Goal: Task Accomplishment & Management: Manage account settings

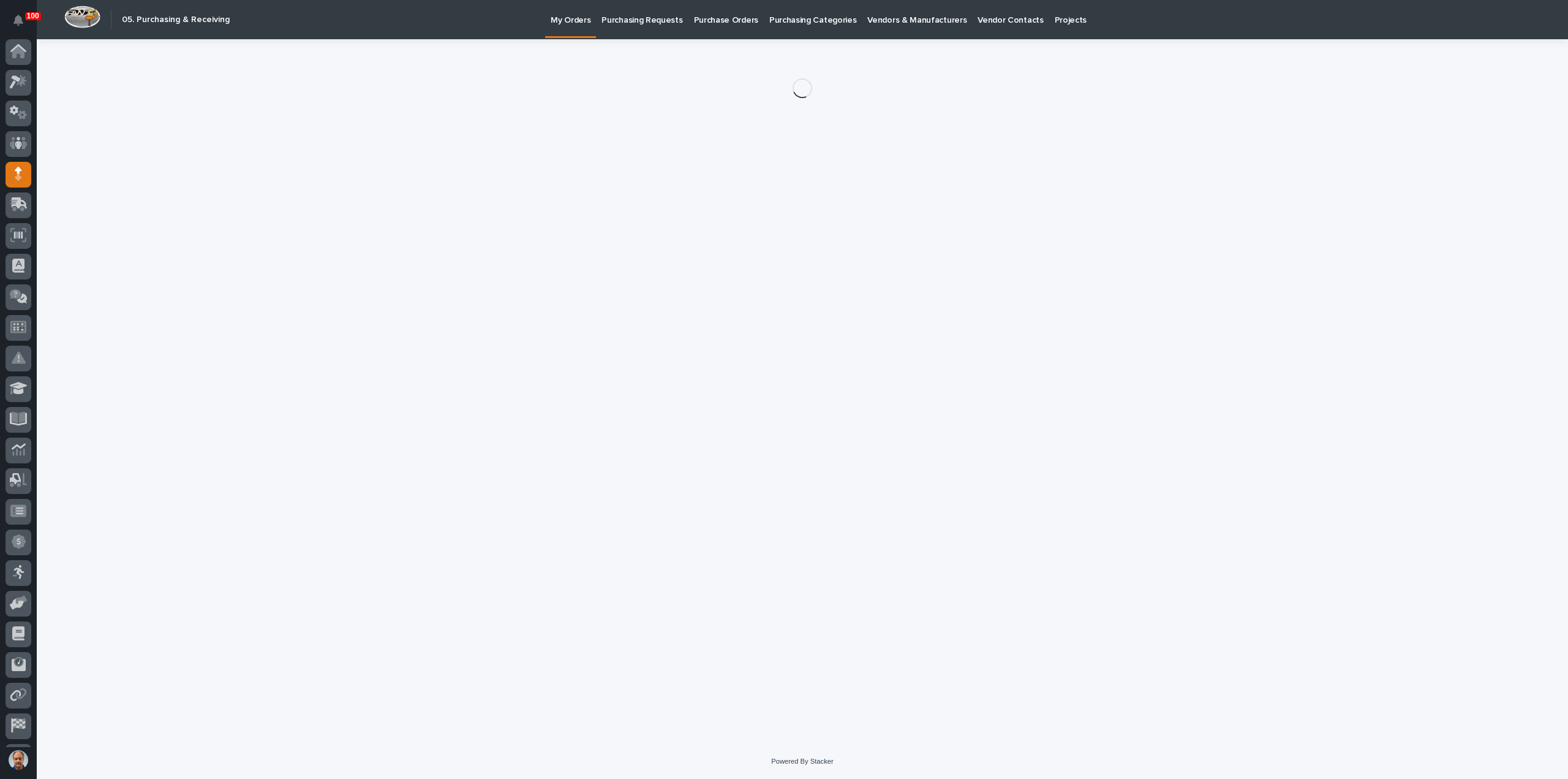
scroll to position [27, 0]
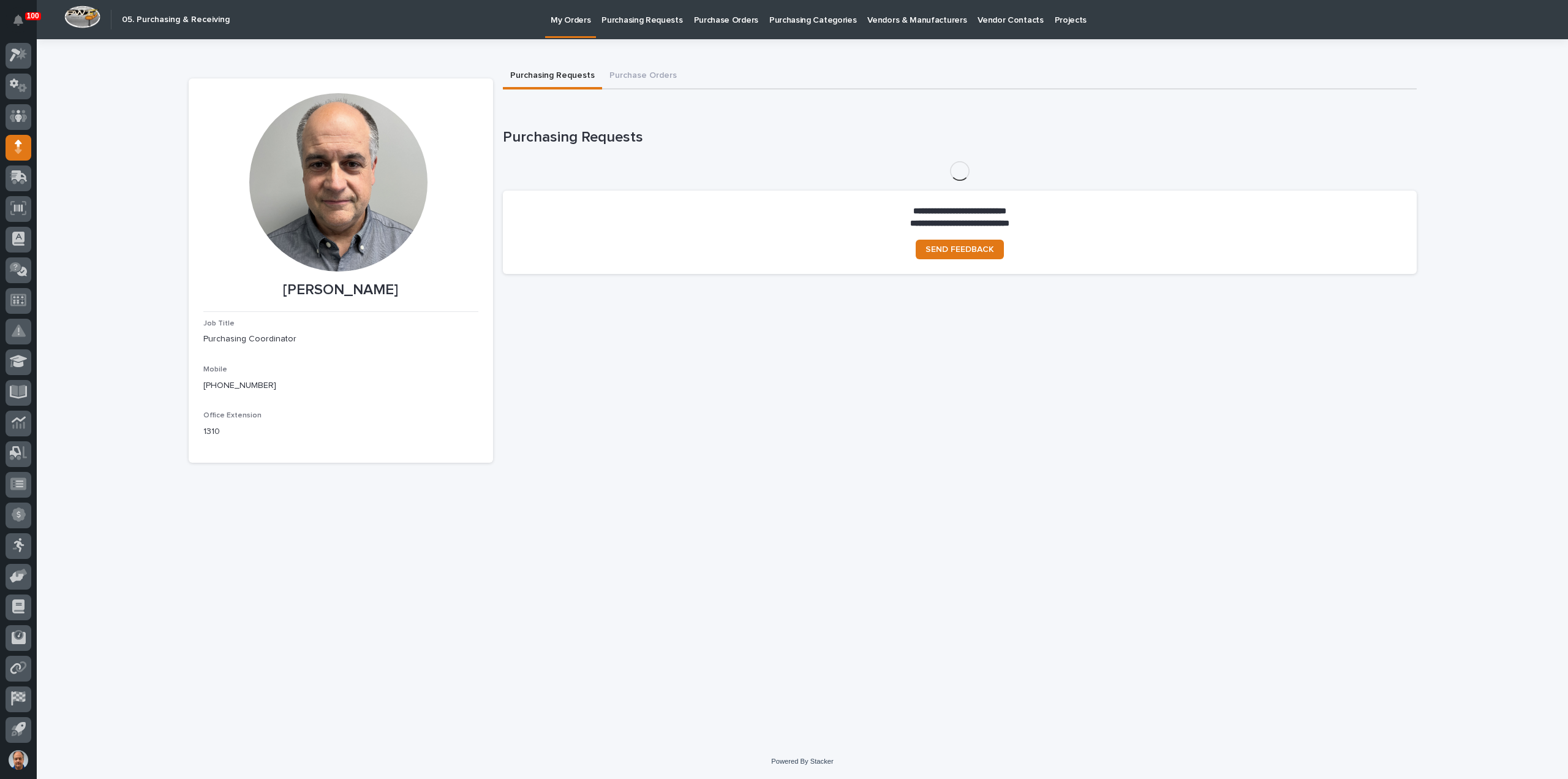
click at [651, 20] on p "Purchasing Requests" at bounding box center [641, 13] width 81 height 26
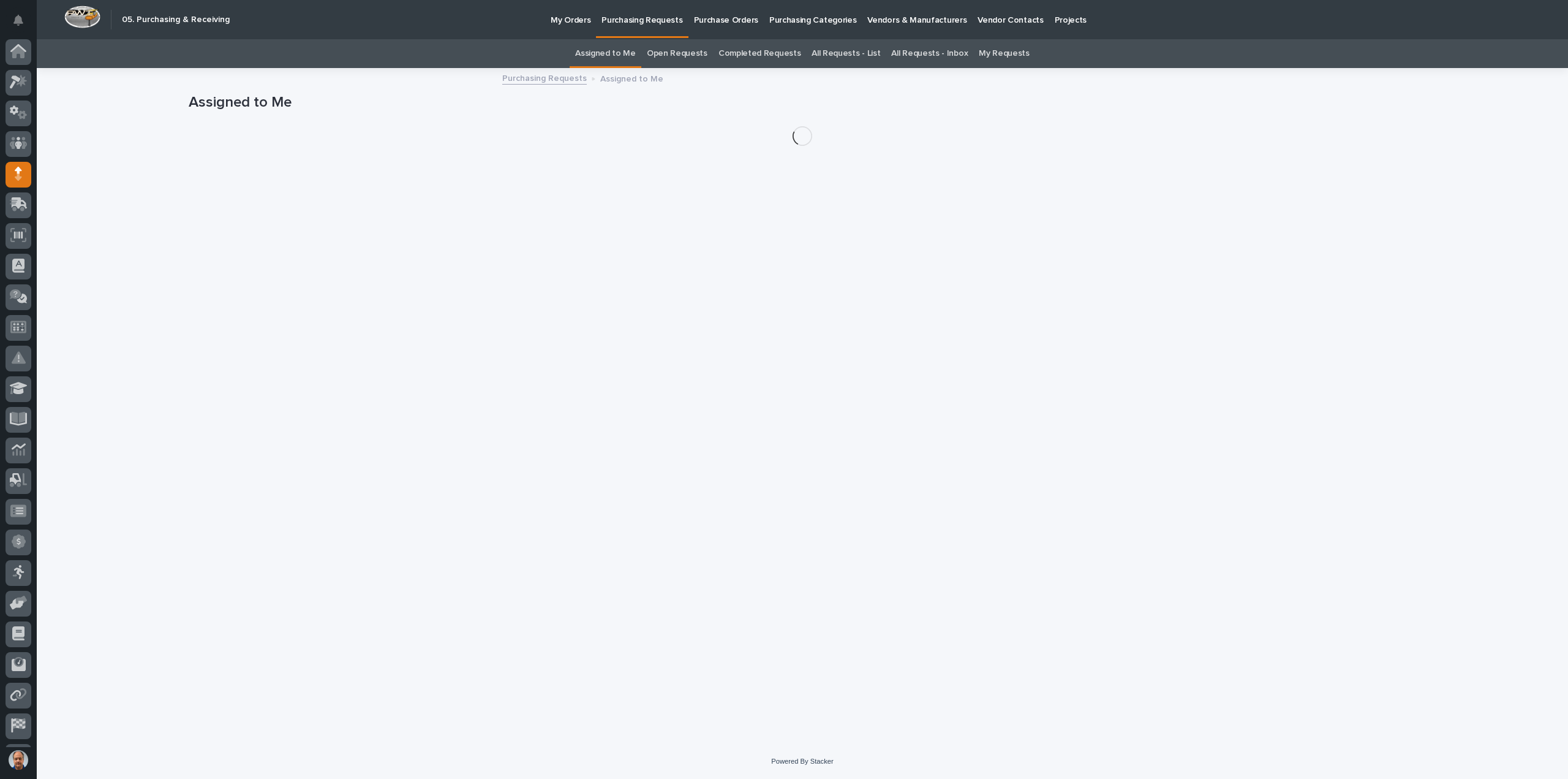
scroll to position [27, 0]
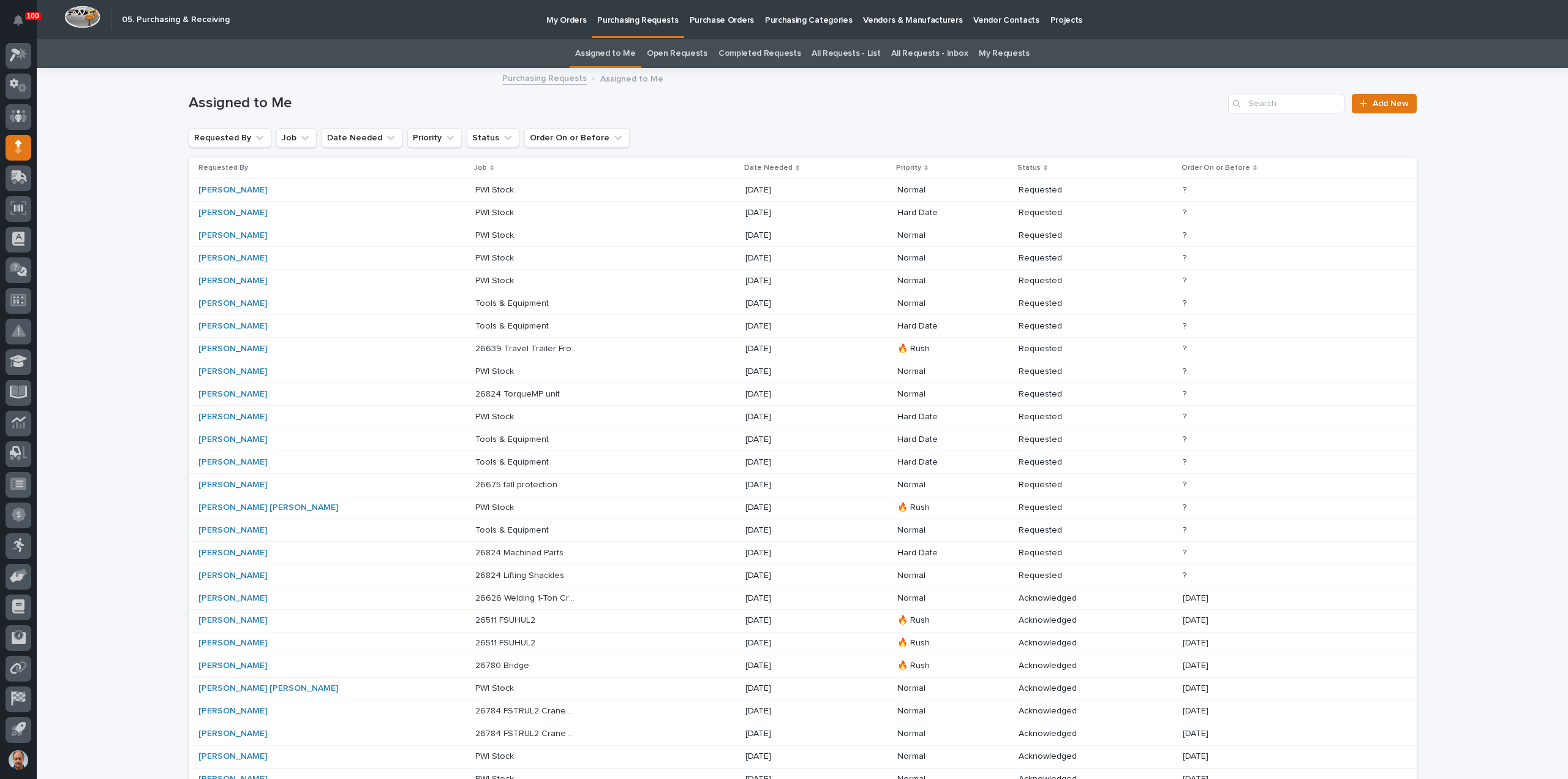
click at [620, 53] on link "Assigned to Me" at bounding box center [605, 53] width 61 height 29
click at [571, 344] on div "26639 Travel Trailer Front Rotation 26639 Travel Trailer Front Rotation" at bounding box center [606, 348] width 260 height 20
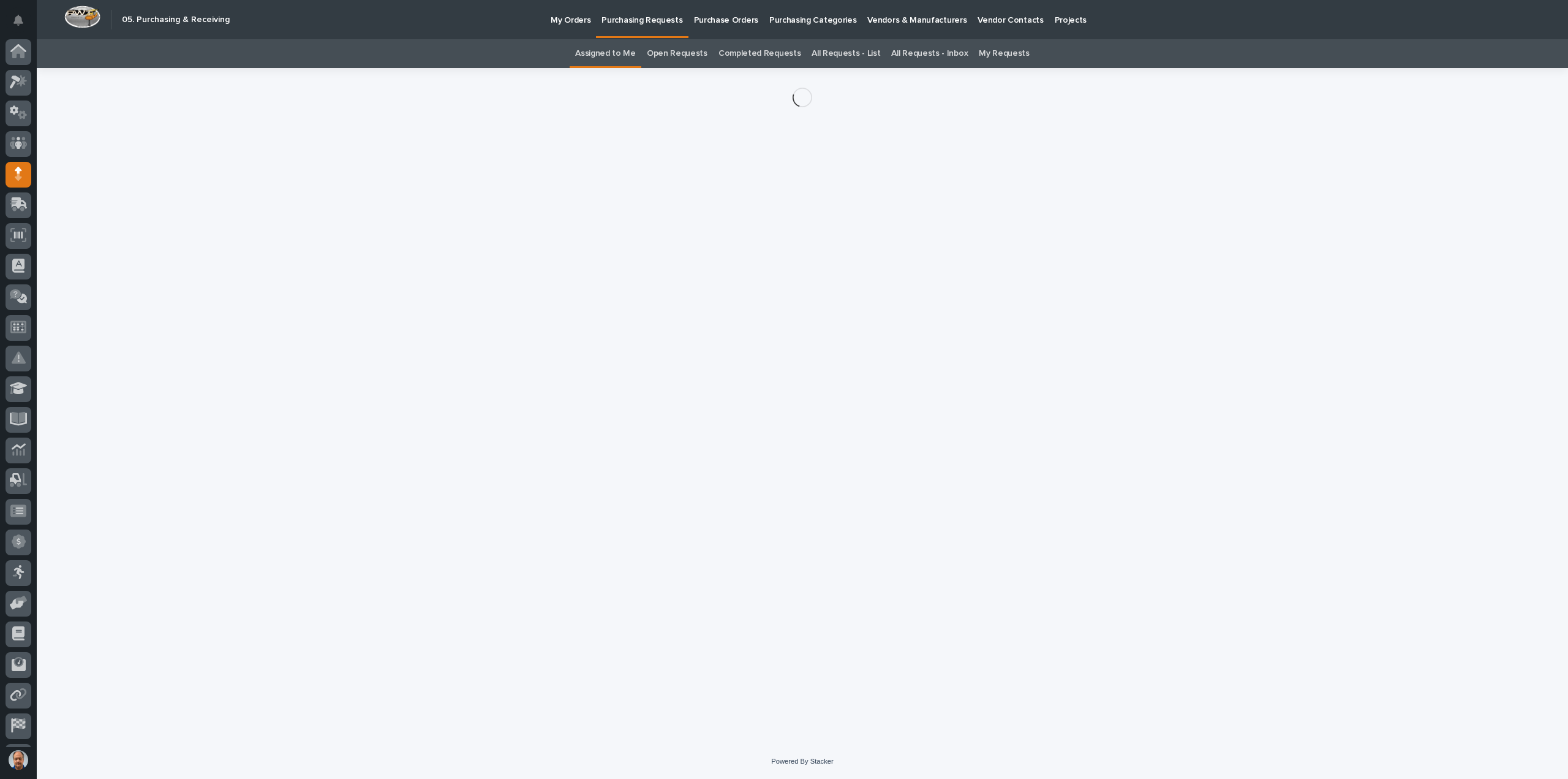
scroll to position [27, 0]
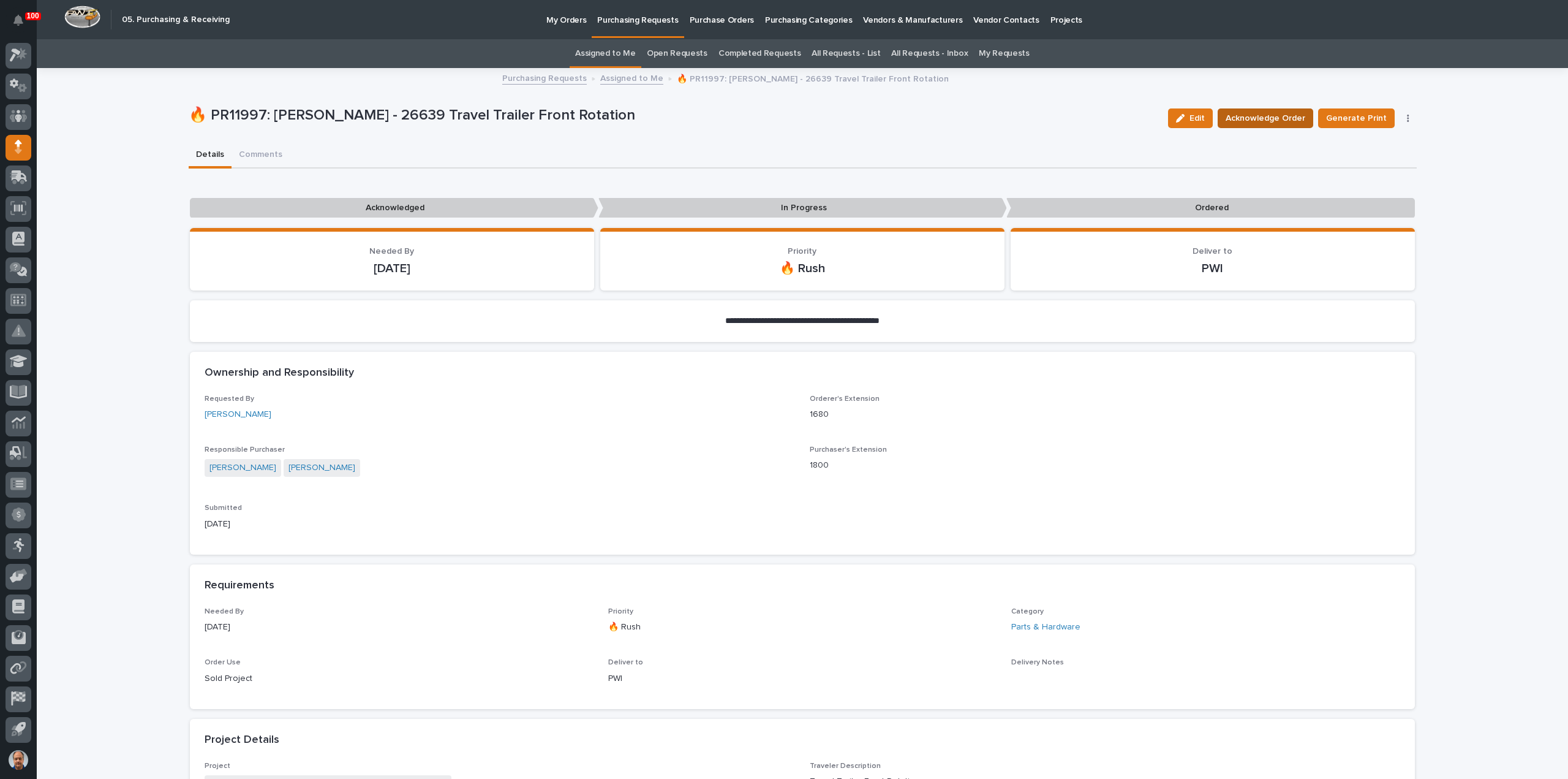
click at [1285, 120] on span "Acknowledge Order" at bounding box center [1266, 118] width 80 height 15
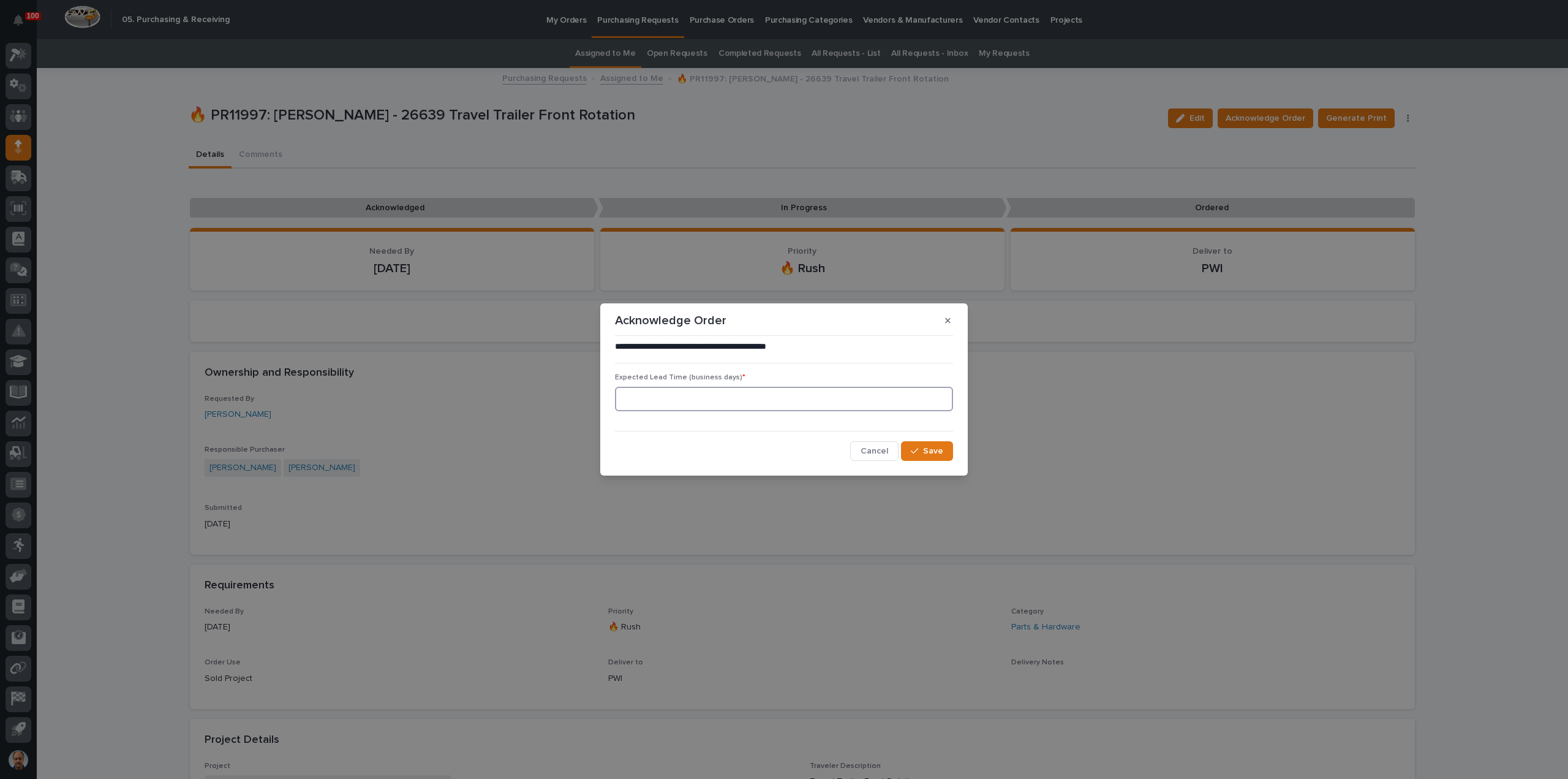
click at [804, 397] on input at bounding box center [783, 399] width 338 height 25
type input "0"
click at [929, 449] on span "Save" at bounding box center [933, 451] width 20 height 11
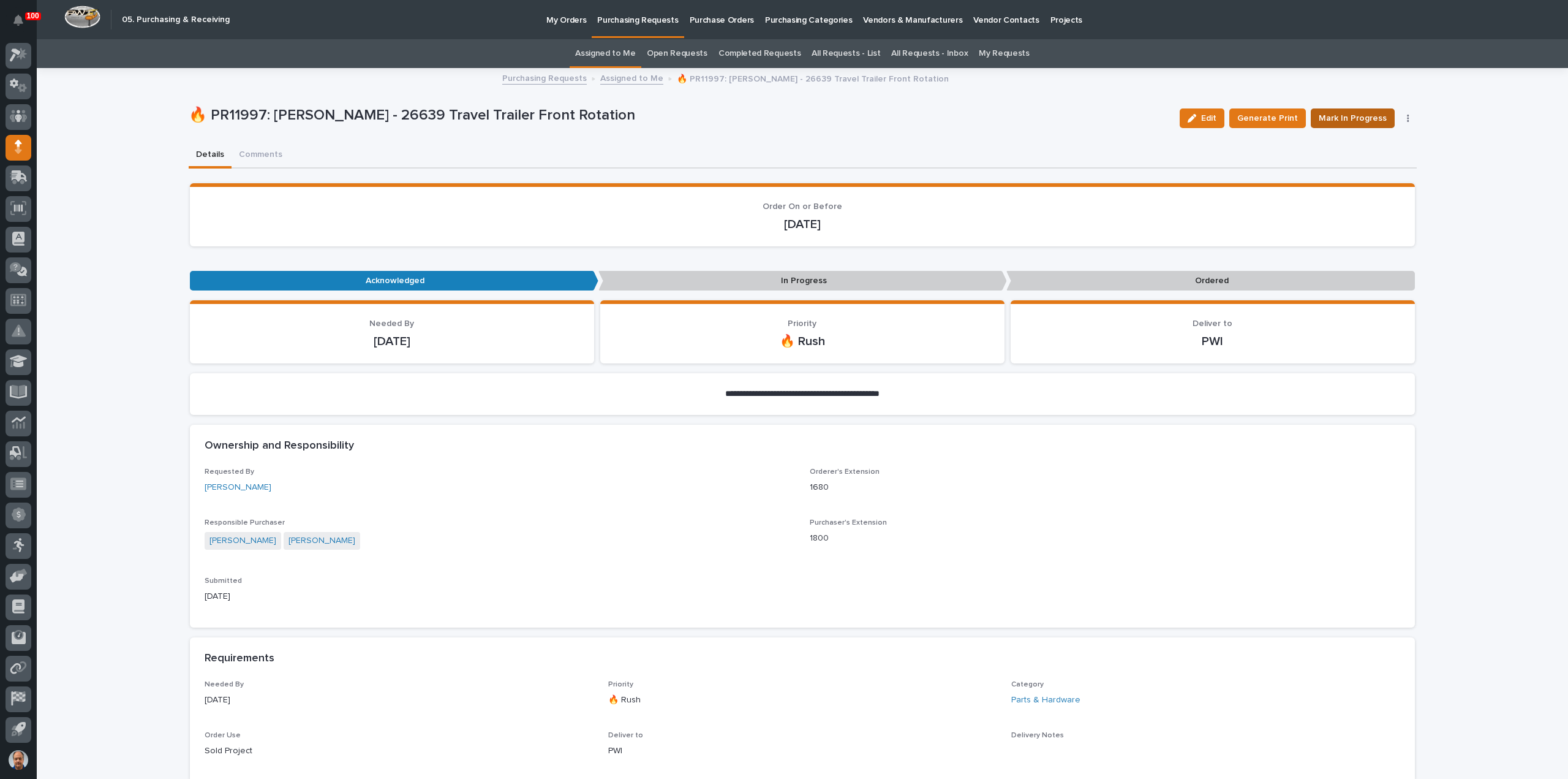
click at [1348, 115] on span "Mark In Progress" at bounding box center [1353, 118] width 68 height 15
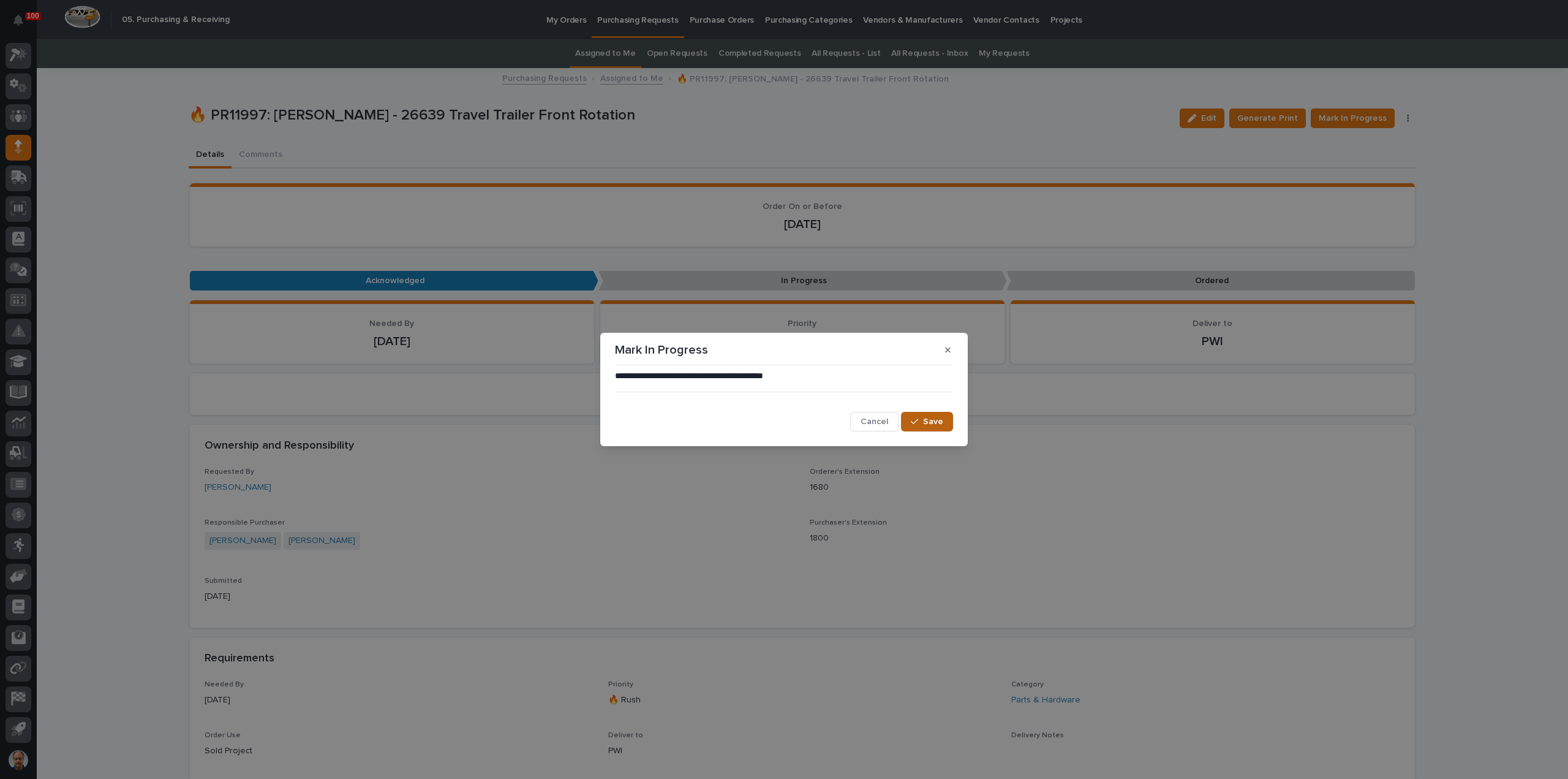
click at [924, 421] on span "Save" at bounding box center [933, 421] width 20 height 11
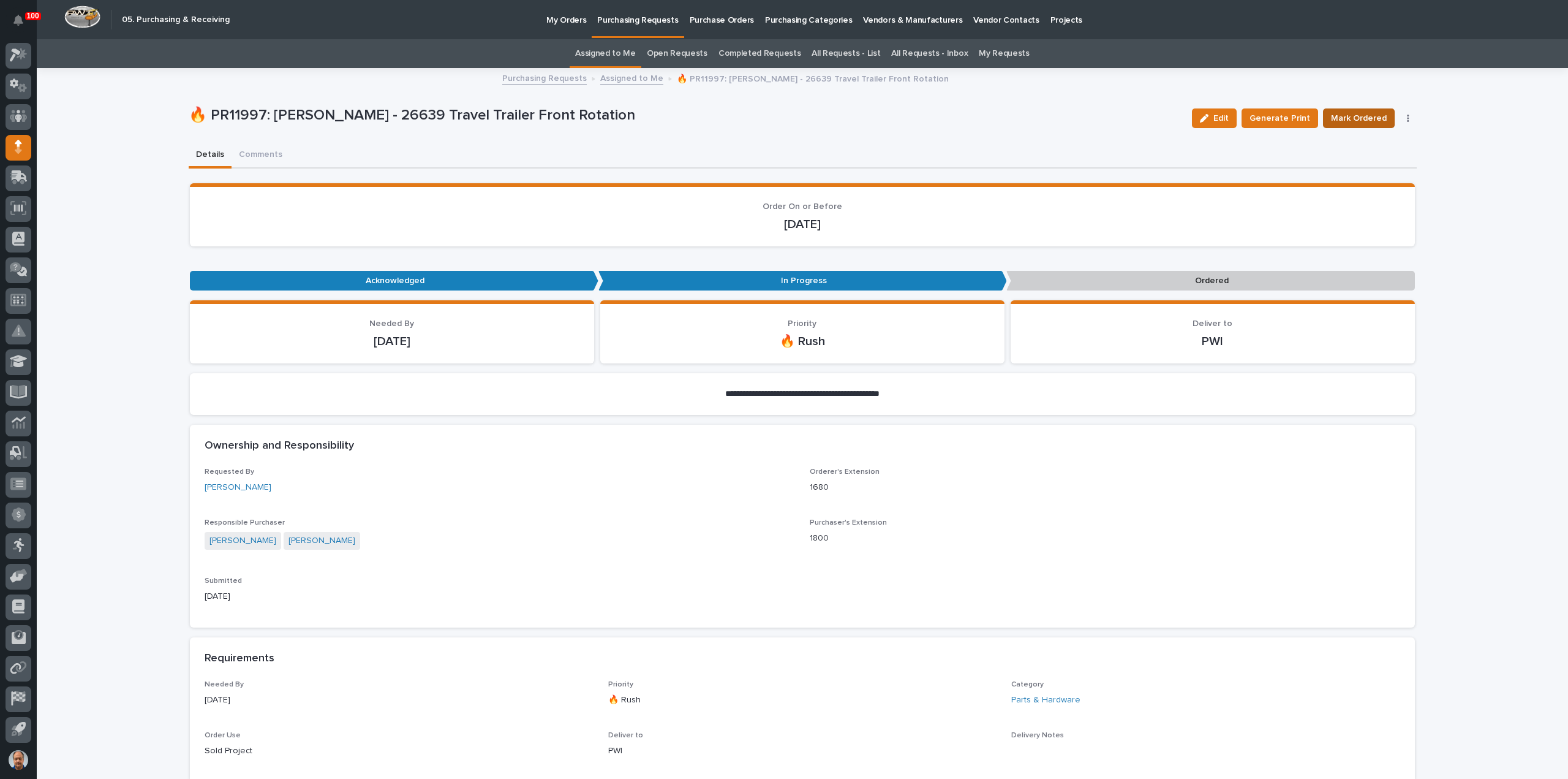
click at [1360, 117] on span "Mark Ordered" at bounding box center [1359, 118] width 56 height 15
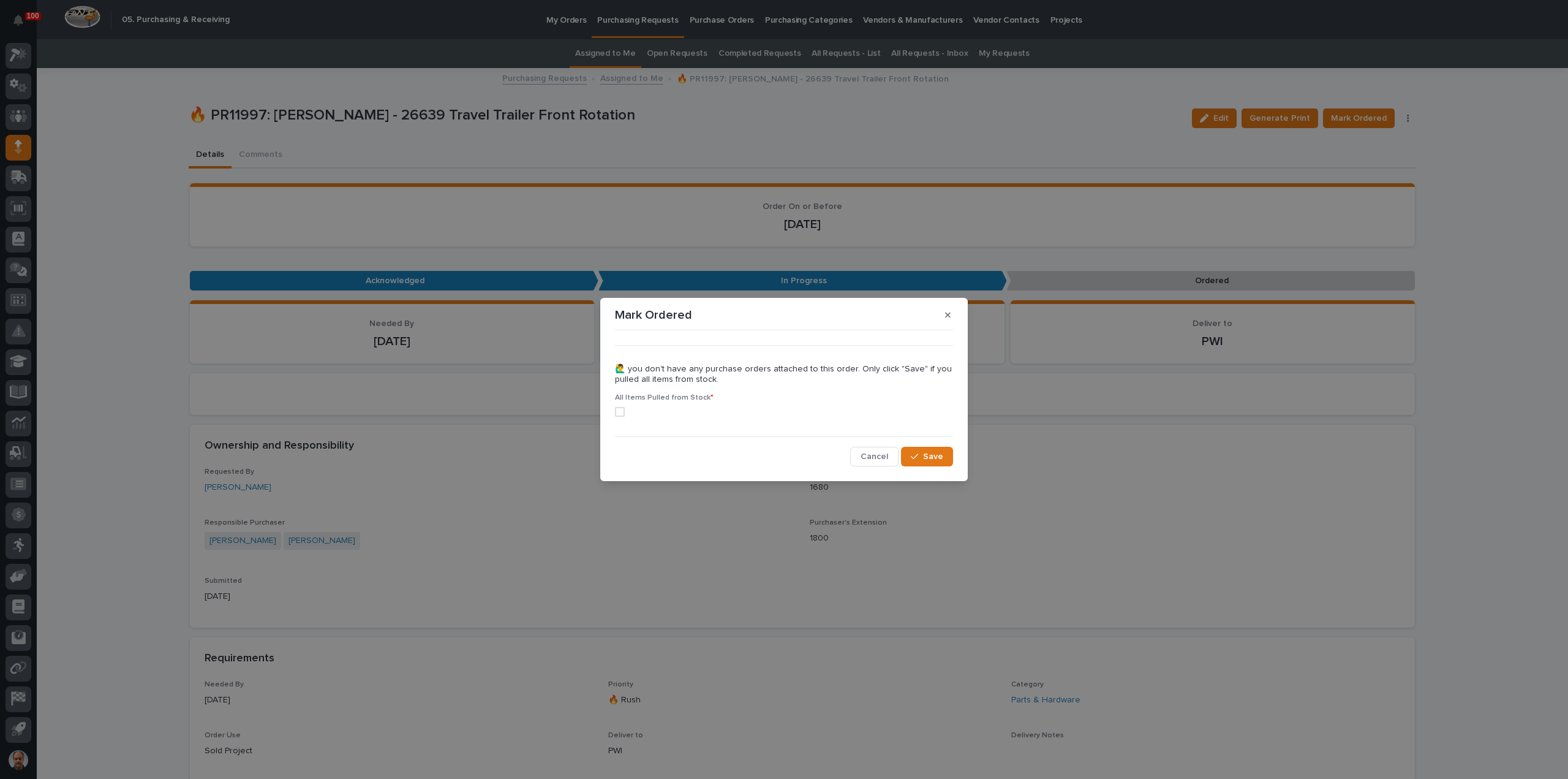
click at [619, 410] on span at bounding box center [619, 412] width 10 height 10
click at [924, 456] on button "Save" at bounding box center [926, 456] width 52 height 20
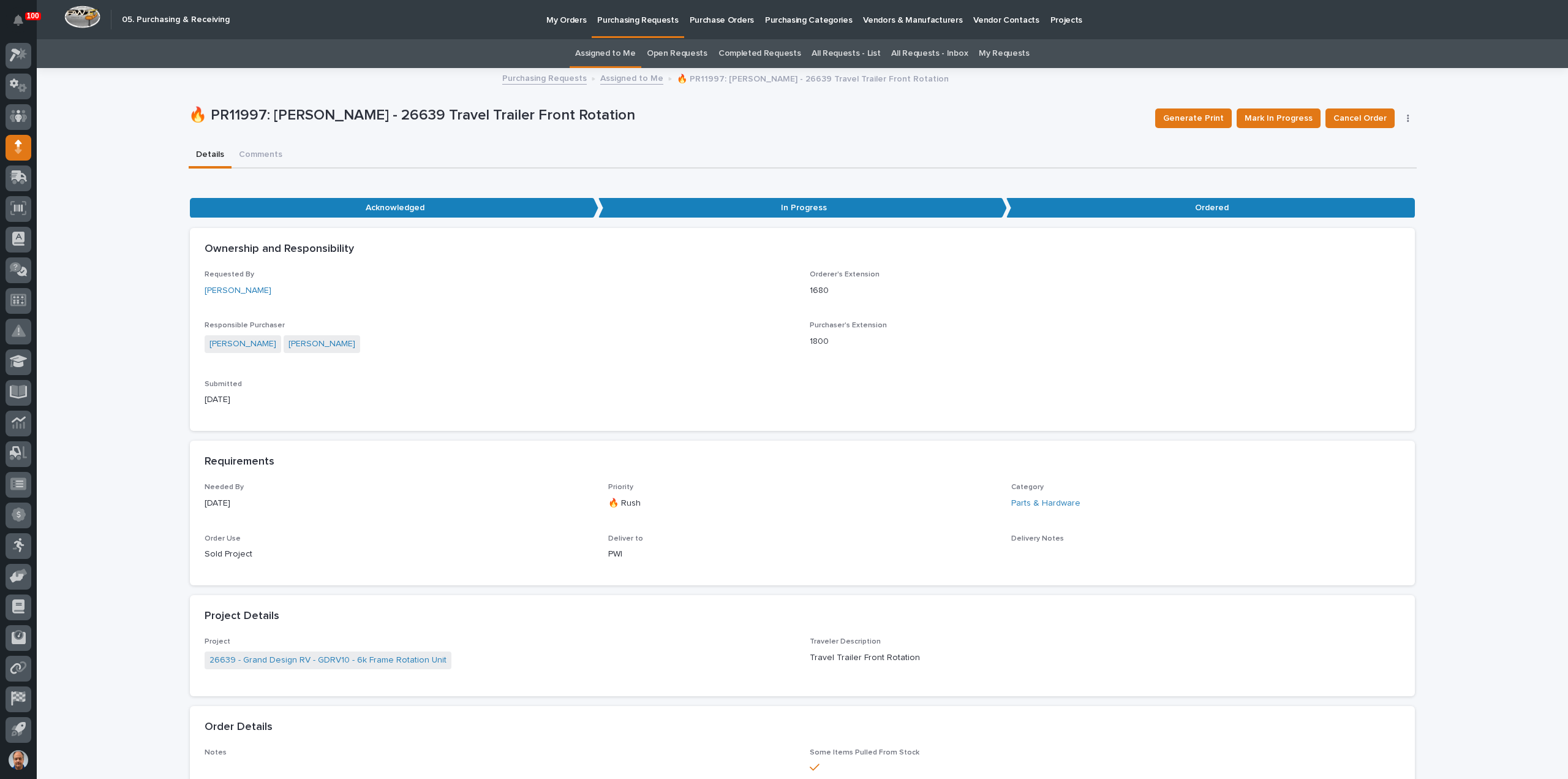
click at [634, 76] on link "Assigned to Me" at bounding box center [632, 78] width 63 height 14
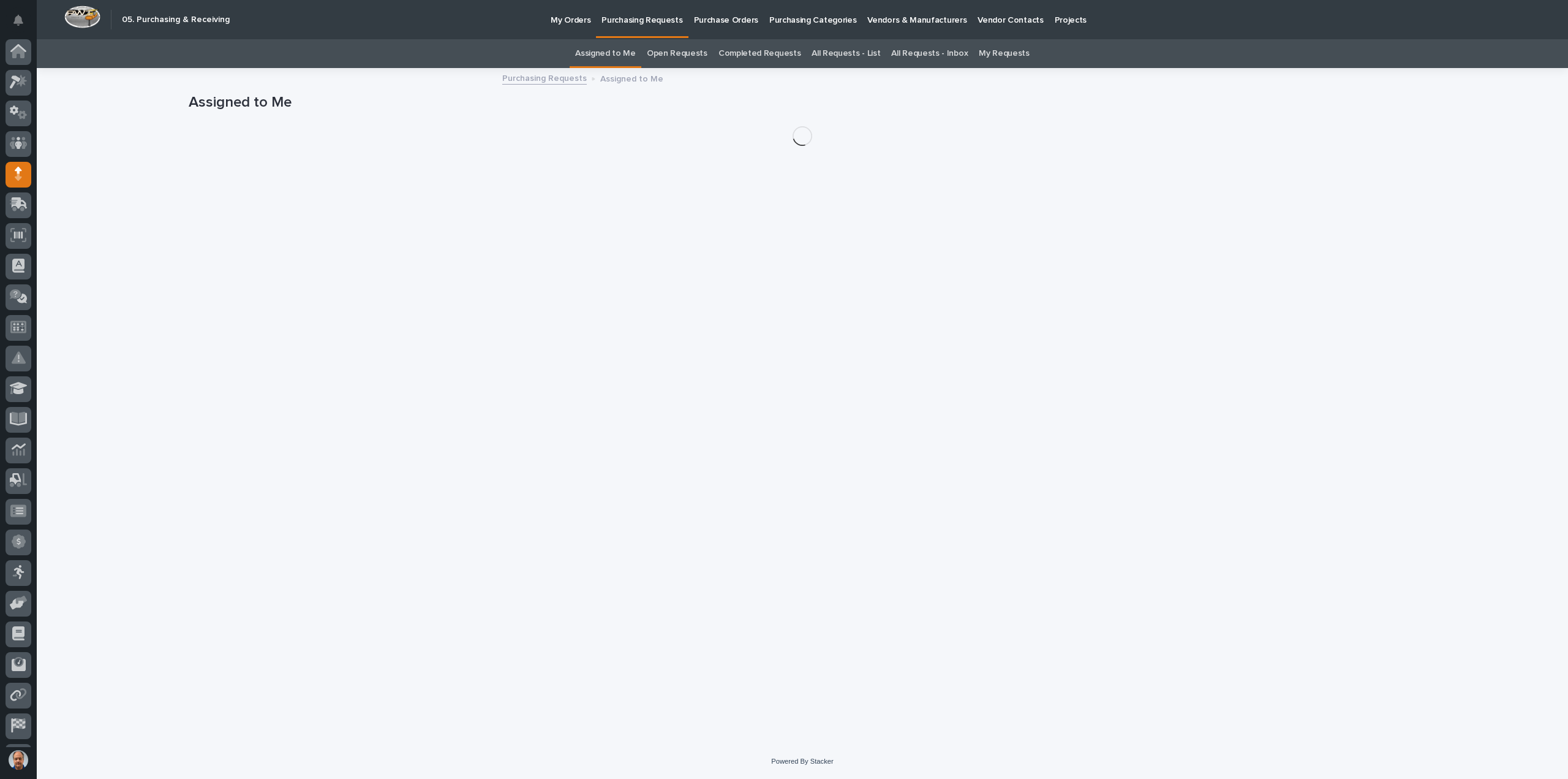
scroll to position [27, 0]
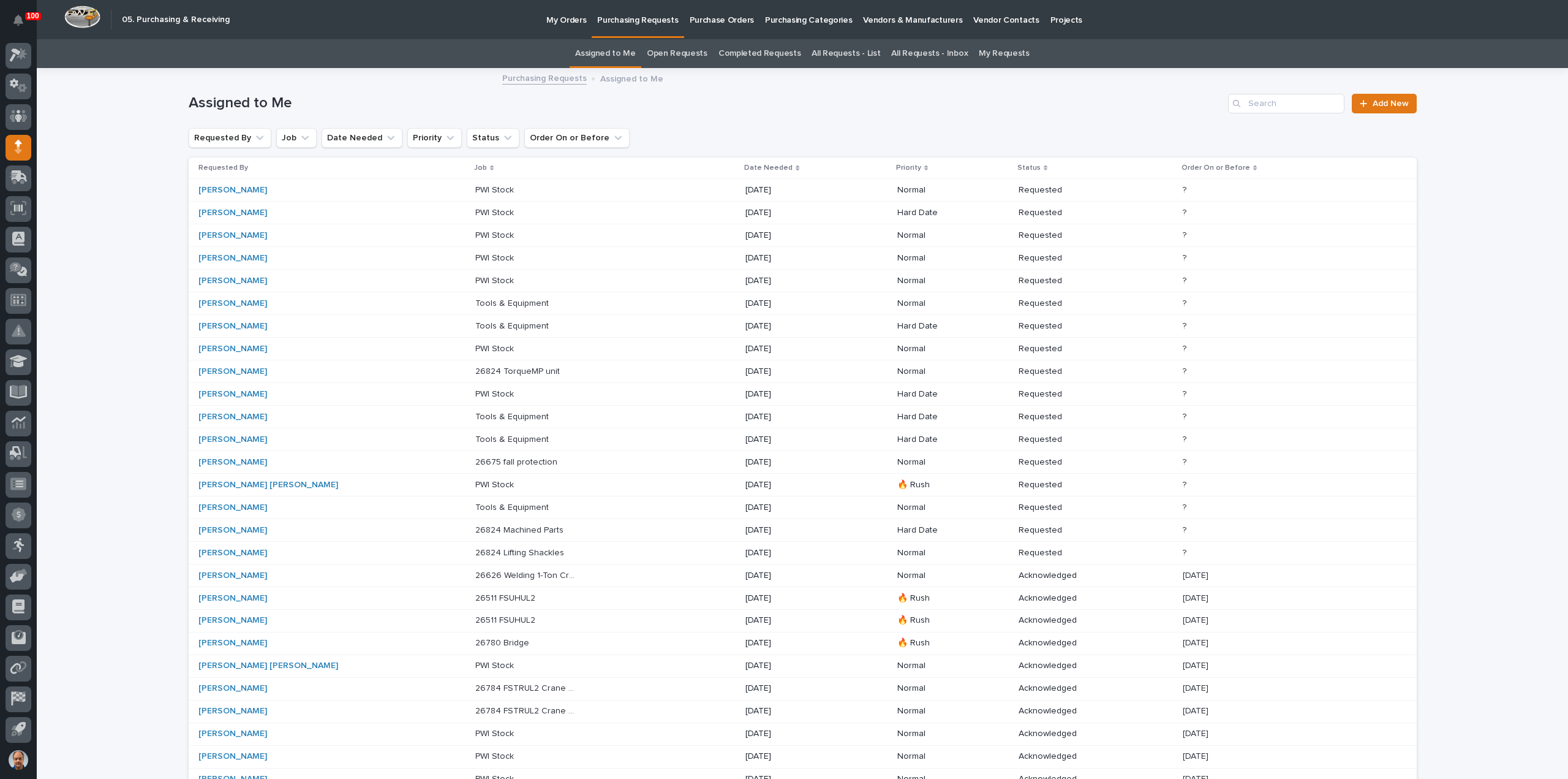
click at [587, 477] on div "PWI Stock PWI Stock" at bounding box center [606, 485] width 260 height 20
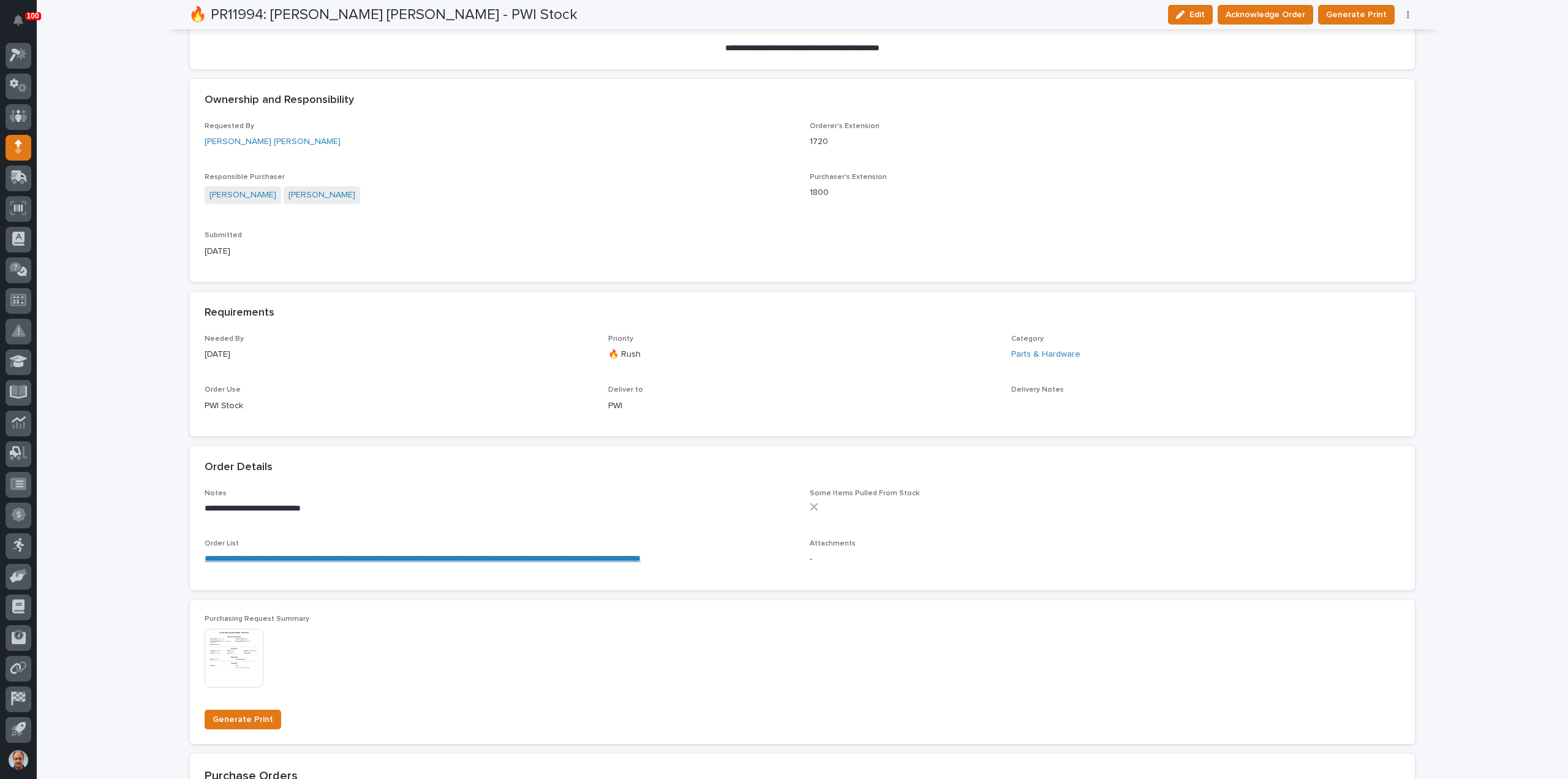
scroll to position [367, 0]
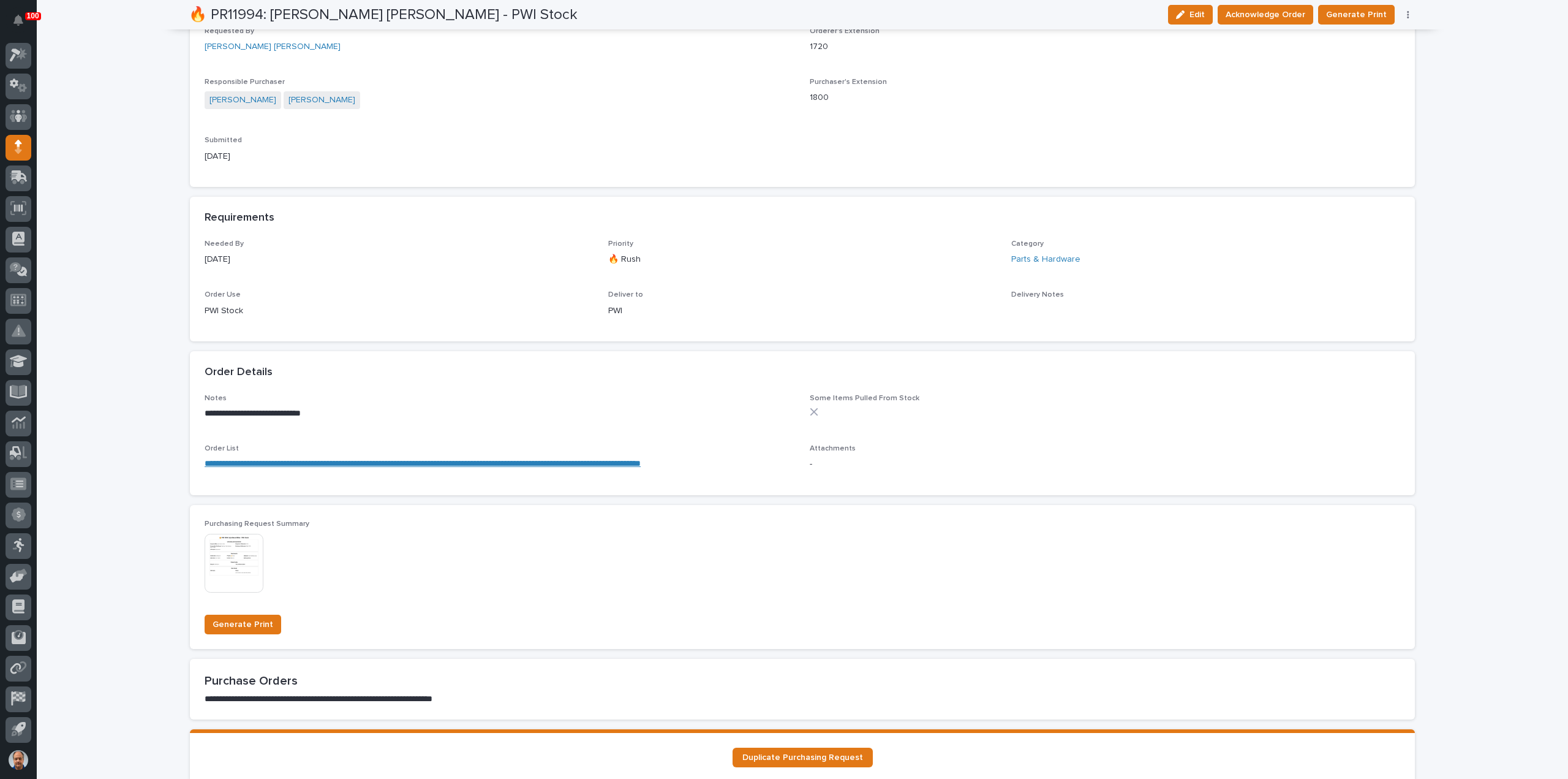
click at [344, 463] on link "**********" at bounding box center [423, 463] width 436 height 8
click at [503, 464] on link "**********" at bounding box center [423, 463] width 436 height 8
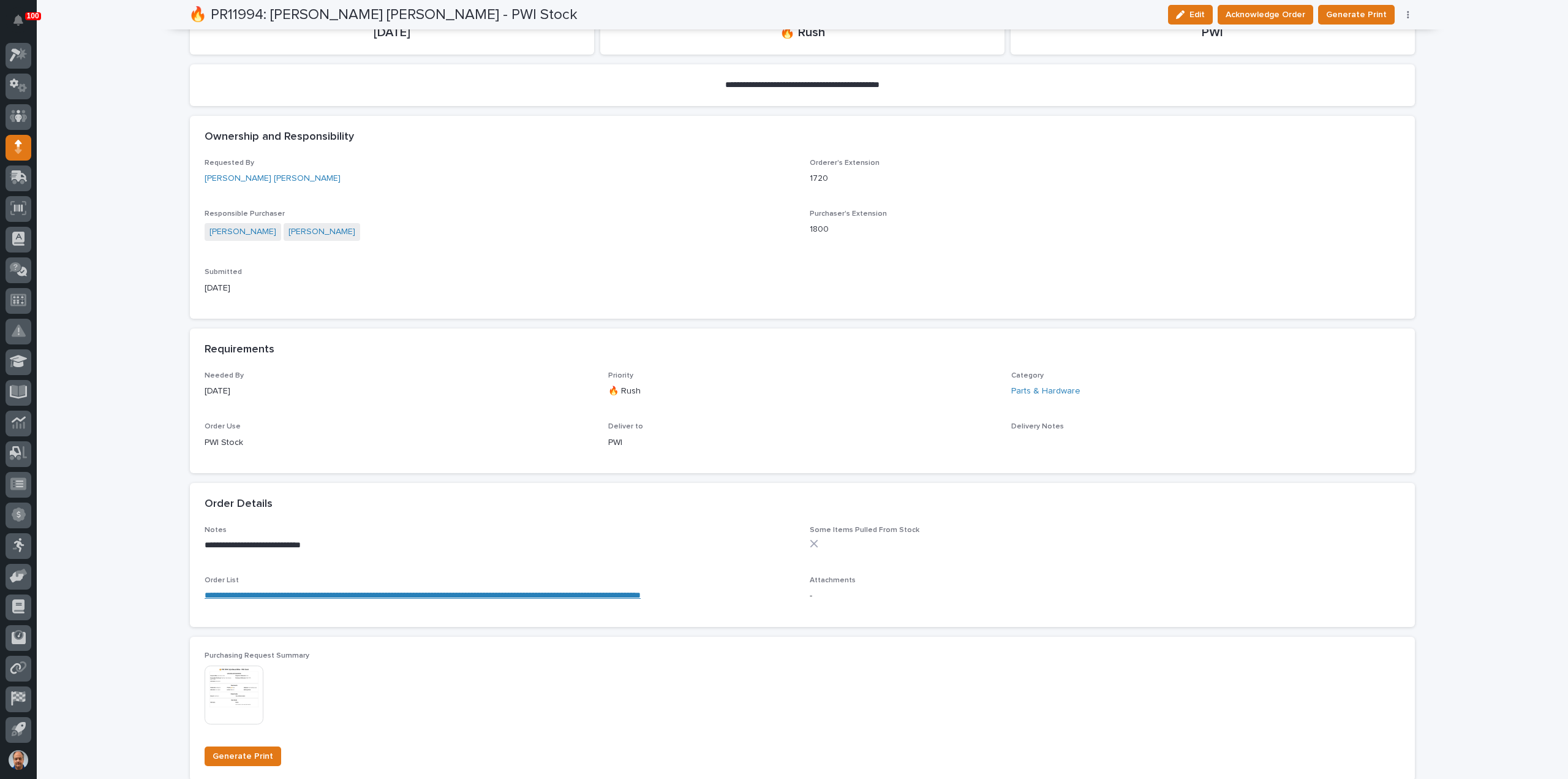
scroll to position [61, 0]
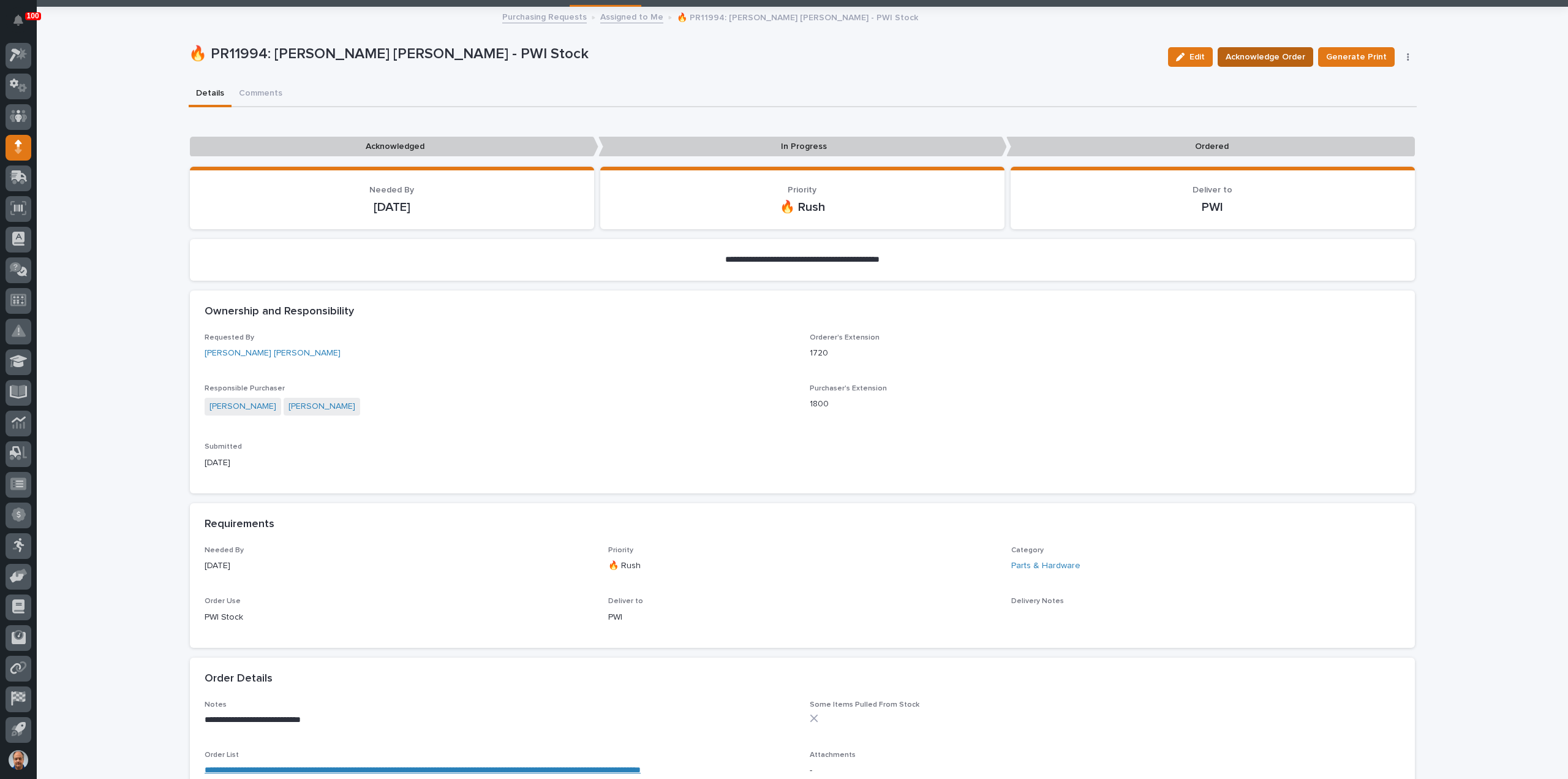
click at [1277, 56] on span "Acknowledge Order" at bounding box center [1266, 57] width 80 height 15
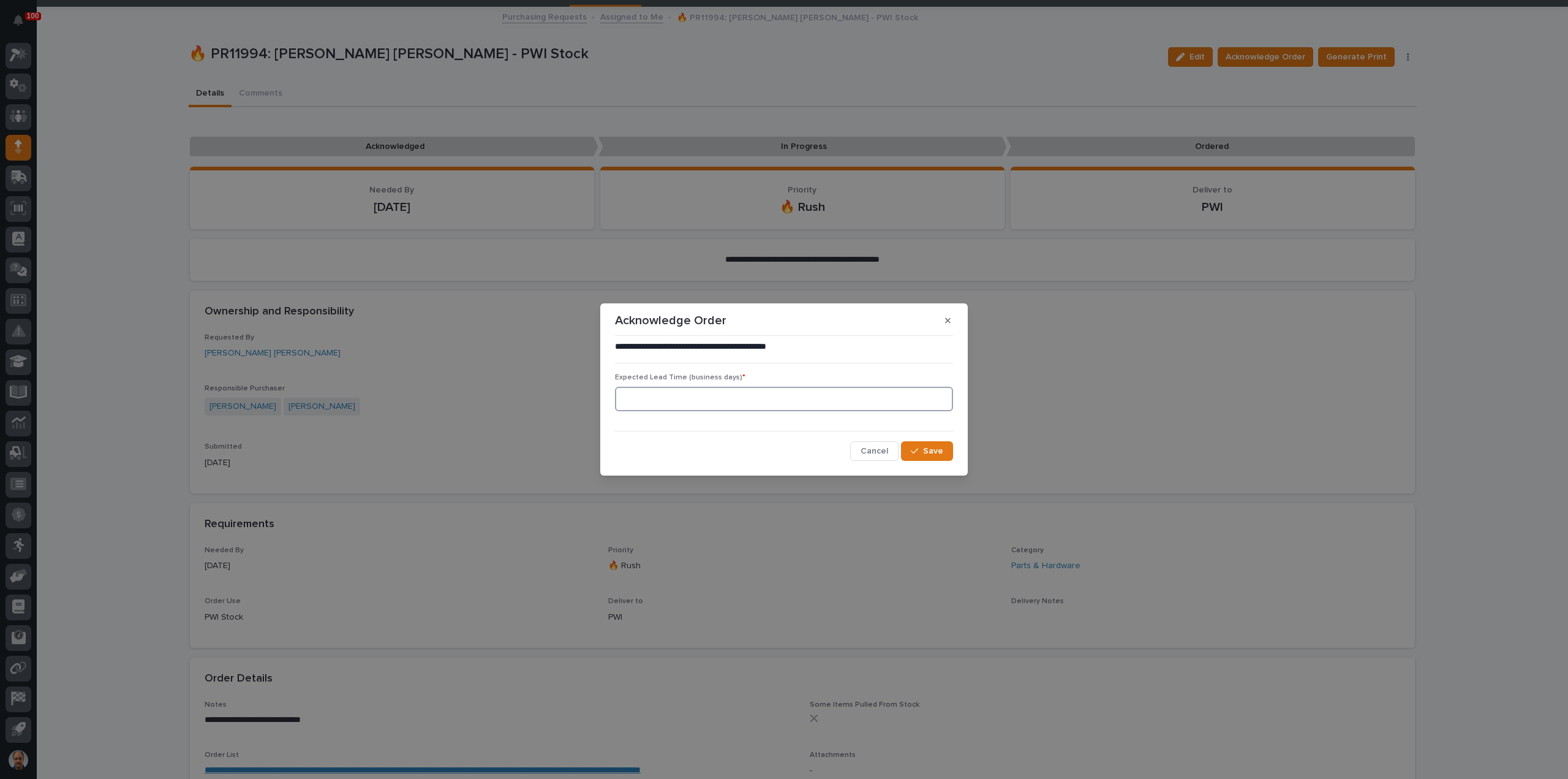
click at [723, 394] on input at bounding box center [783, 399] width 338 height 25
type input "2"
click at [927, 452] on span "Save" at bounding box center [933, 451] width 20 height 11
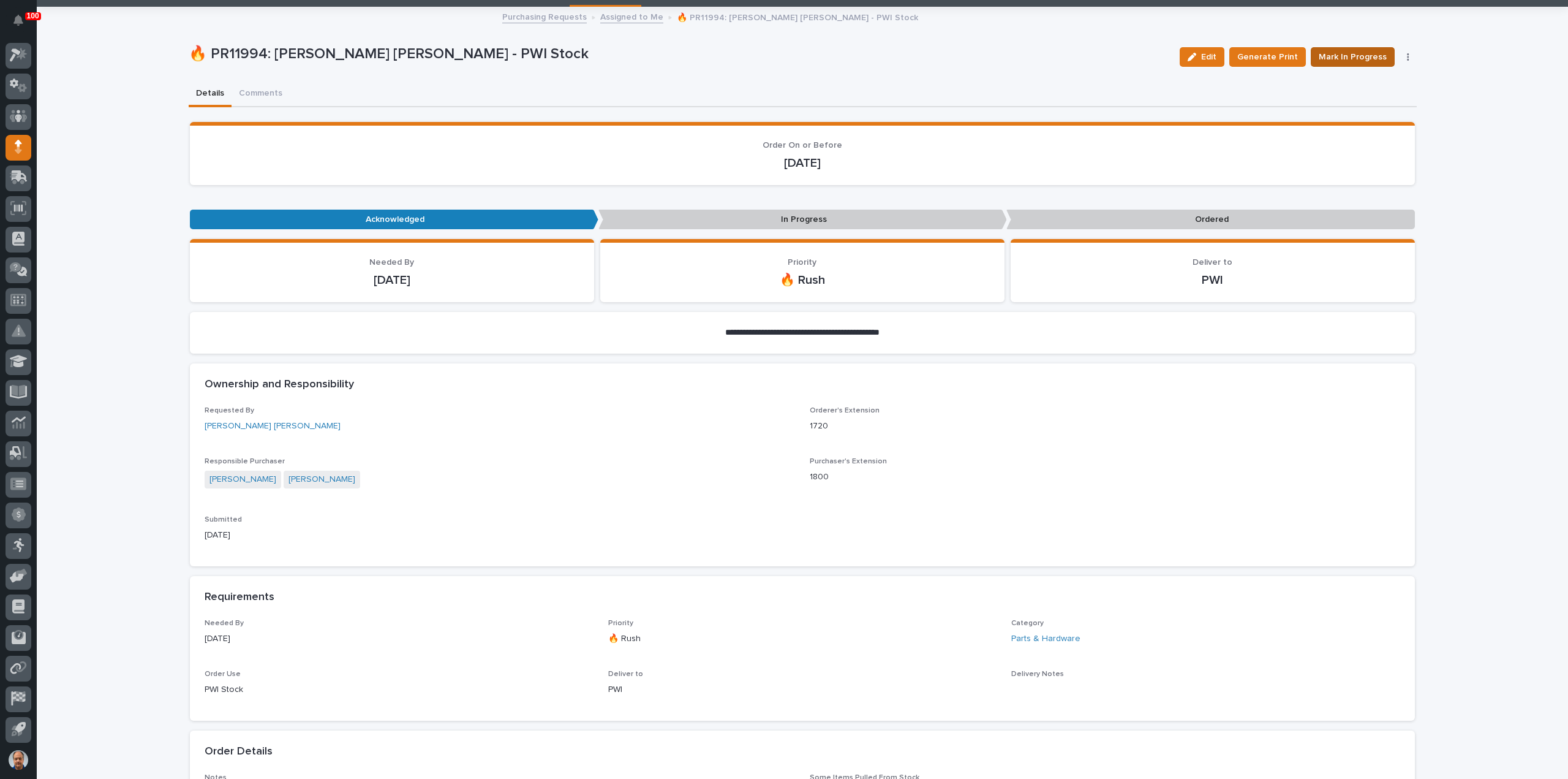
click at [1352, 56] on span "Mark In Progress" at bounding box center [1353, 57] width 68 height 15
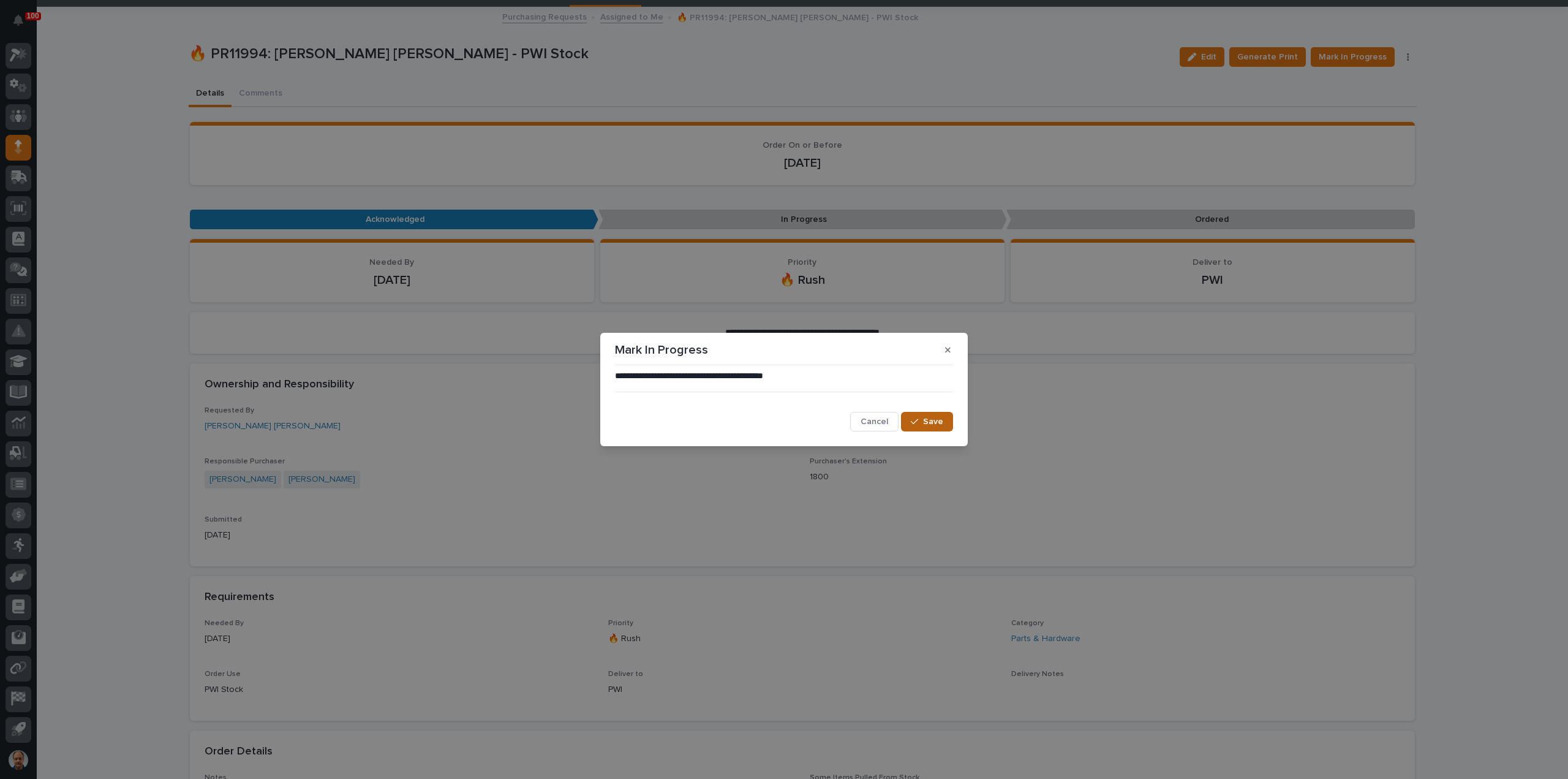
click at [927, 418] on span "Save" at bounding box center [933, 421] width 20 height 11
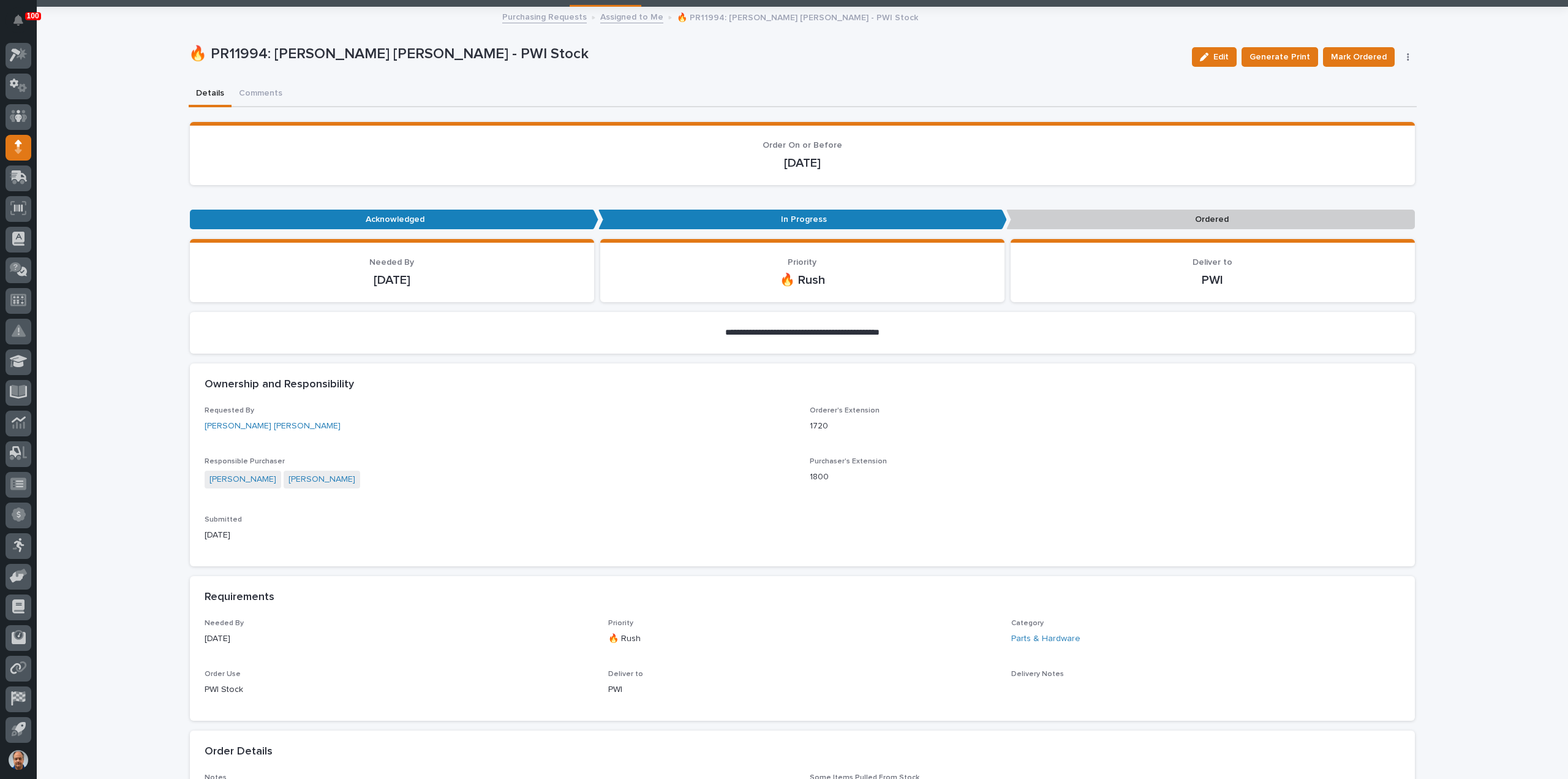
click at [623, 18] on link "Assigned to Me" at bounding box center [632, 16] width 63 height 14
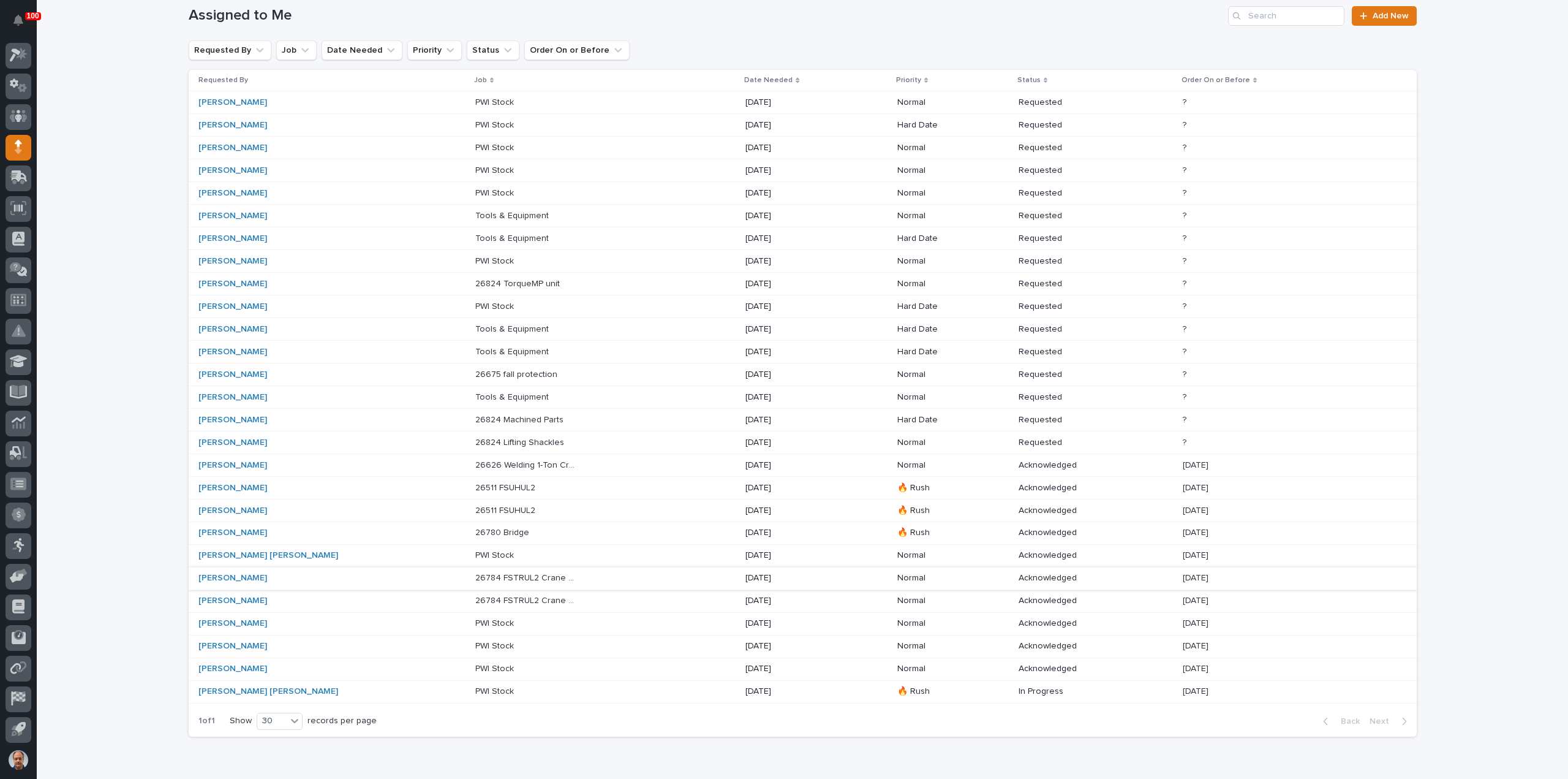
scroll to position [145, 0]
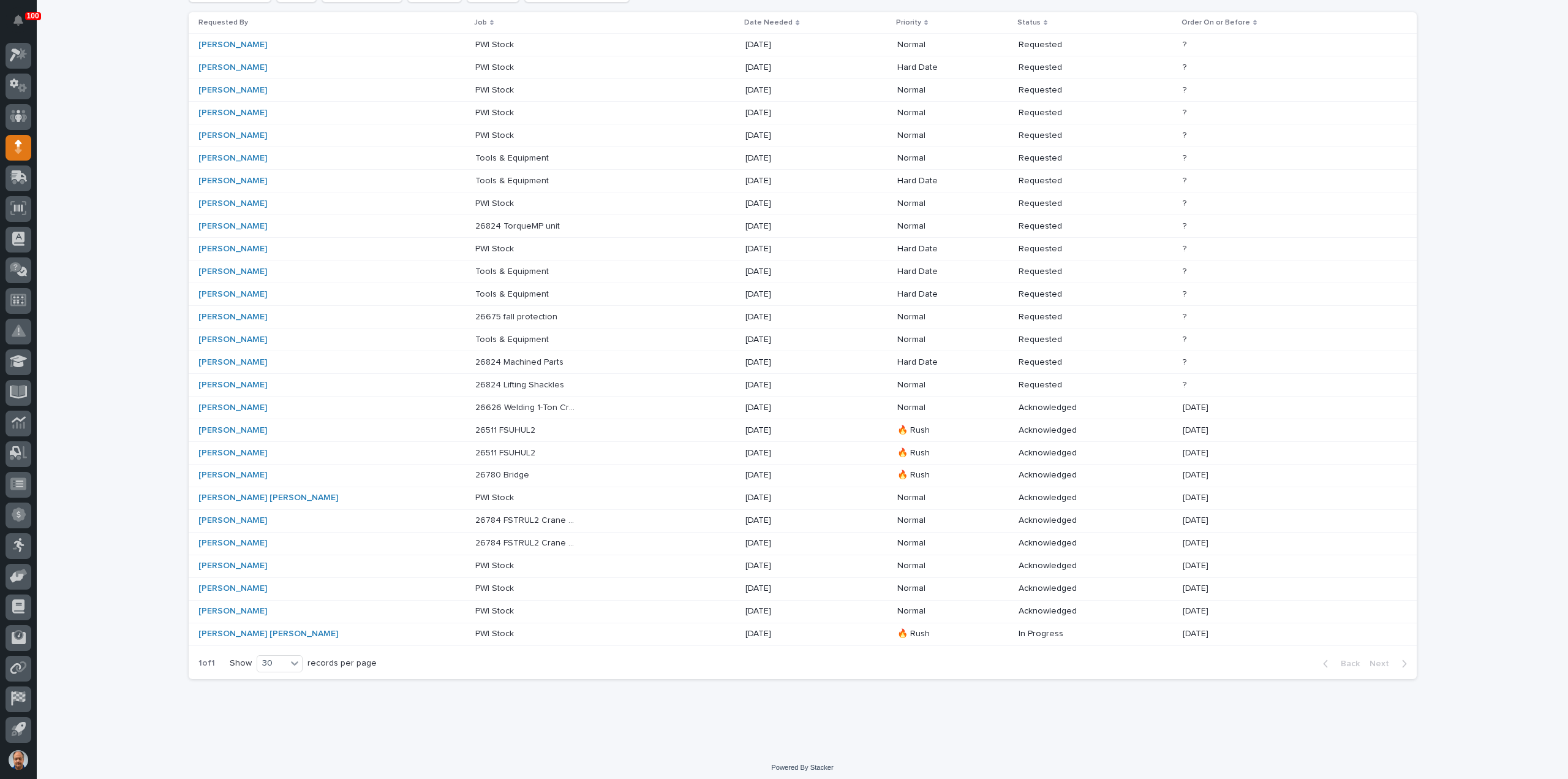
click at [476, 200] on p at bounding box center [527, 204] width 102 height 11
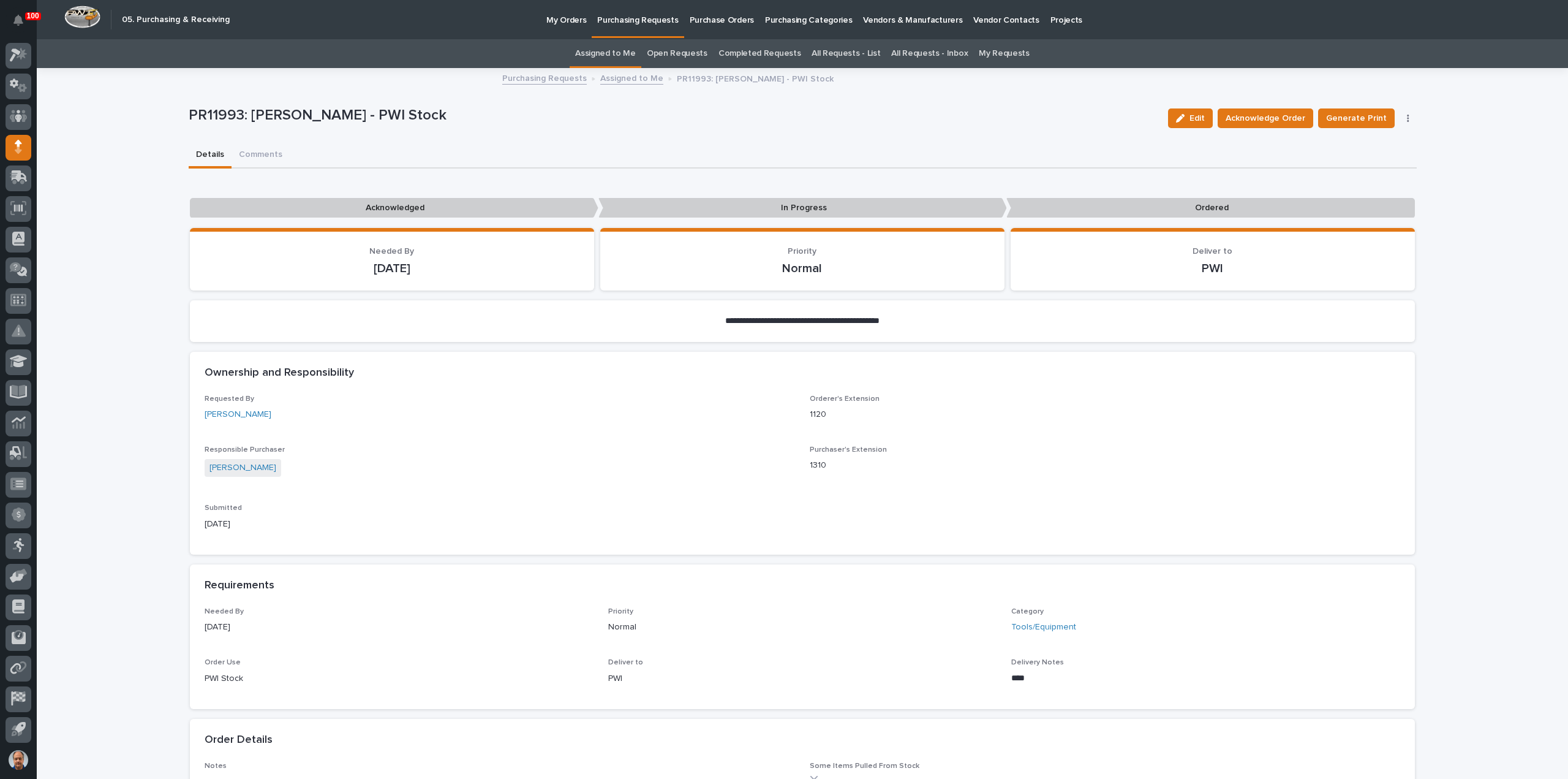
click at [631, 76] on link "Assigned to Me" at bounding box center [632, 78] width 63 height 14
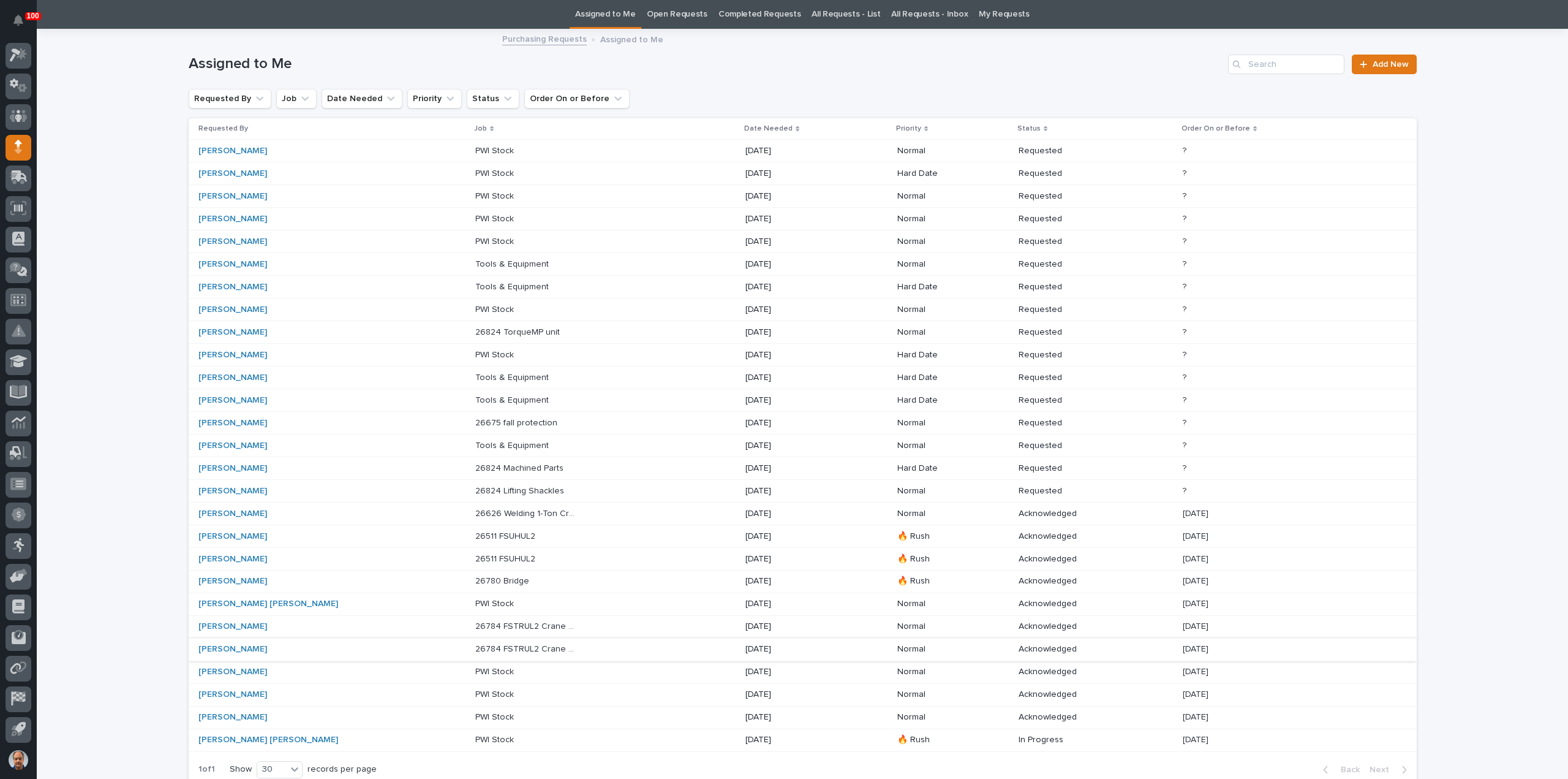
scroll to position [145, 0]
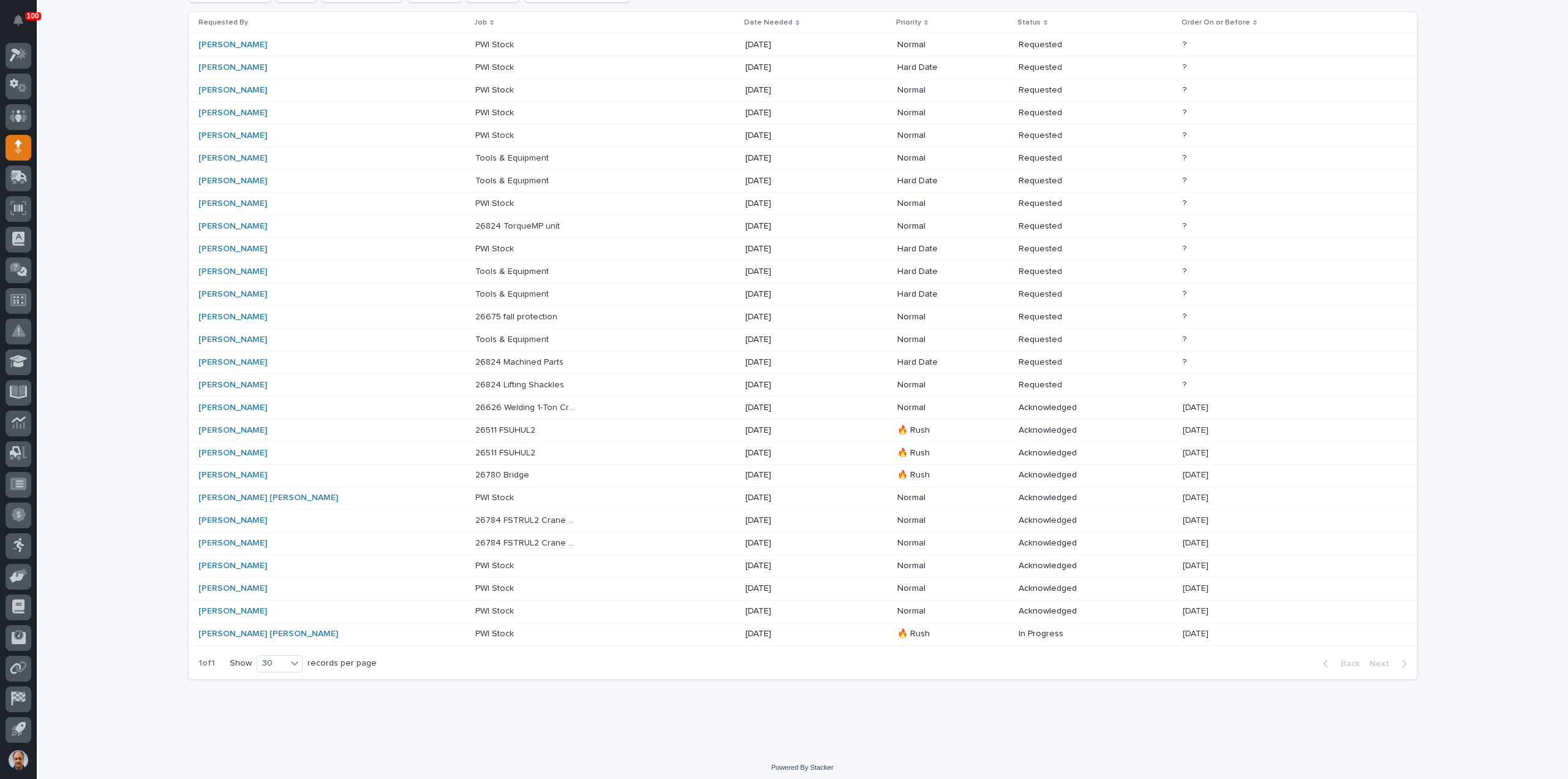
click at [476, 492] on p at bounding box center [527, 498] width 102 height 11
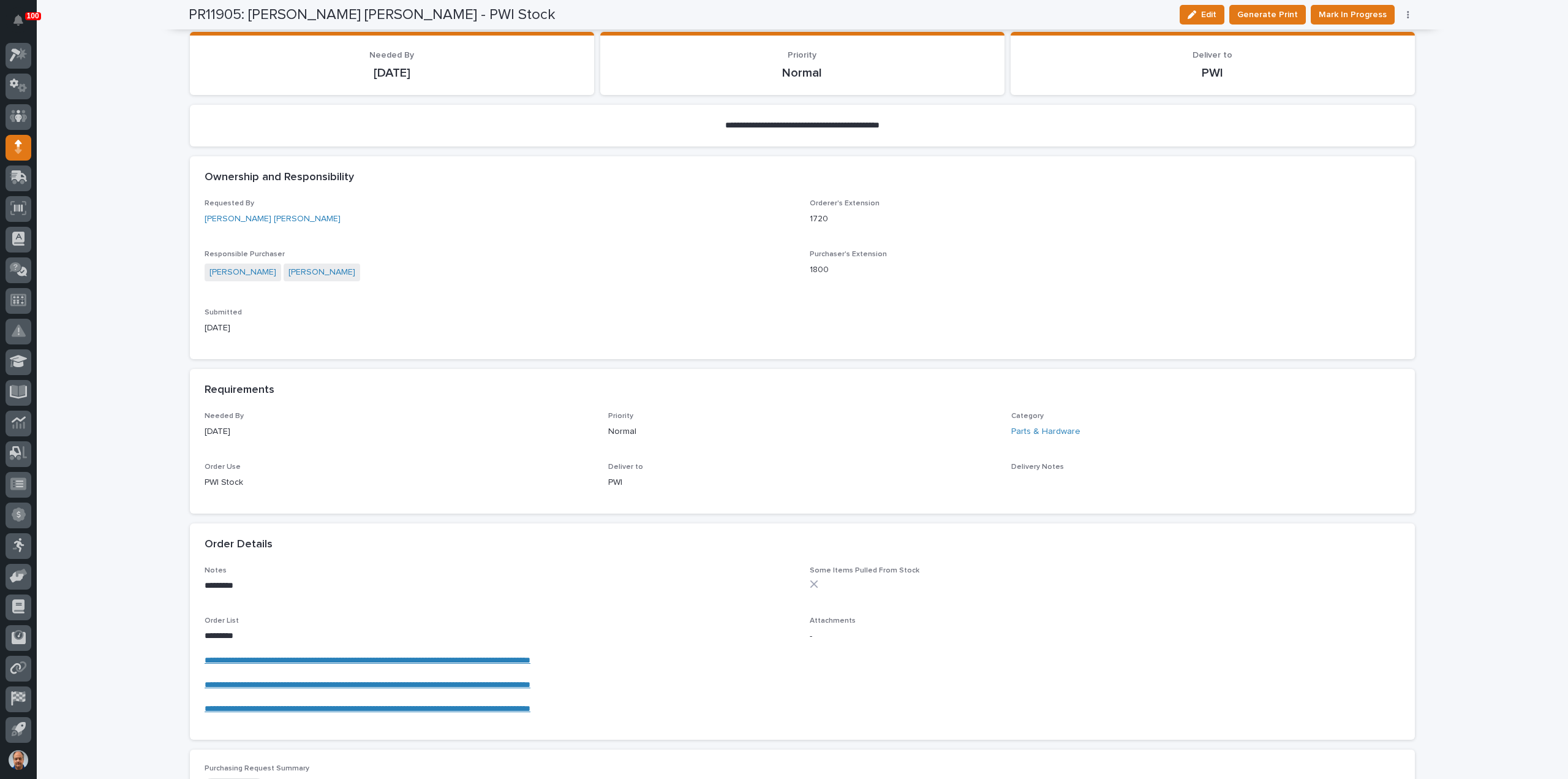
scroll to position [367, 0]
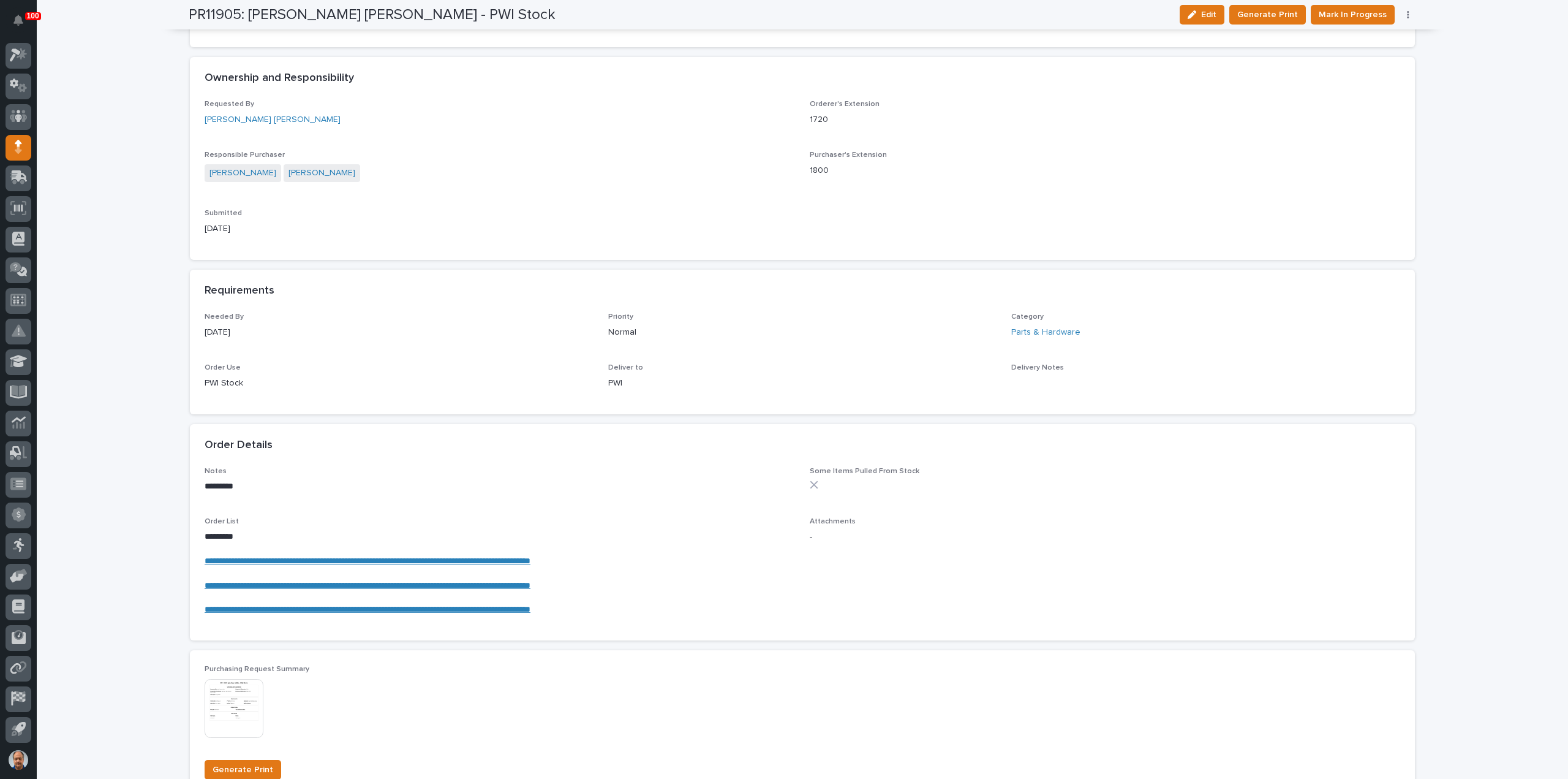
click at [390, 558] on link "**********" at bounding box center [367, 560] width 326 height 8
click at [620, 584] on p "**********" at bounding box center [500, 586] width 591 height 12
click at [640, 584] on p "**********" at bounding box center [500, 586] width 591 height 12
click at [530, 585] on link "**********" at bounding box center [367, 585] width 326 height 8
drag, startPoint x: 620, startPoint y: 611, endPoint x: 575, endPoint y: 607, distance: 45.2
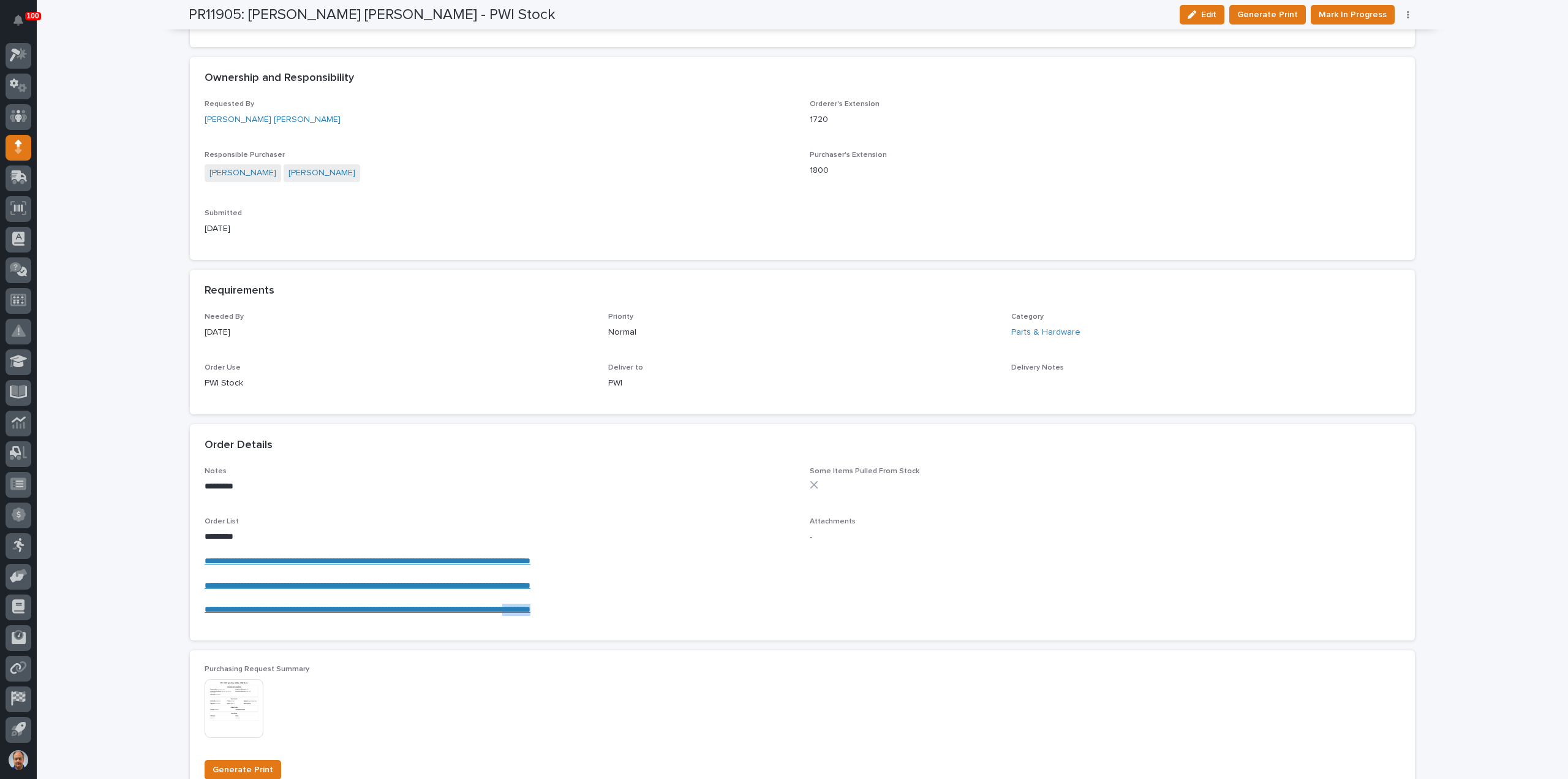
click at [575, 607] on p "**********" at bounding box center [500, 610] width 591 height 12
copy link "*********"
click at [1357, 15] on span "Mark In Progress" at bounding box center [1353, 15] width 68 height 15
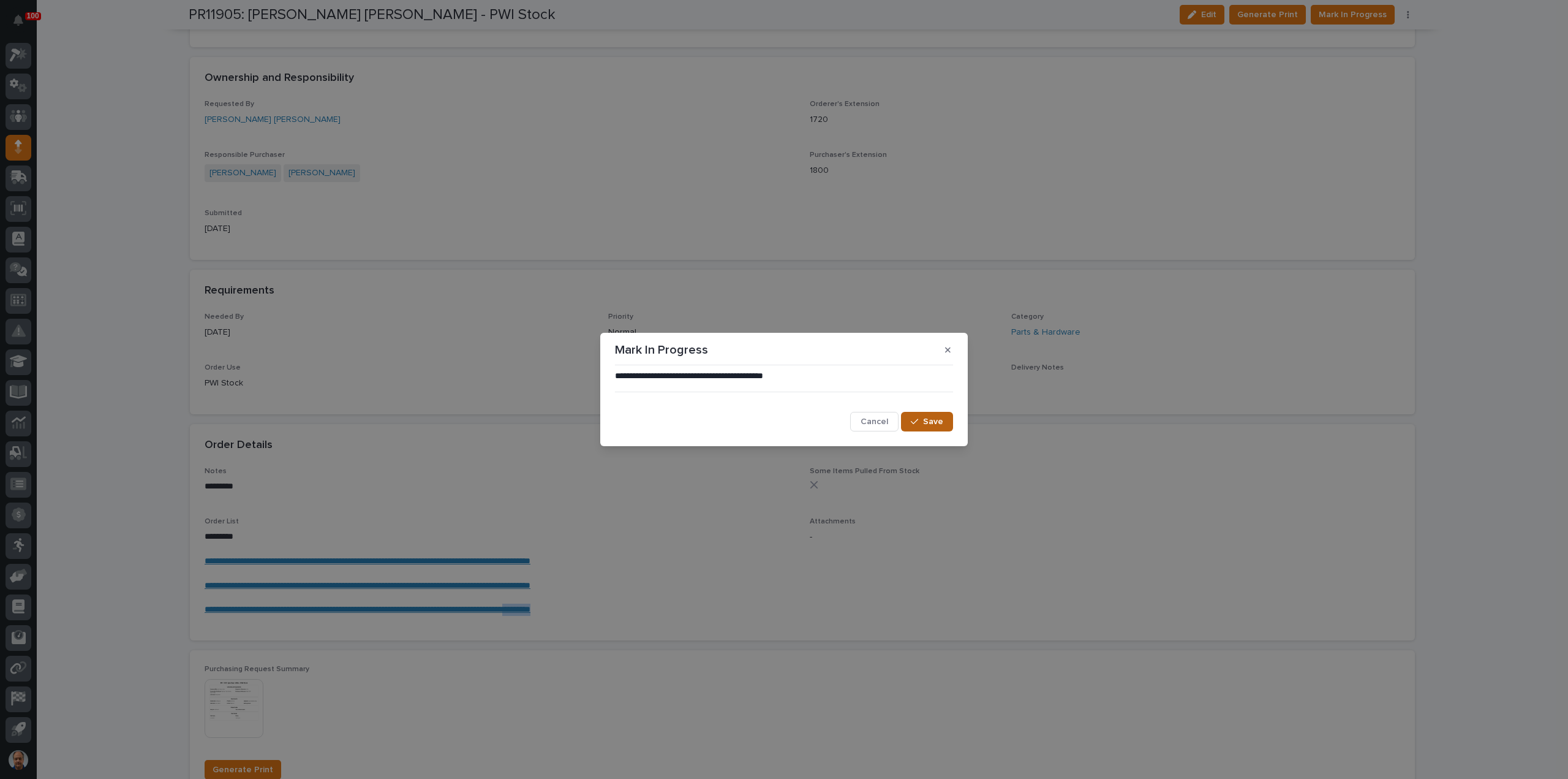
click at [938, 423] on span "Save" at bounding box center [933, 421] width 20 height 11
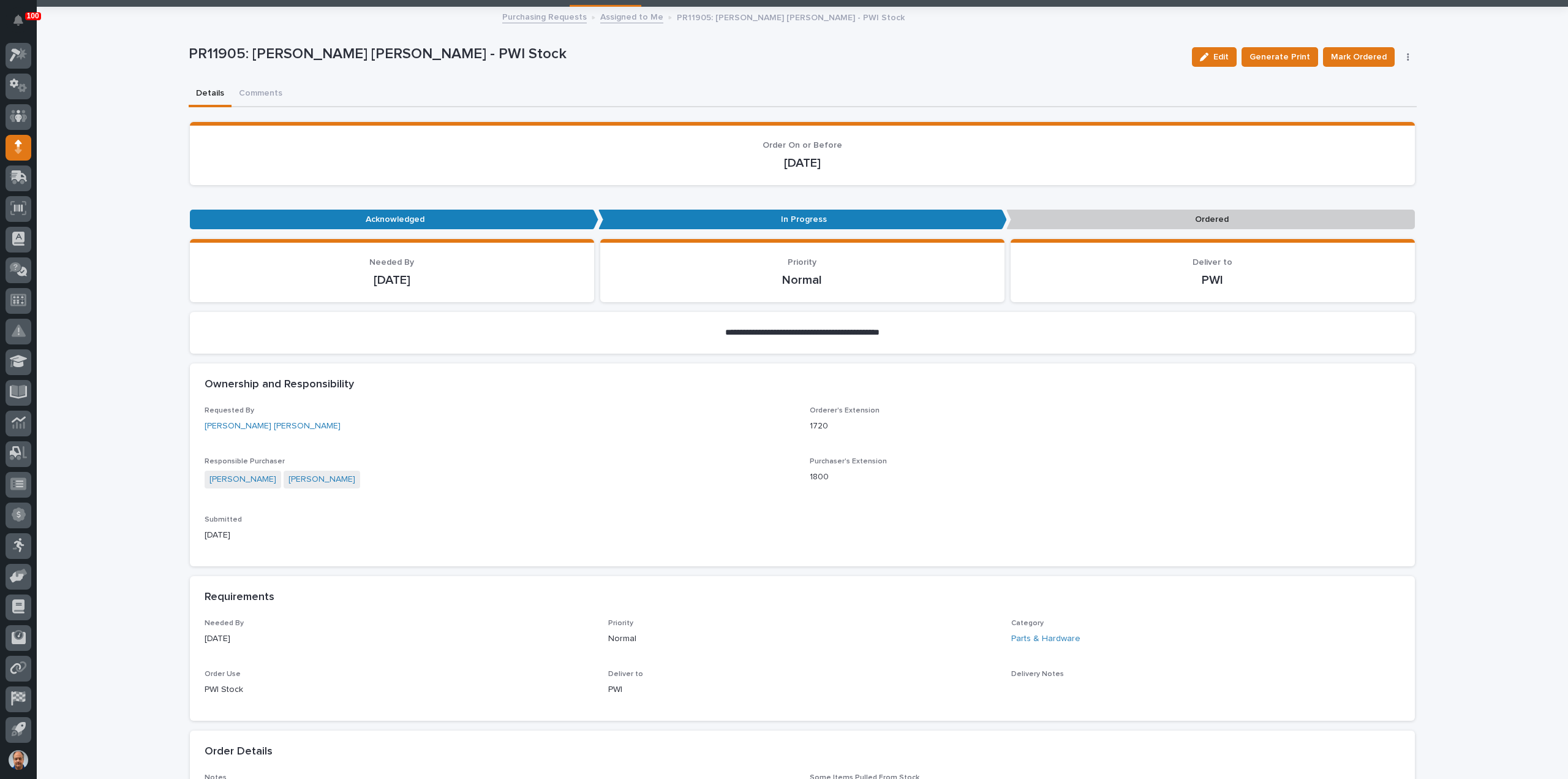
scroll to position [0, 0]
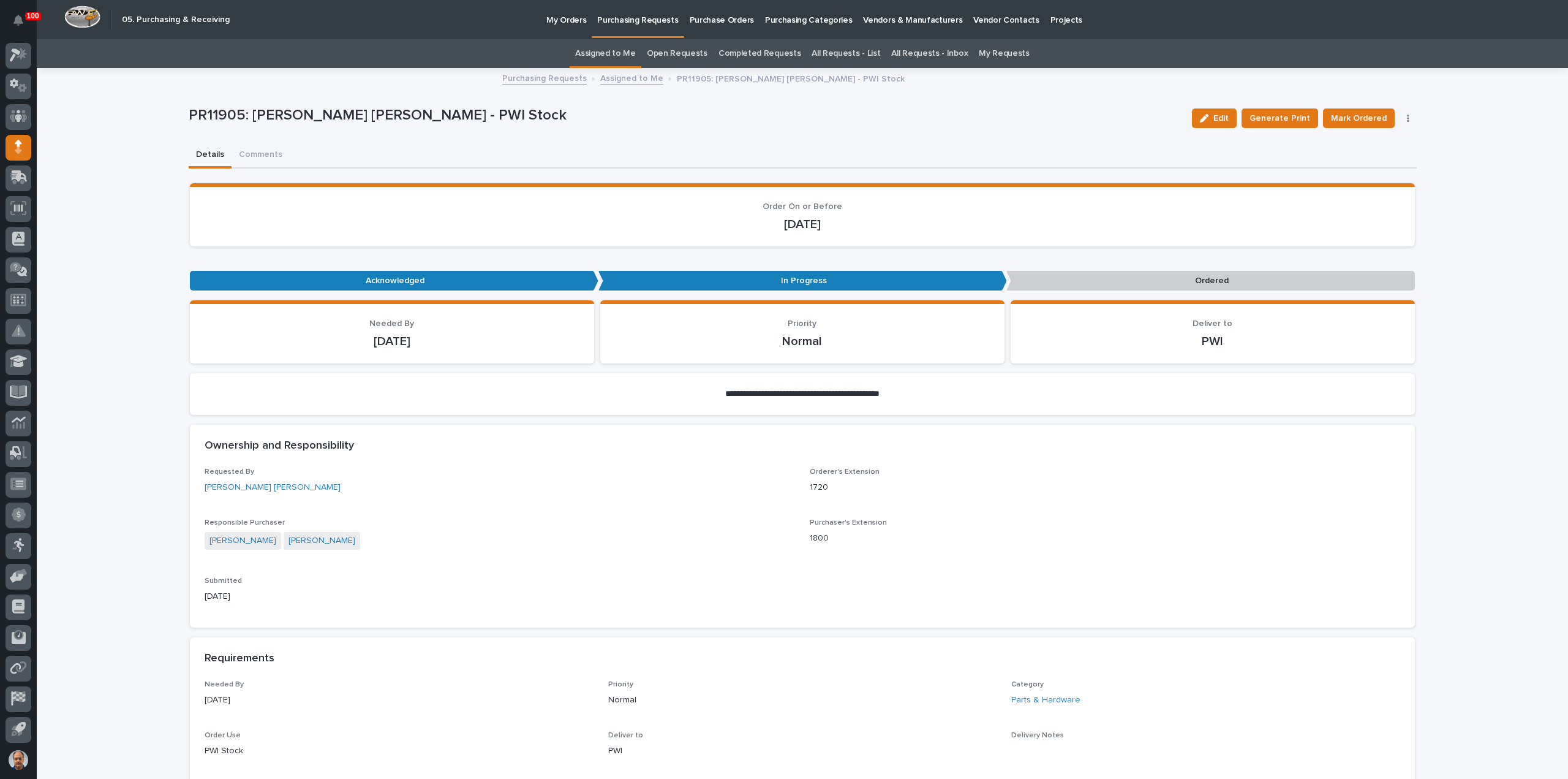
click at [627, 78] on link "Assigned to Me" at bounding box center [632, 78] width 63 height 14
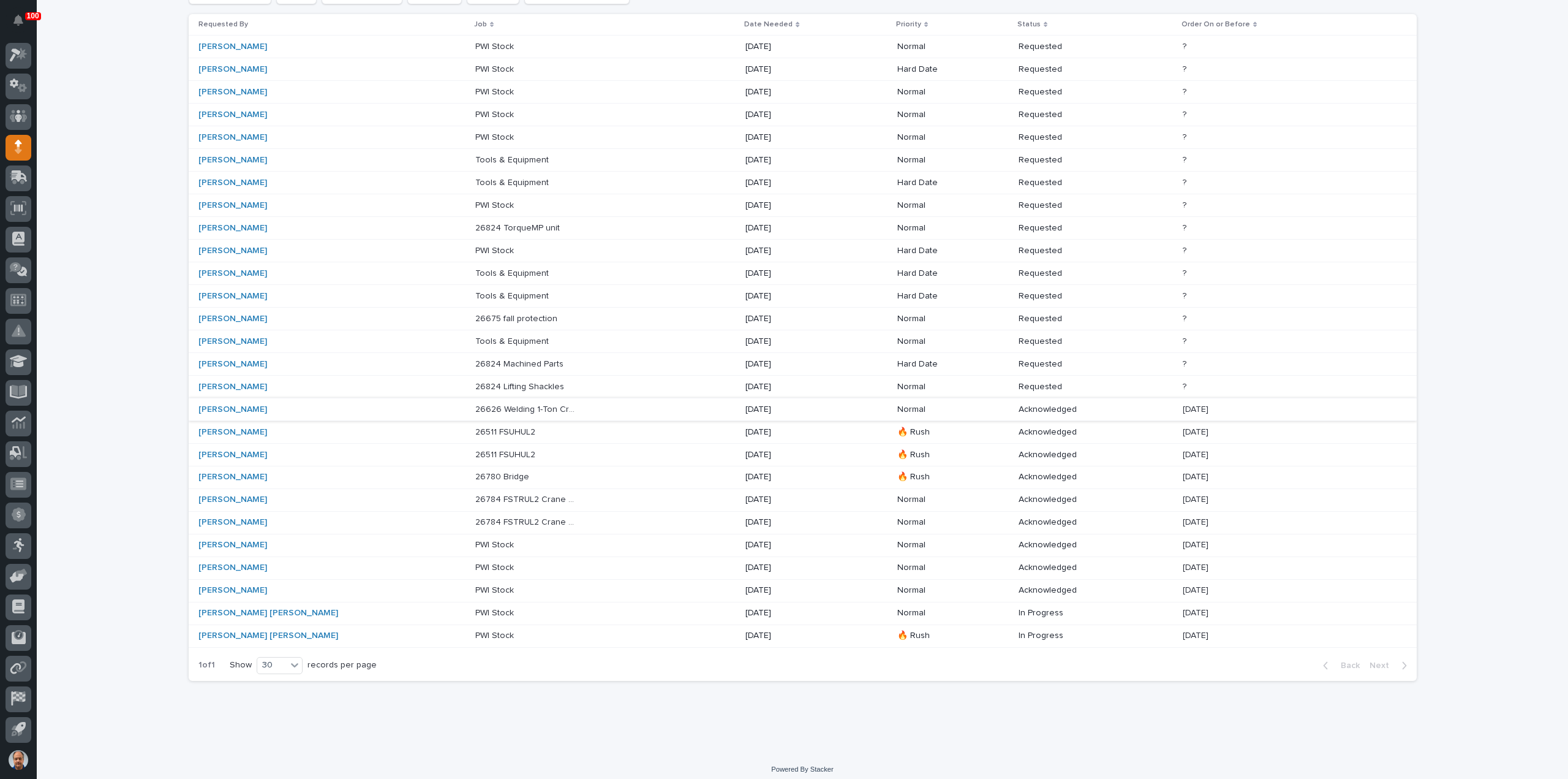
scroll to position [145, 0]
click at [790, 606] on p "[DATE]" at bounding box center [797, 611] width 102 height 11
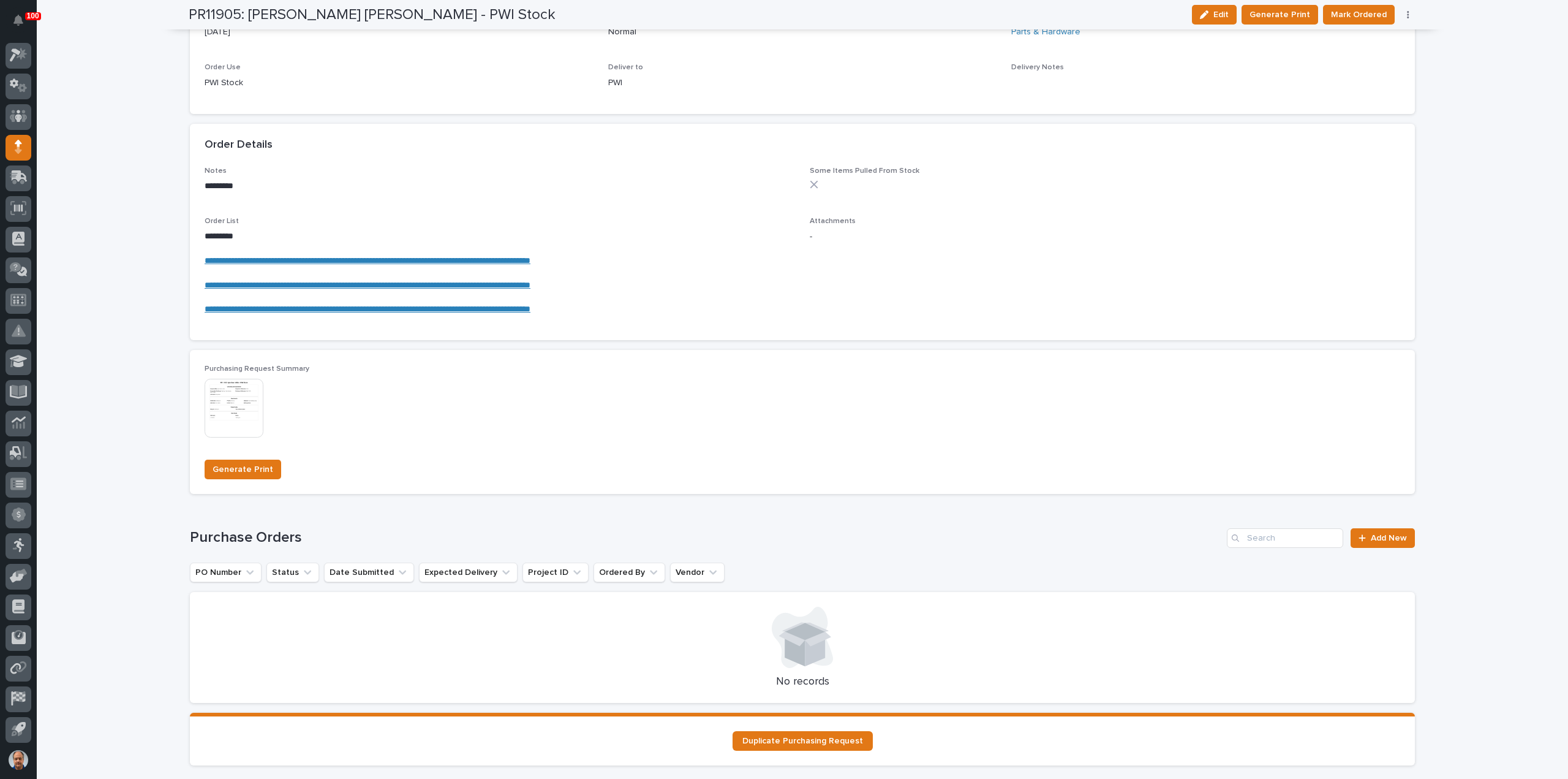
scroll to position [760, 0]
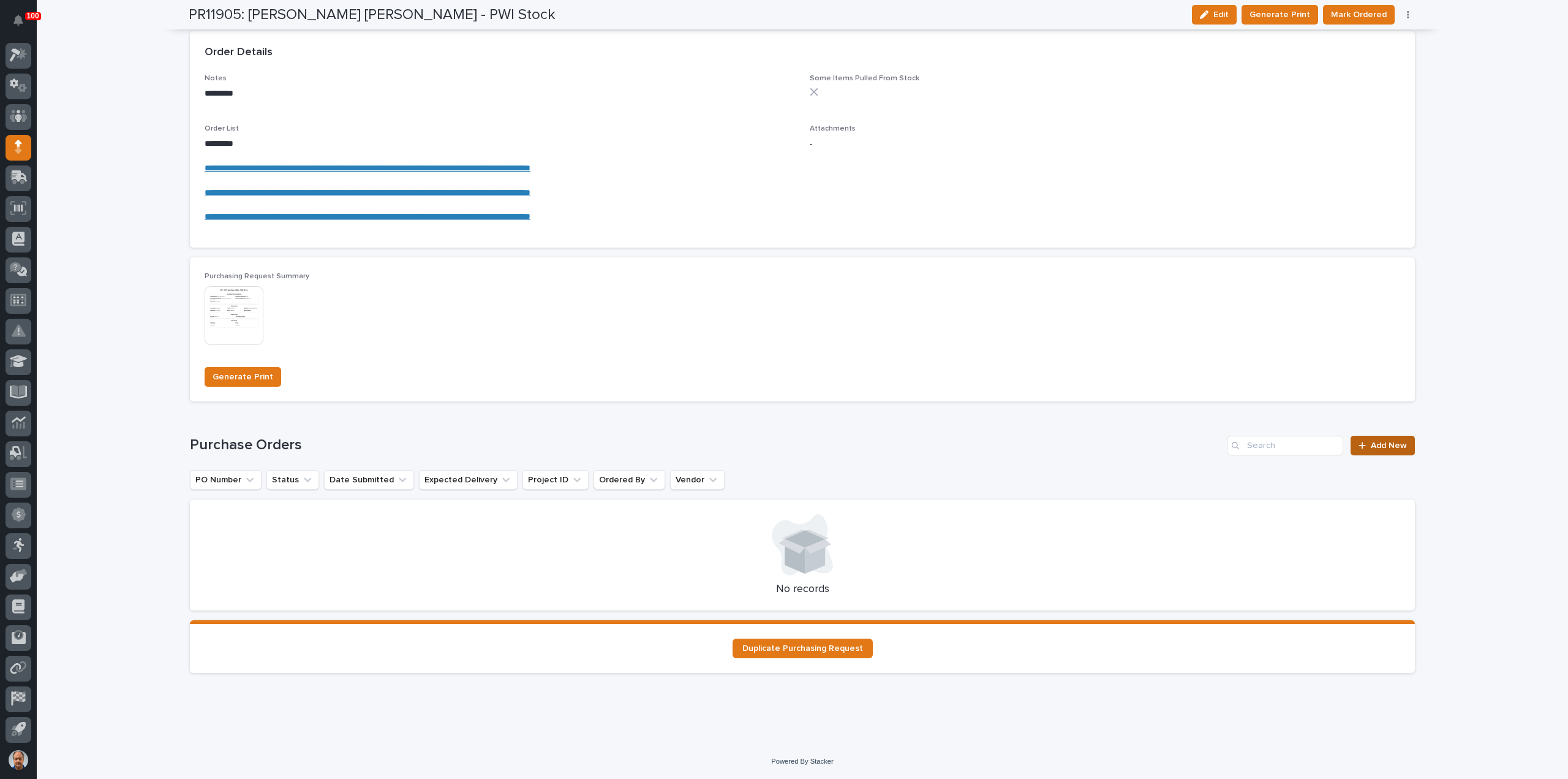
click at [1382, 443] on span "Add New" at bounding box center [1389, 445] width 36 height 8
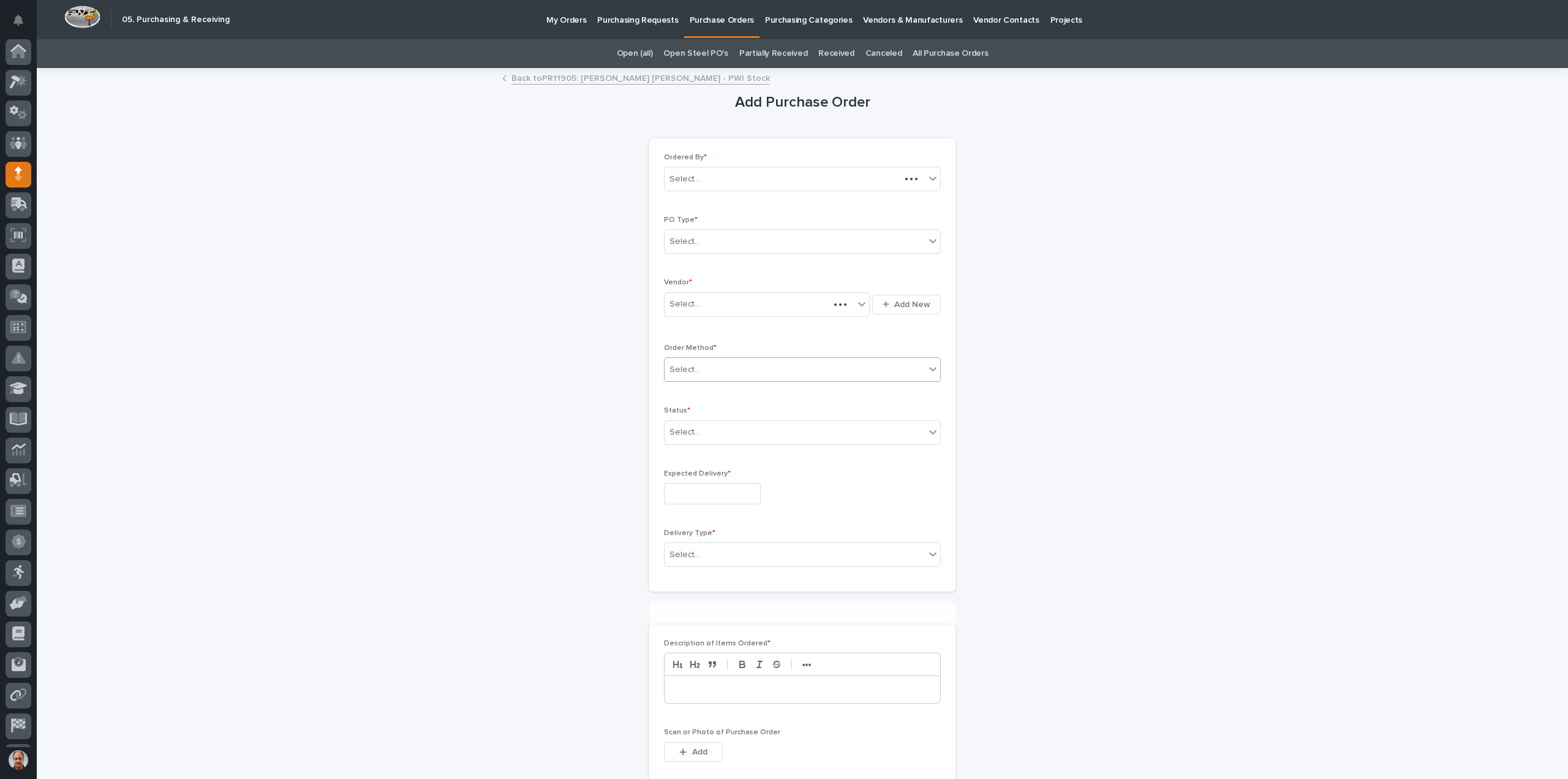
scroll to position [27, 0]
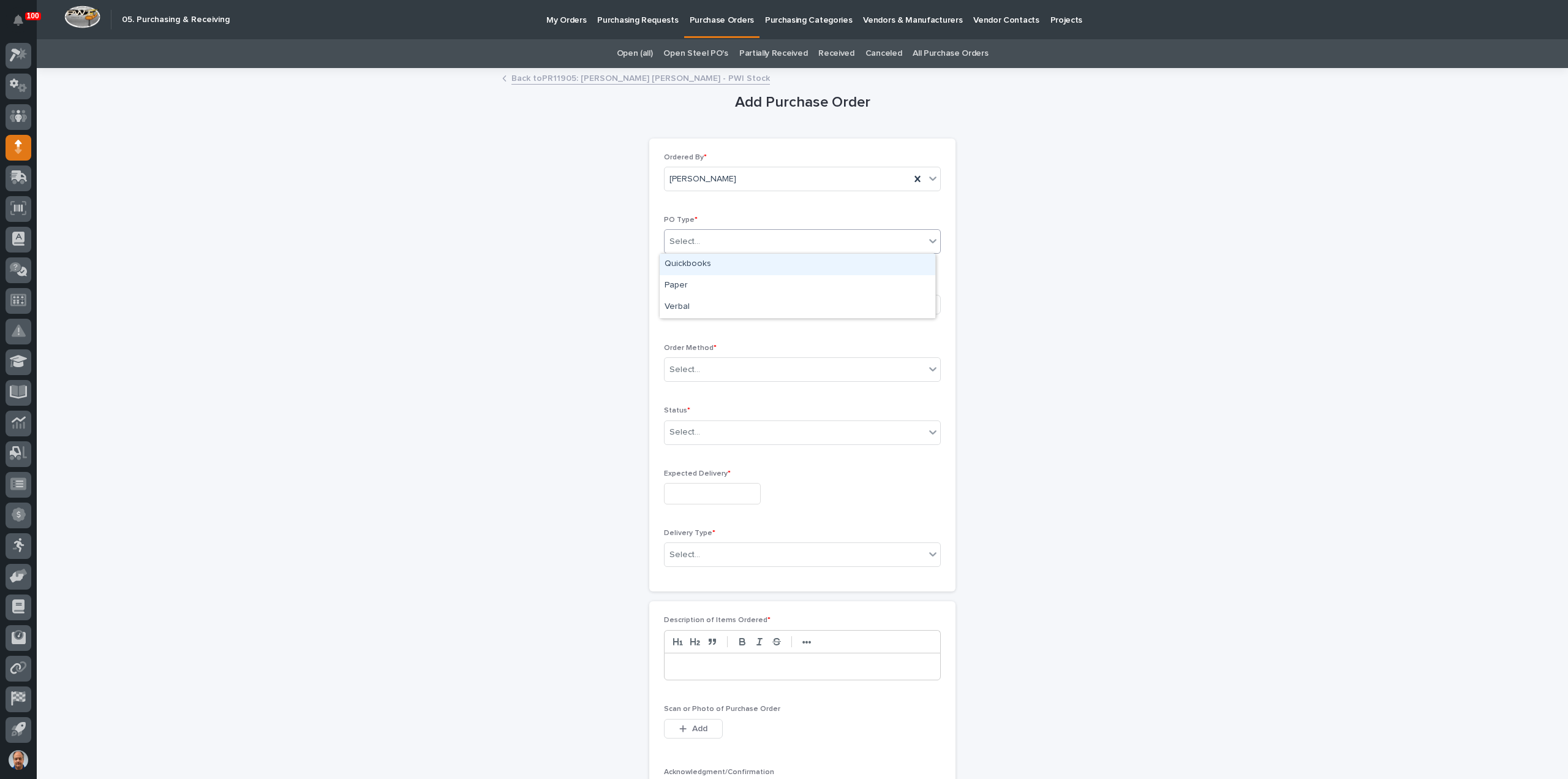
drag, startPoint x: 728, startPoint y: 238, endPoint x: 728, endPoint y: 257, distance: 19.0
click at [728, 238] on div "Select..." at bounding box center [795, 242] width 260 height 20
click at [724, 279] on div "Paper" at bounding box center [798, 285] width 275 height 21
click at [723, 305] on div "Select..." at bounding box center [759, 304] width 190 height 20
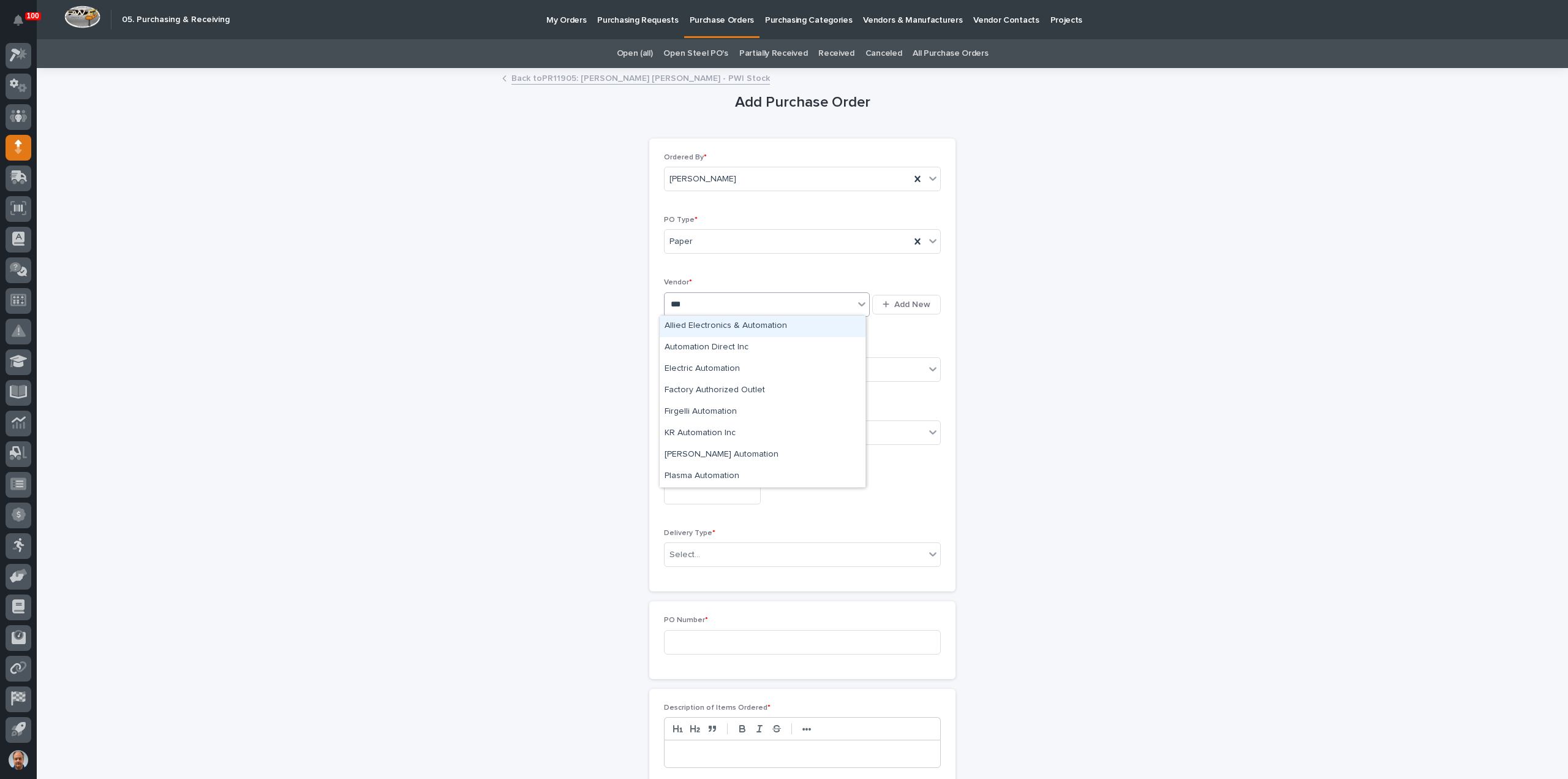
type input "****"
click at [721, 348] on div "Automation Direct Inc" at bounding box center [763, 348] width 206 height 21
click at [719, 360] on div "Select..." at bounding box center [795, 370] width 260 height 20
click at [687, 390] on div "Online Order" at bounding box center [798, 391] width 275 height 21
click at [700, 432] on div "Select..." at bounding box center [795, 432] width 260 height 20
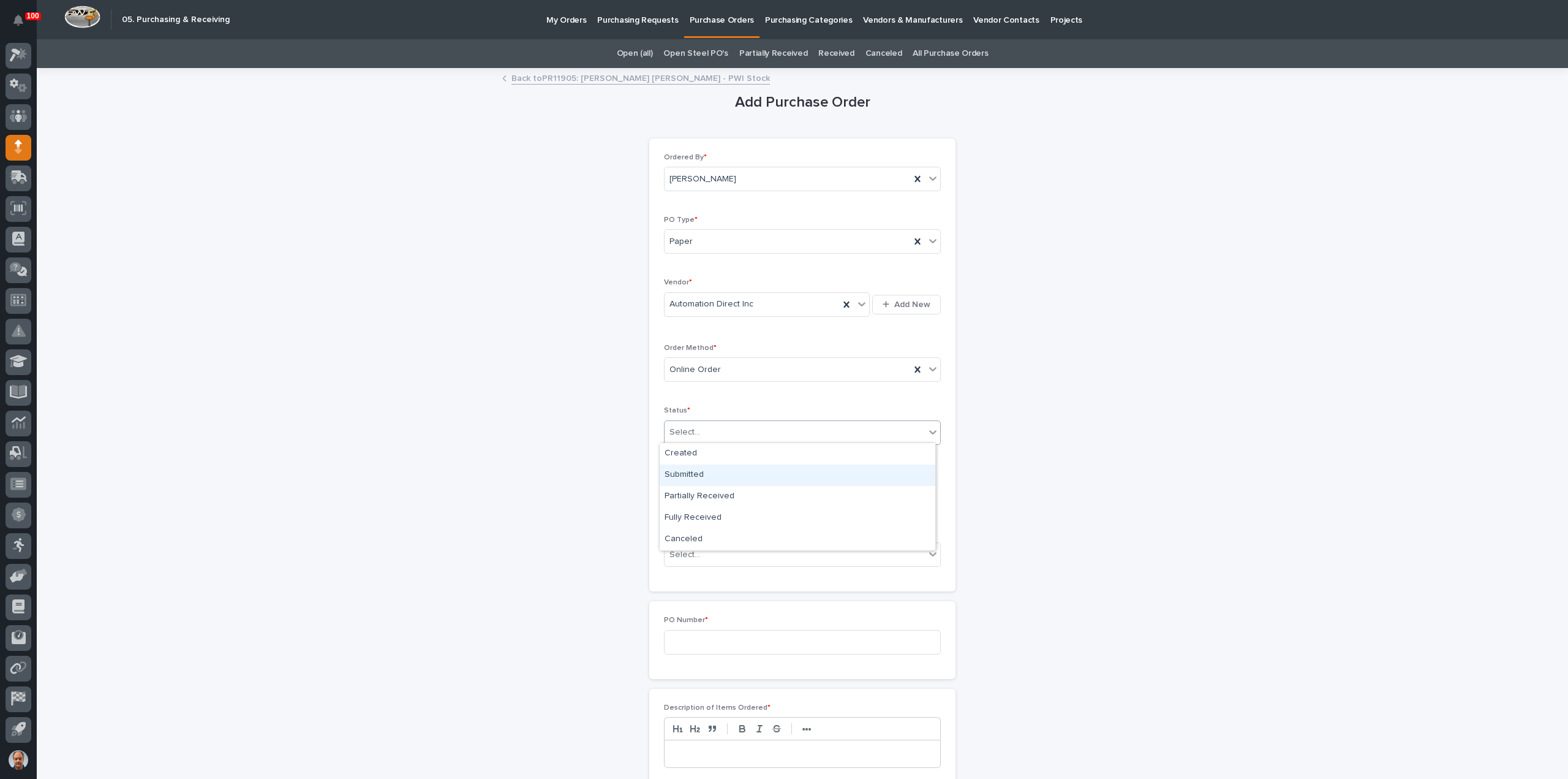
drag, startPoint x: 699, startPoint y: 470, endPoint x: 710, endPoint y: 480, distance: 14.9
click at [699, 470] on div "Submitted" at bounding box center [798, 475] width 275 height 21
click at [711, 489] on input "text" at bounding box center [712, 493] width 97 height 21
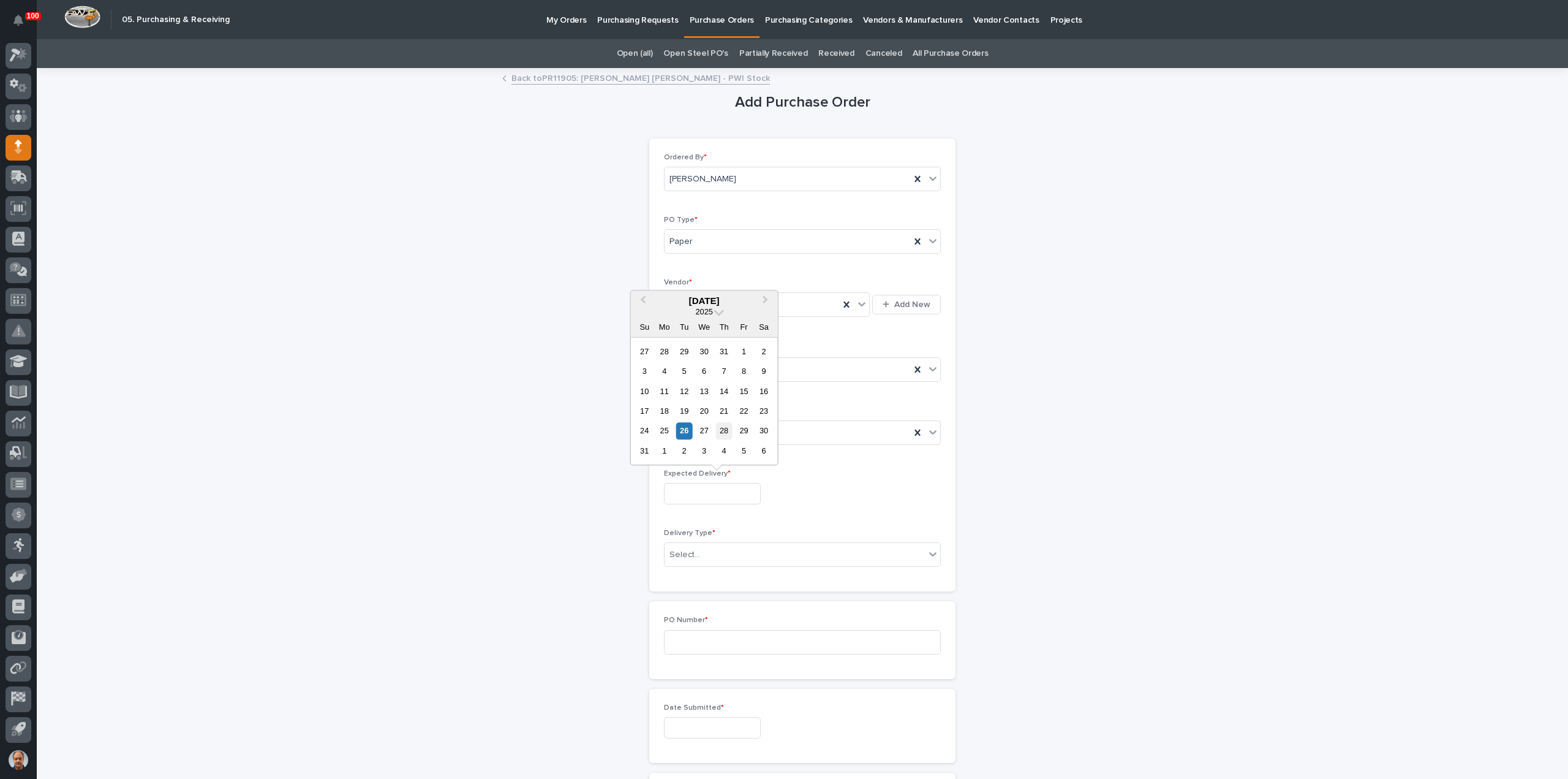
click at [725, 434] on div "28" at bounding box center [725, 431] width 17 height 17
type input "**********"
click at [723, 549] on div "Select..." at bounding box center [795, 555] width 260 height 20
click at [704, 575] on div "Deliver to PWI" at bounding box center [798, 575] width 275 height 21
click at [704, 638] on input at bounding box center [802, 642] width 277 height 25
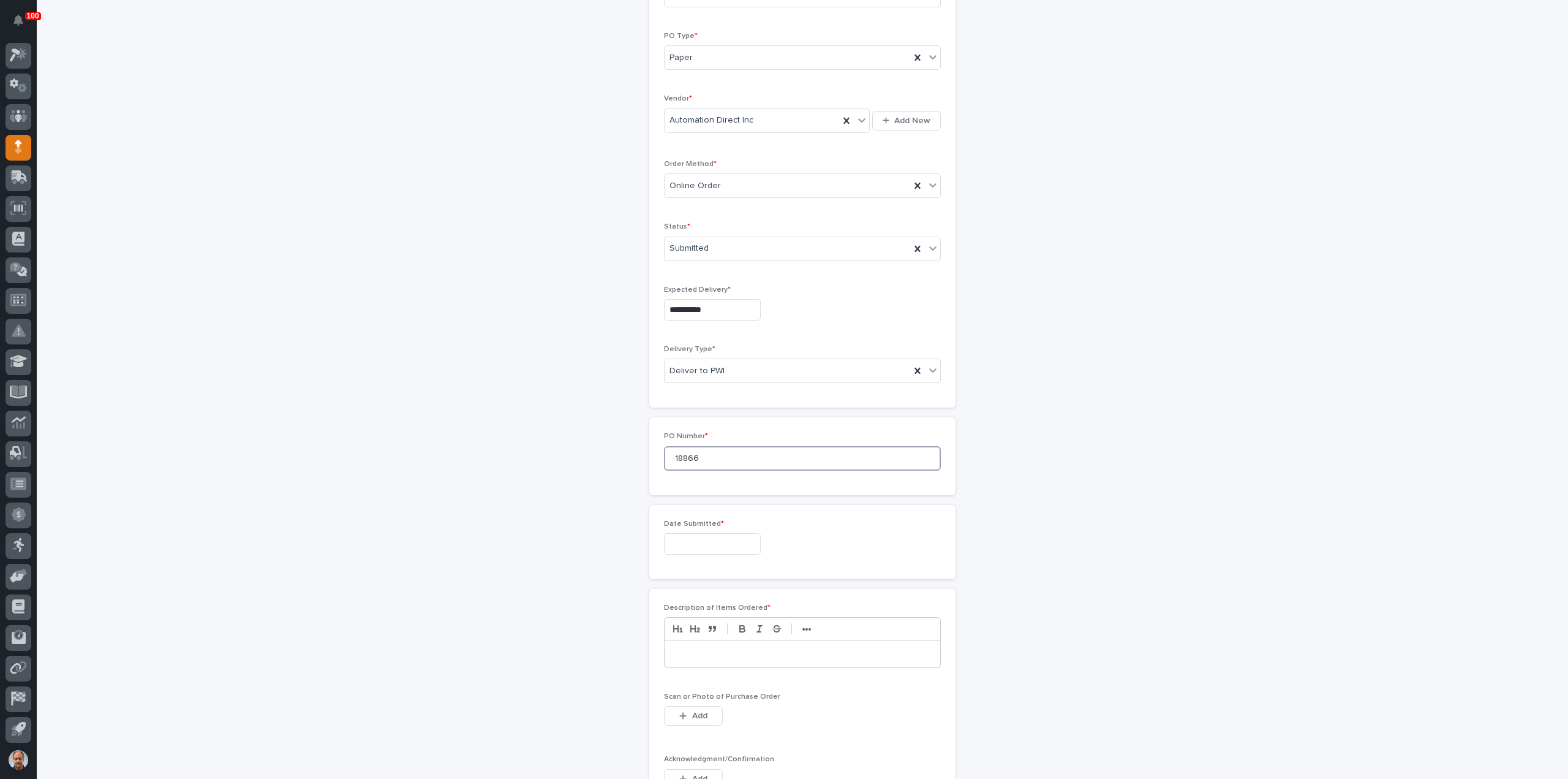
scroll to position [367, 0]
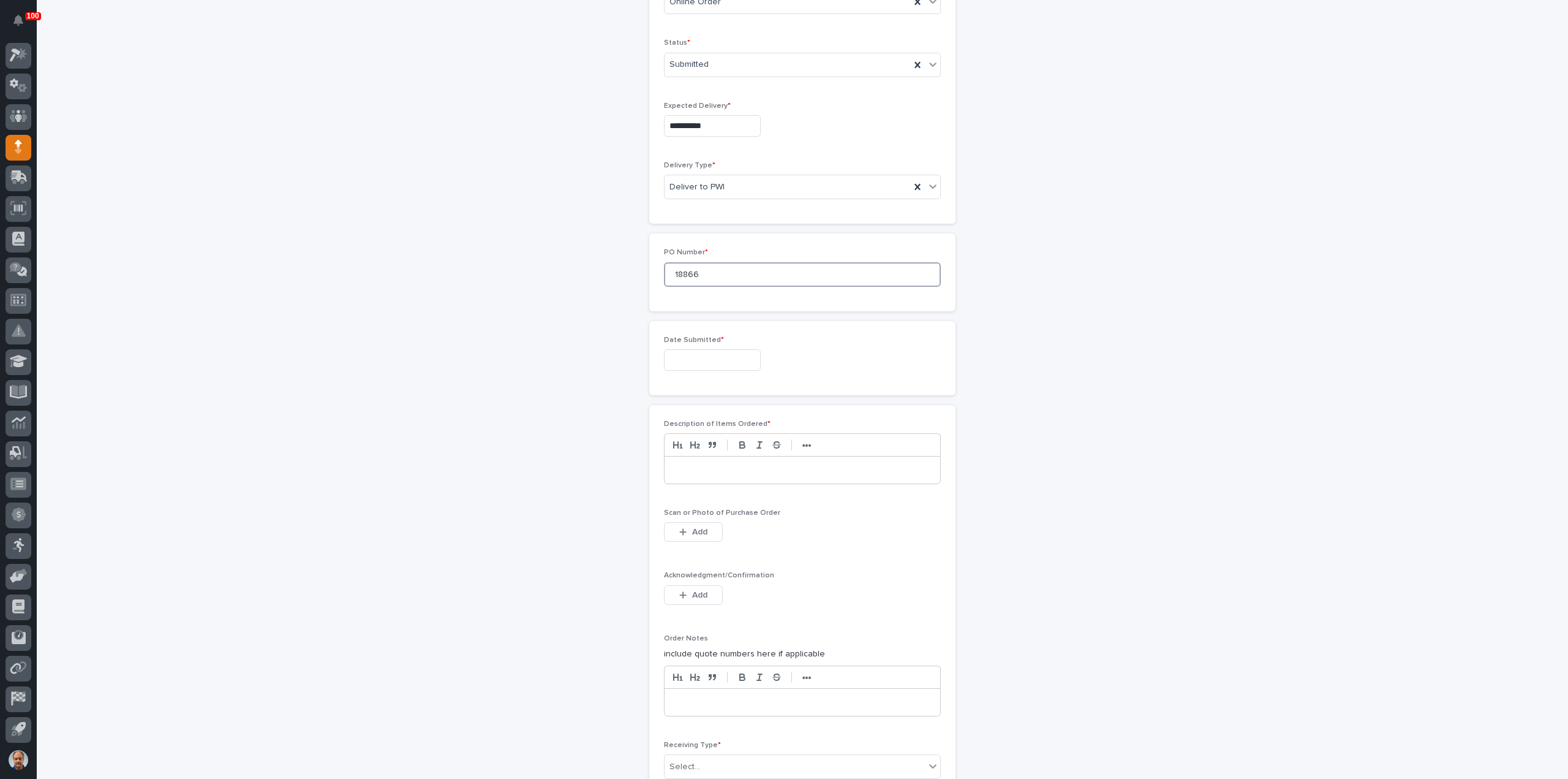
type input "18866"
click at [713, 355] on input "text" at bounding box center [712, 360] width 97 height 21
click at [682, 295] on div "26" at bounding box center [685, 297] width 17 height 17
type input "**********"
click at [700, 469] on p at bounding box center [802, 470] width 257 height 12
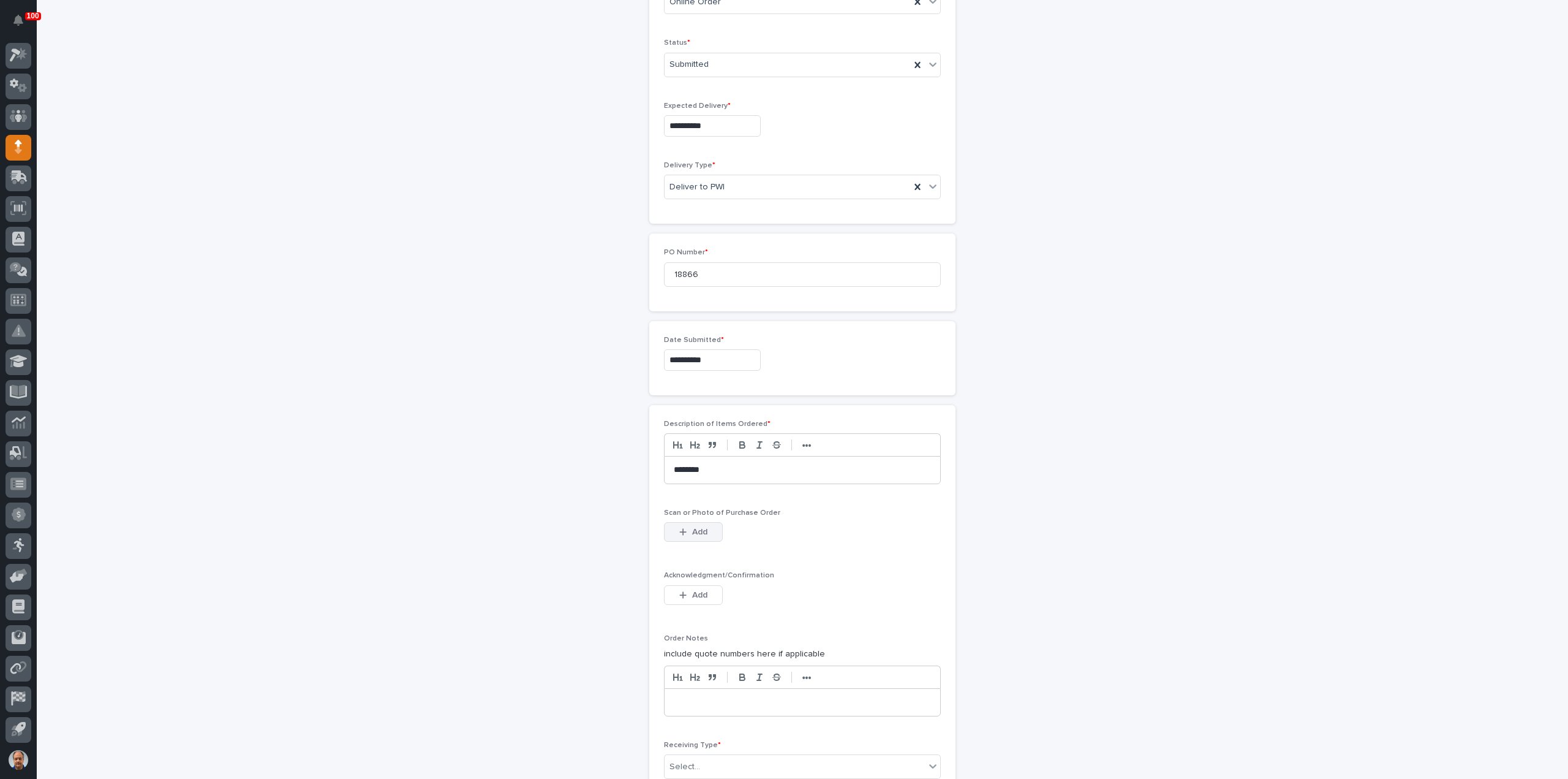
click at [700, 528] on span "Add" at bounding box center [700, 531] width 15 height 11
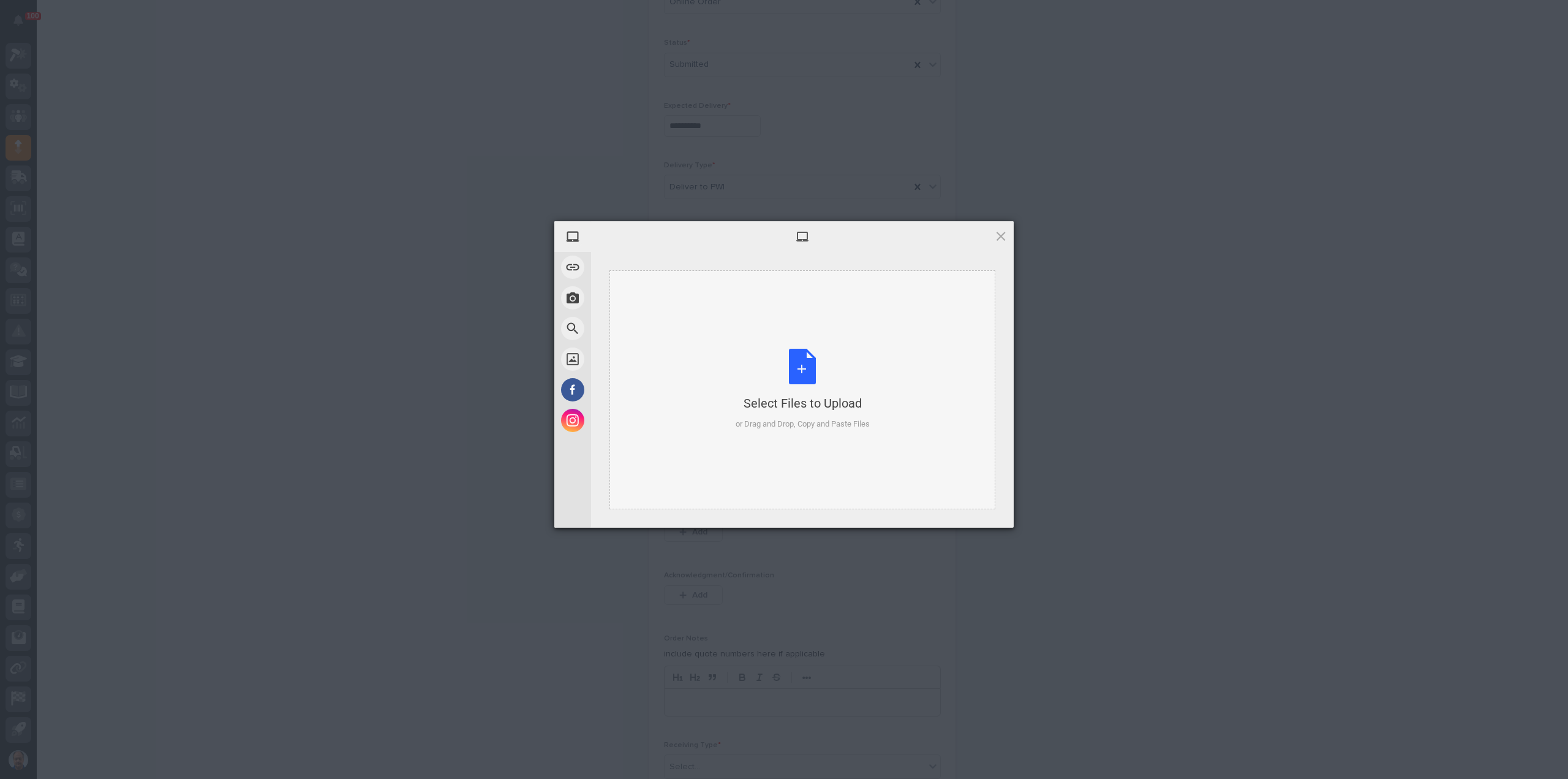
click at [797, 376] on div "Select Files to Upload or Drag and Drop, Copy and Paste Files" at bounding box center [803, 389] width 134 height 81
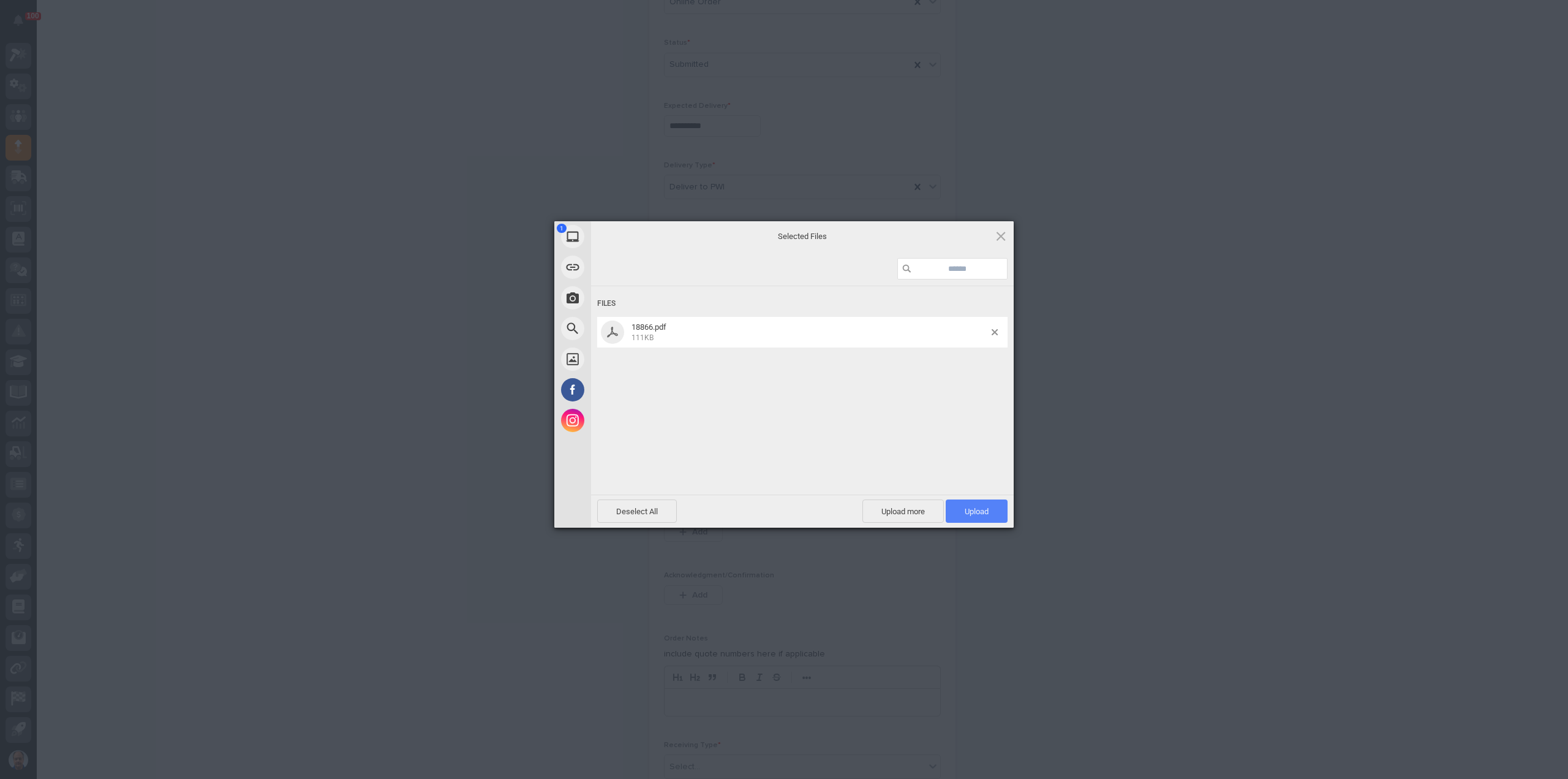
click at [984, 516] on span "Upload 1" at bounding box center [977, 511] width 24 height 9
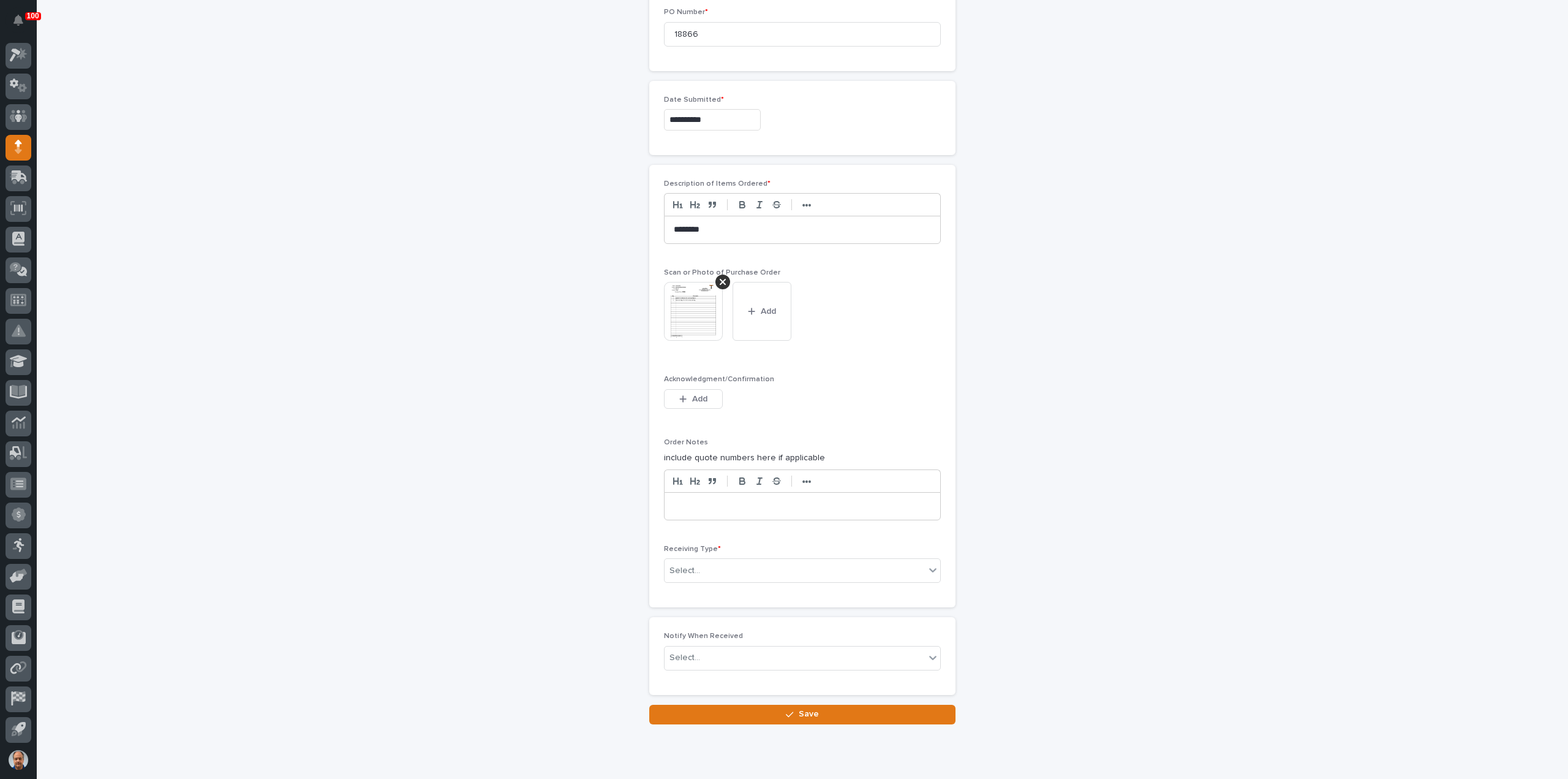
scroll to position [634, 0]
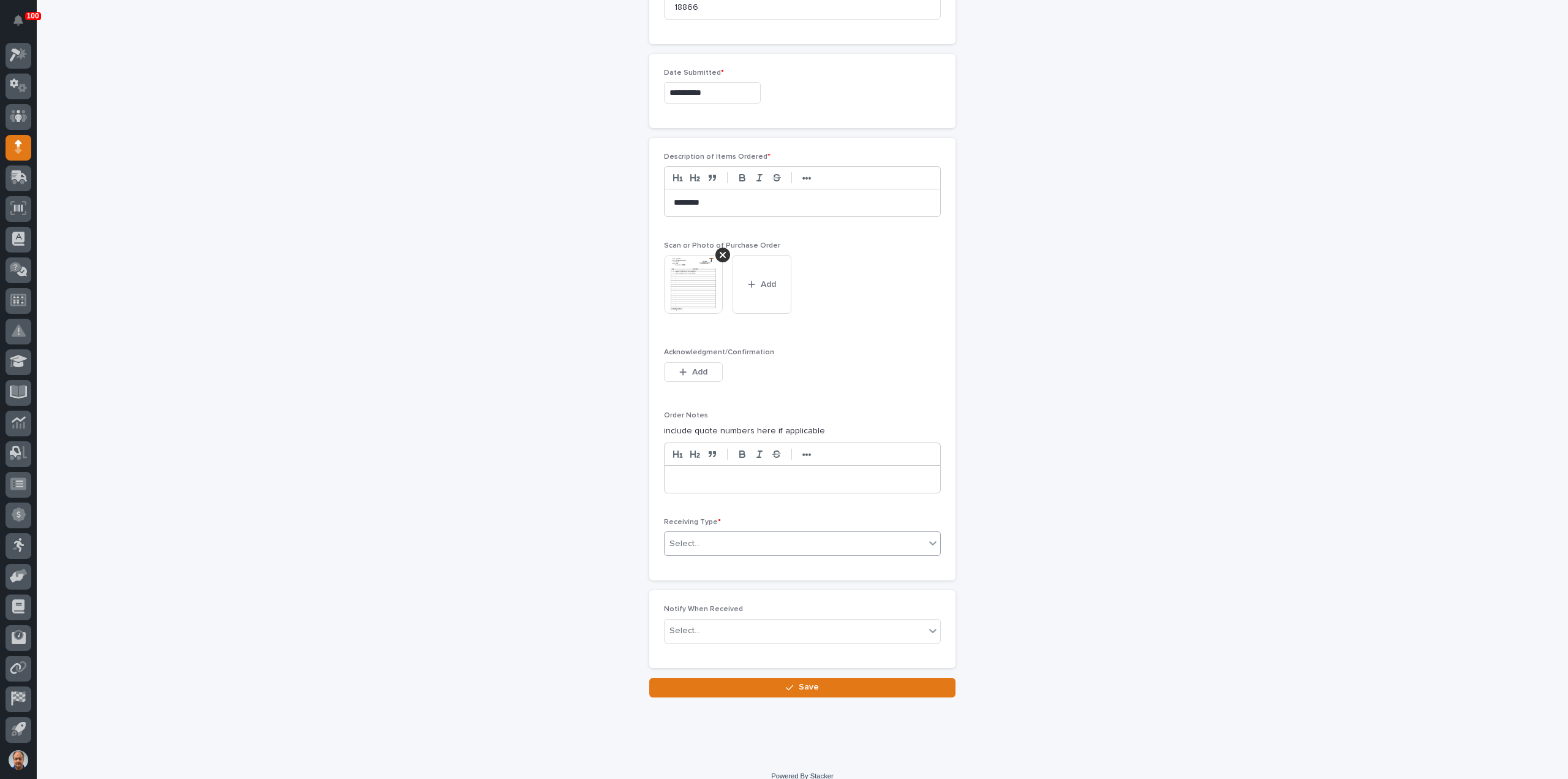
click at [733, 539] on div "Select..." at bounding box center [795, 543] width 260 height 20
click at [690, 624] on div "Deliver to" at bounding box center [798, 626] width 275 height 21
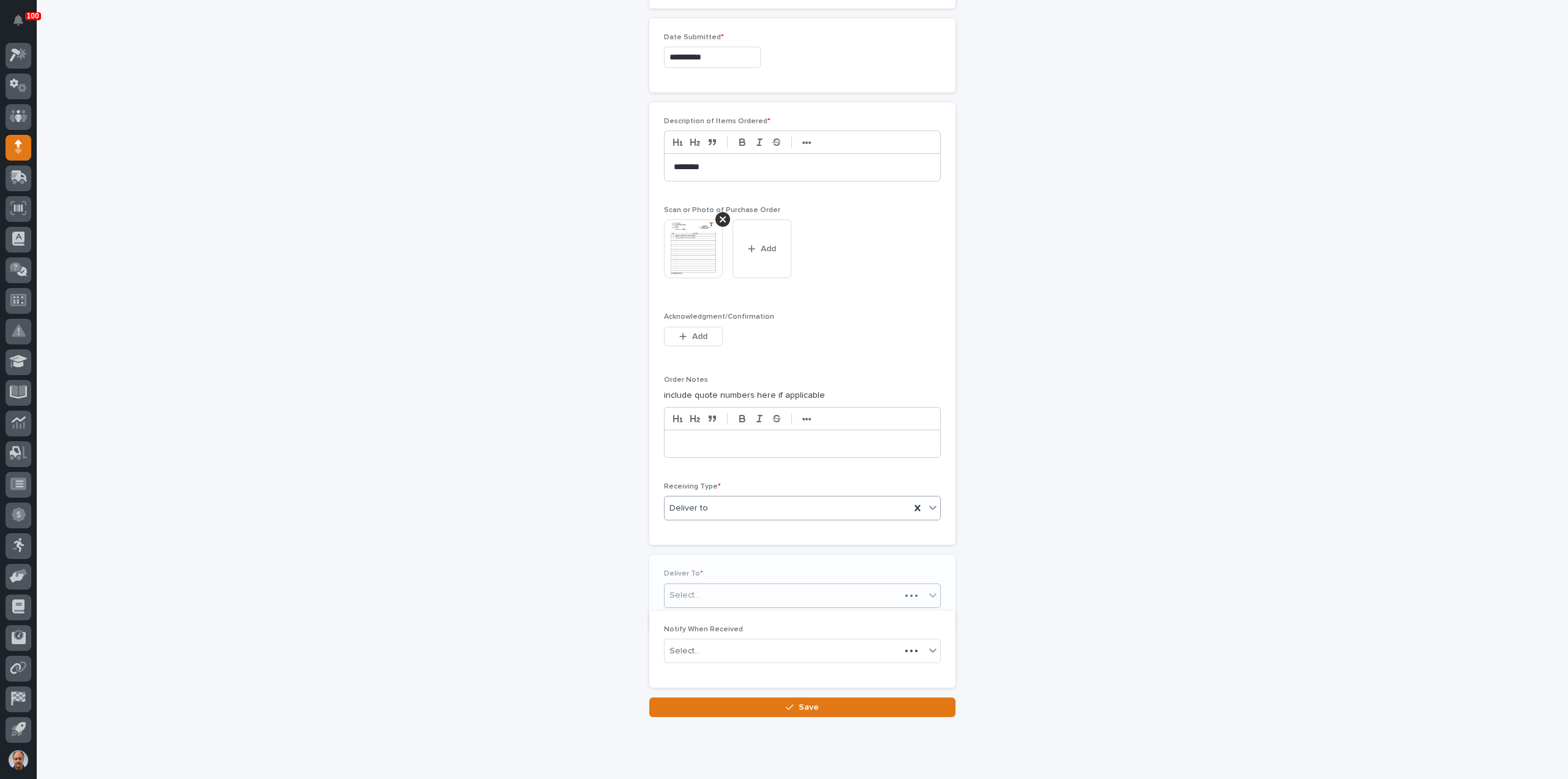
scroll to position [678, 0]
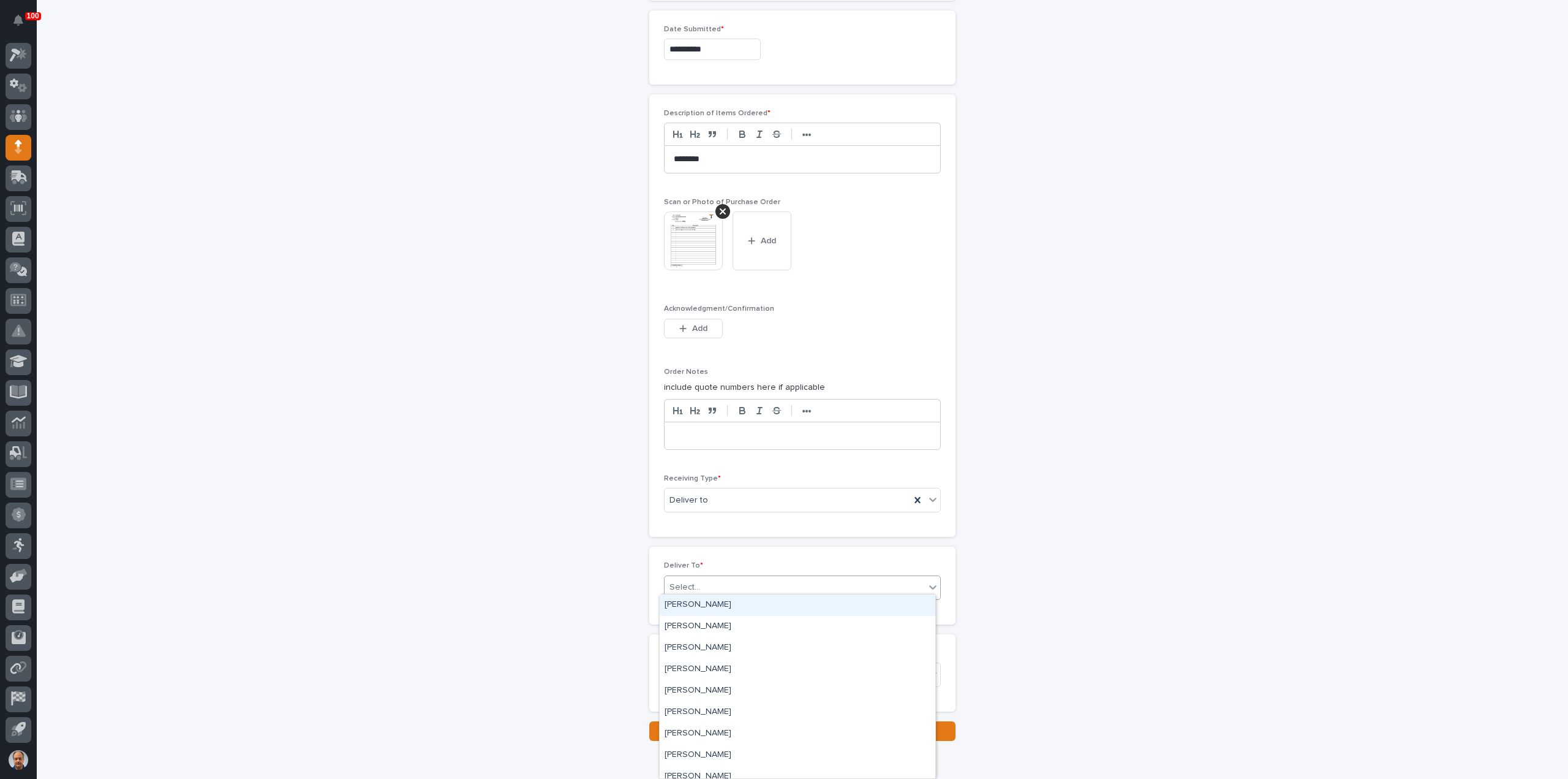
click at [722, 577] on div "Select..." at bounding box center [795, 587] width 260 height 20
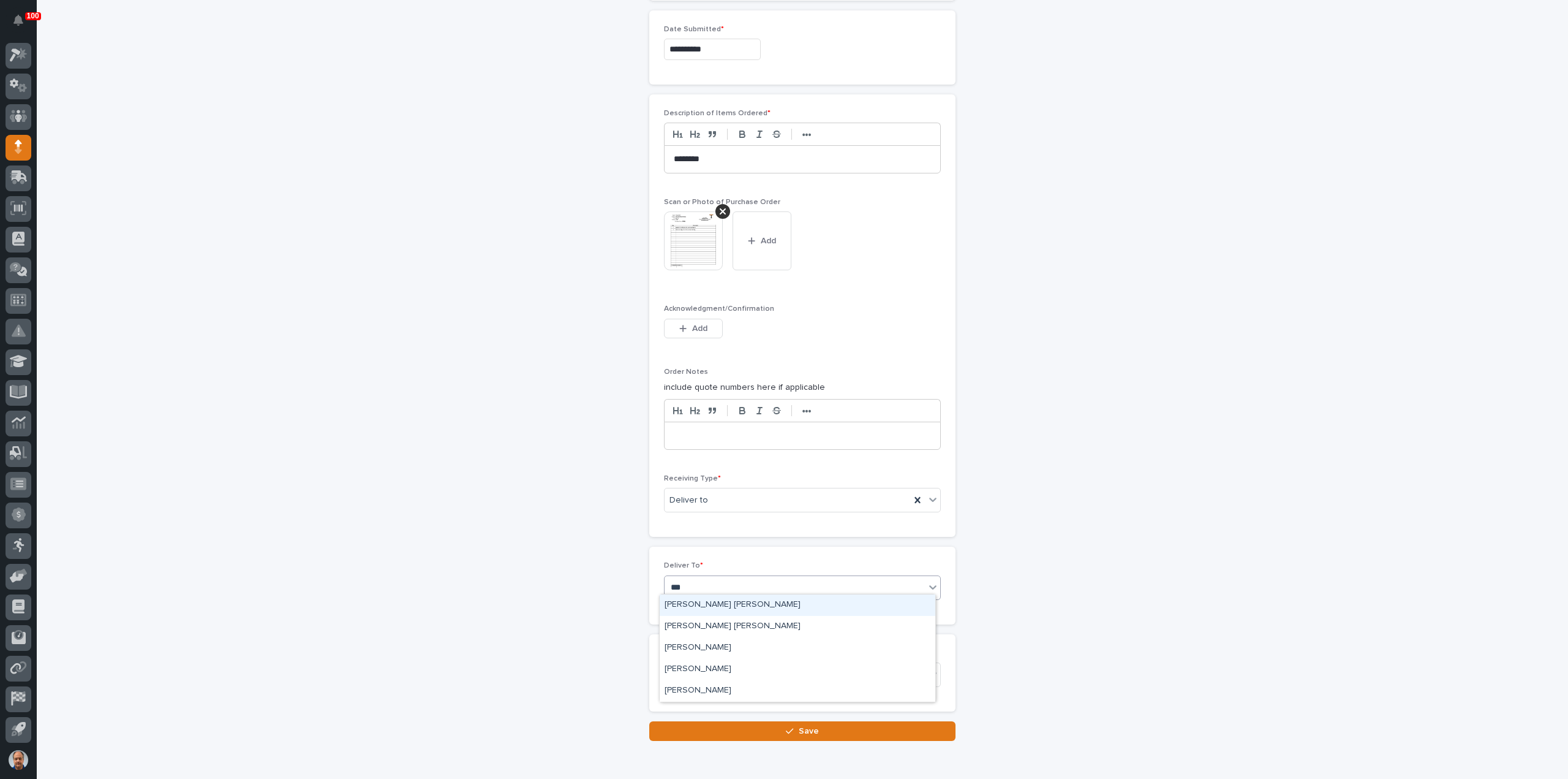
type input "****"
click at [701, 621] on div "[PERSON_NAME] [PERSON_NAME]" at bounding box center [798, 626] width 275 height 21
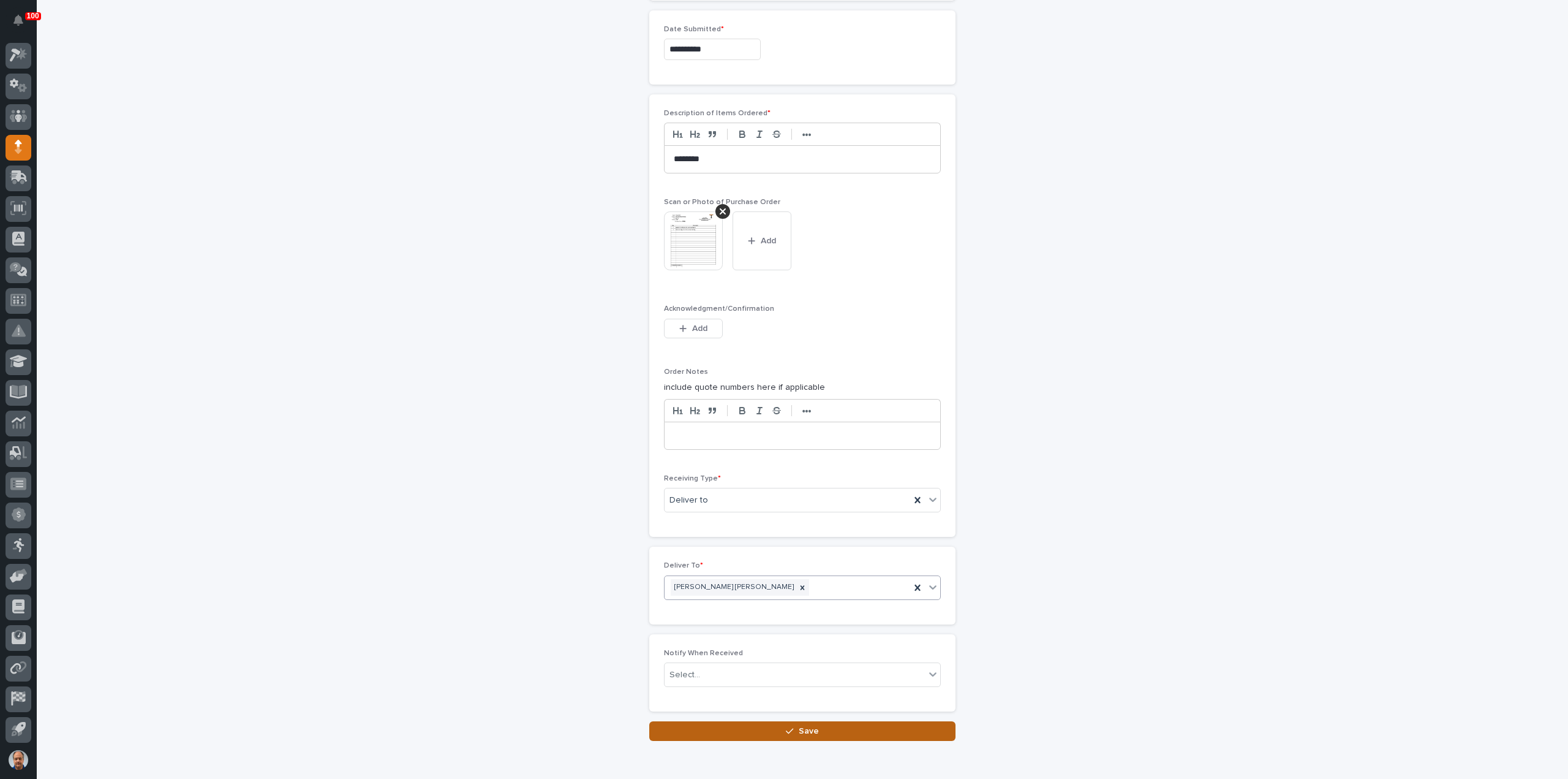
click at [790, 721] on button "Save" at bounding box center [802, 731] width 306 height 20
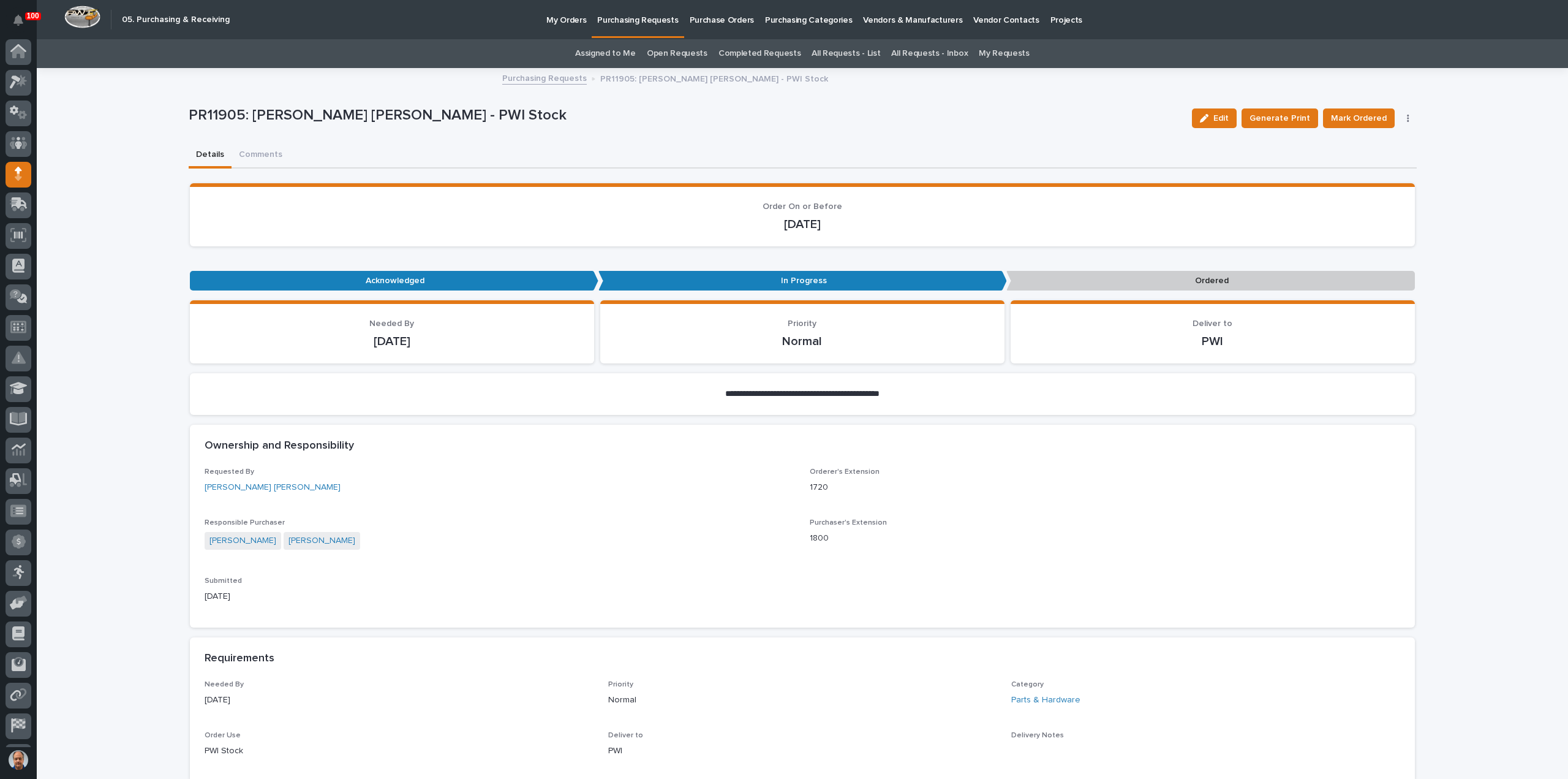
scroll to position [27, 0]
click at [1360, 115] on span "Mark Ordered" at bounding box center [1359, 118] width 56 height 15
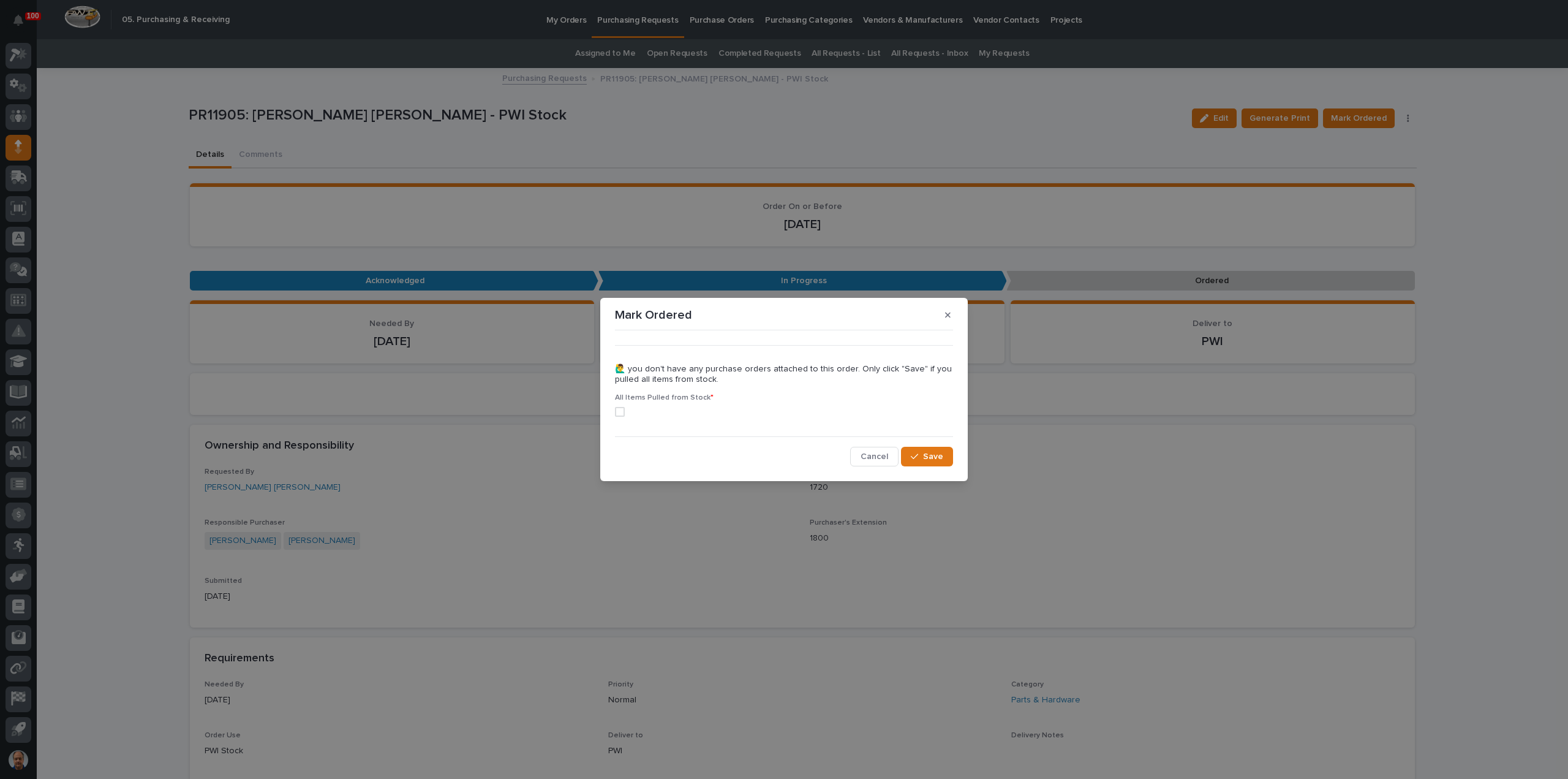
click at [874, 452] on span "Cancel" at bounding box center [874, 456] width 28 height 11
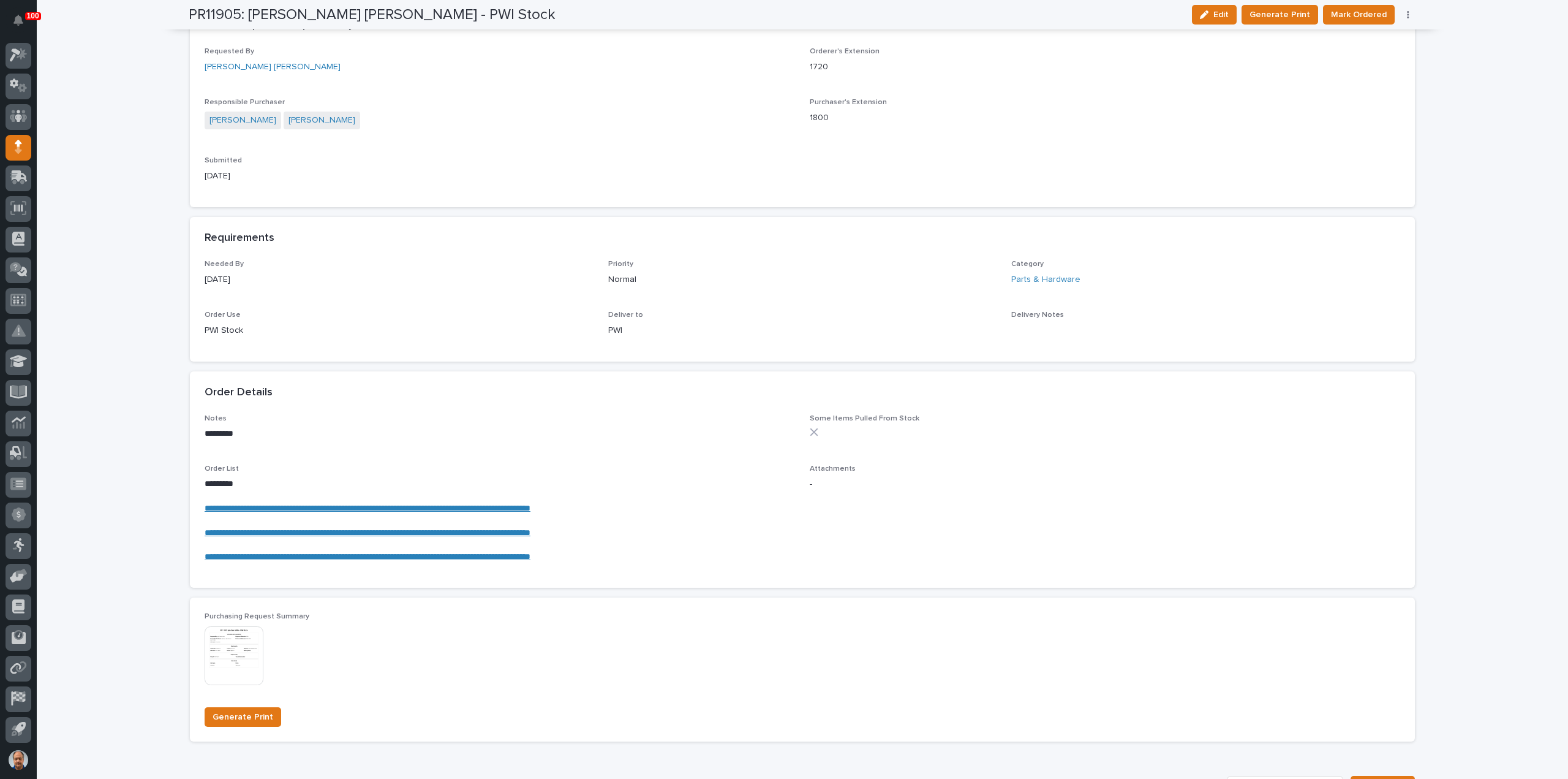
scroll to position [0, 0]
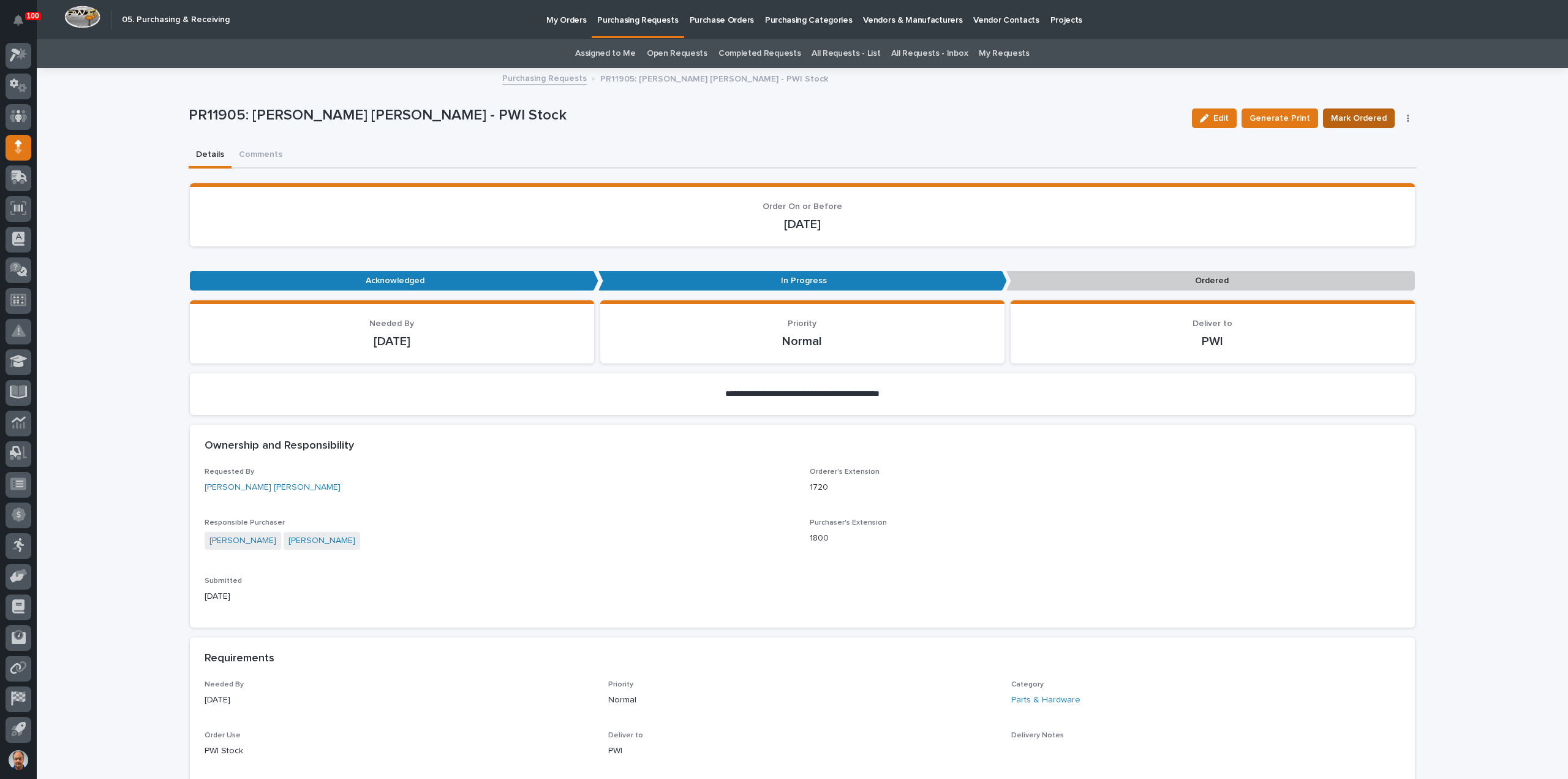
click at [1351, 117] on span "Mark Ordered" at bounding box center [1359, 118] width 56 height 15
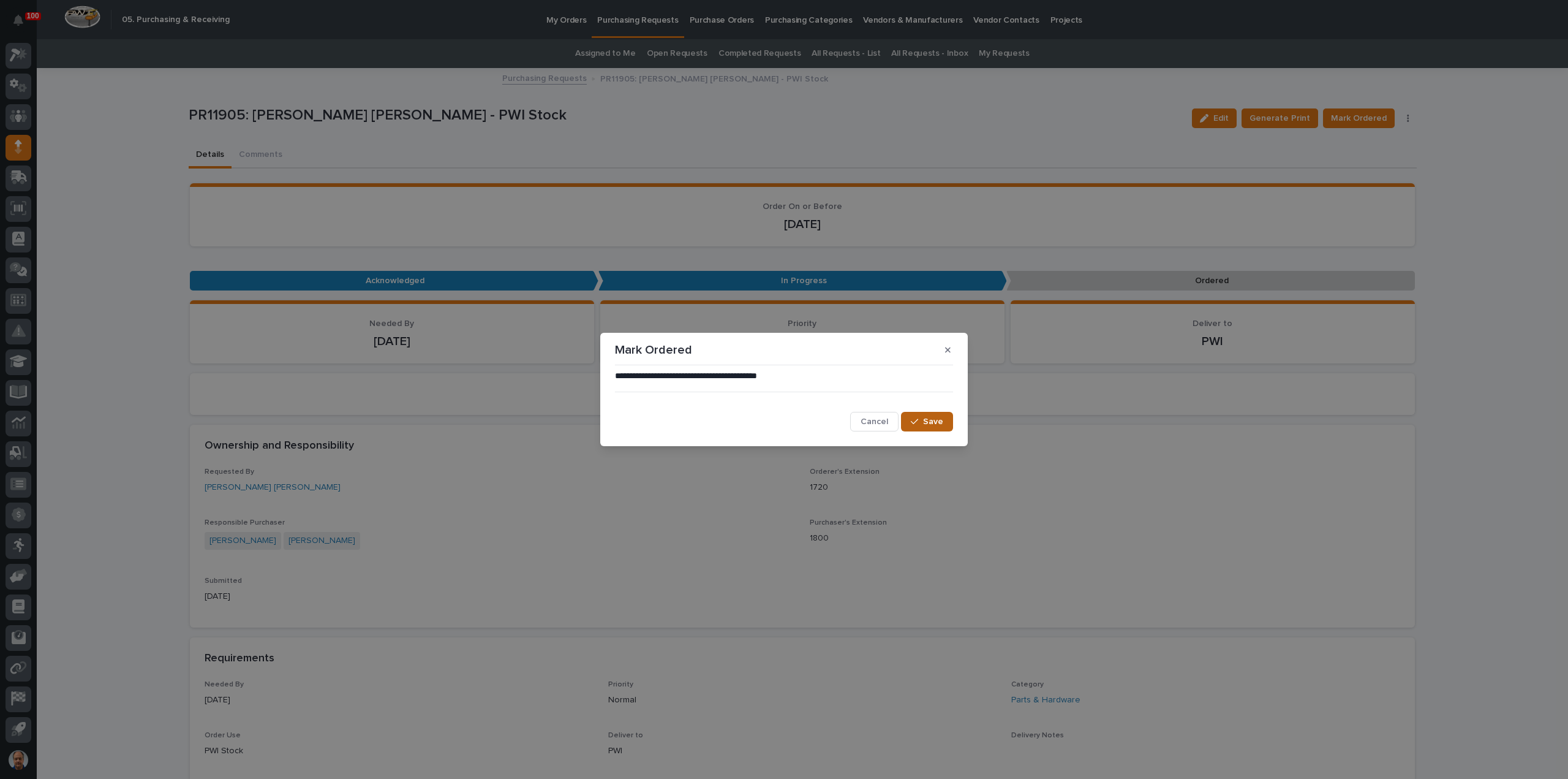
click at [940, 419] on span "Save" at bounding box center [933, 421] width 20 height 11
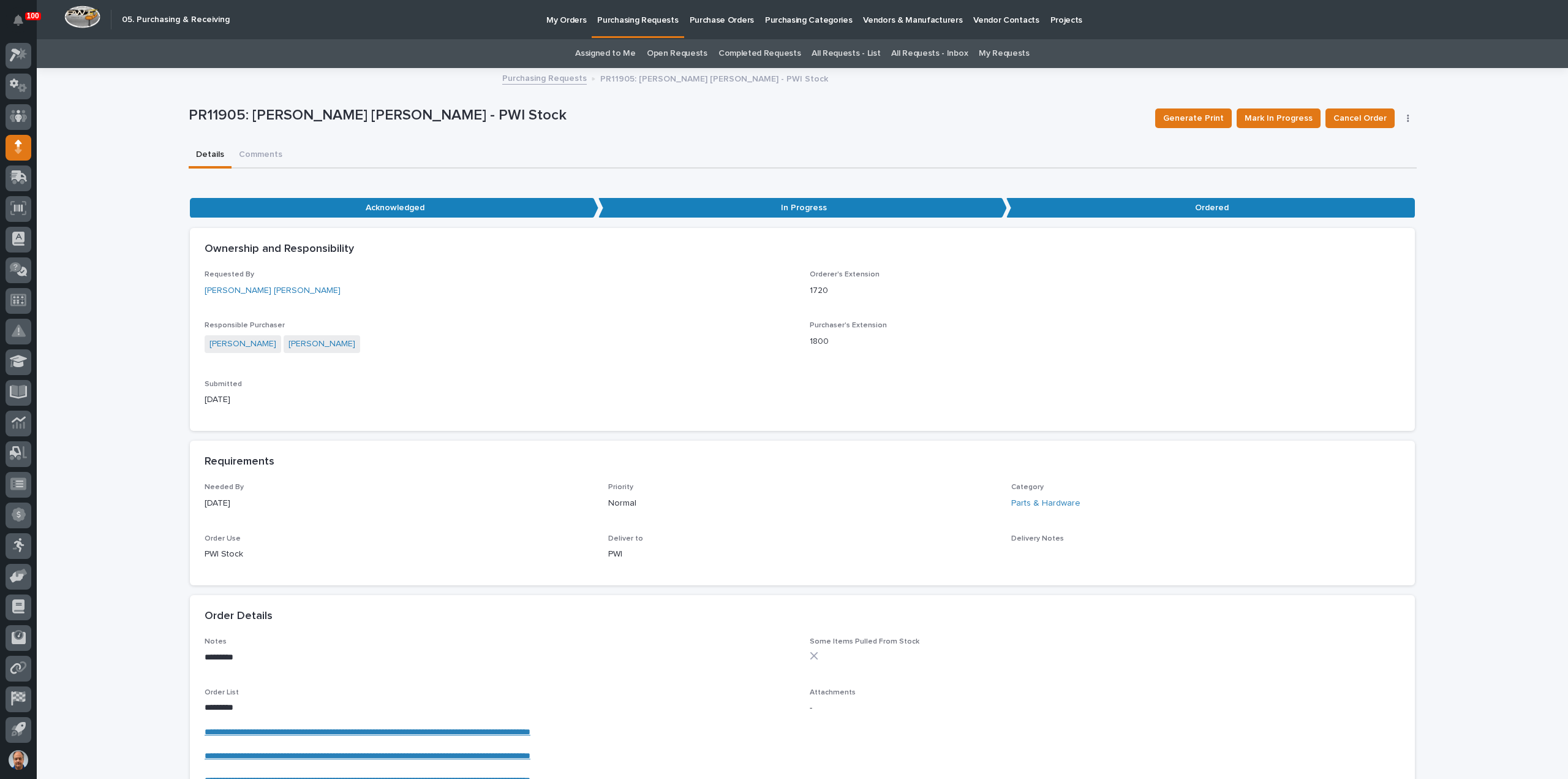
click at [552, 80] on link "Purchasing Requests" at bounding box center [544, 78] width 84 height 14
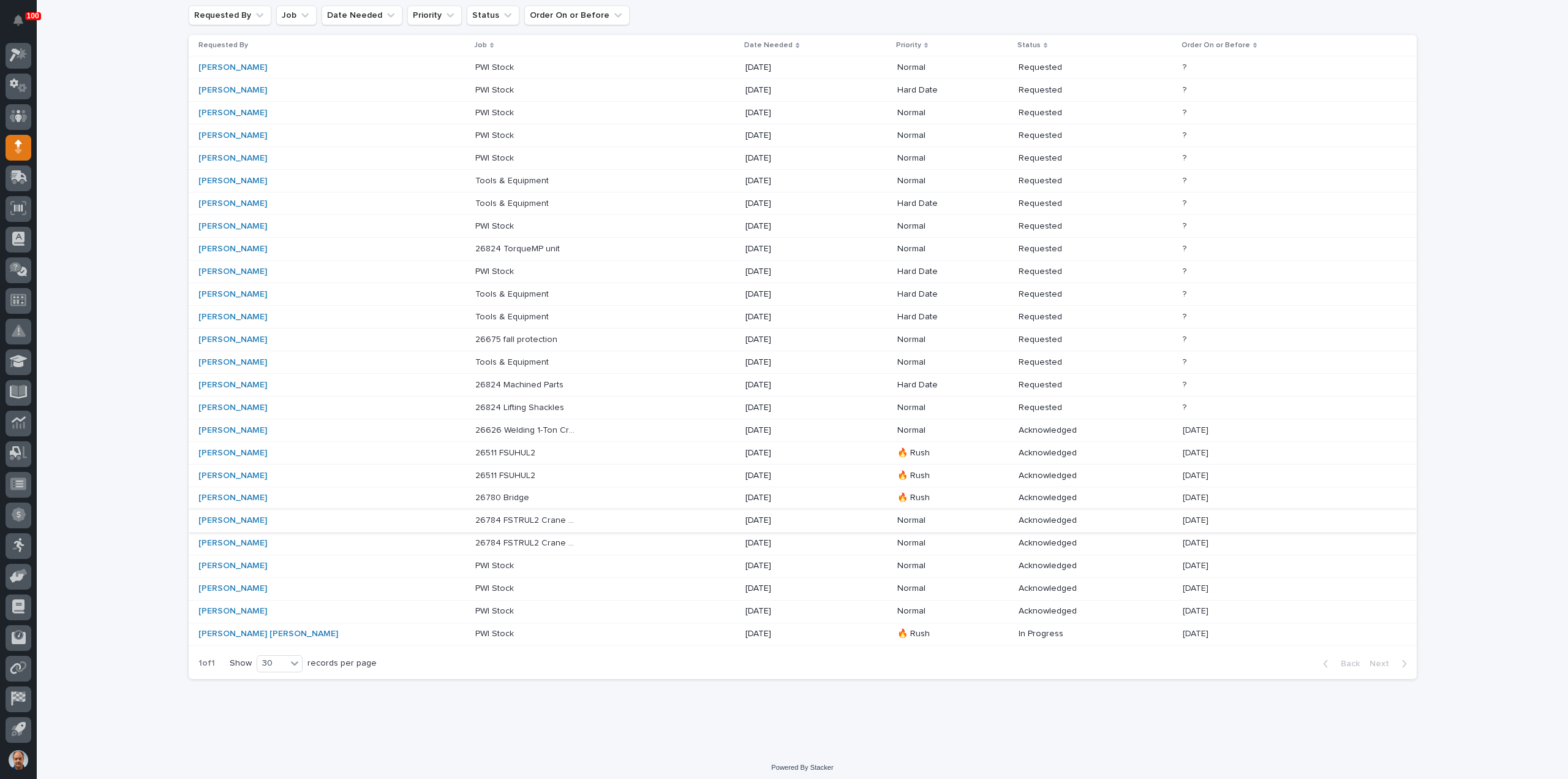
scroll to position [123, 0]
click at [746, 626] on div "[DATE]" at bounding box center [797, 632] width 102 height 13
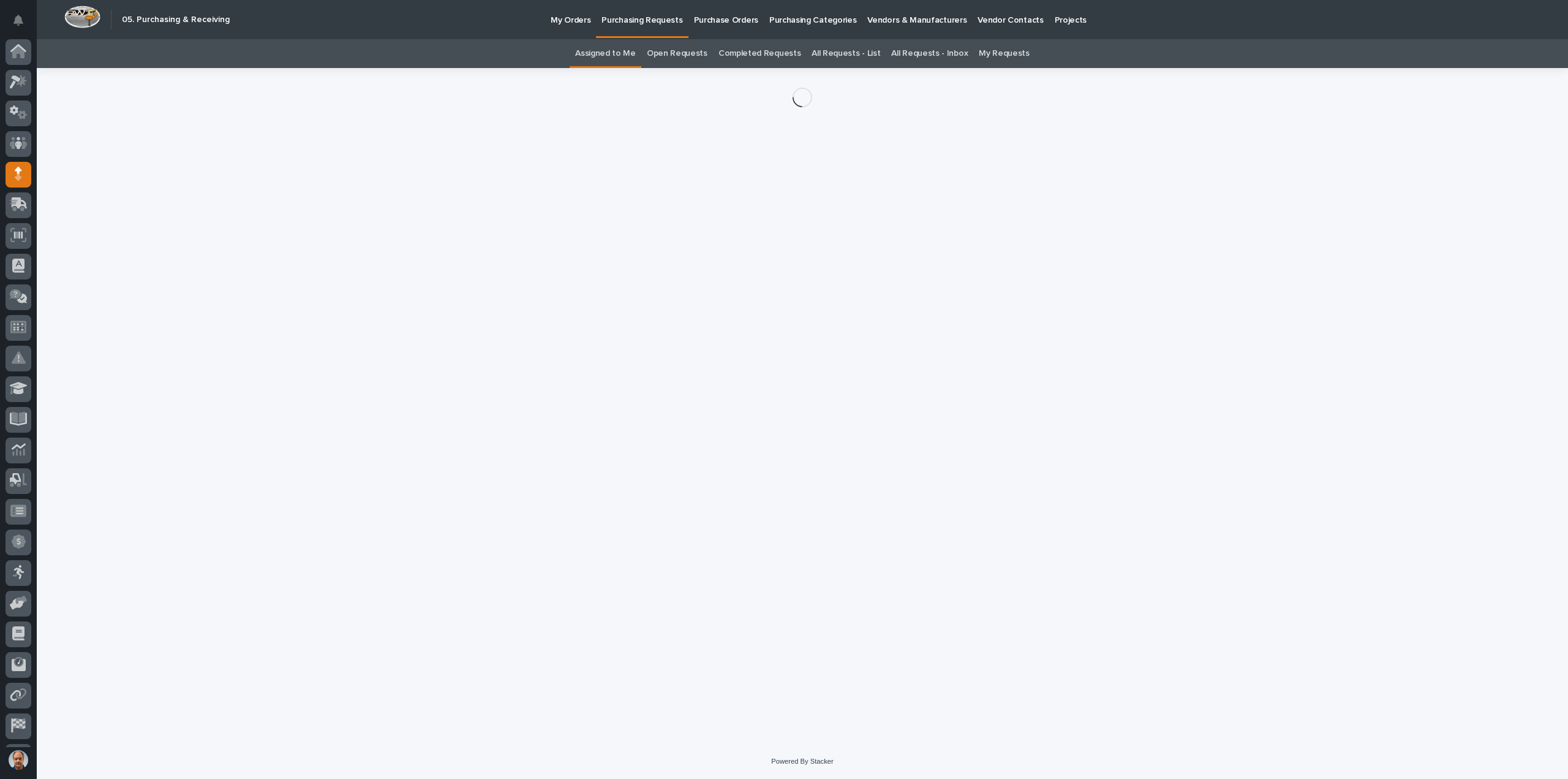
scroll to position [27, 0]
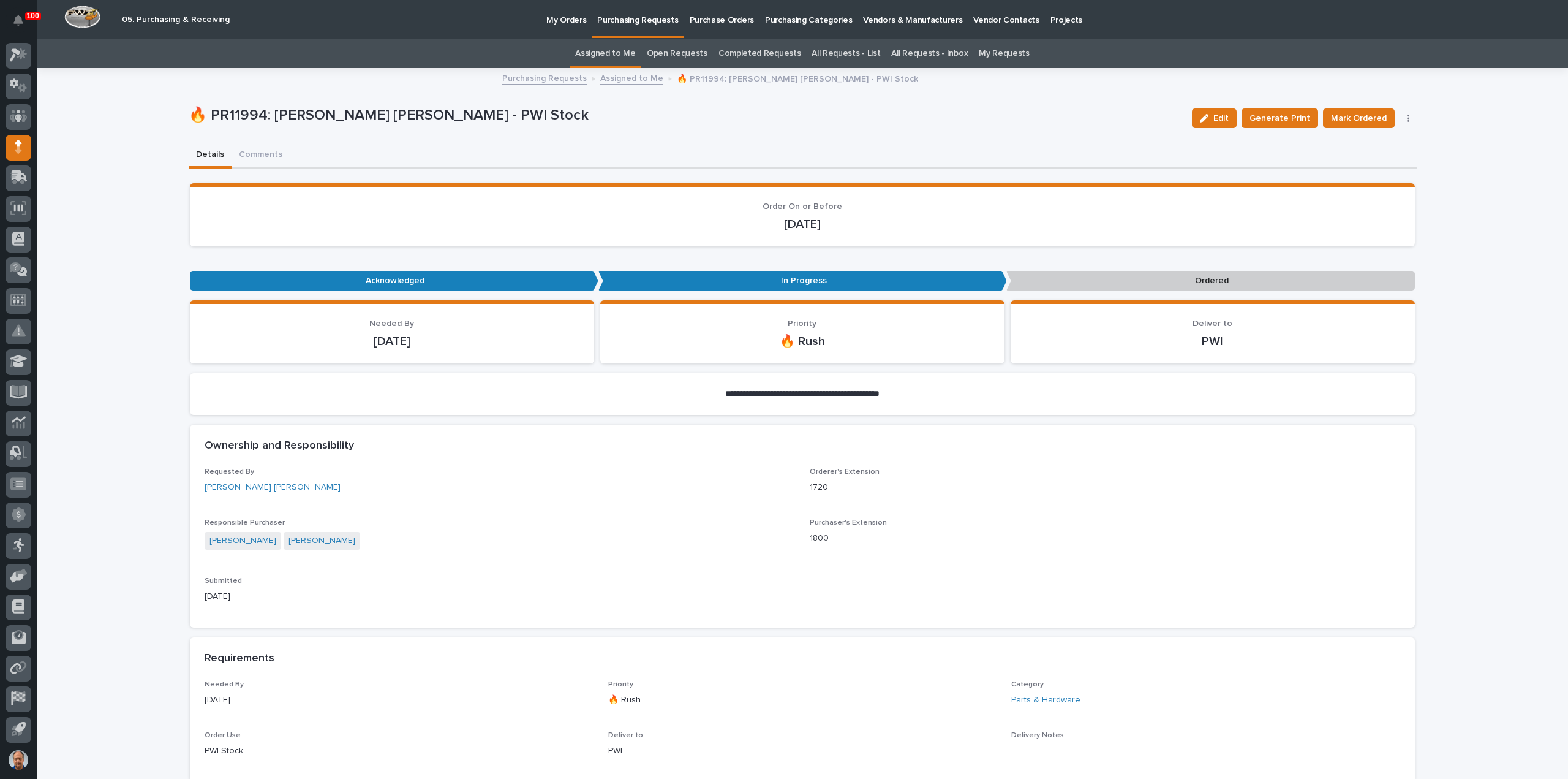
click at [1407, 119] on icon "button" at bounding box center [1408, 117] width 2 height 8
click at [1371, 161] on span "Edit Linked PO's" at bounding box center [1369, 163] width 62 height 15
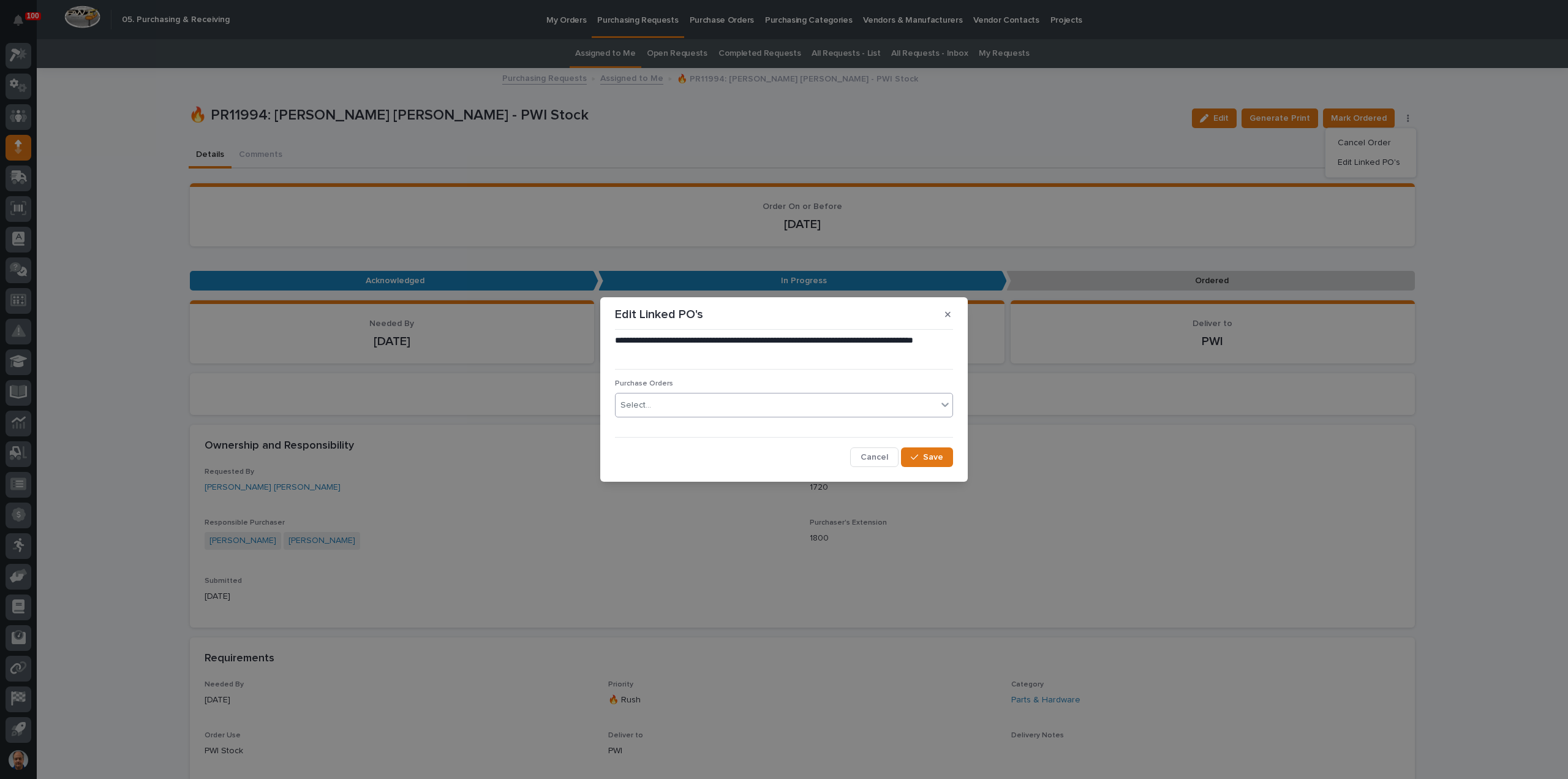
click at [692, 408] on div "Select..." at bounding box center [776, 405] width 321 height 20
type input "*****"
click at [643, 424] on div "18866" at bounding box center [784, 428] width 337 height 21
click at [928, 453] on span "Save" at bounding box center [933, 457] width 20 height 11
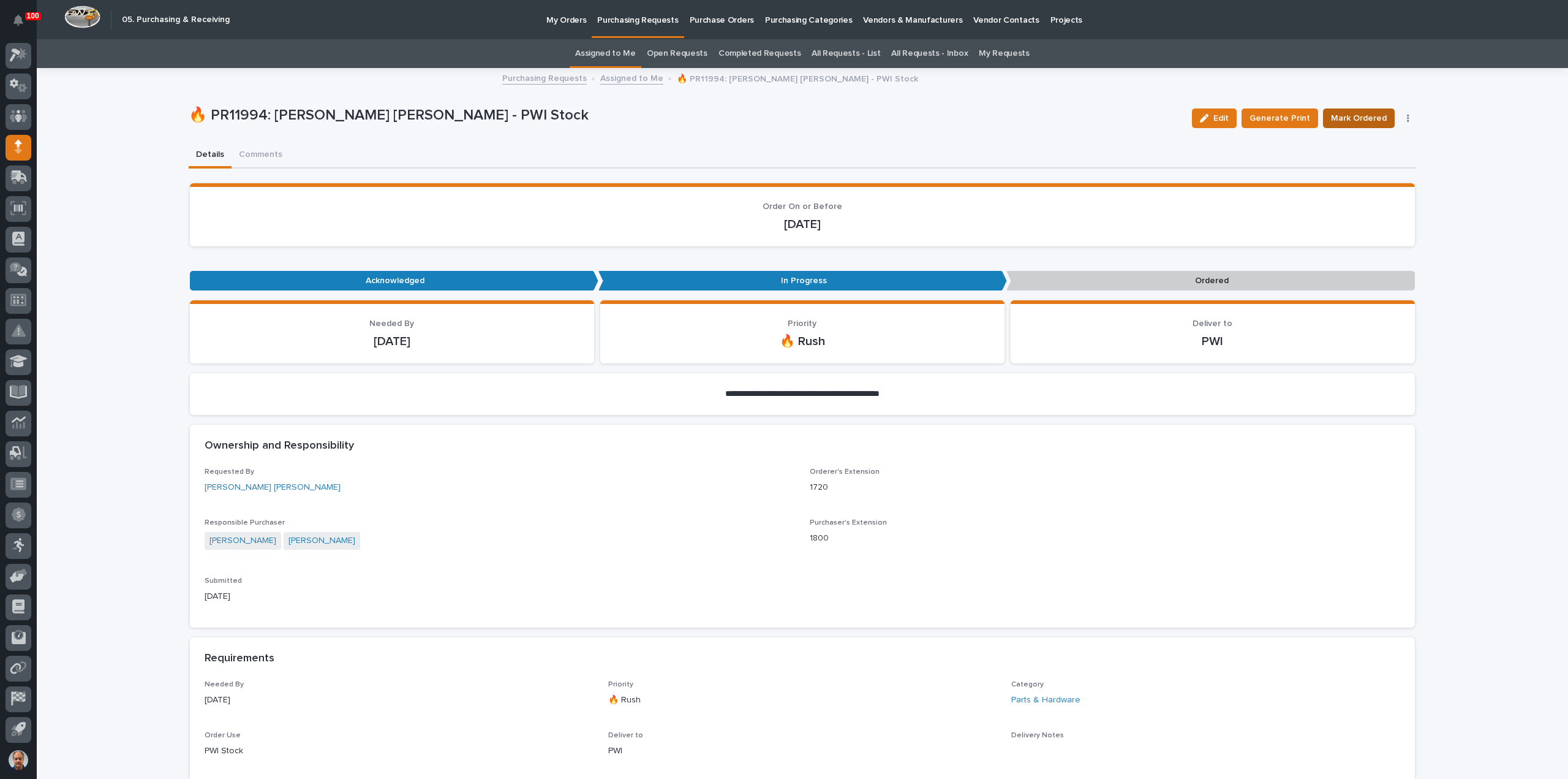
click at [1356, 114] on span "Mark Ordered" at bounding box center [1359, 118] width 56 height 15
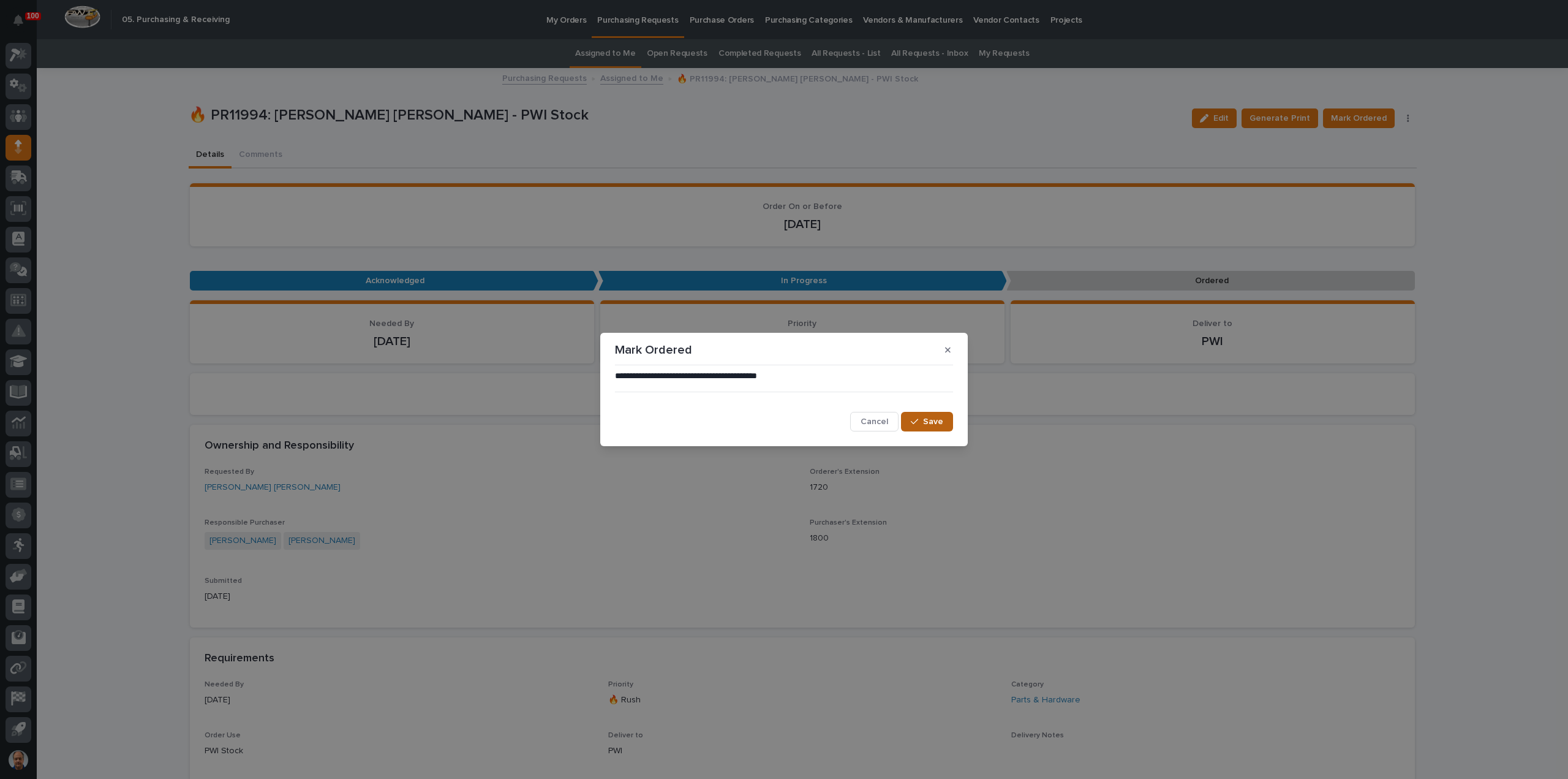
click at [918, 422] on icon "button" at bounding box center [914, 421] width 8 height 8
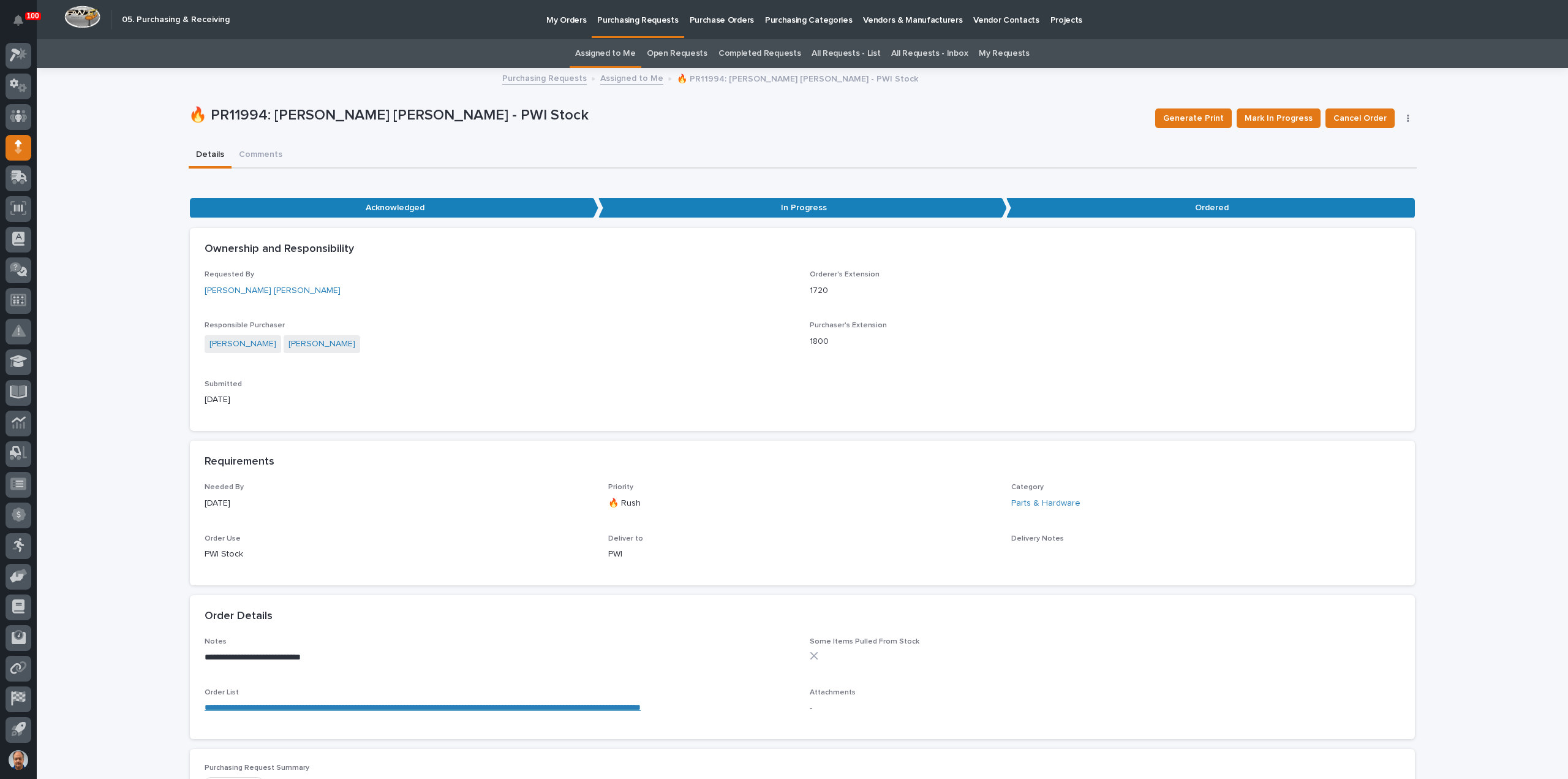
click at [627, 24] on p "Purchasing Requests" at bounding box center [637, 13] width 81 height 26
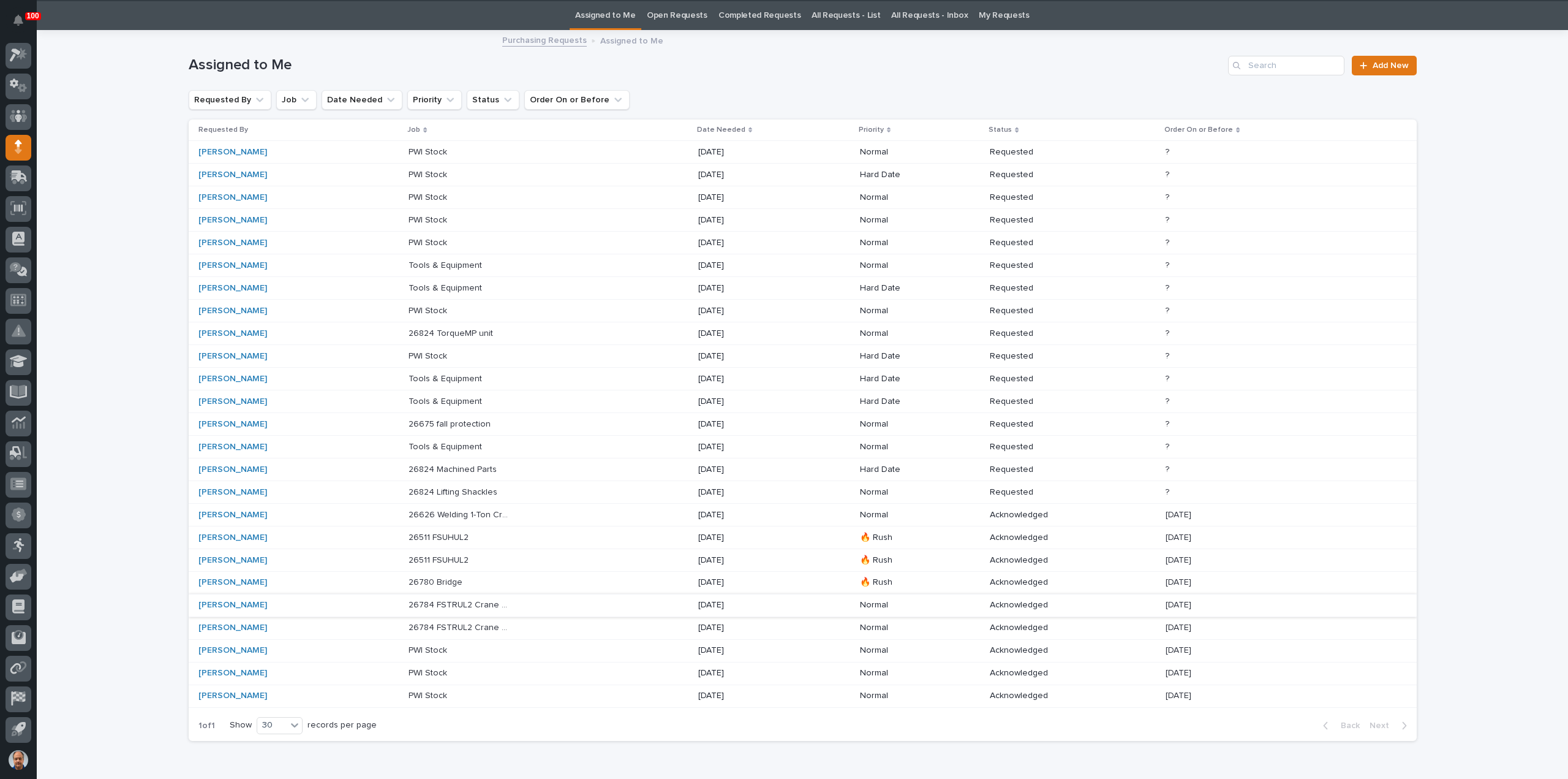
scroll to position [100, 0]
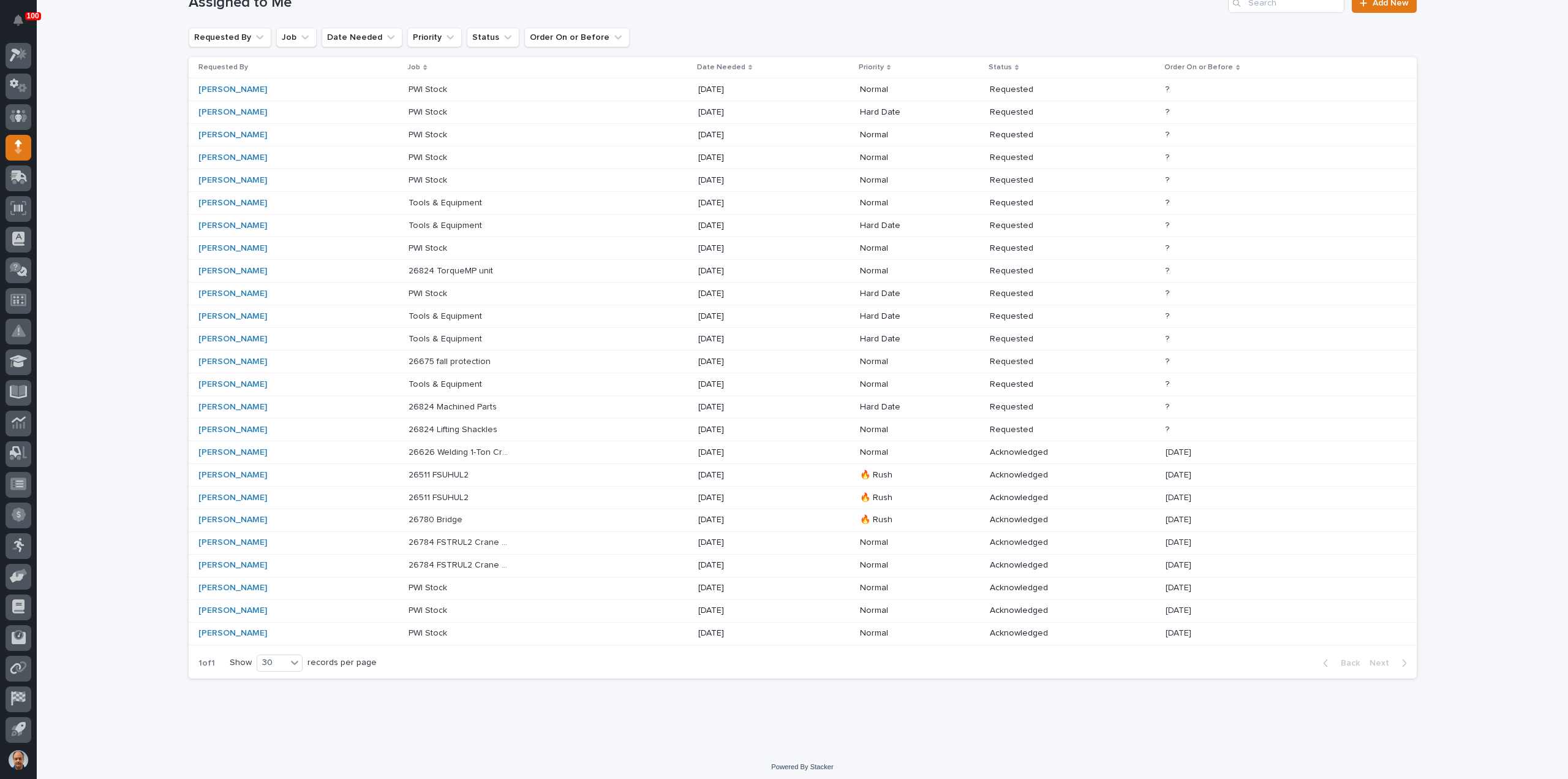
click at [431, 516] on p "26780 Bridge" at bounding box center [436, 519] width 56 height 13
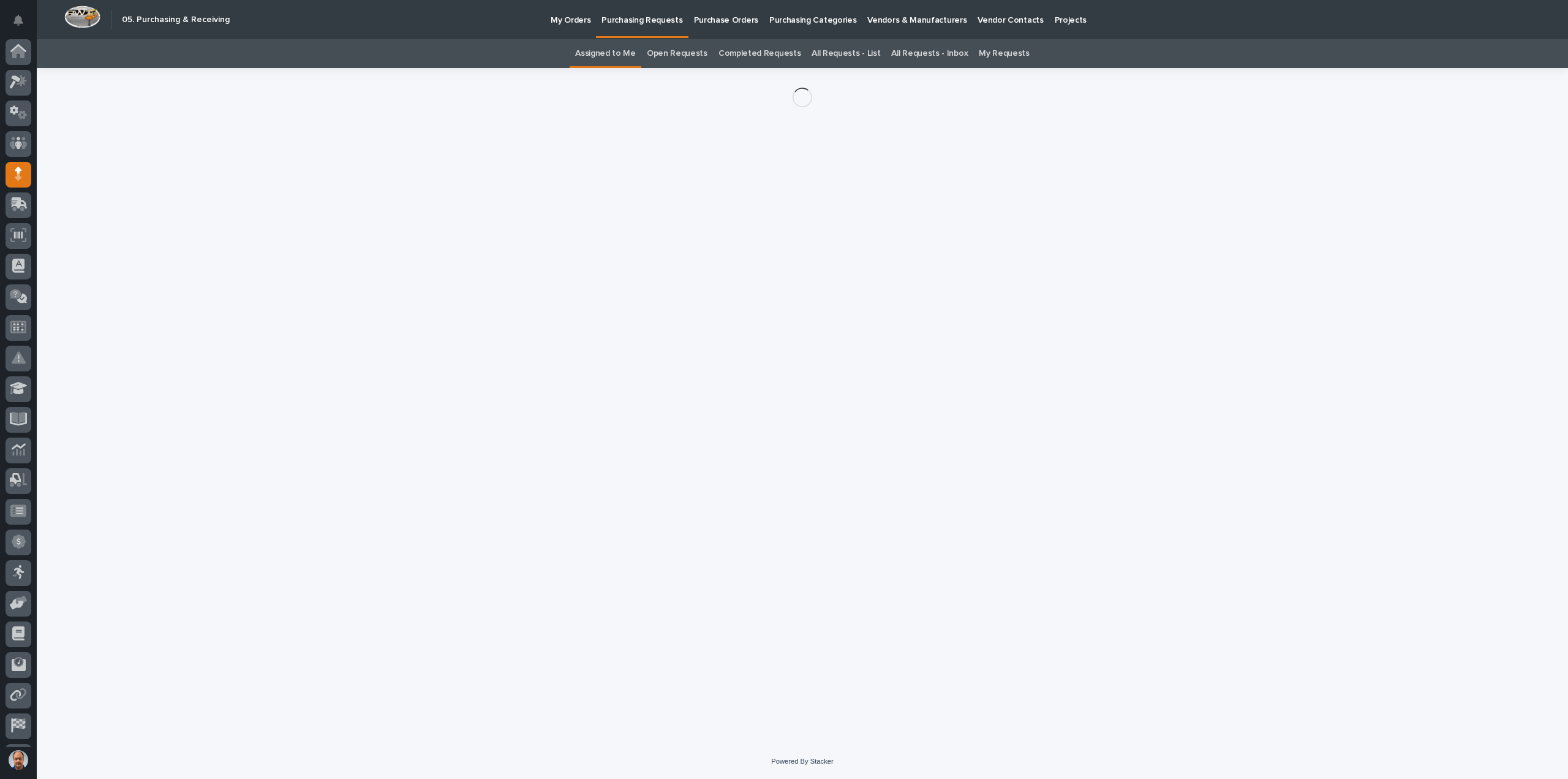
scroll to position [27, 0]
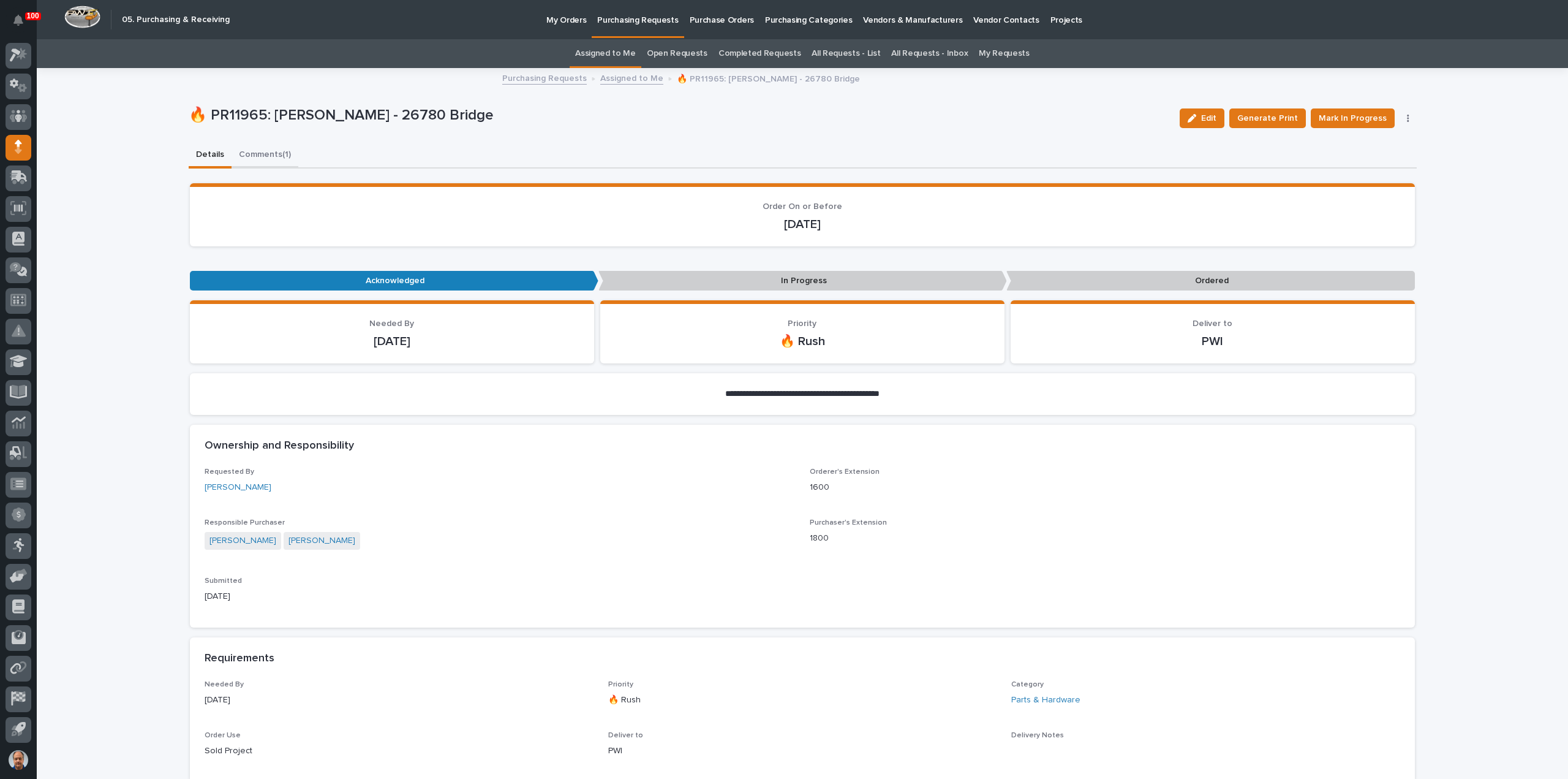
click at [269, 155] on button "Comments (1)" at bounding box center [265, 156] width 67 height 26
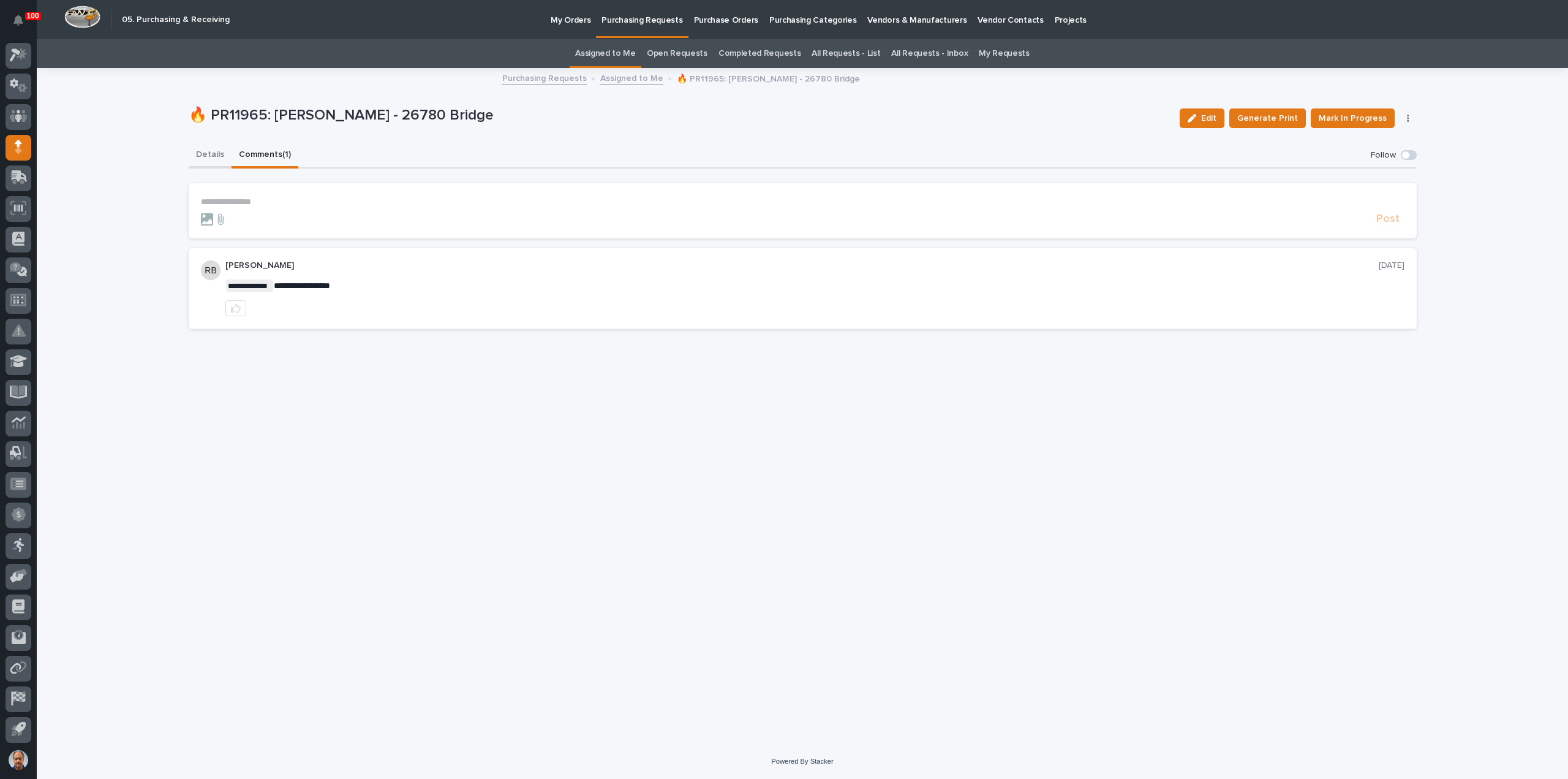
click at [206, 154] on button "Details" at bounding box center [210, 156] width 43 height 26
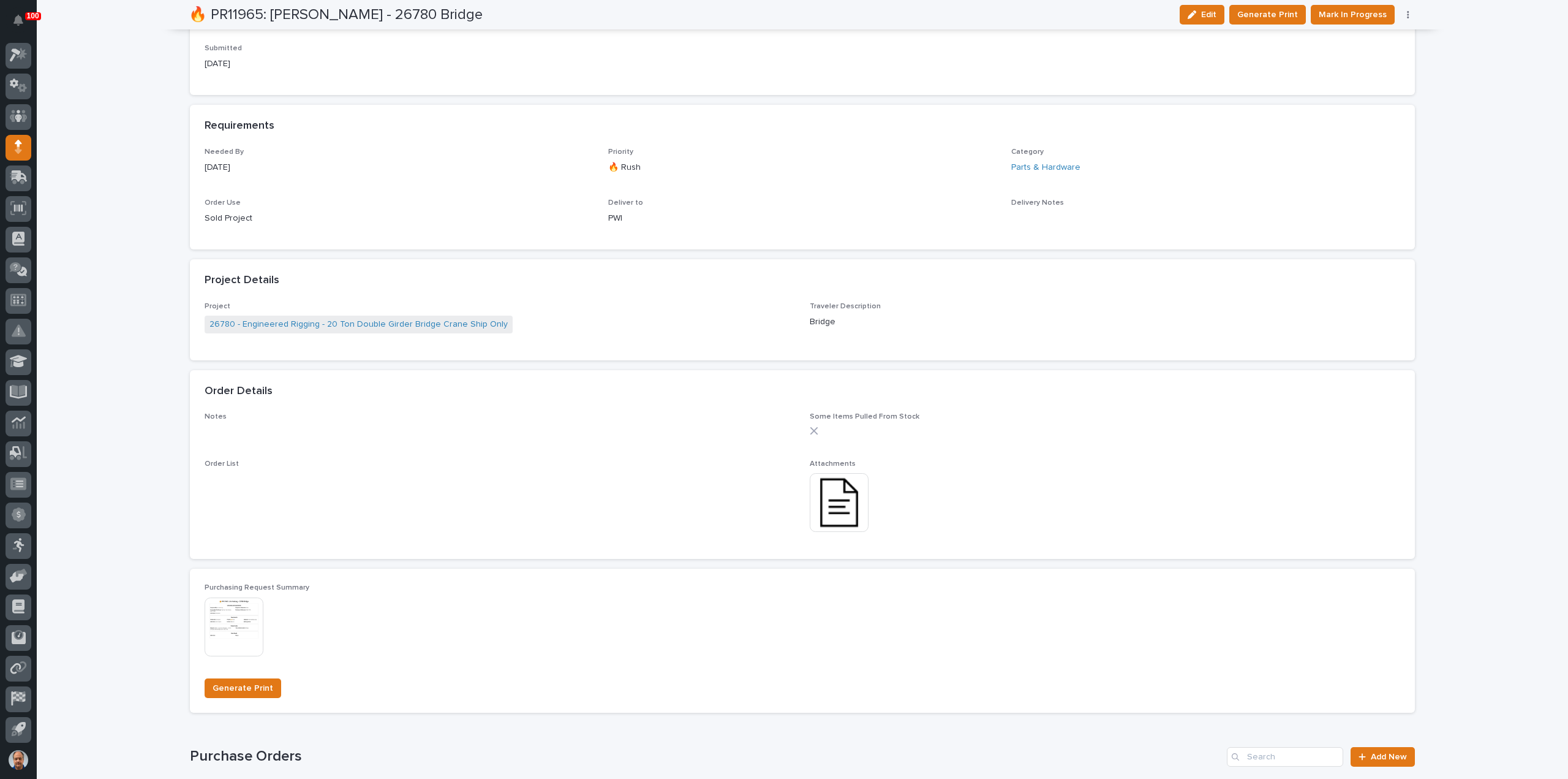
scroll to position [552, 0]
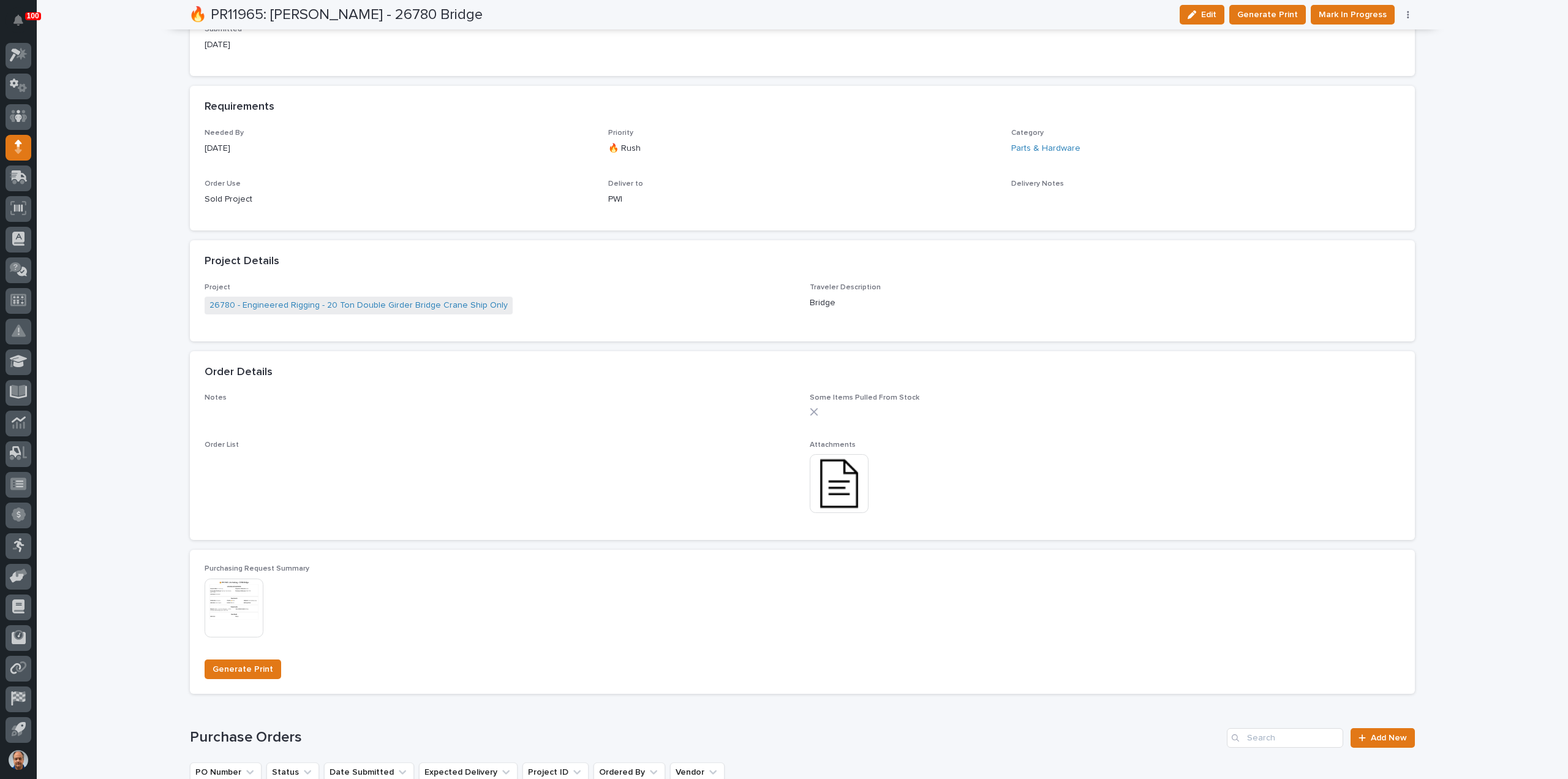
click at [826, 491] on img at bounding box center [839, 483] width 59 height 59
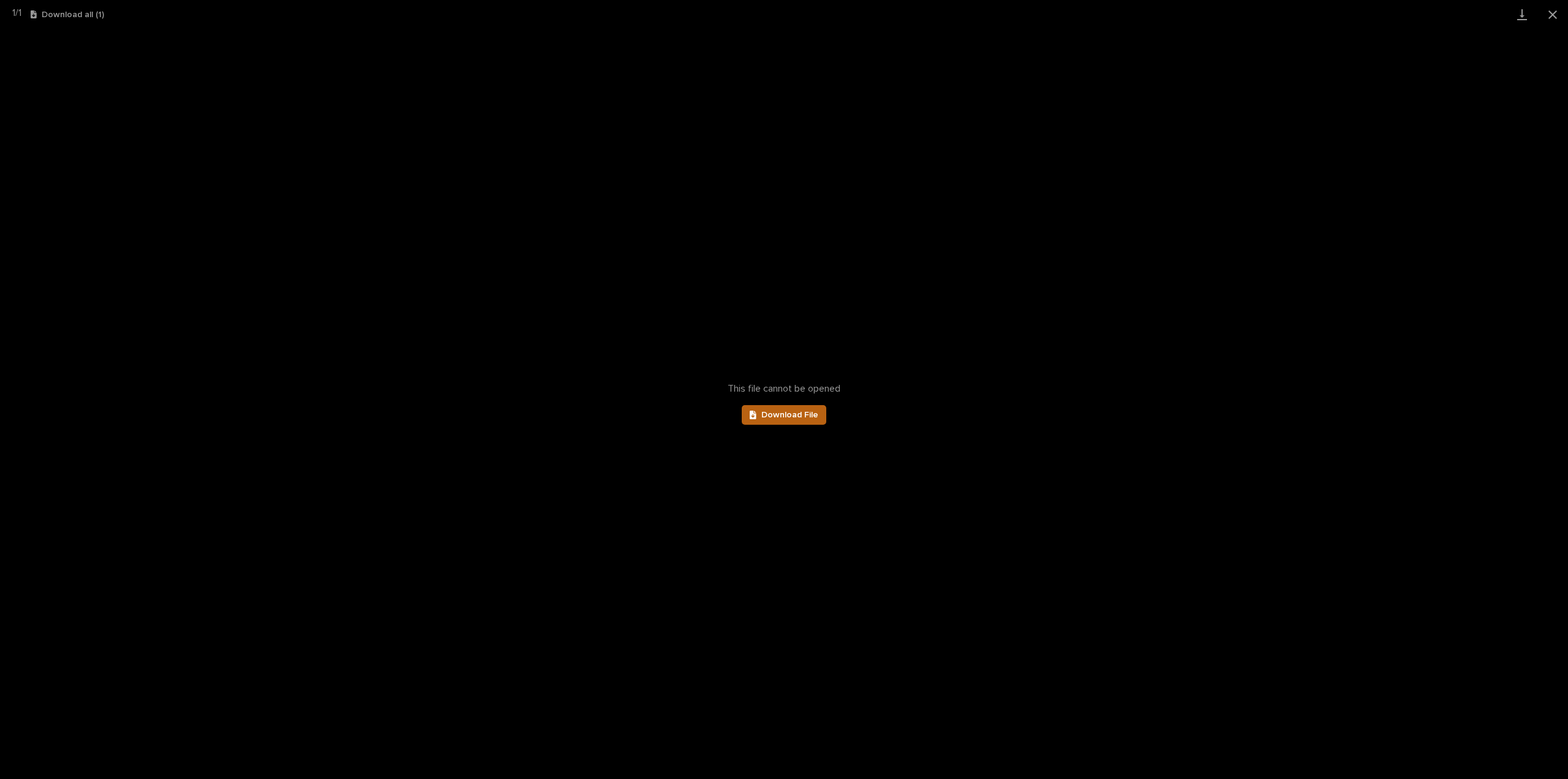
click at [805, 411] on span "Download File" at bounding box center [790, 414] width 57 height 8
click at [1552, 12] on button "Close gallery" at bounding box center [1552, 14] width 31 height 29
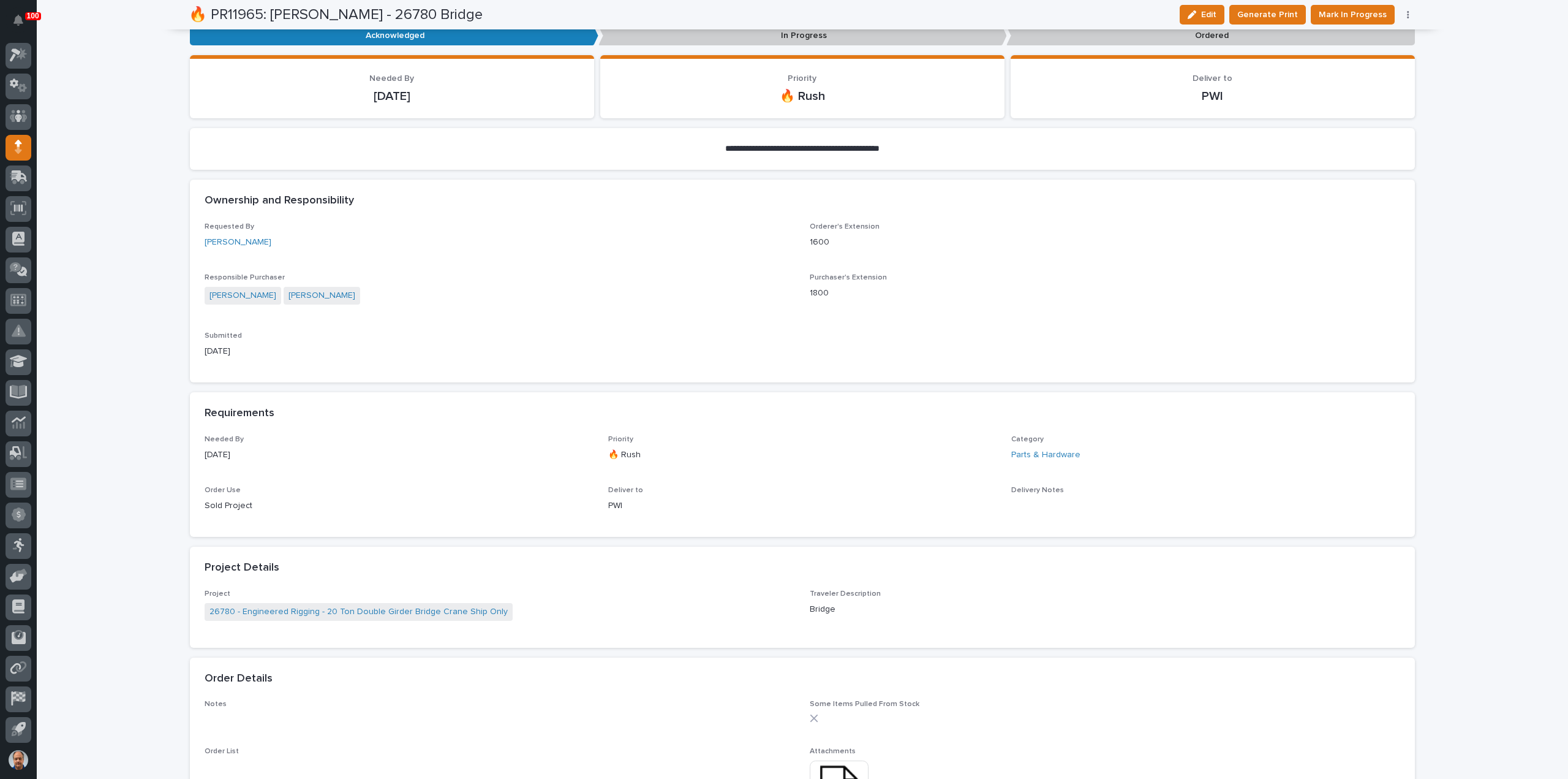
scroll to position [429, 0]
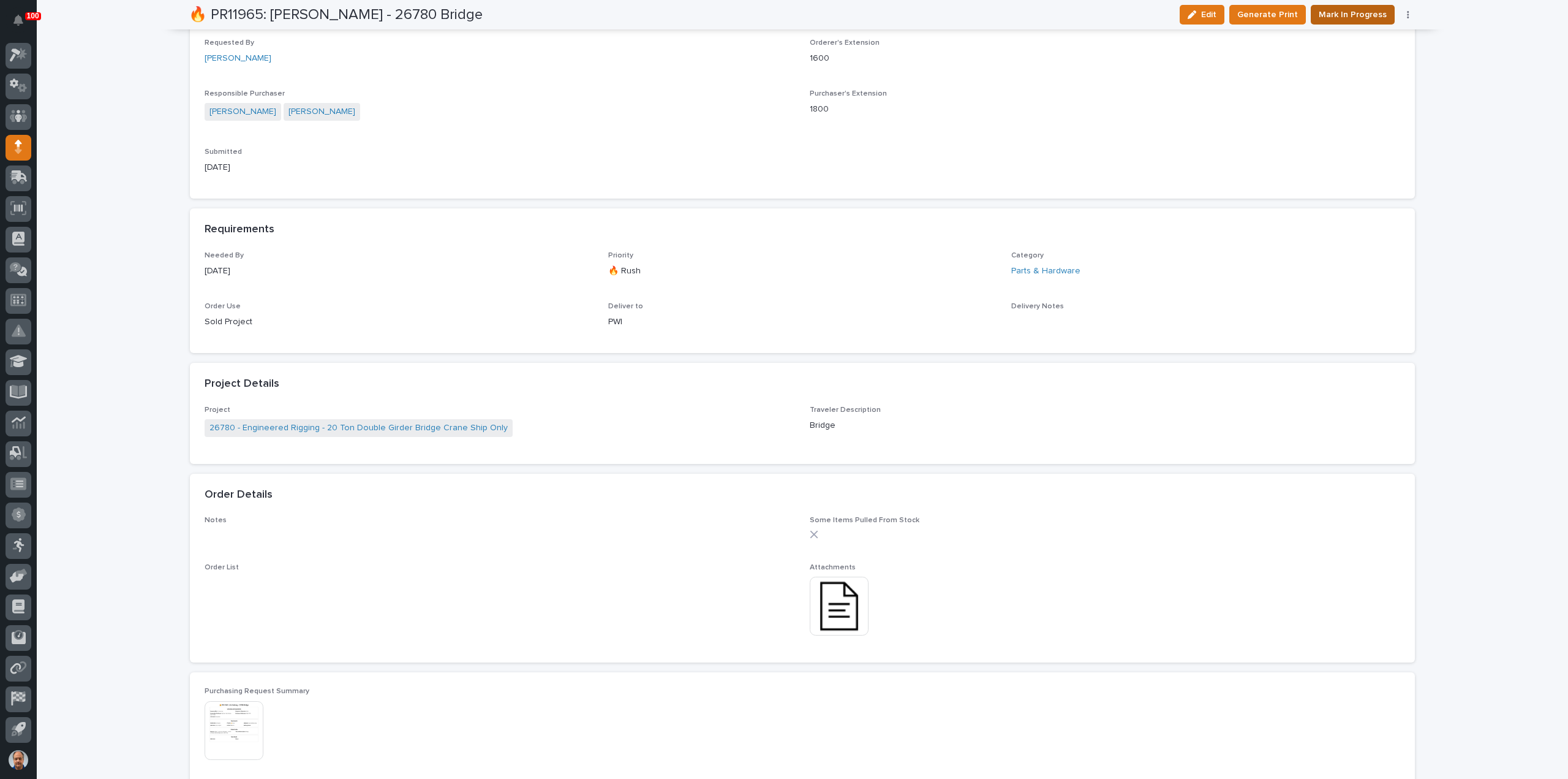
click at [1356, 11] on span "Mark In Progress" at bounding box center [1353, 15] width 68 height 15
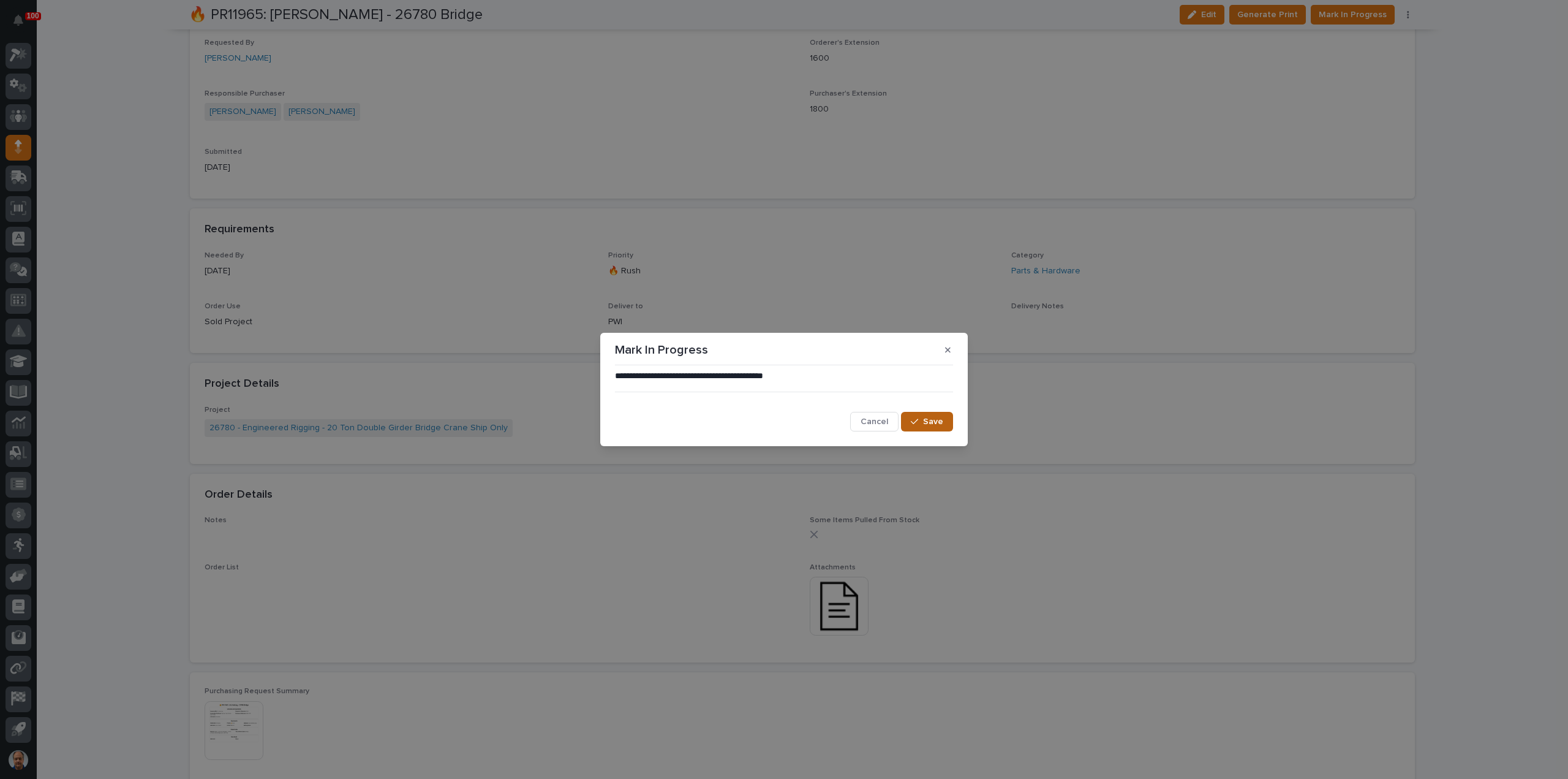
click at [924, 422] on button "Save" at bounding box center [926, 421] width 52 height 20
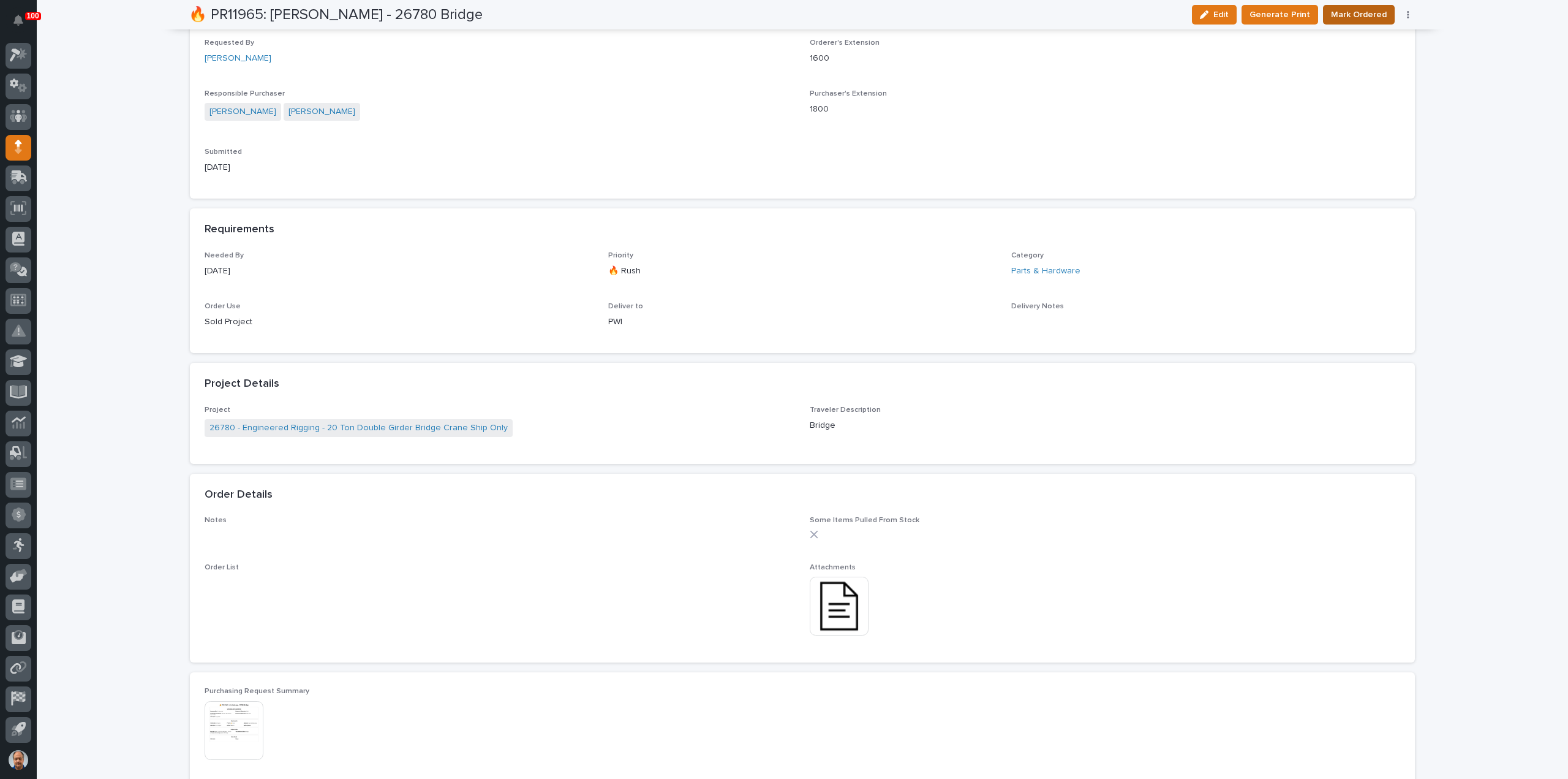
click at [1366, 15] on span "Mark Ordered" at bounding box center [1359, 15] width 56 height 15
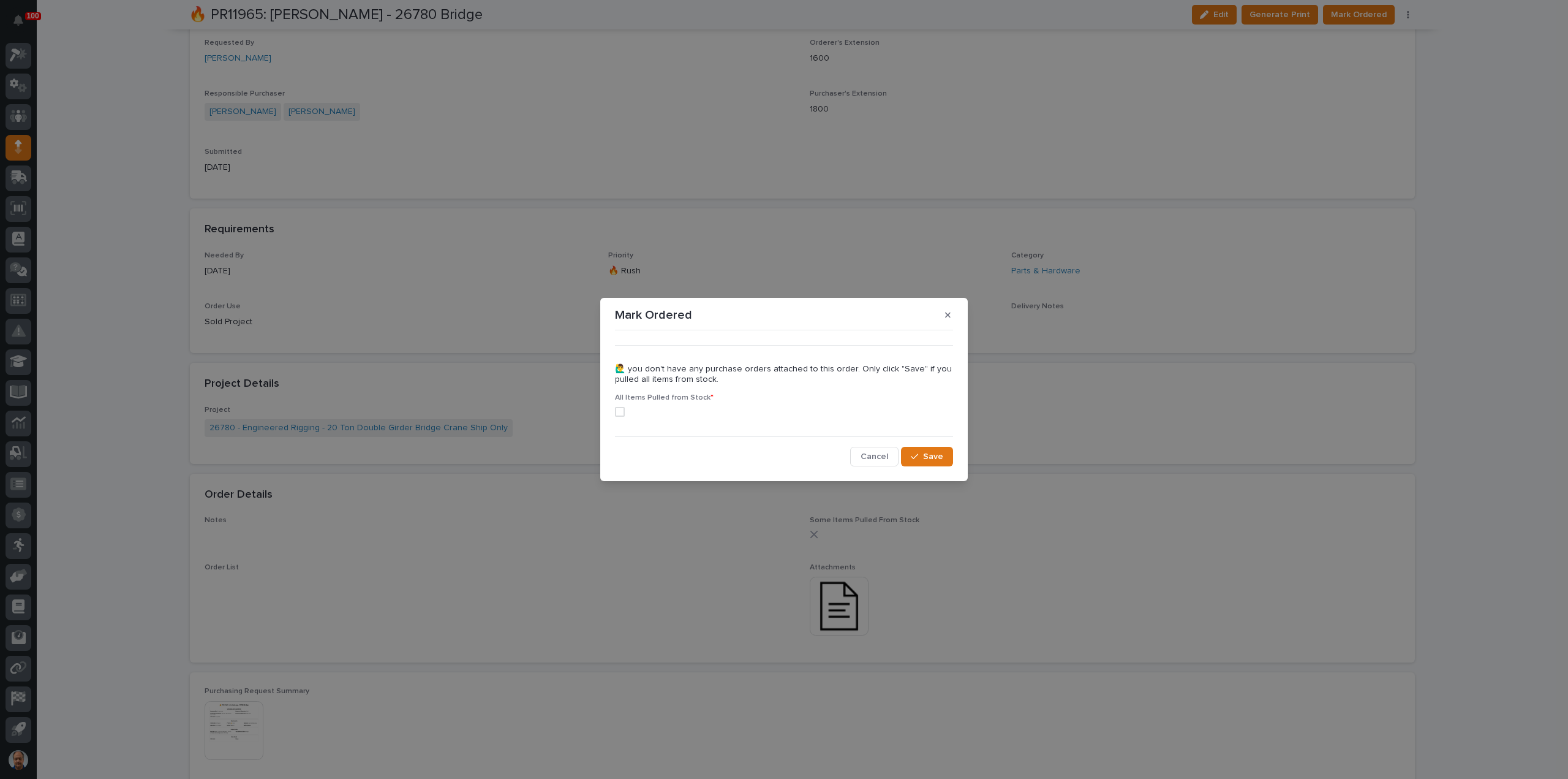
click at [623, 410] on span at bounding box center [619, 412] width 10 height 10
click at [947, 459] on button "Save" at bounding box center [926, 456] width 52 height 20
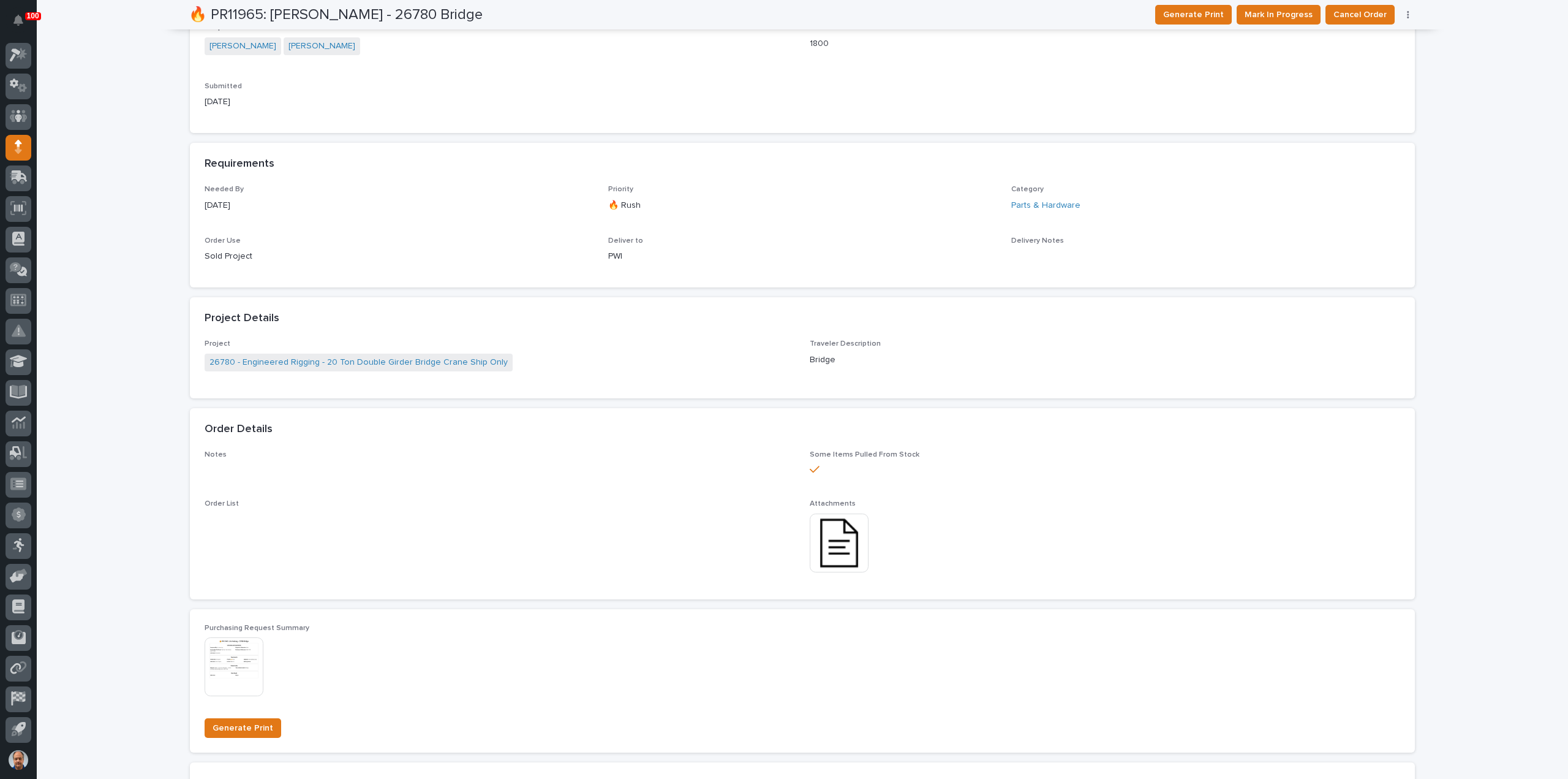
scroll to position [25, 0]
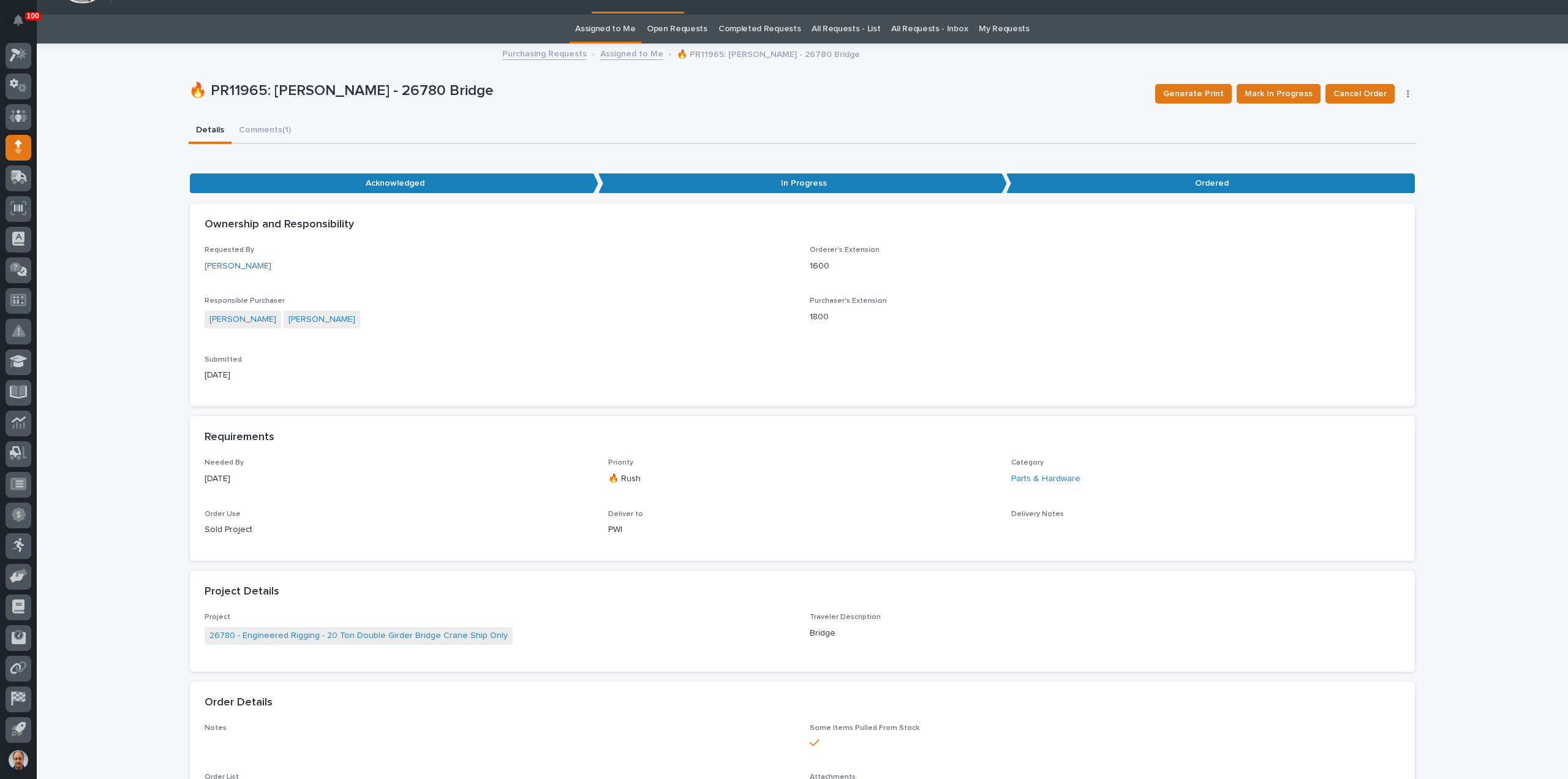
click at [626, 52] on link "Assigned to Me" at bounding box center [632, 53] width 63 height 14
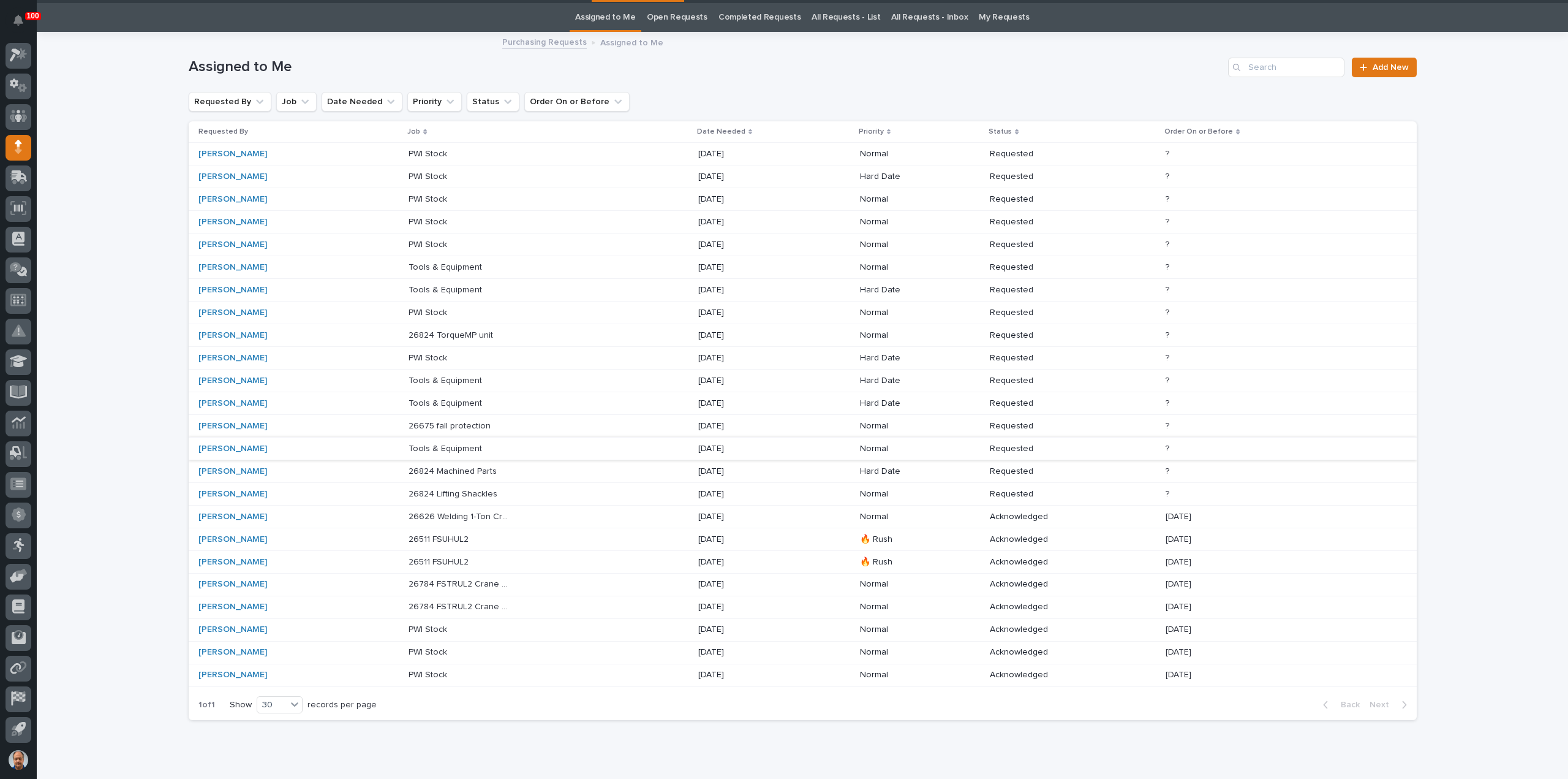
scroll to position [39, 0]
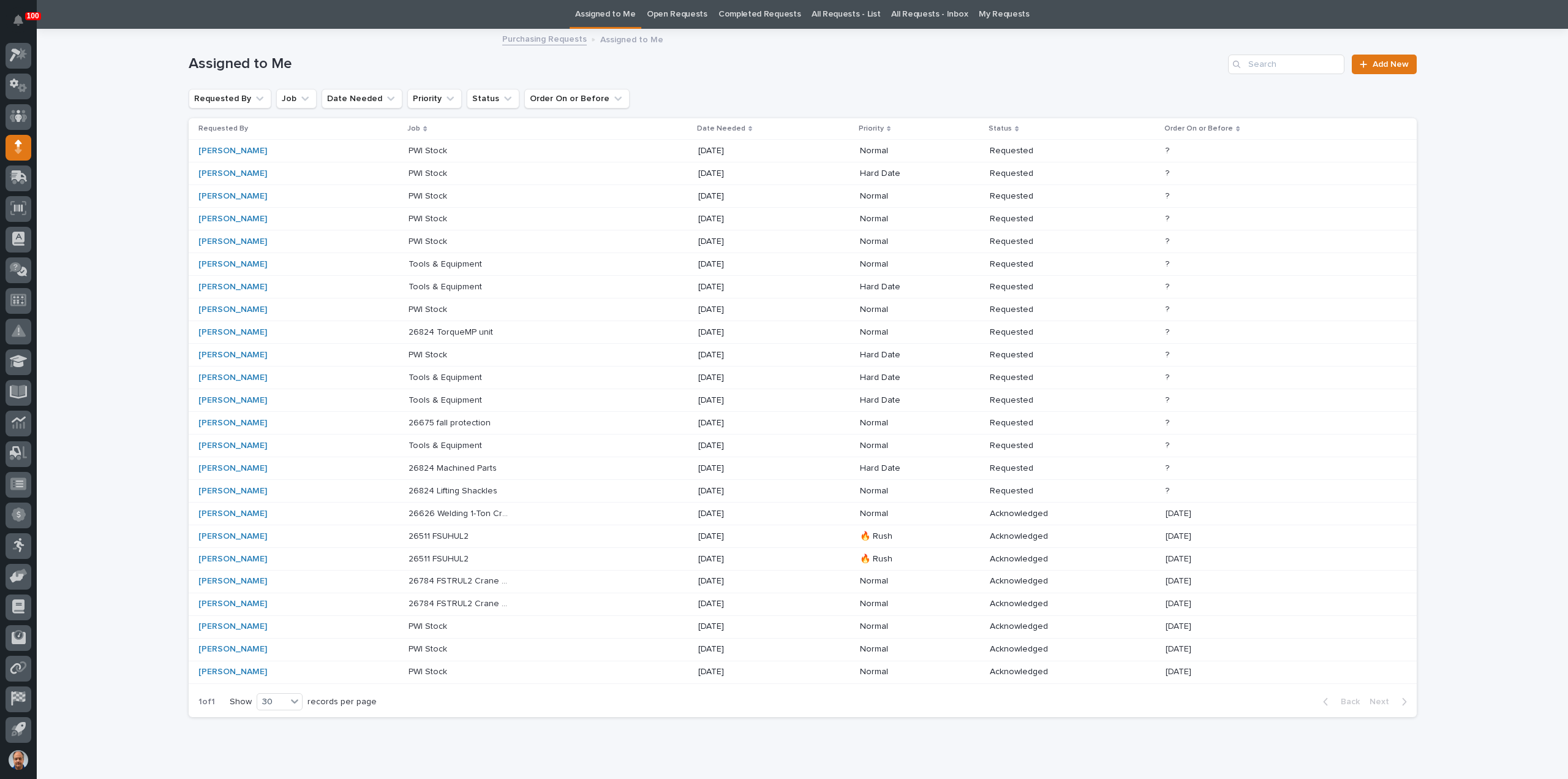
click at [476, 555] on p at bounding box center [460, 559] width 102 height 11
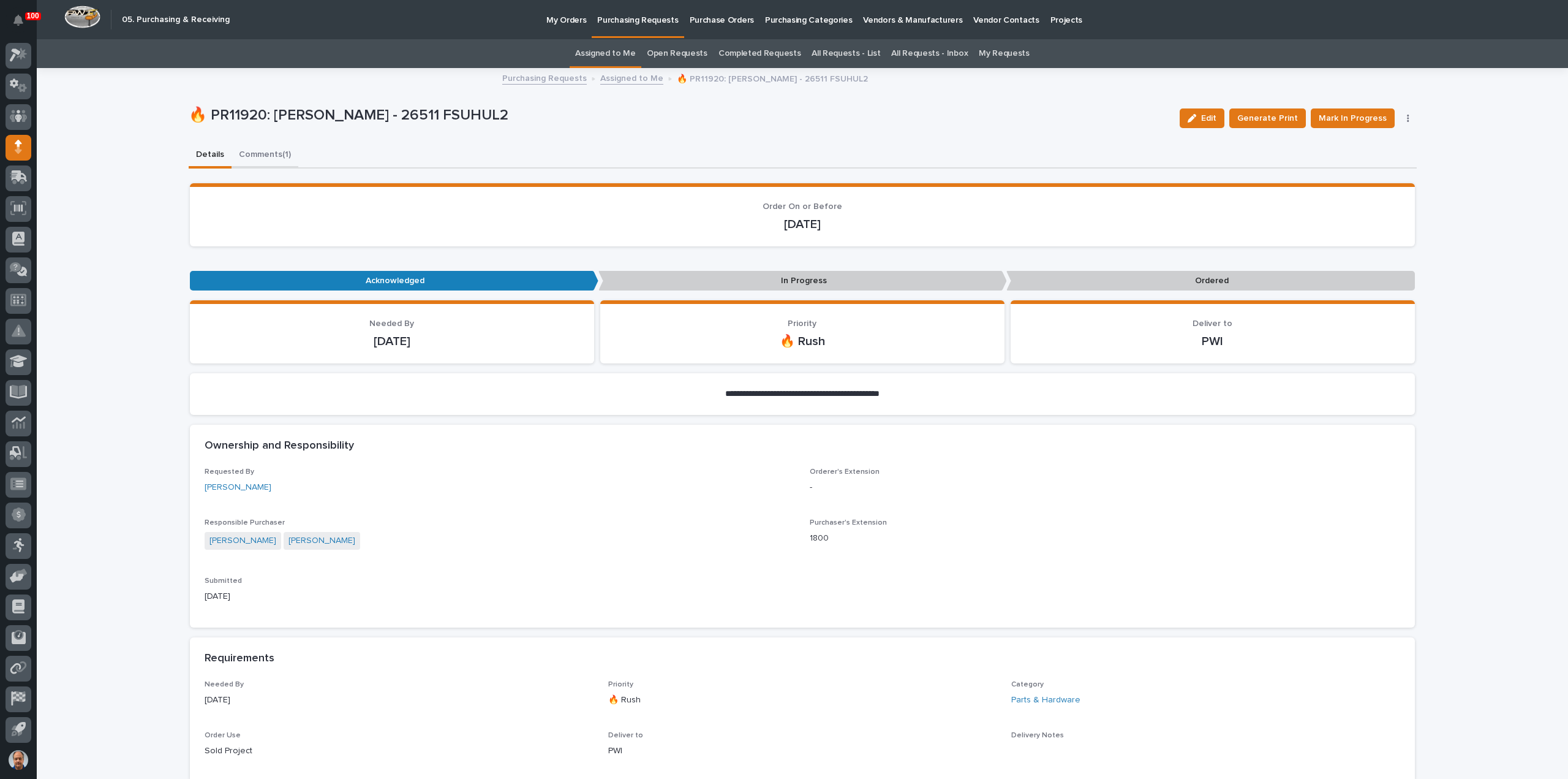
click at [272, 154] on button "Comments (1)" at bounding box center [265, 156] width 67 height 26
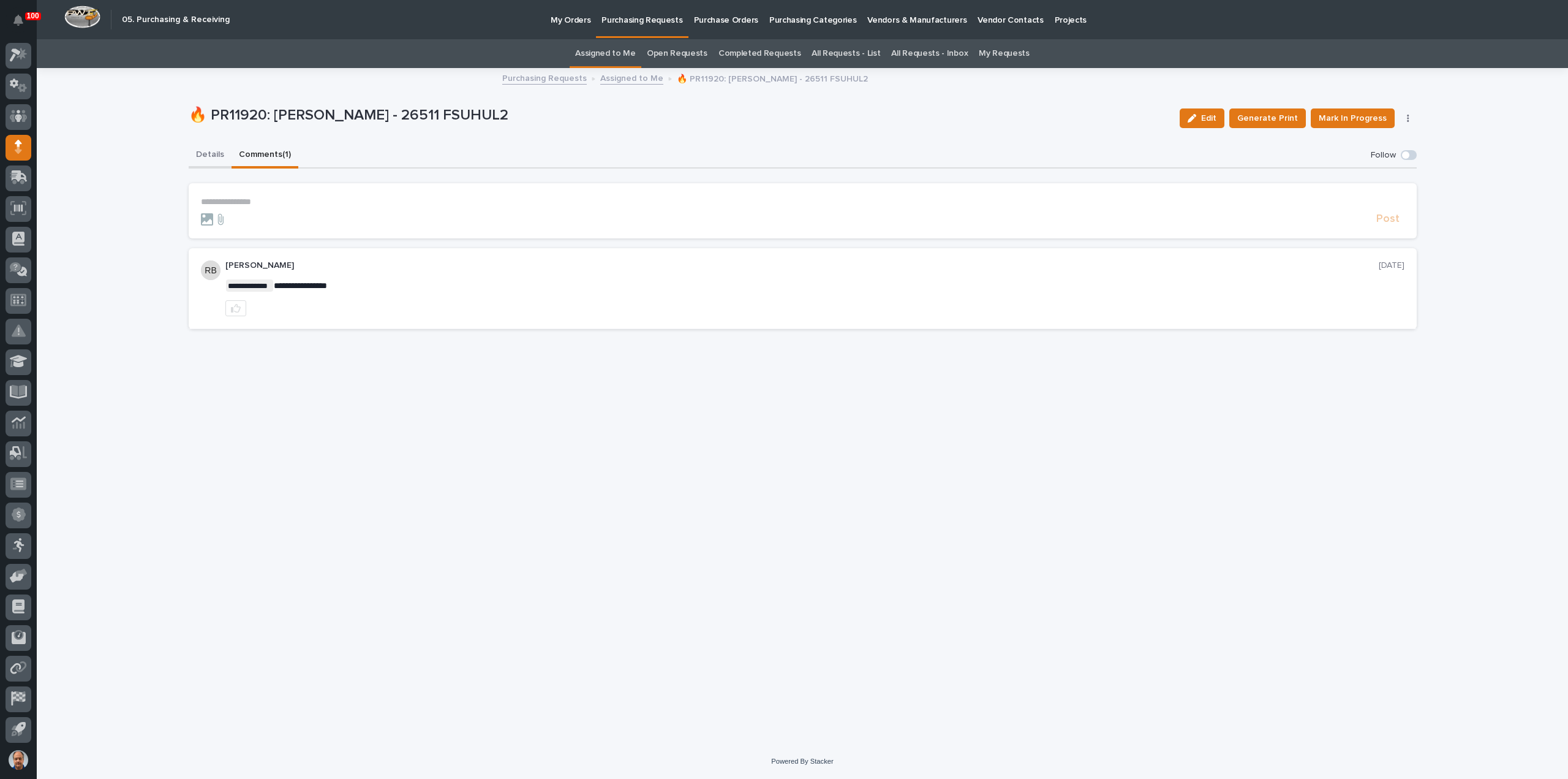
click at [212, 155] on button "Details" at bounding box center [210, 156] width 43 height 26
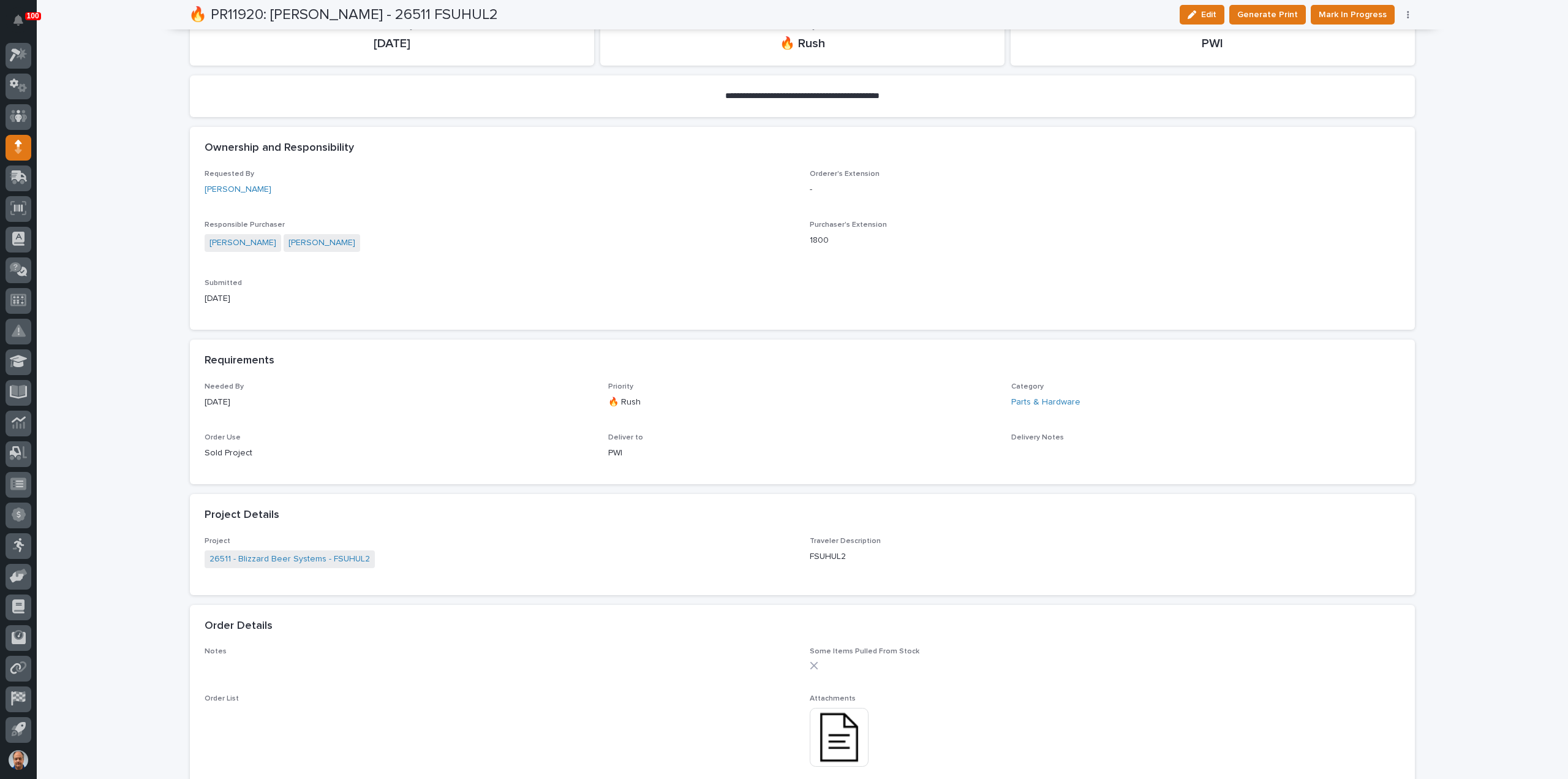
scroll to position [429, 0]
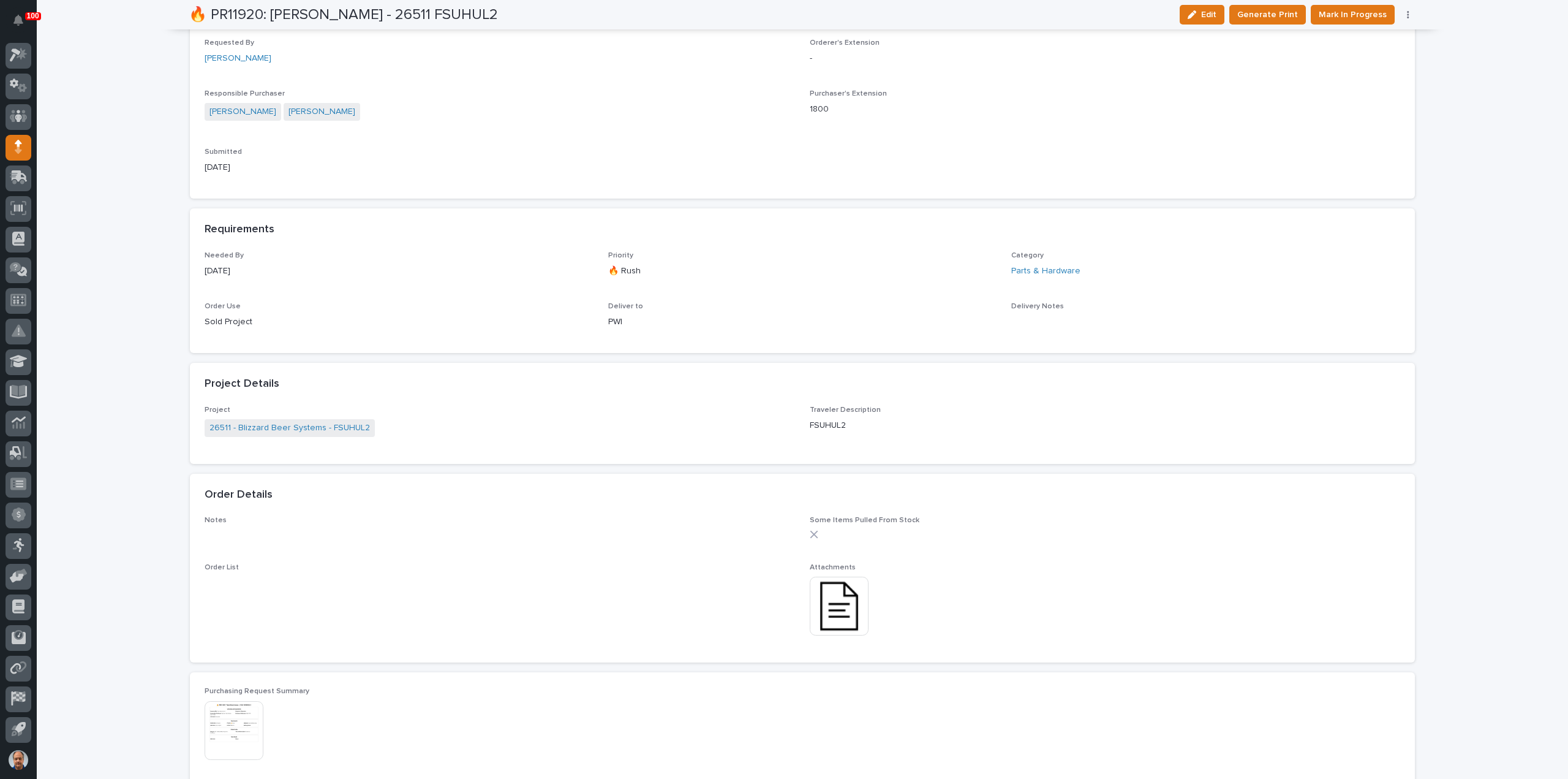
click at [834, 600] on img at bounding box center [839, 606] width 59 height 59
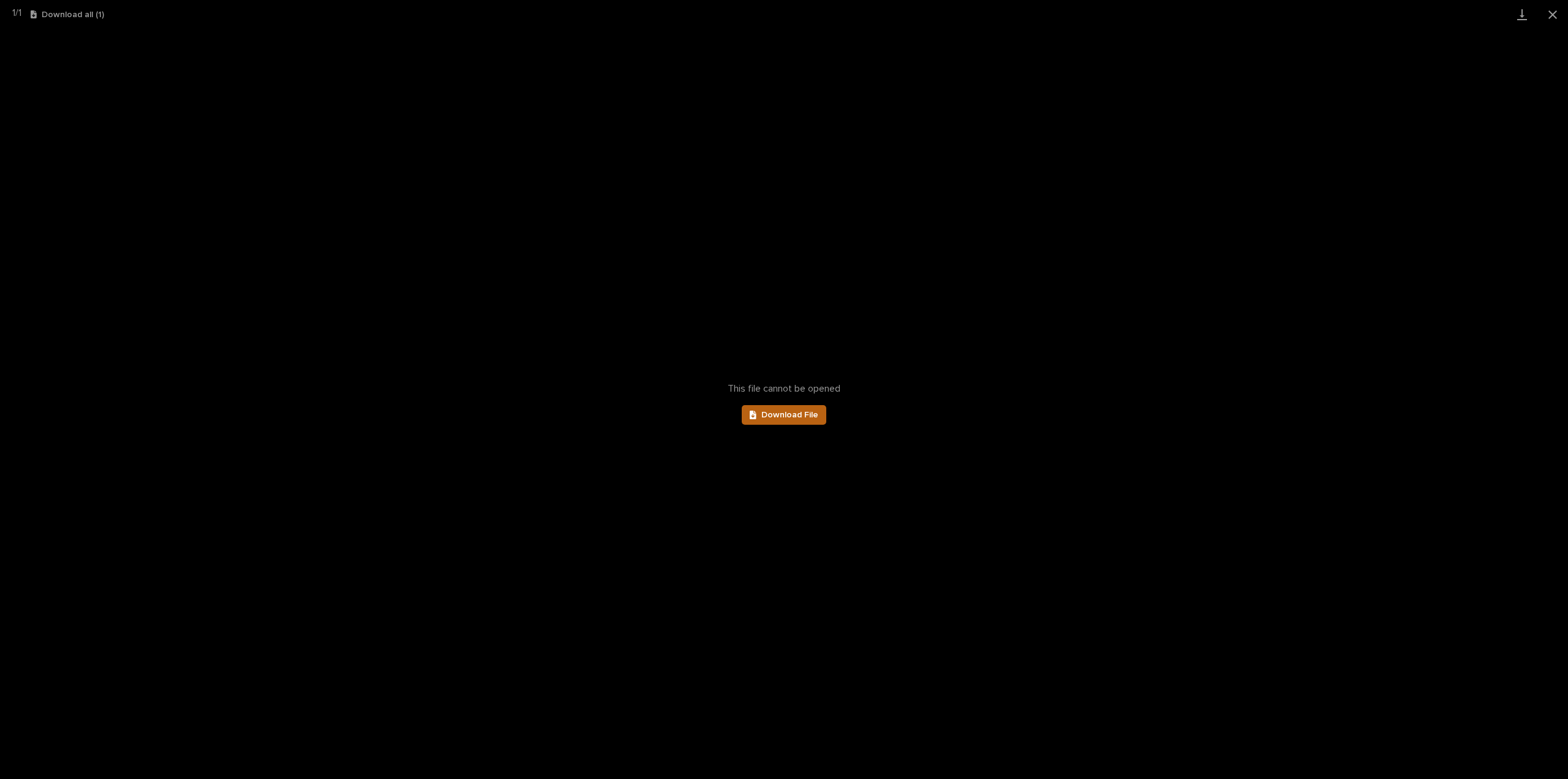
click at [804, 415] on span "Download File" at bounding box center [790, 414] width 57 height 8
click at [1551, 11] on button "Close gallery" at bounding box center [1552, 14] width 31 height 29
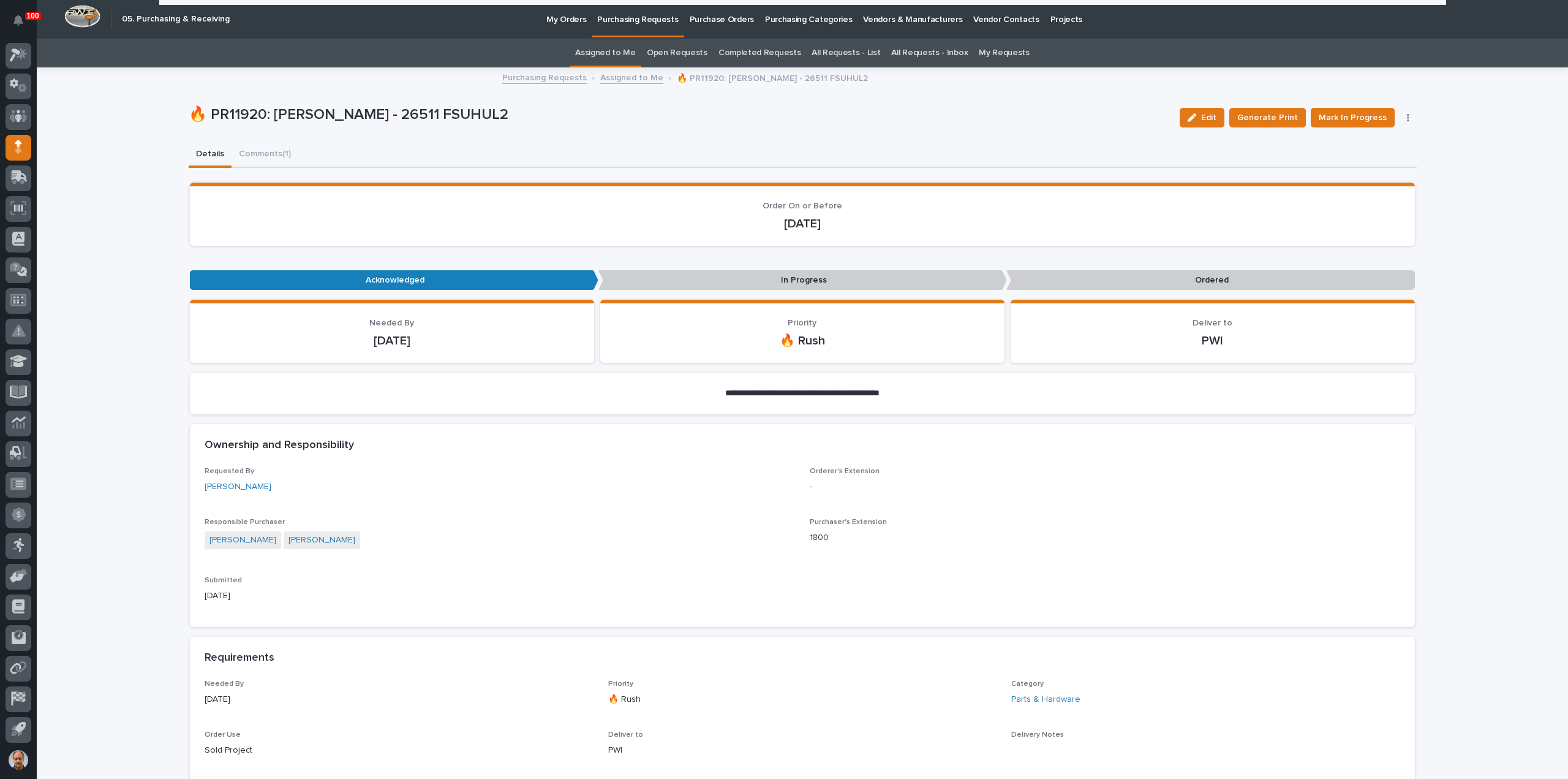
scroll to position [0, 0]
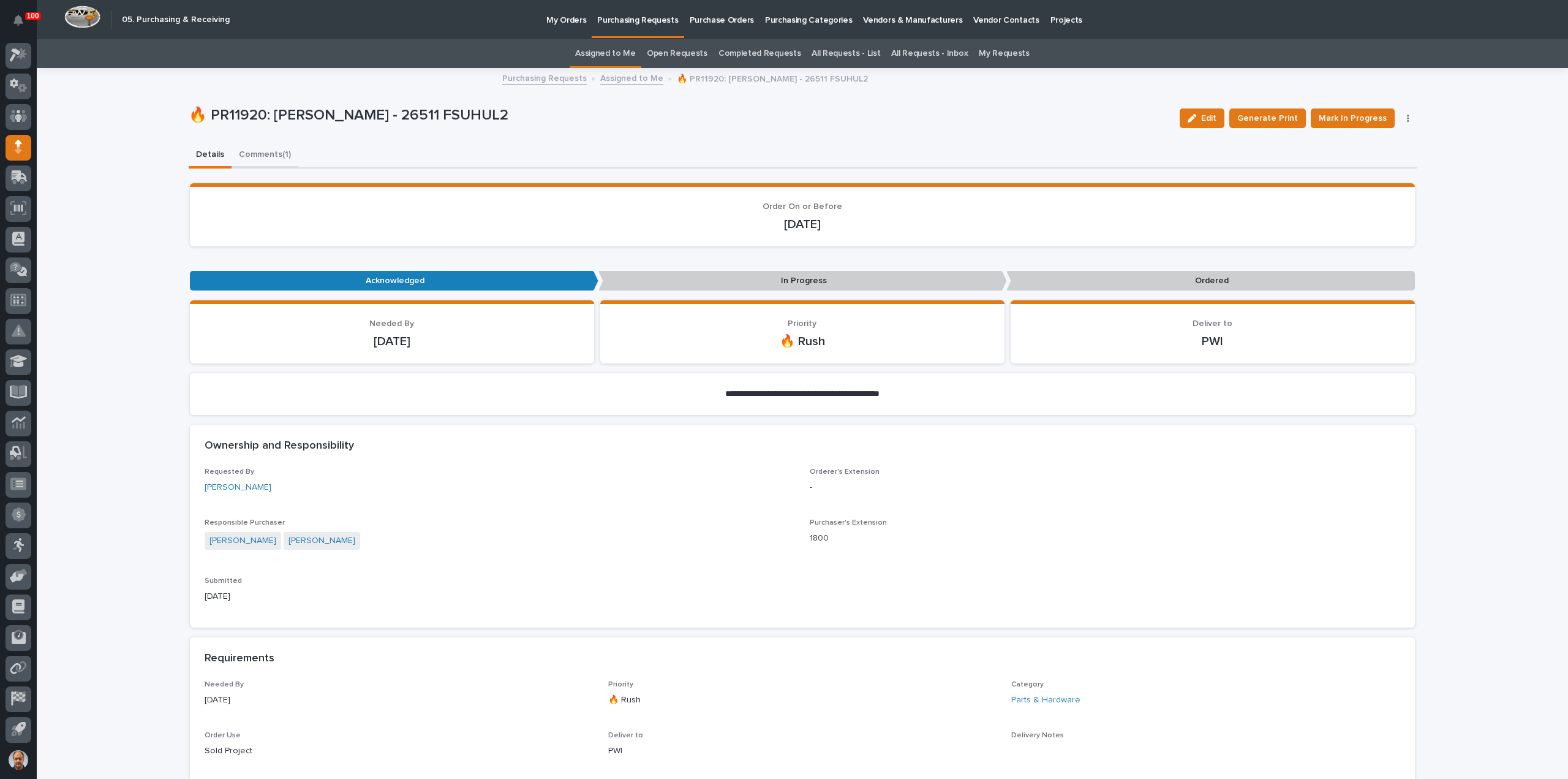
click at [266, 157] on button "Comments (1)" at bounding box center [265, 156] width 67 height 26
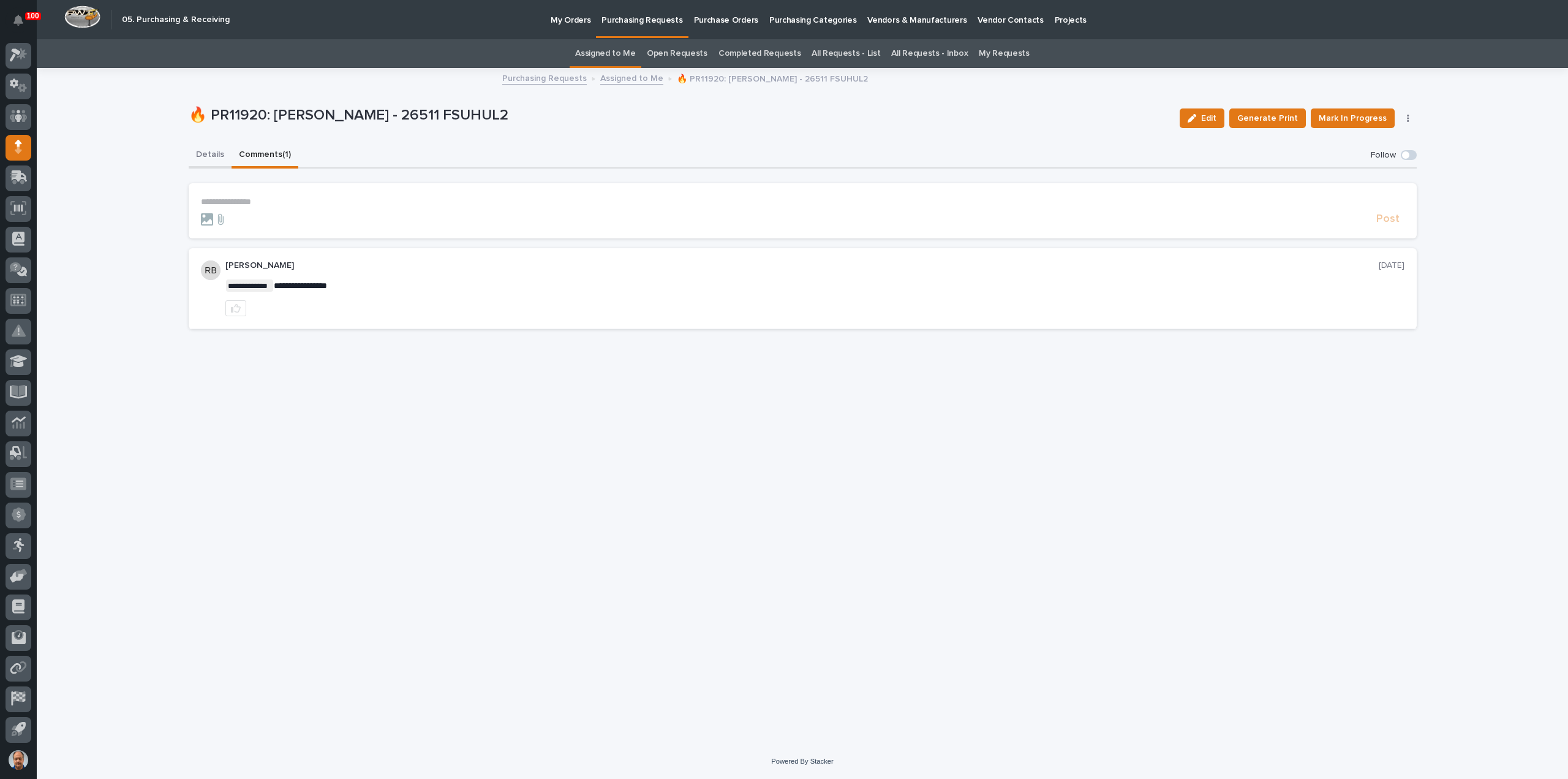
click at [203, 155] on button "Details" at bounding box center [210, 156] width 43 height 26
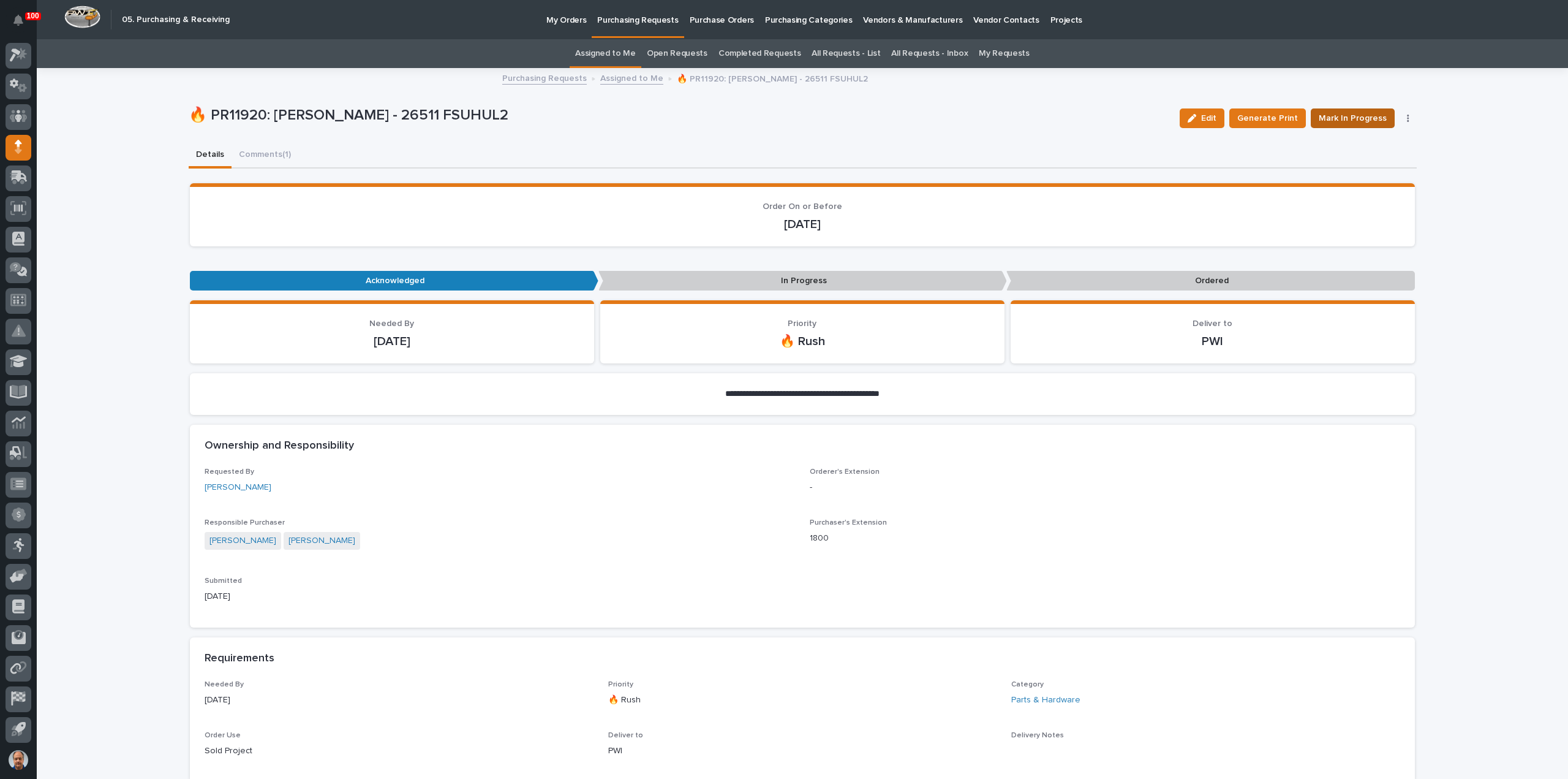
click at [1345, 120] on span "Mark In Progress" at bounding box center [1353, 118] width 68 height 15
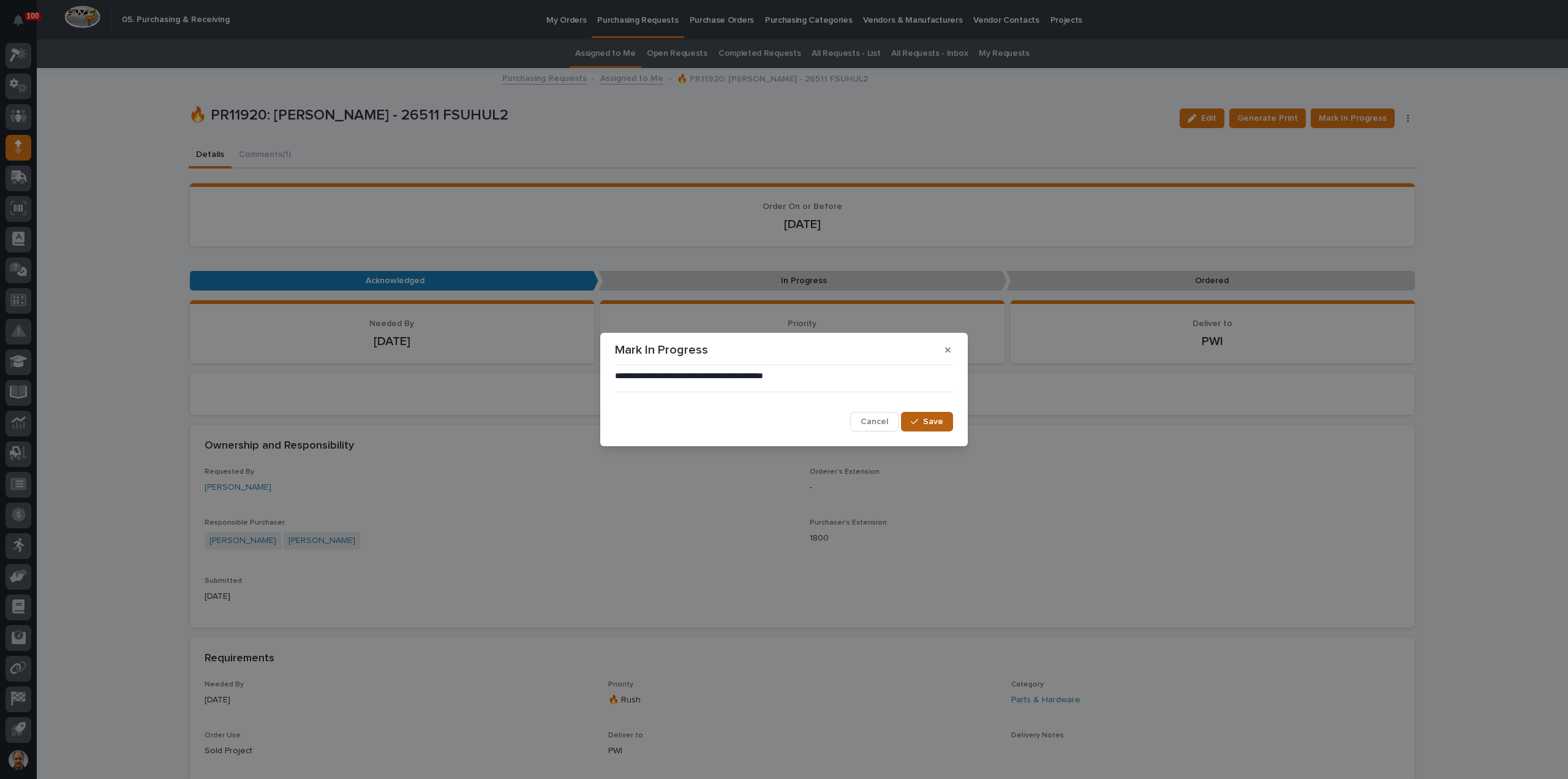
click at [932, 418] on span "Save" at bounding box center [933, 421] width 20 height 11
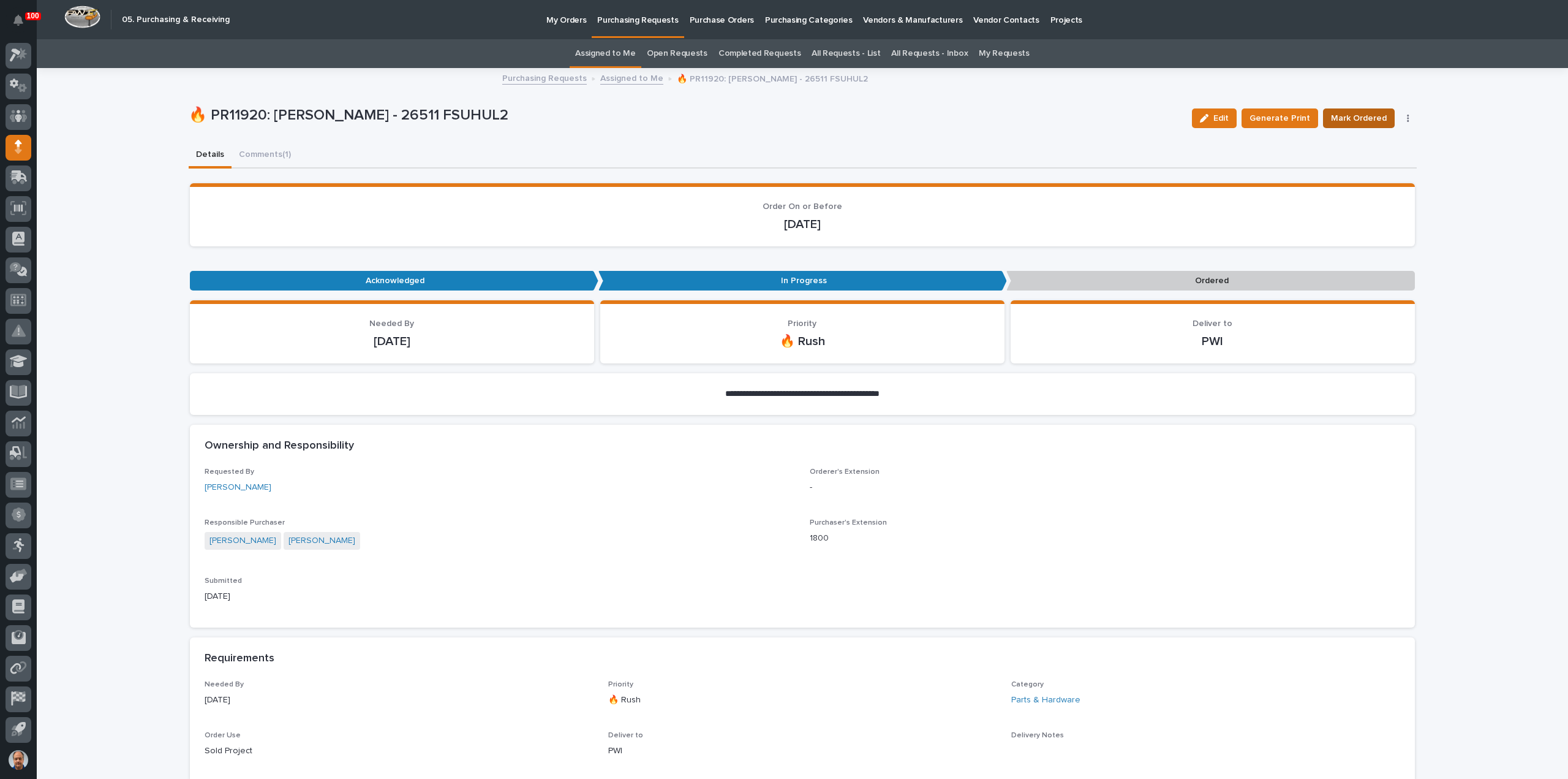
click at [1355, 117] on span "Mark Ordered" at bounding box center [1359, 118] width 56 height 15
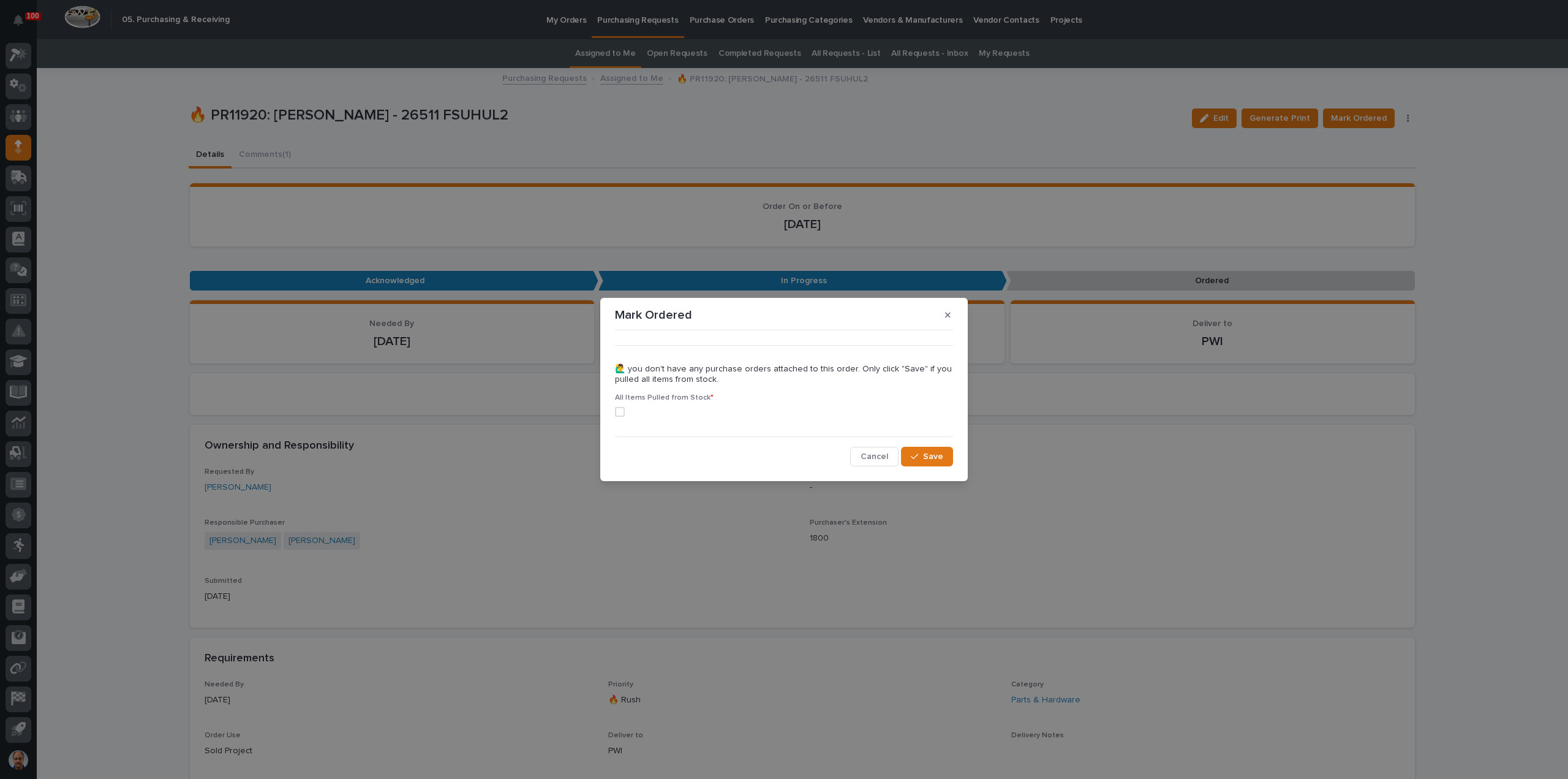
click at [618, 409] on span at bounding box center [619, 412] width 10 height 10
click at [928, 456] on span "Save" at bounding box center [933, 456] width 20 height 11
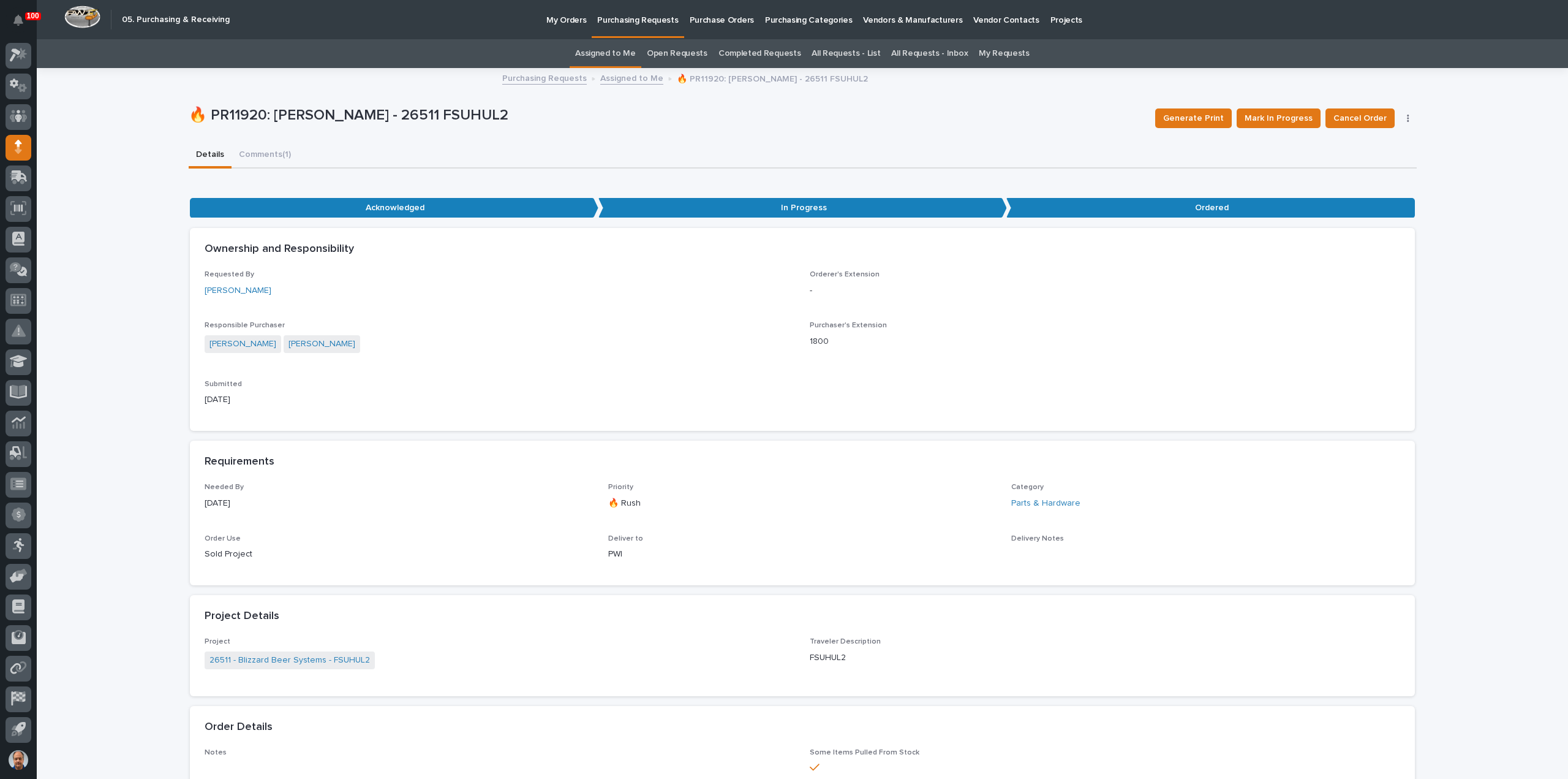
click at [637, 73] on link "Assigned to Me" at bounding box center [632, 78] width 63 height 14
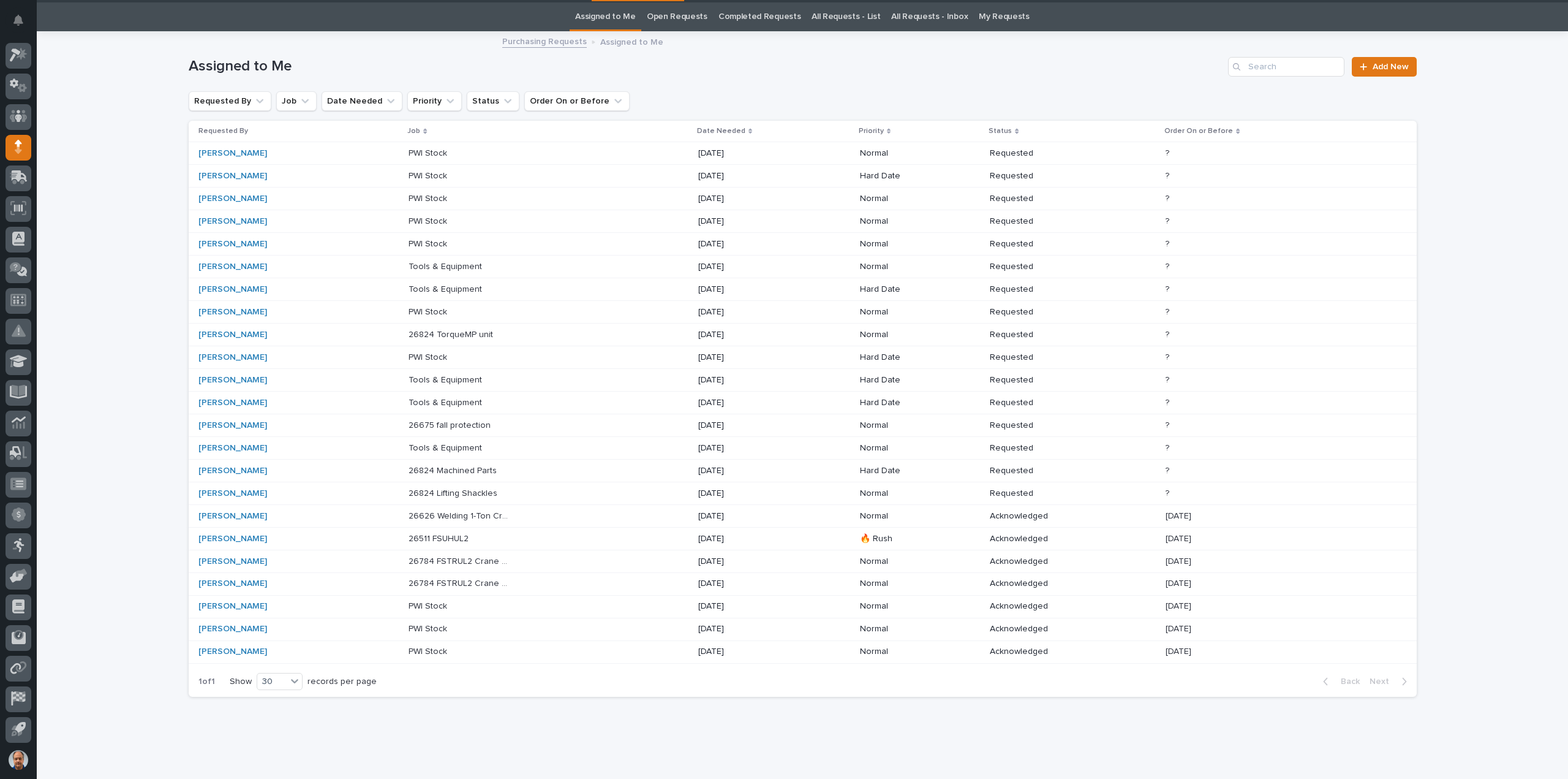
scroll to position [39, 0]
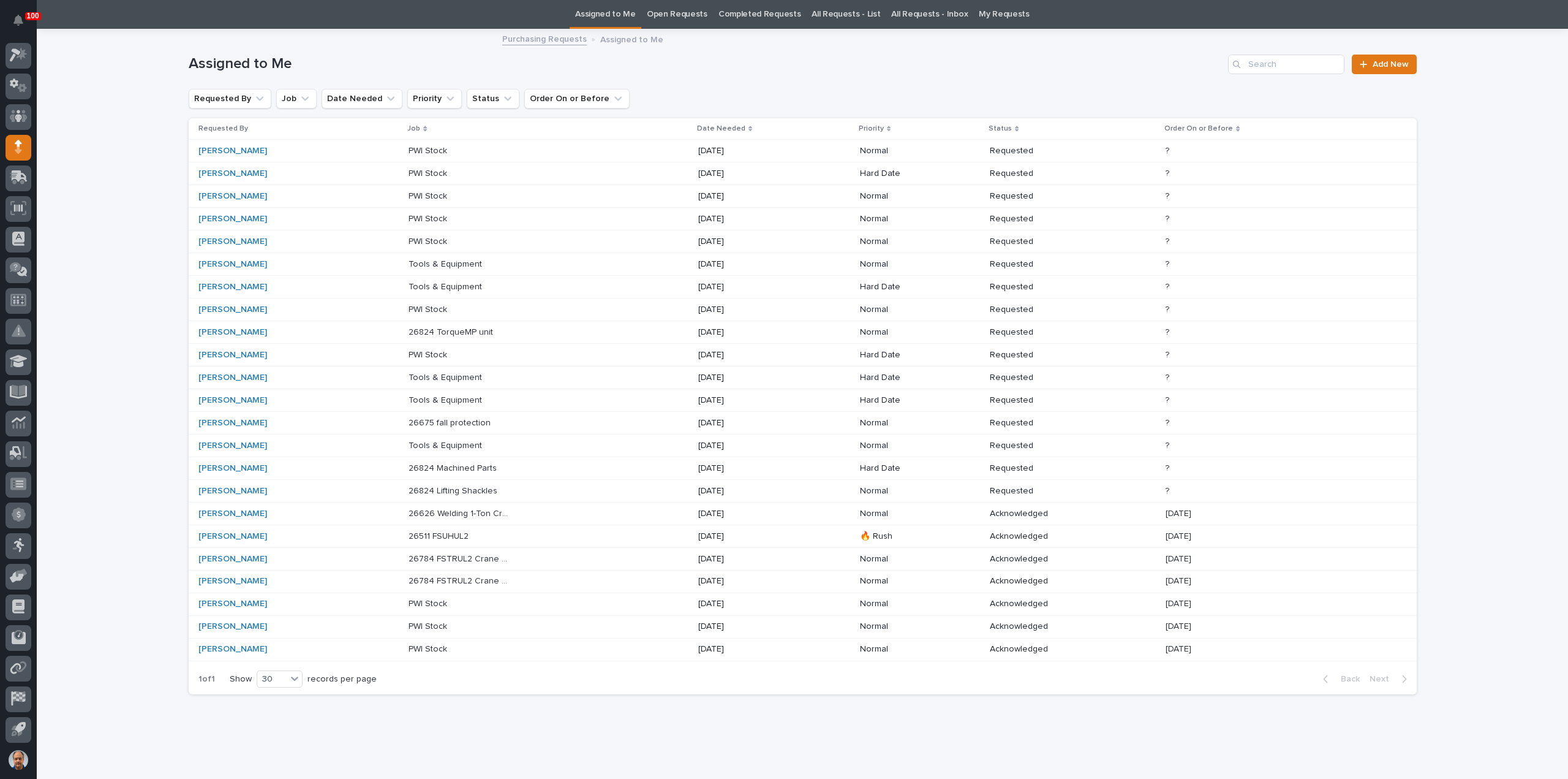
click at [746, 532] on p "[DATE]" at bounding box center [749, 537] width 102 height 11
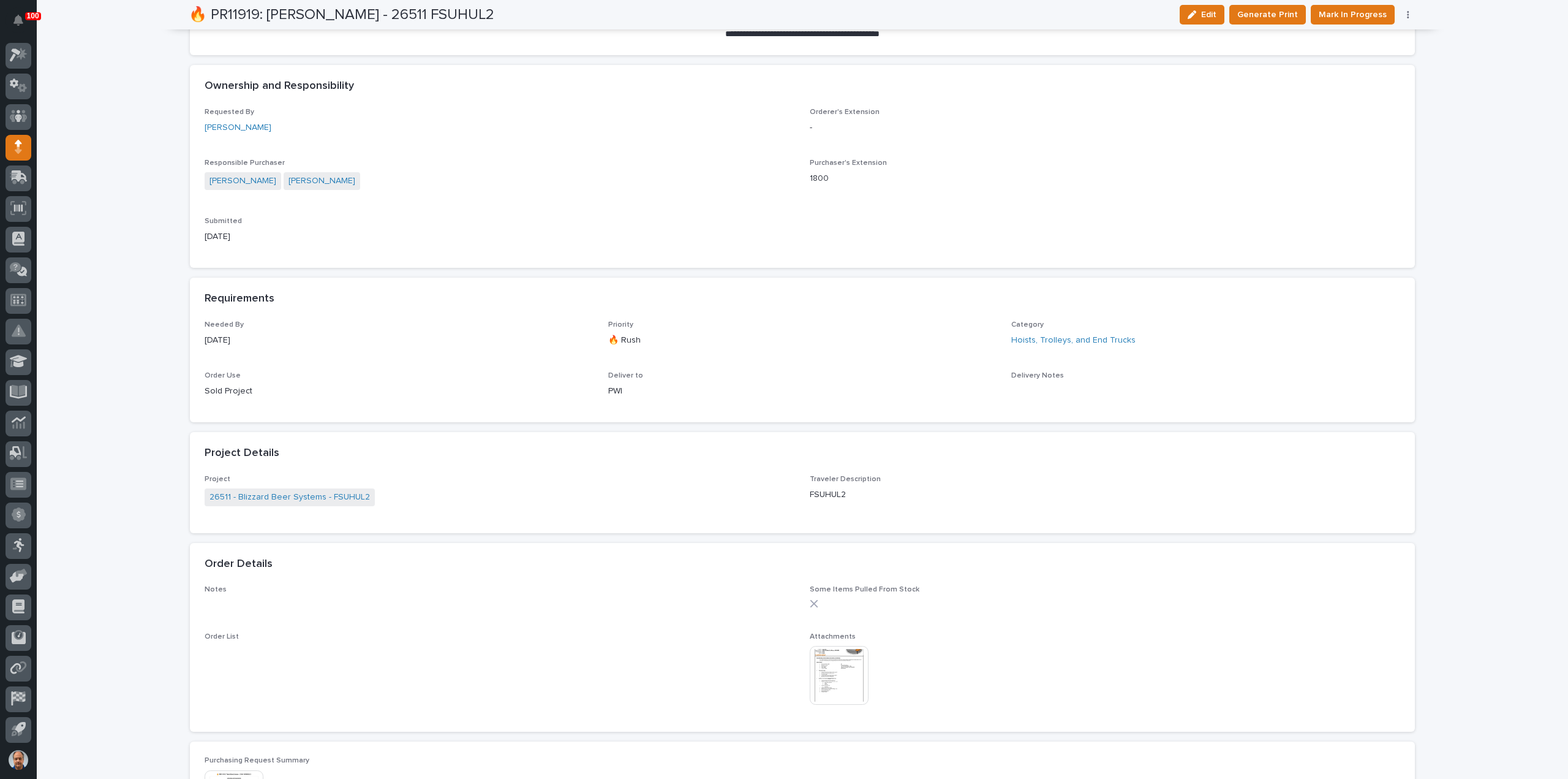
scroll to position [429, 0]
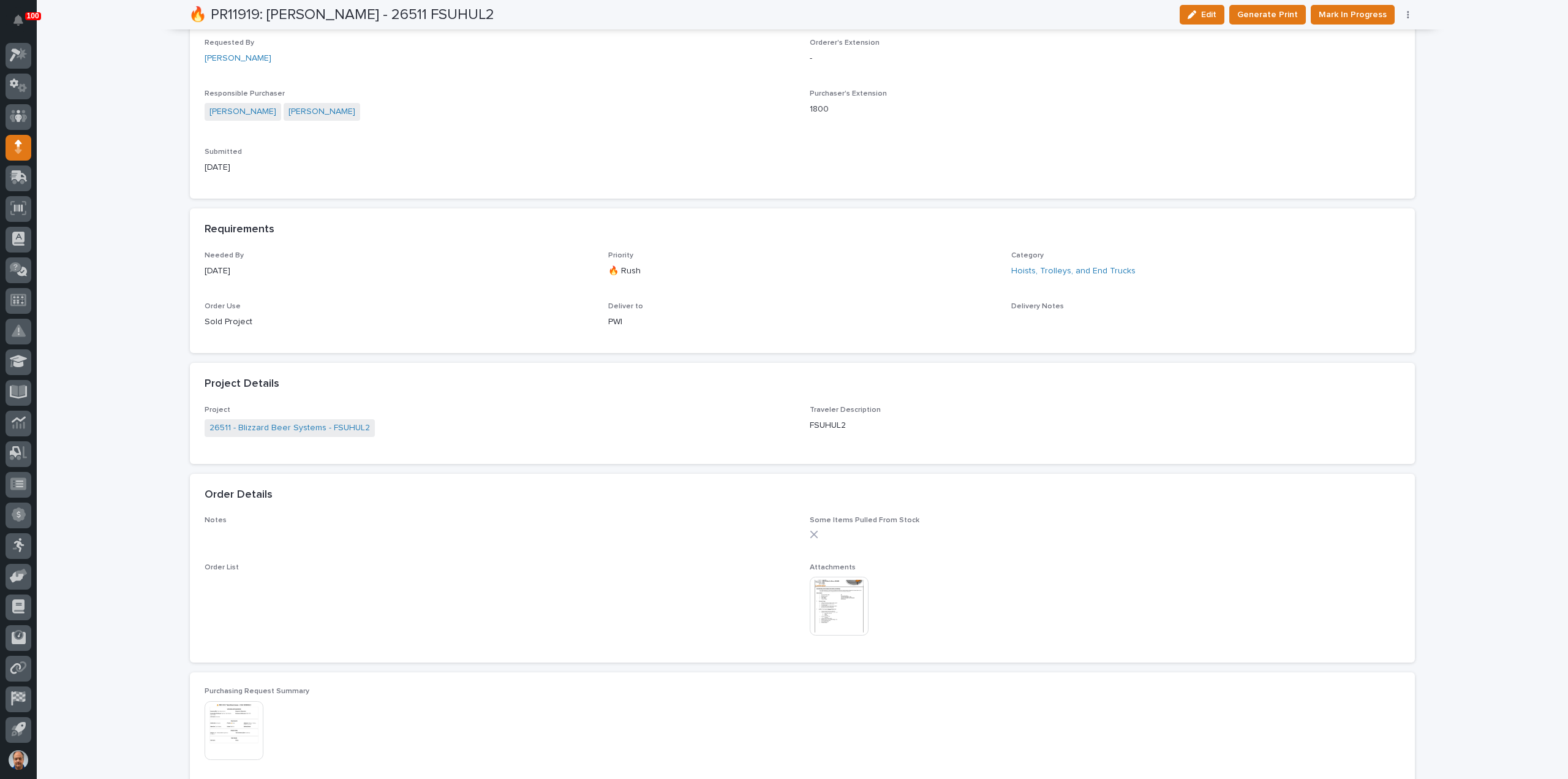
click at [828, 600] on img at bounding box center [839, 606] width 59 height 59
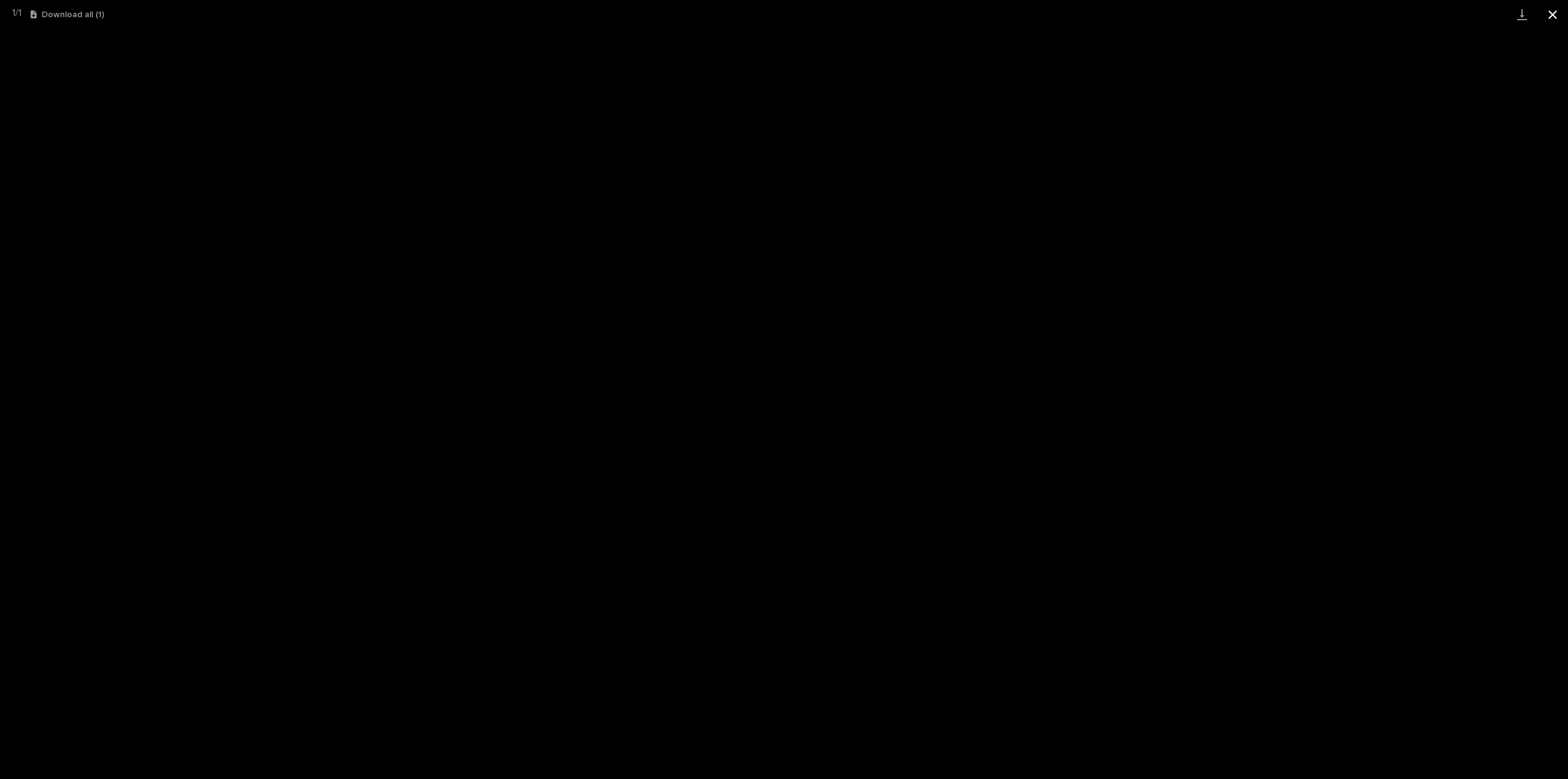
click at [1549, 13] on button "Close gallery" at bounding box center [1552, 14] width 31 height 29
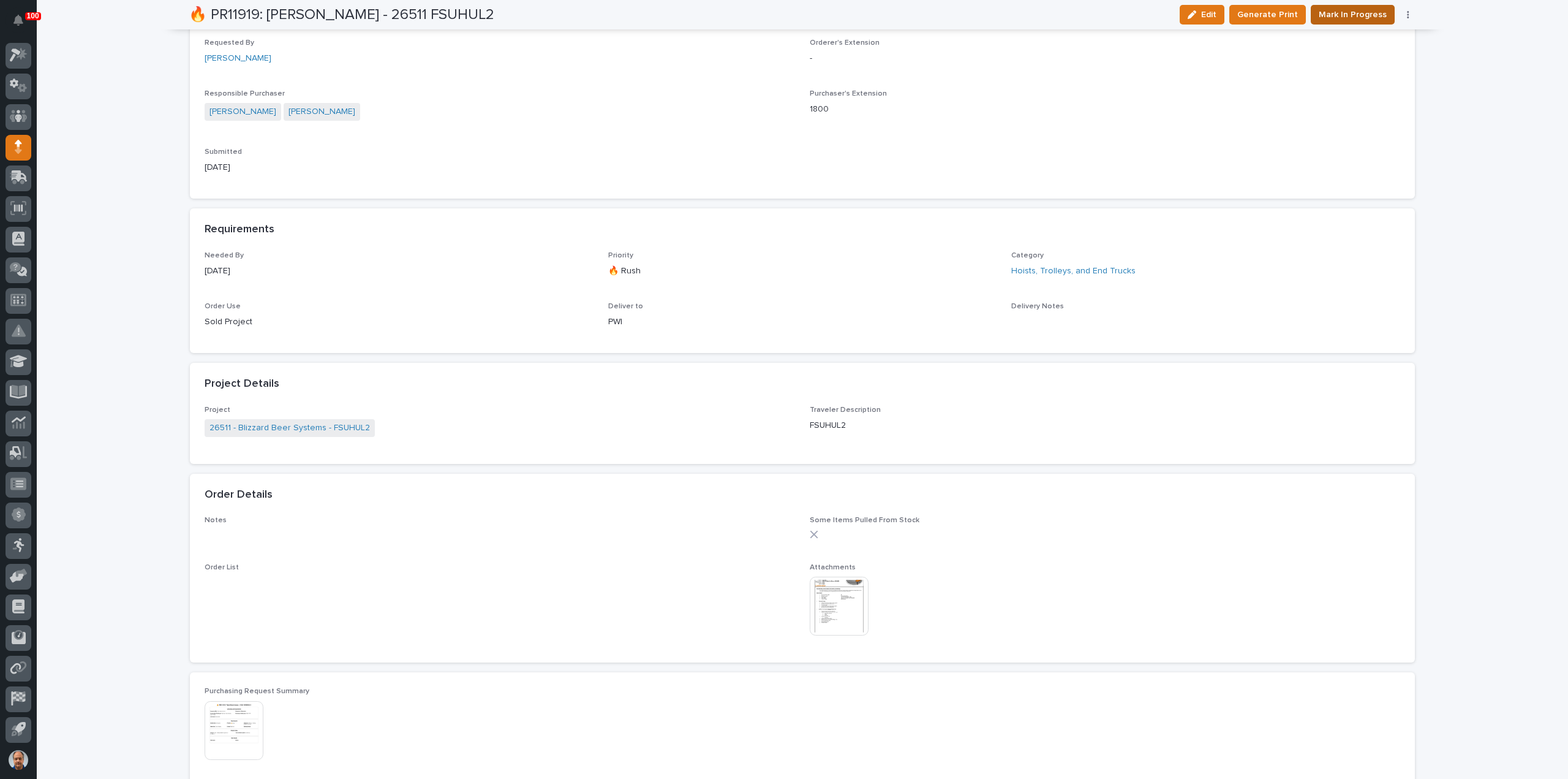
click at [1339, 10] on span "Mark In Progress" at bounding box center [1353, 15] width 68 height 15
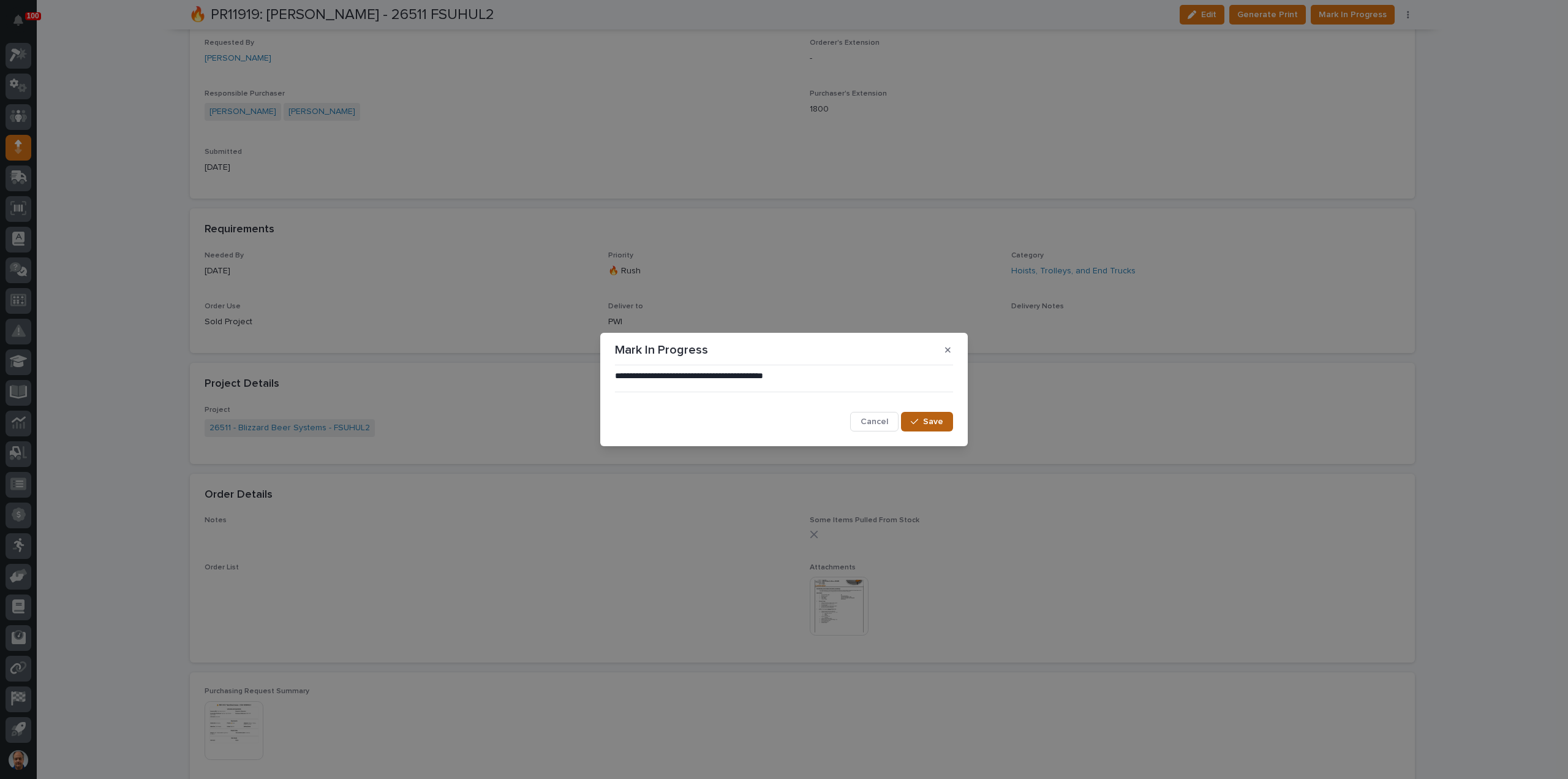
click at [916, 415] on button "Save" at bounding box center [926, 421] width 52 height 20
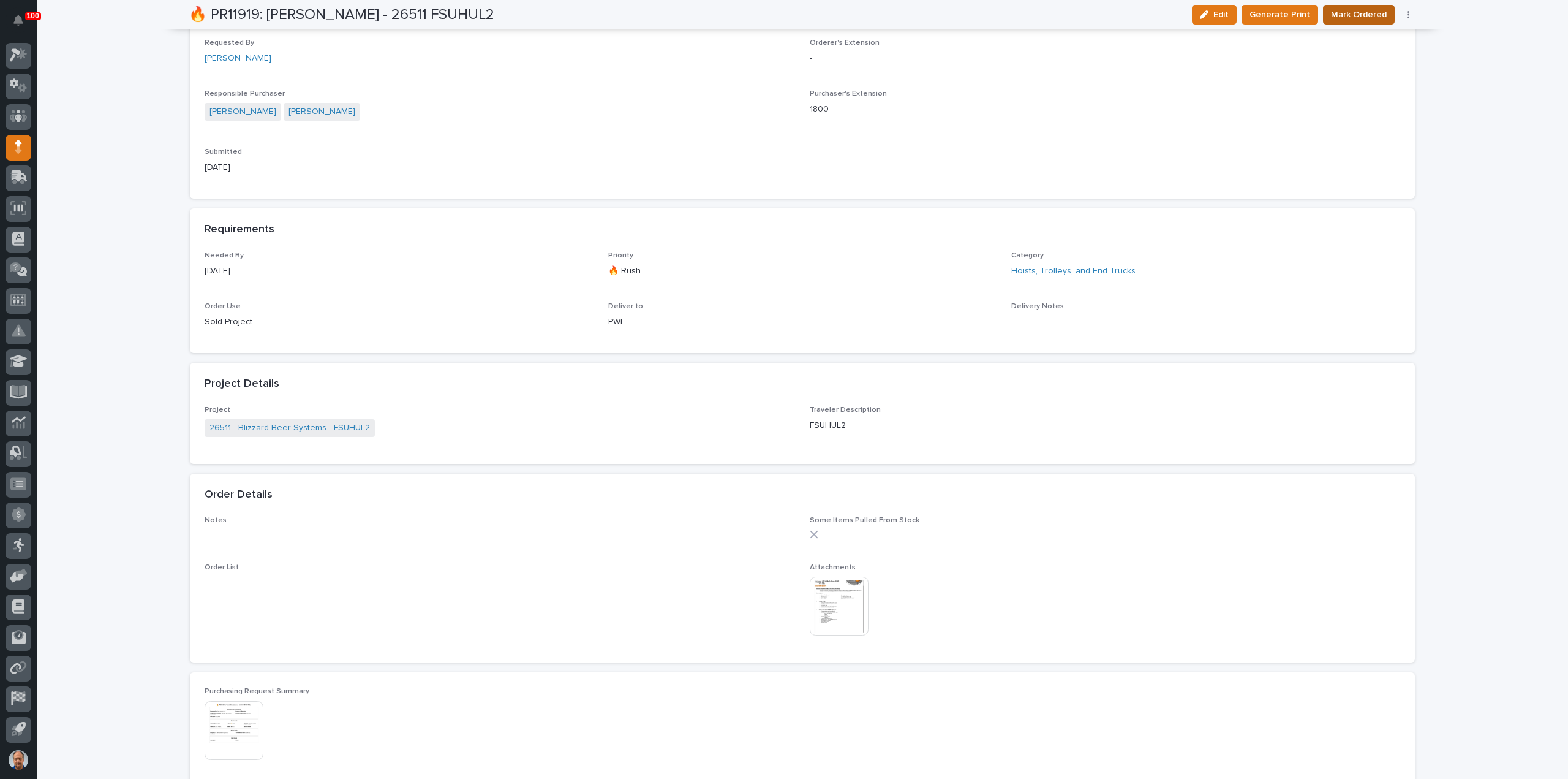
click at [1355, 14] on span "Mark Ordered" at bounding box center [1359, 15] width 56 height 15
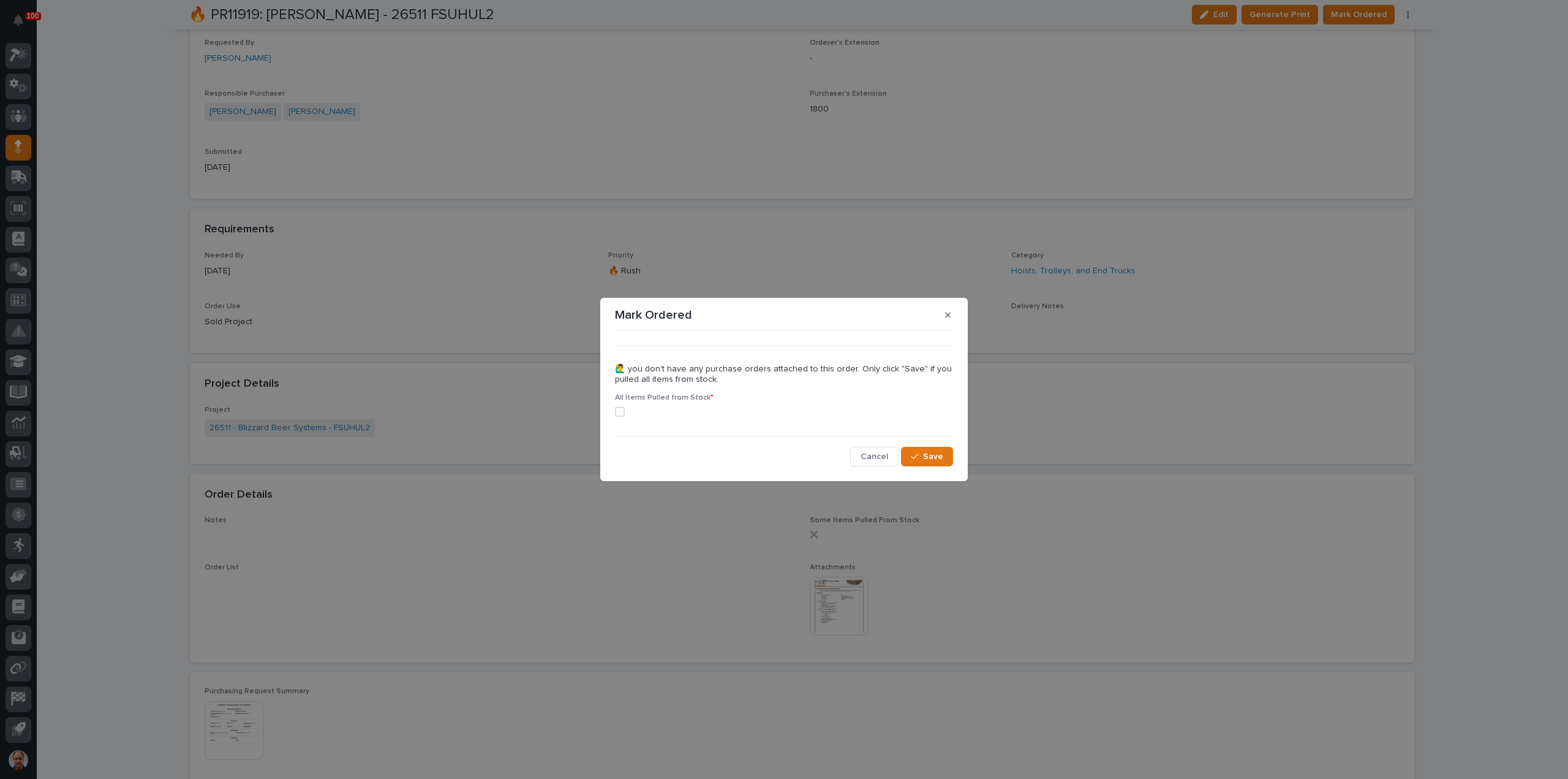
click at [620, 407] on div "All Items Pulled from Stock *" at bounding box center [783, 410] width 338 height 33
click at [620, 412] on span at bounding box center [619, 412] width 10 height 10
click at [936, 453] on span "Save" at bounding box center [933, 456] width 20 height 11
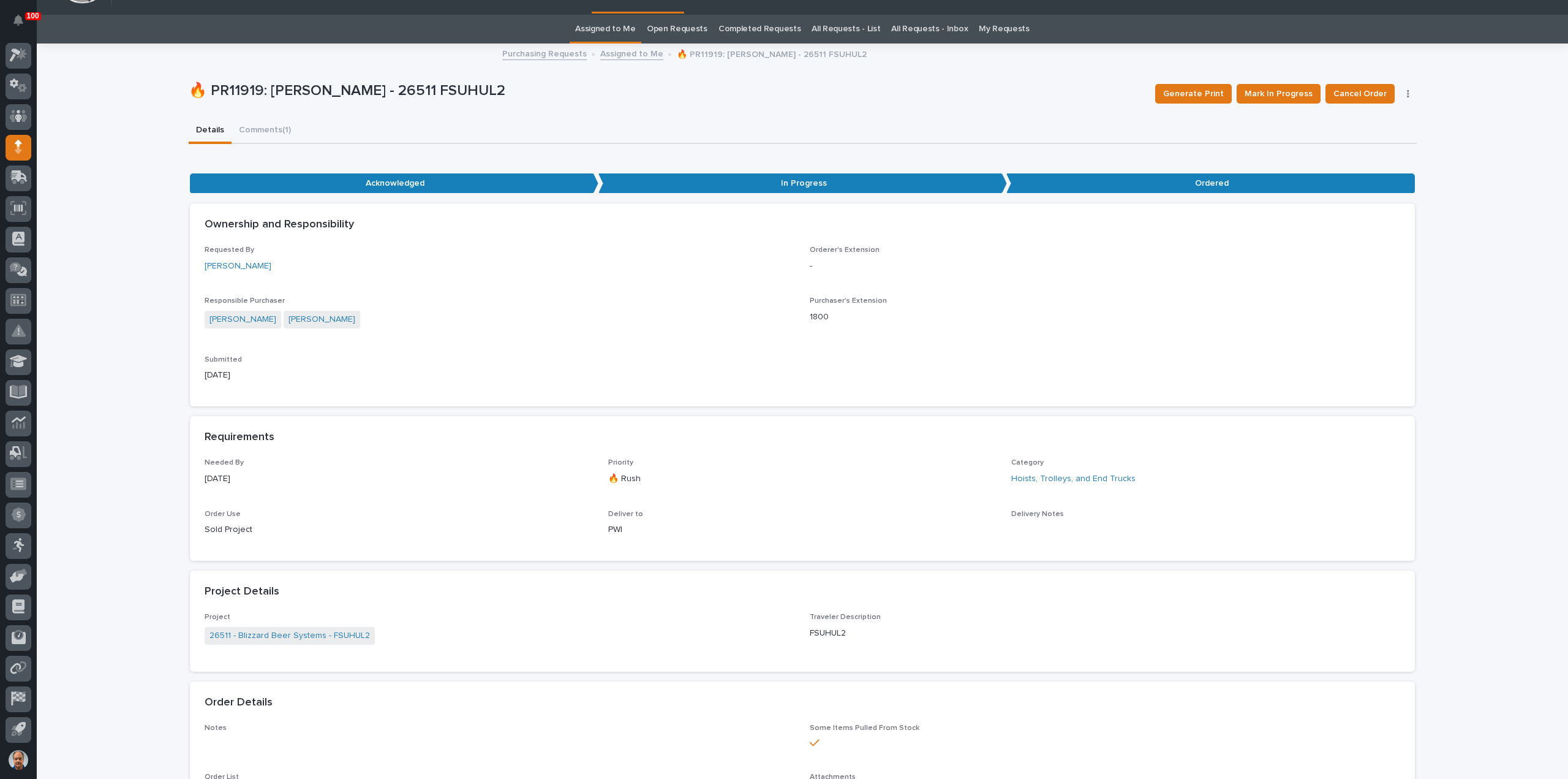
scroll to position [0, 0]
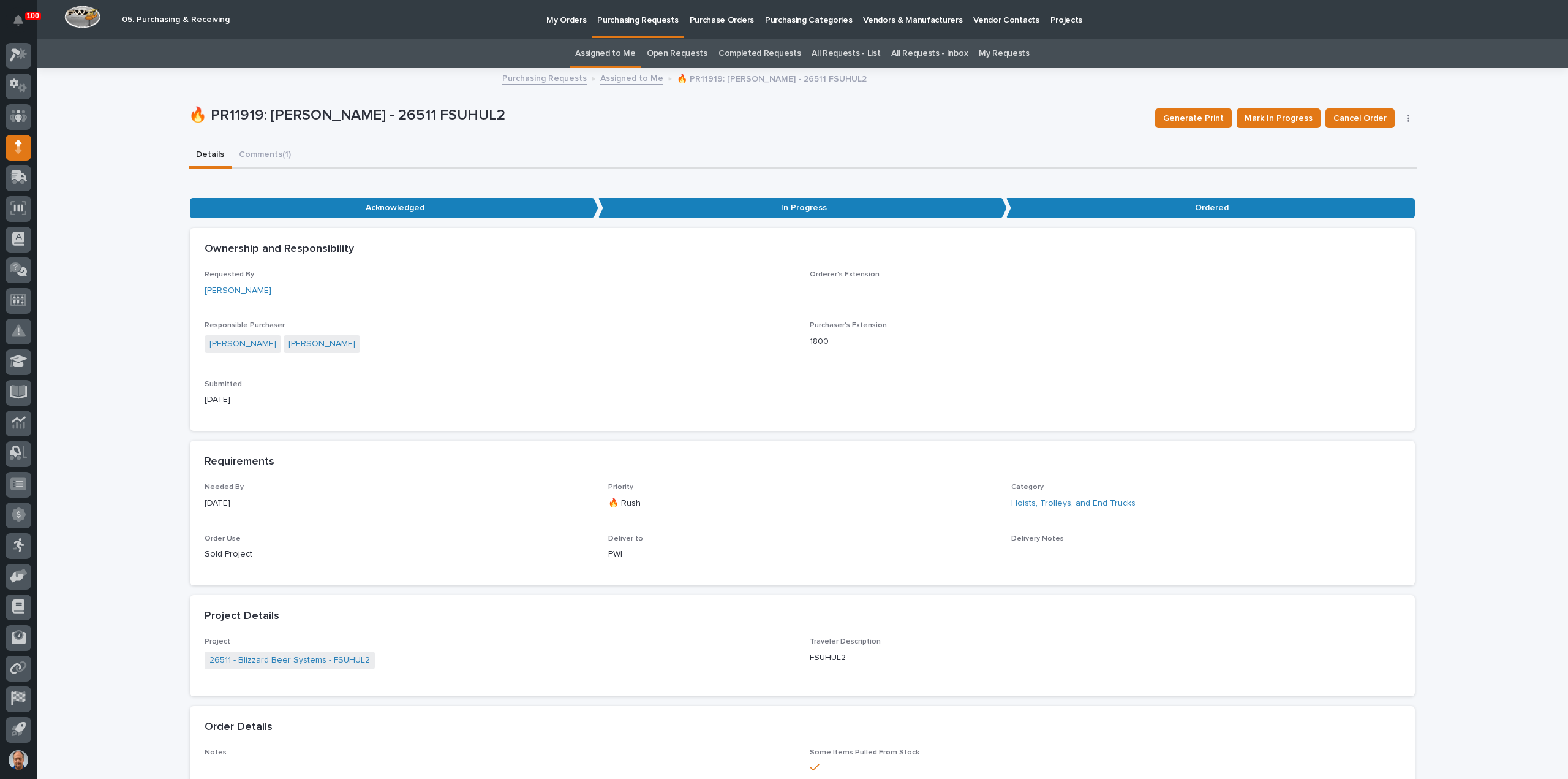
click at [615, 77] on link "Assigned to Me" at bounding box center [632, 78] width 63 height 14
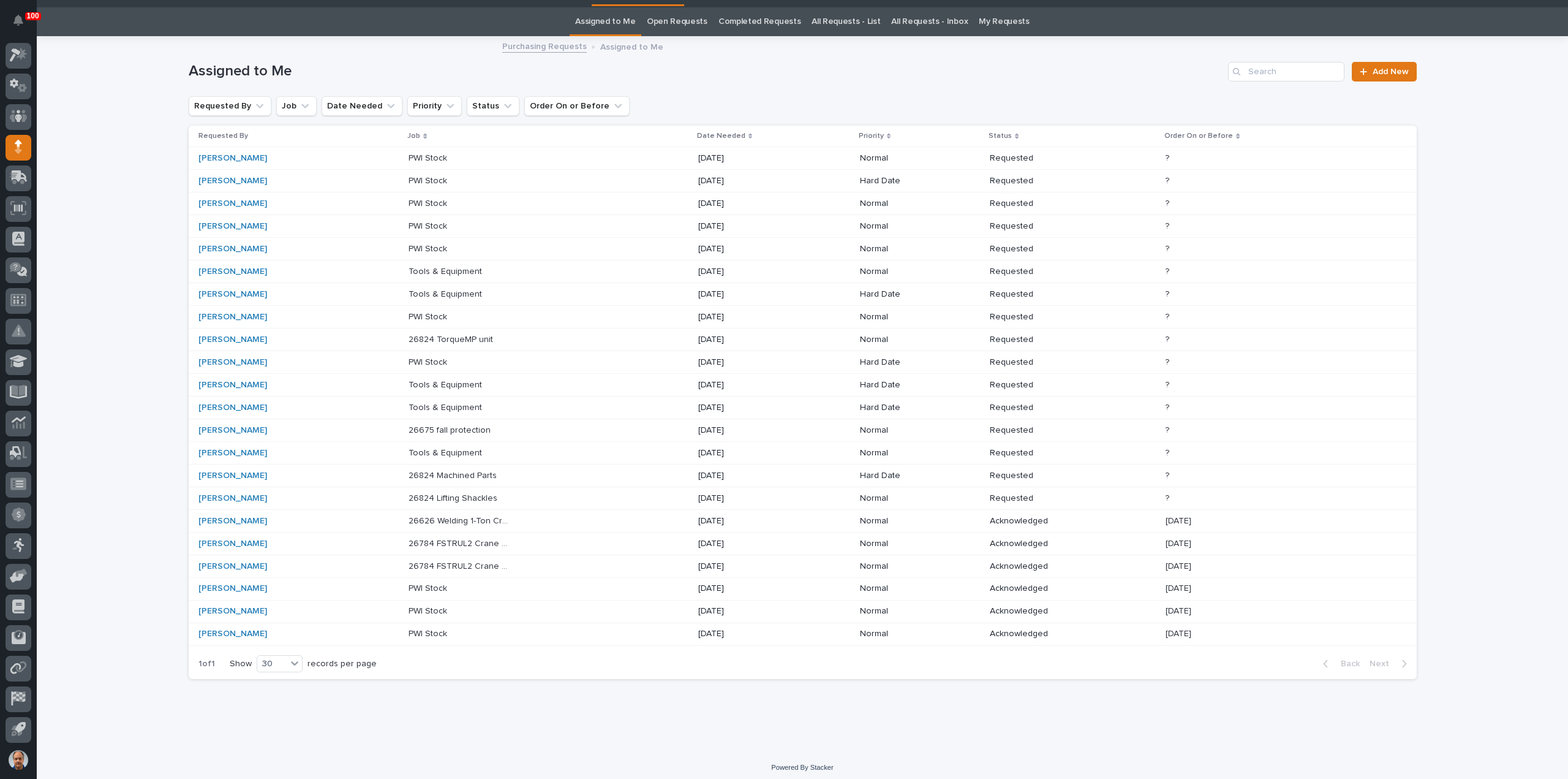
scroll to position [33, 0]
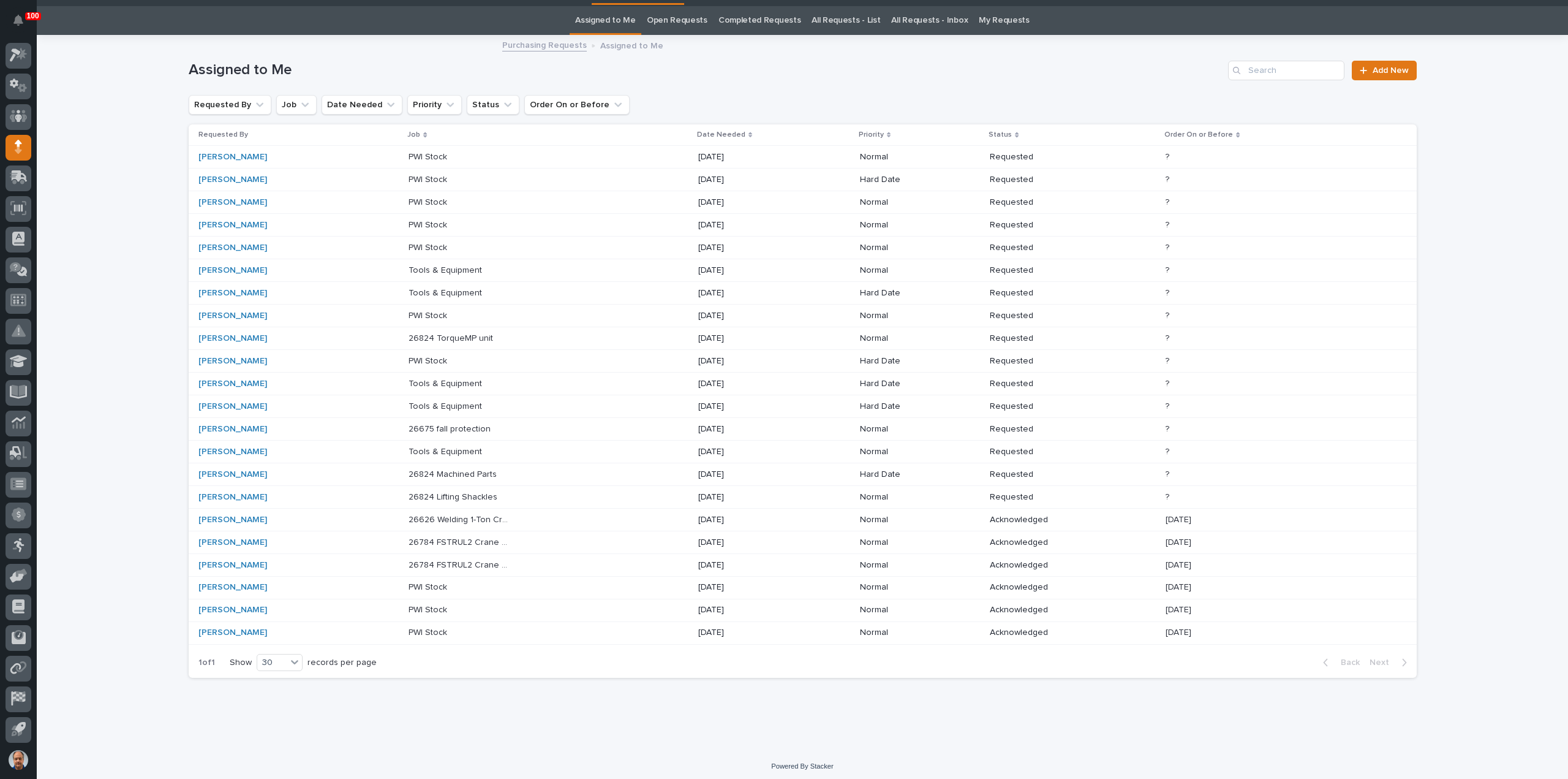
click at [1293, 59] on div "Assigned to Me Add New" at bounding box center [803, 65] width 1228 height 59
click at [1286, 71] on input "Search" at bounding box center [1286, 71] width 117 height 20
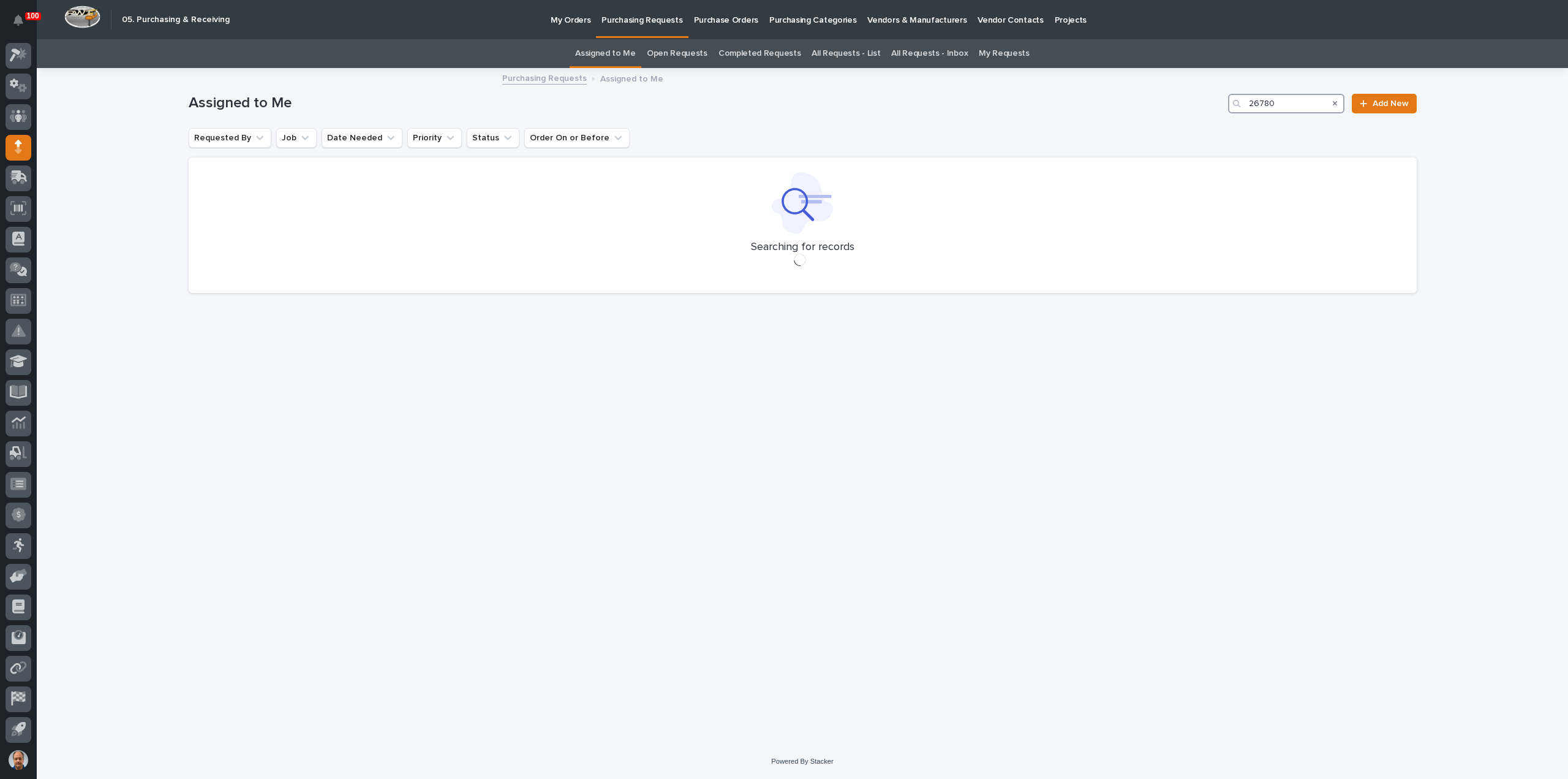
type input "26780"
click at [618, 80] on p "Assigned to Me" at bounding box center [632, 78] width 63 height 14
click at [555, 77] on link "Purchasing Requests" at bounding box center [544, 78] width 84 height 14
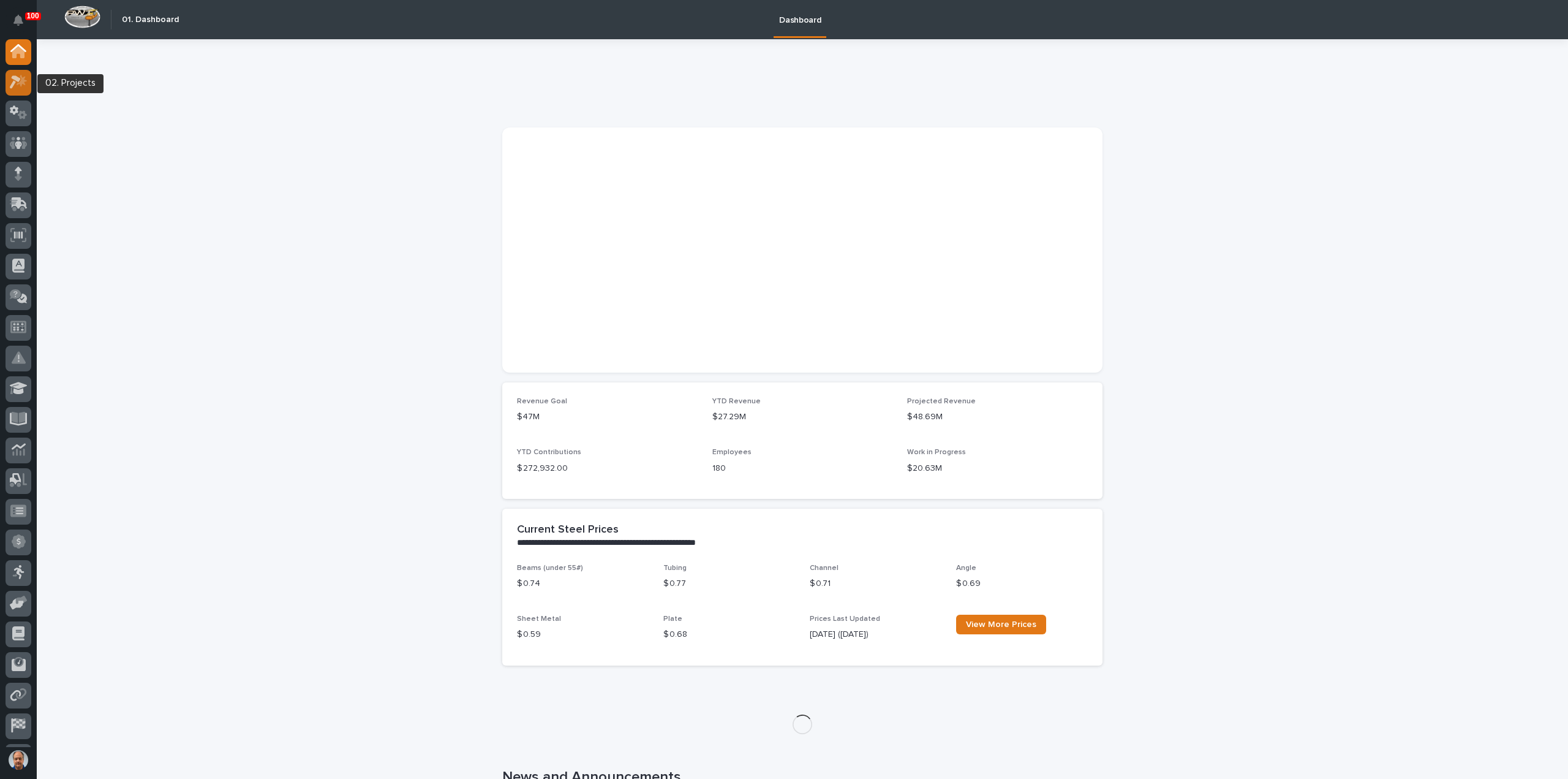
click at [18, 79] on icon at bounding box center [15, 83] width 11 height 14
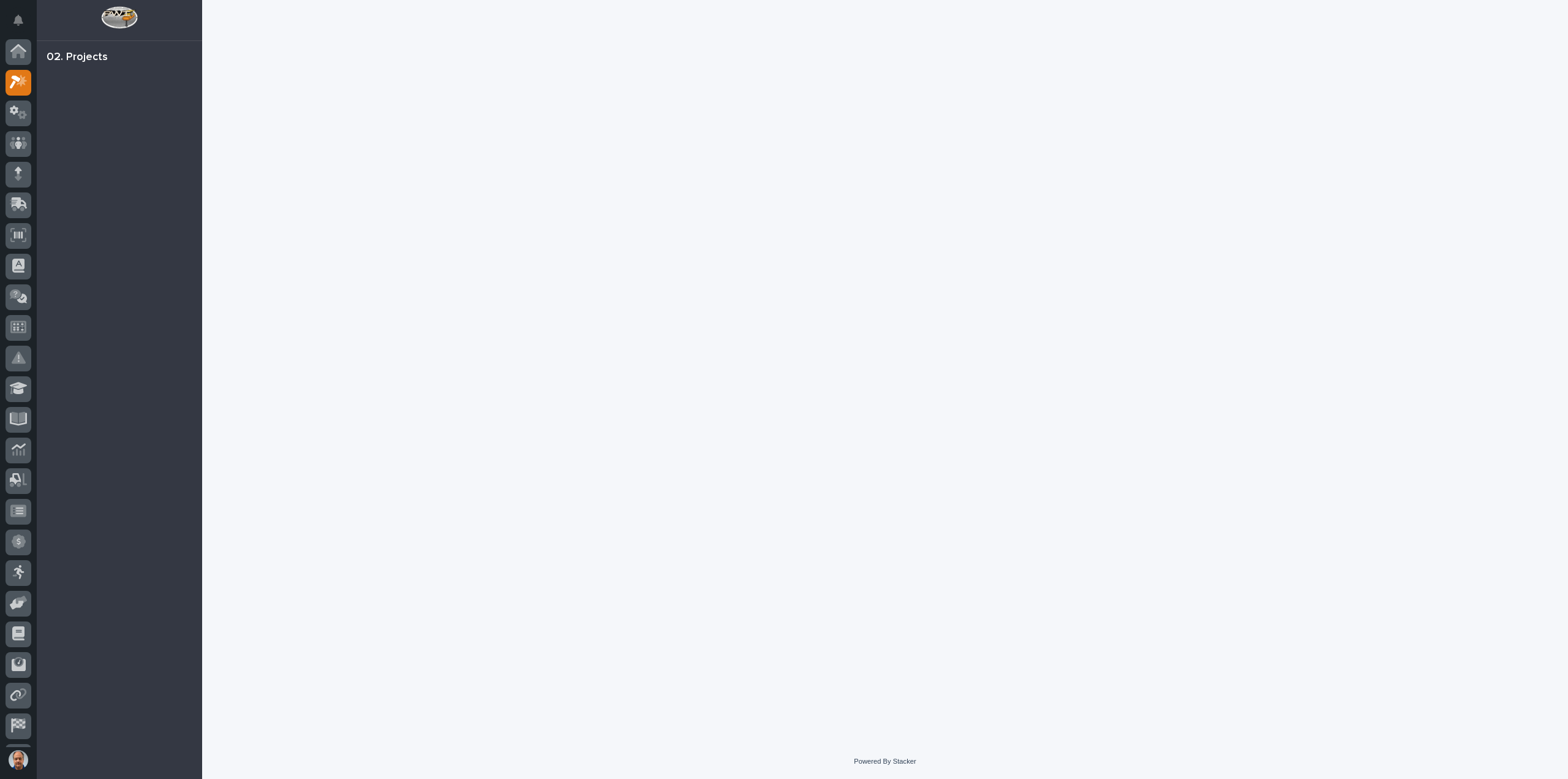
scroll to position [27, 0]
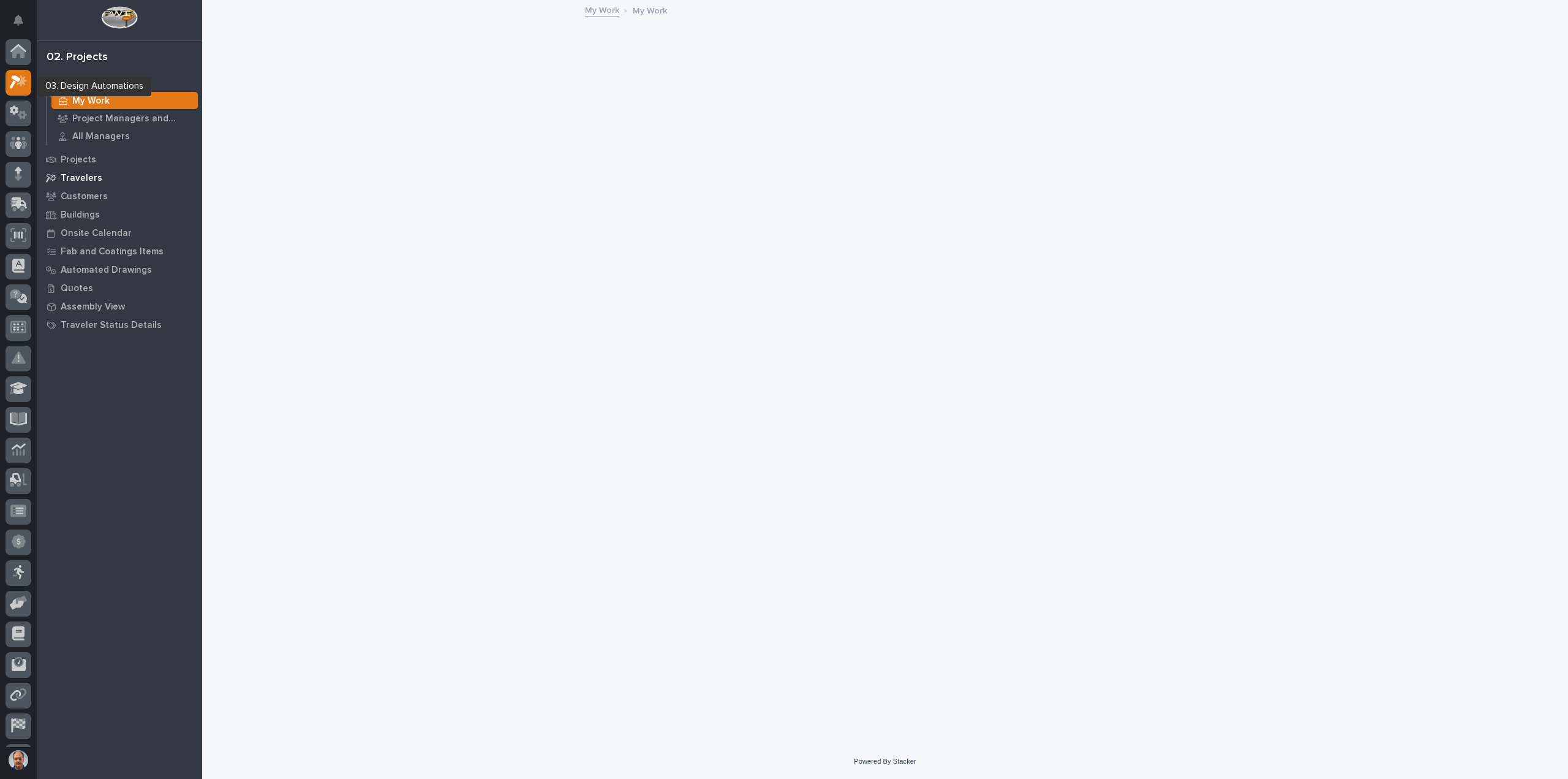
scroll to position [27, 0]
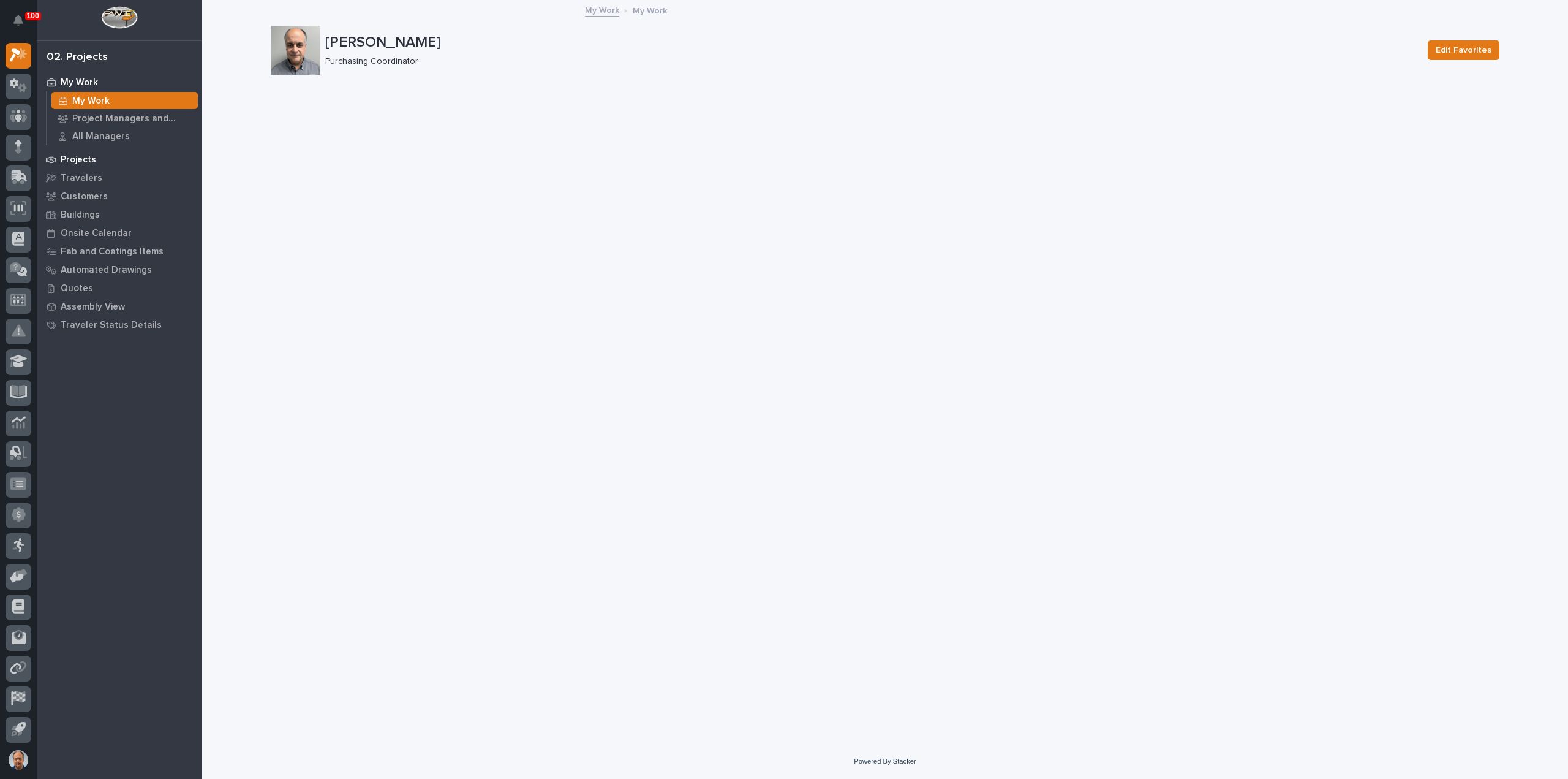
click at [82, 156] on p "Projects" at bounding box center [78, 160] width 35 height 11
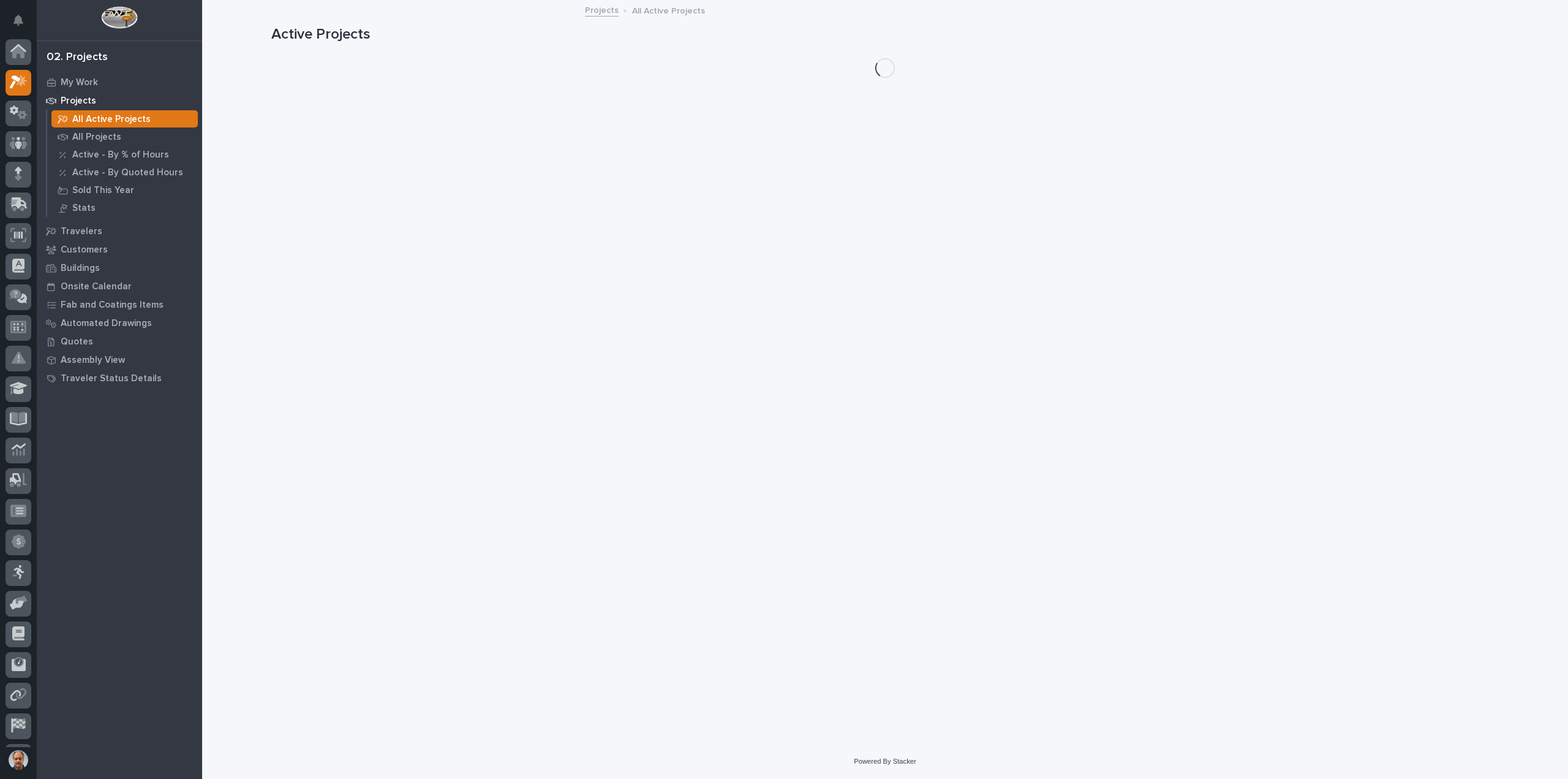
scroll to position [27, 0]
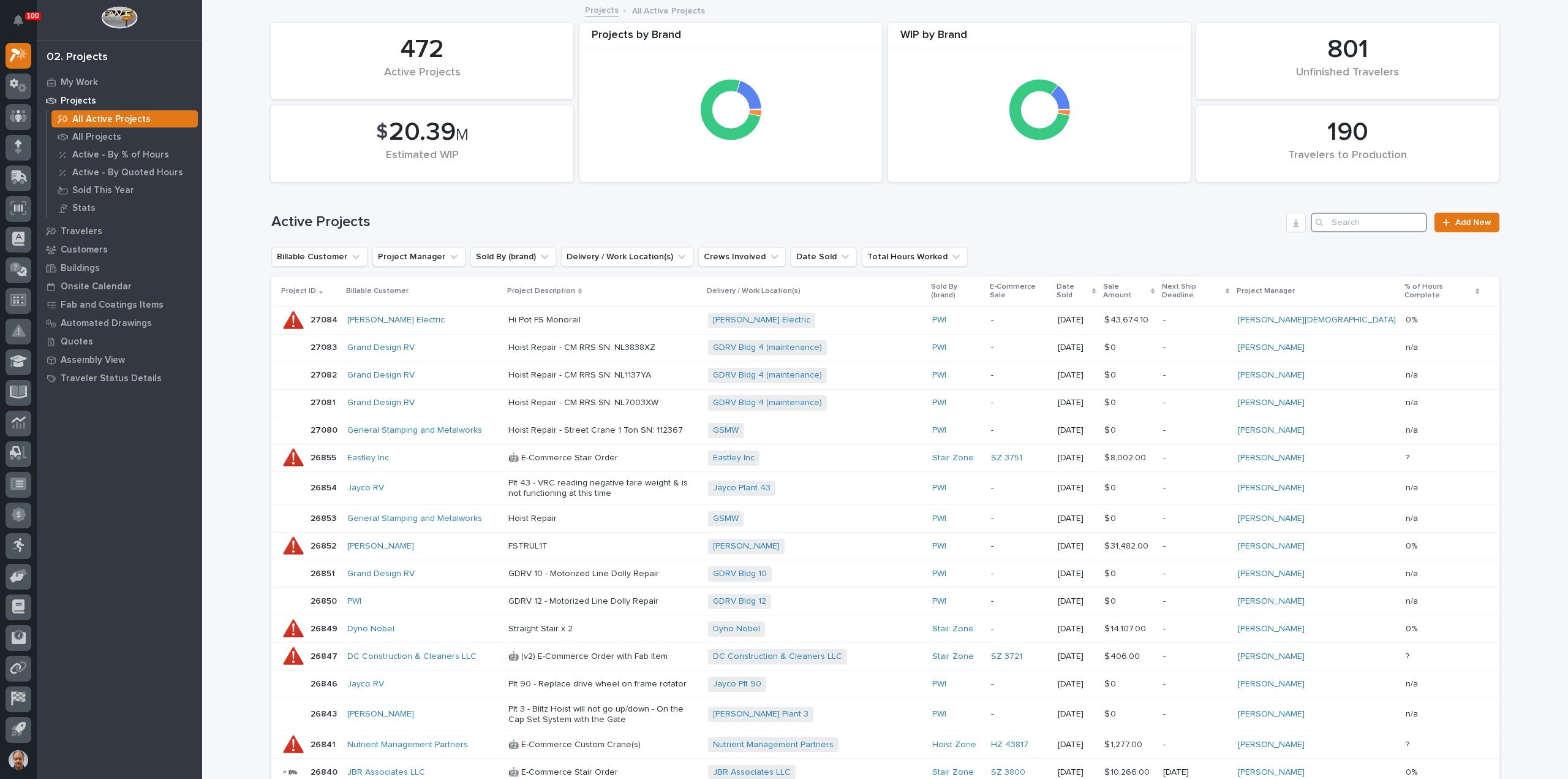
click at [1345, 222] on input "Search" at bounding box center [1369, 222] width 117 height 20
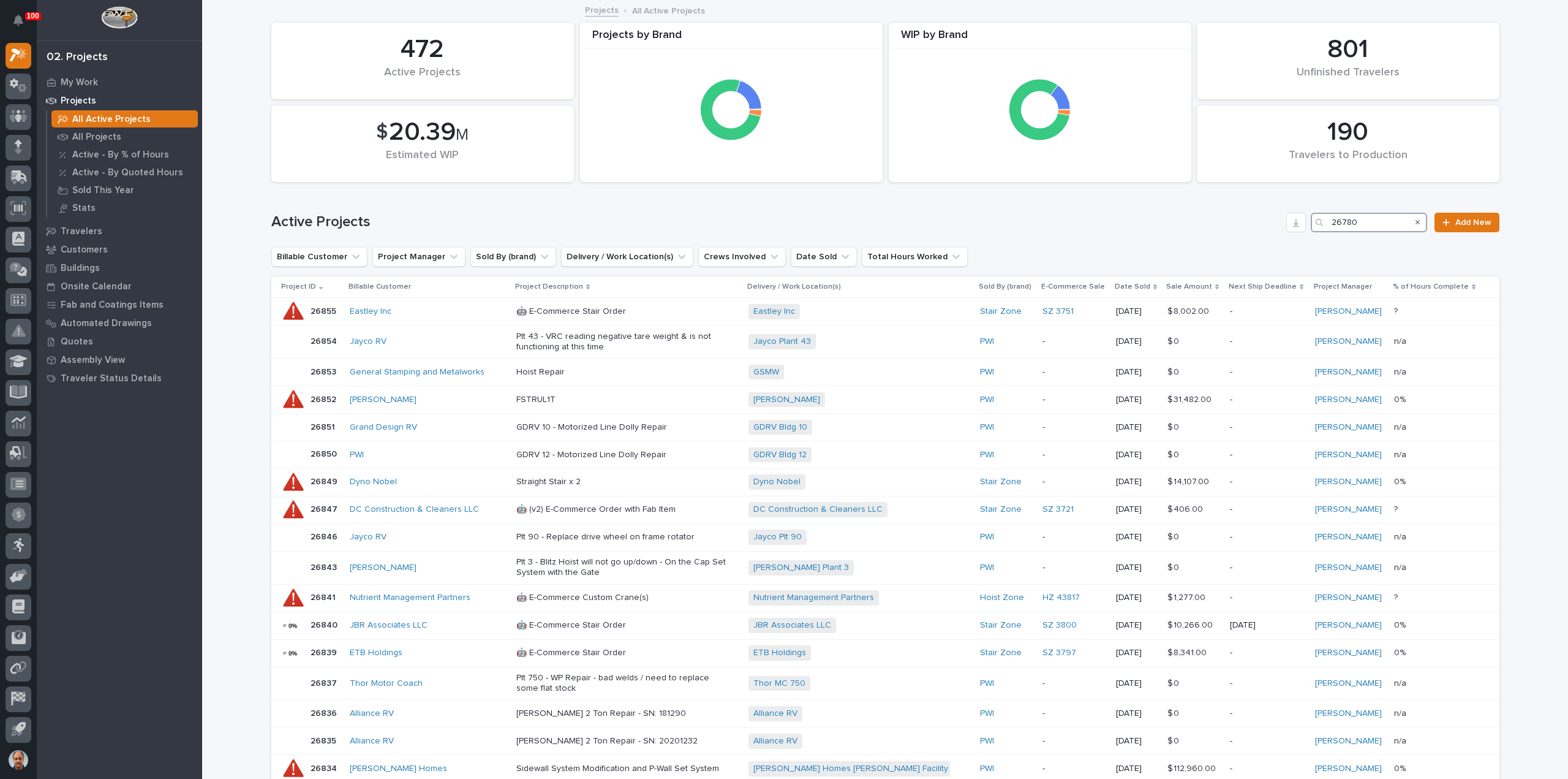
type input "26780"
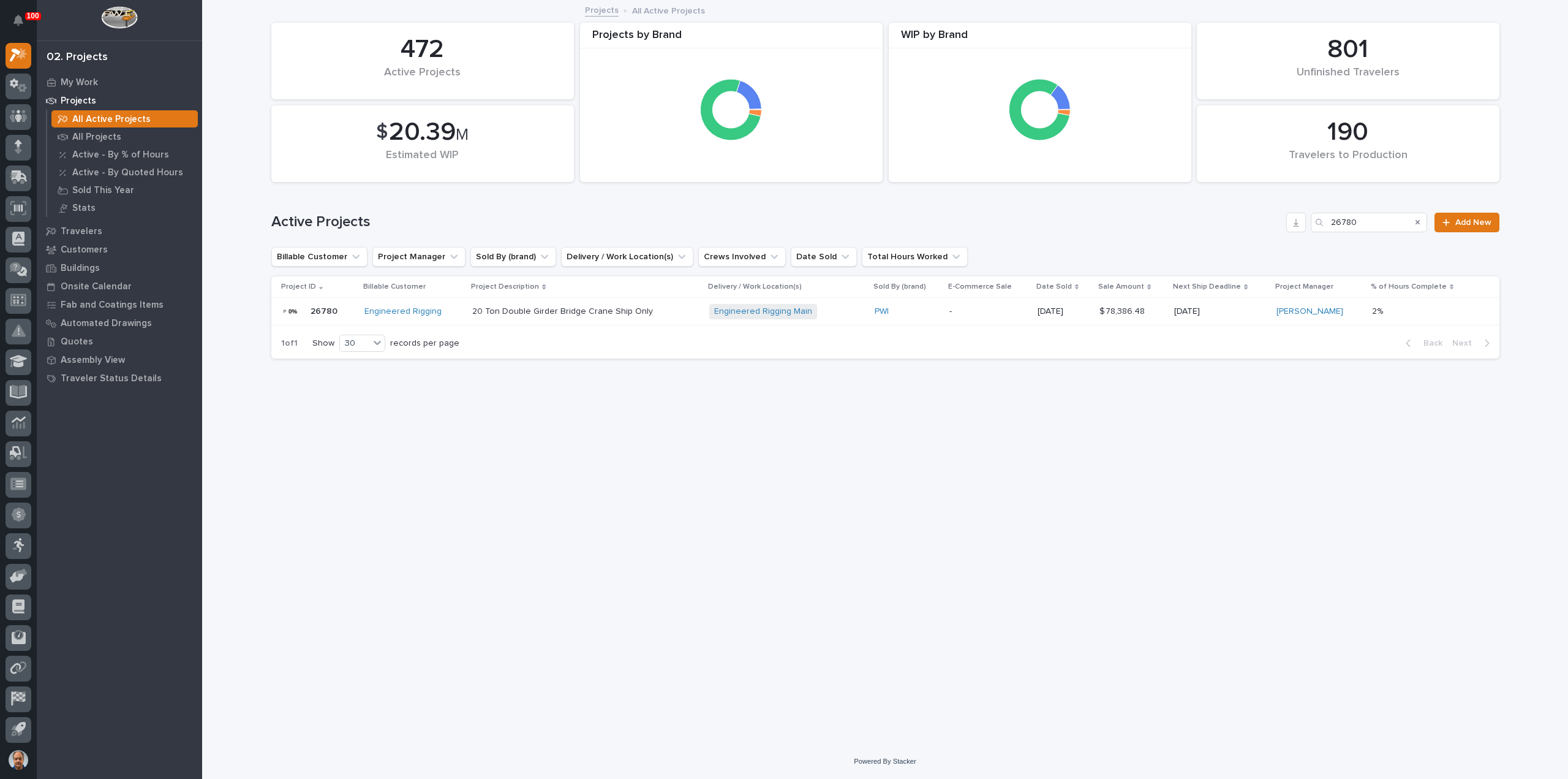
click at [570, 308] on p "20 Ton Double Girder Bridge Crane Ship Only" at bounding box center [579, 312] width 214 height 11
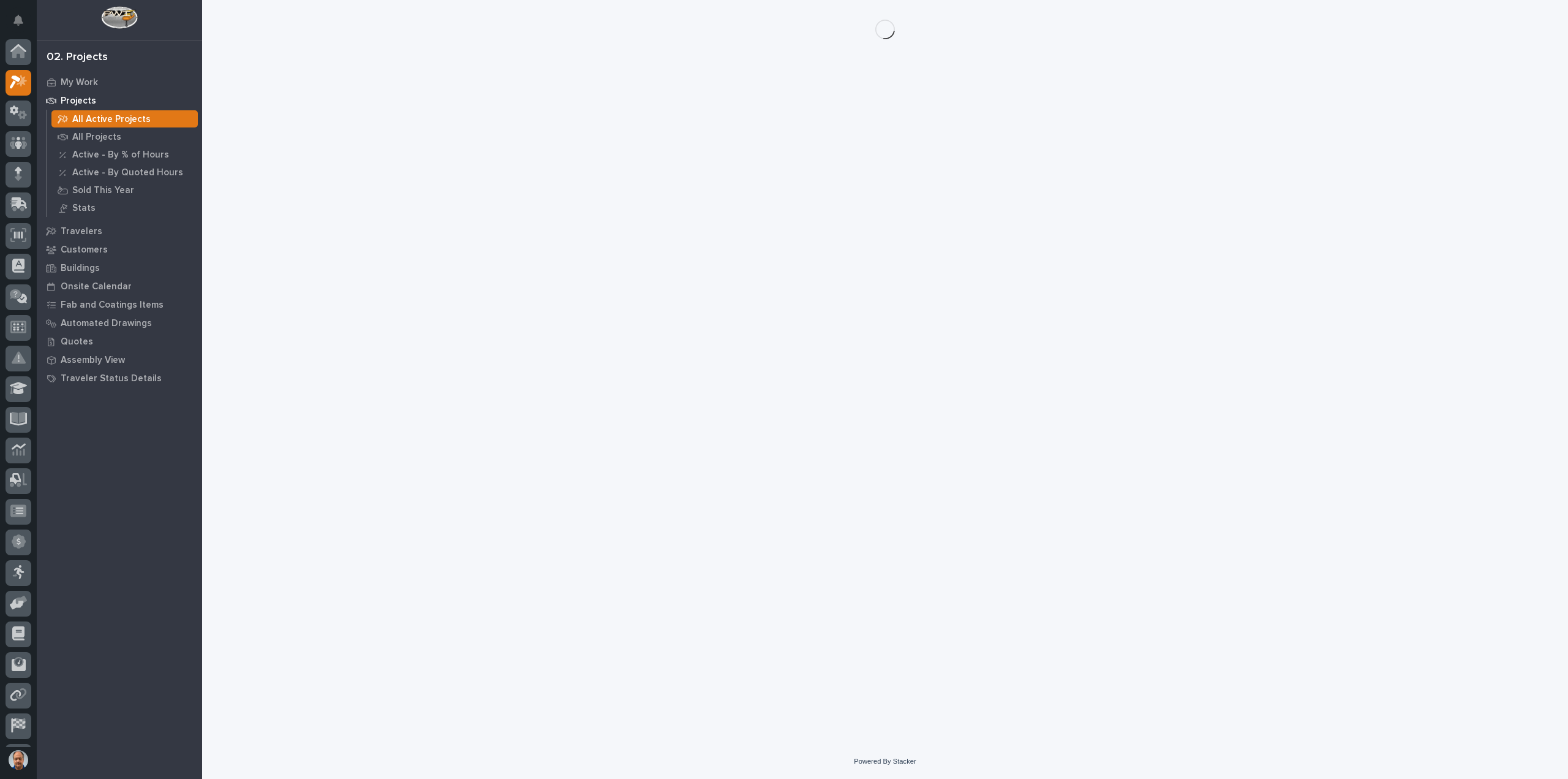
scroll to position [27, 0]
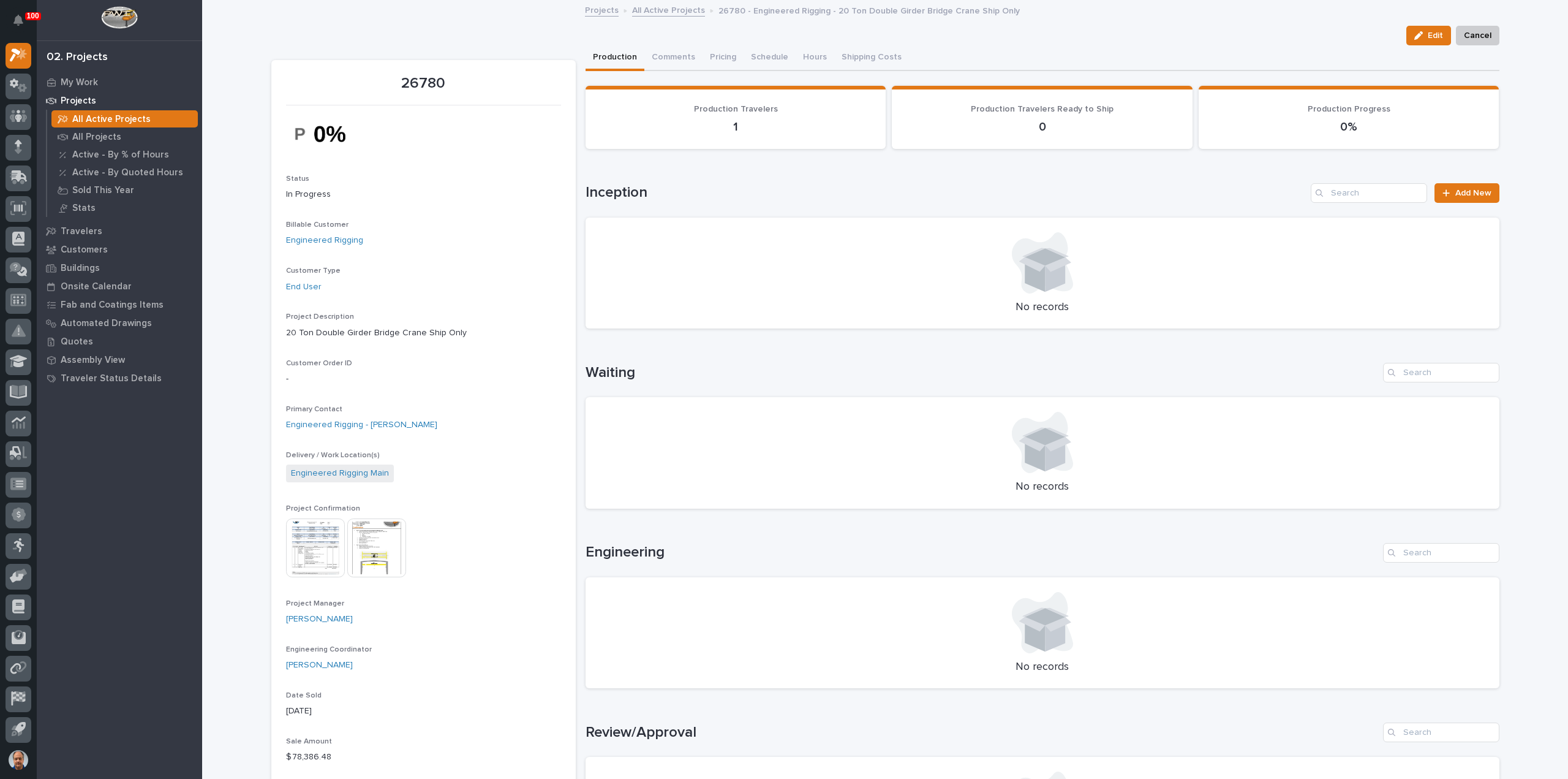
click at [367, 542] on img at bounding box center [377, 548] width 59 height 59
